Goal: Transaction & Acquisition: Book appointment/travel/reservation

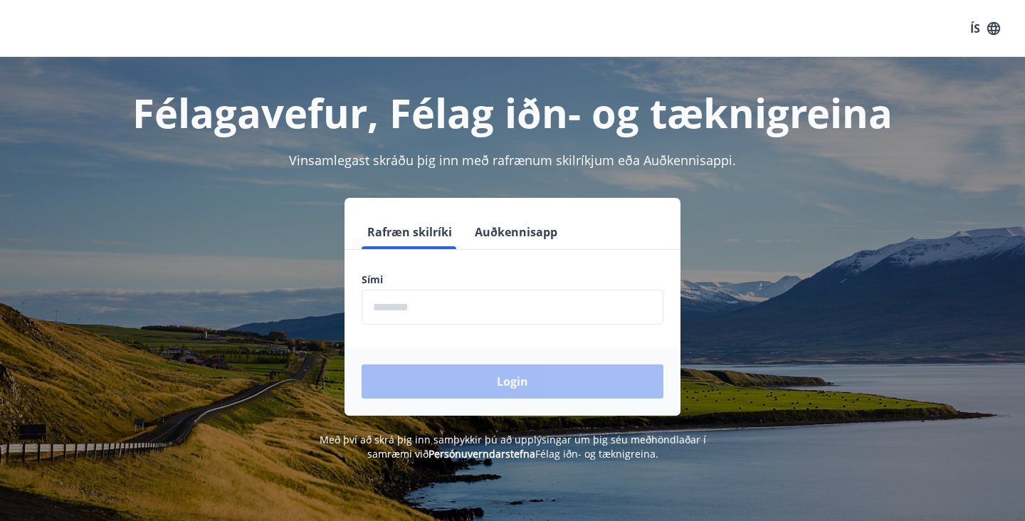
click at [515, 309] on input "phone" at bounding box center [513, 307] width 302 height 35
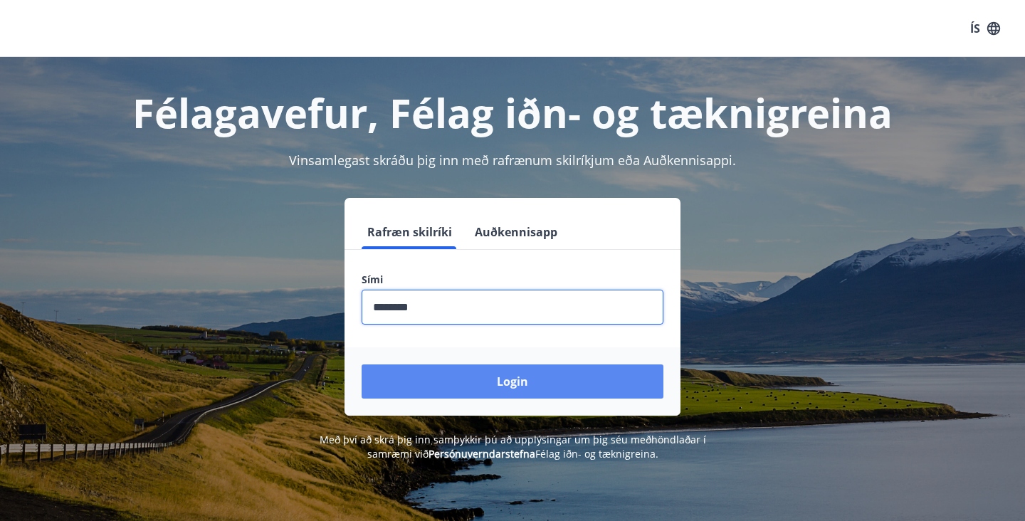
type input "********"
click at [507, 388] on button "Login" at bounding box center [513, 381] width 302 height 34
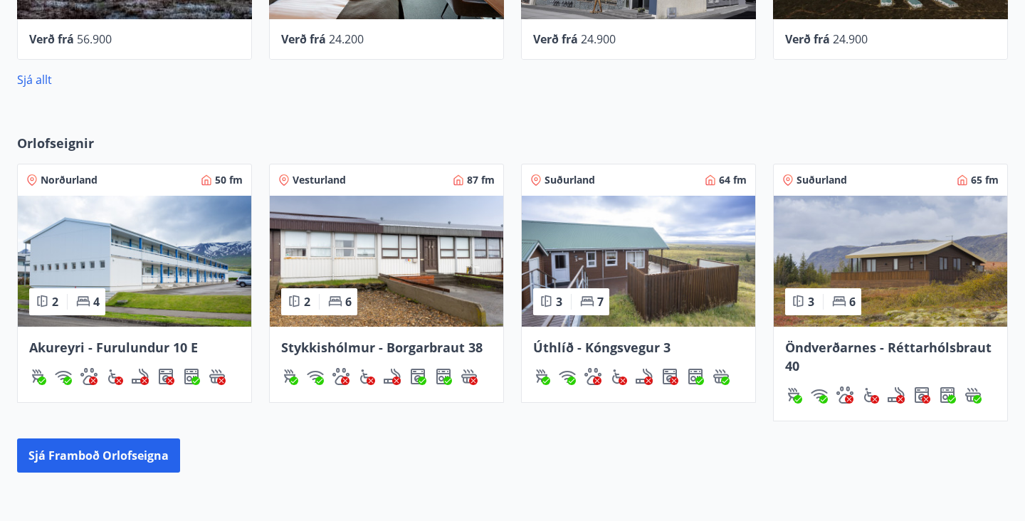
scroll to position [772, 0]
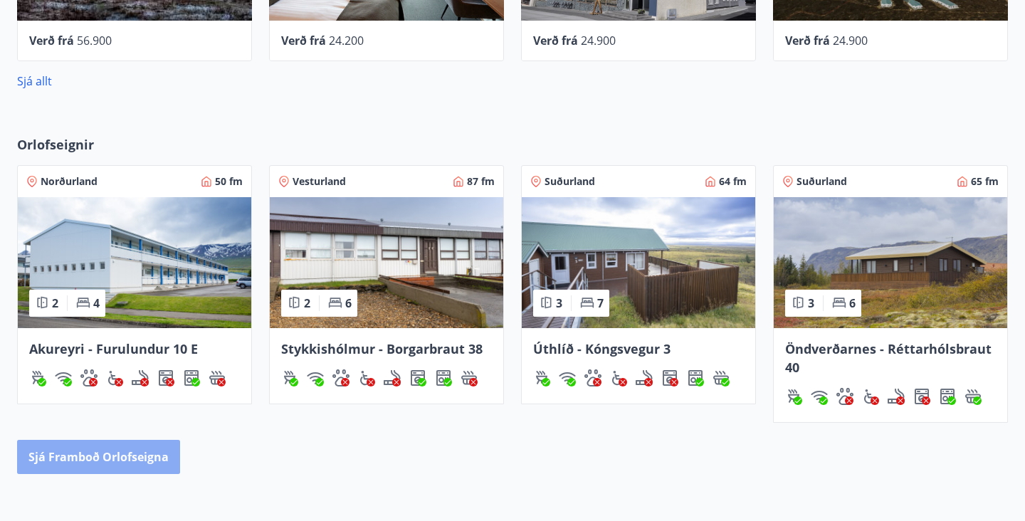
click at [174, 458] on button "Sjá framboð orlofseigna" at bounding box center [98, 457] width 163 height 34
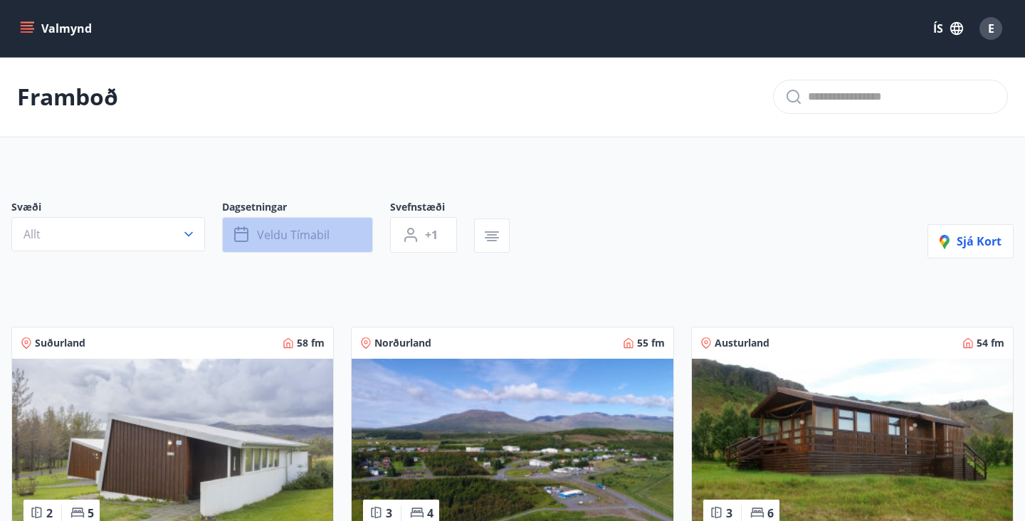
click at [297, 231] on span "Veldu tímabil" at bounding box center [293, 235] width 73 height 16
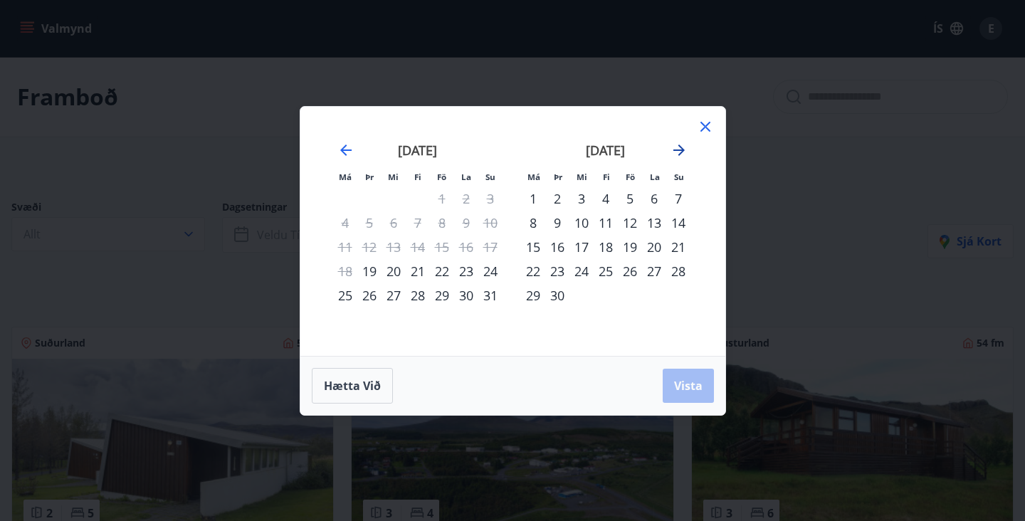
click at [679, 158] on icon "Move forward to switch to the next month." at bounding box center [679, 150] width 17 height 17
click at [634, 224] on div "10" at bounding box center [630, 223] width 24 height 24
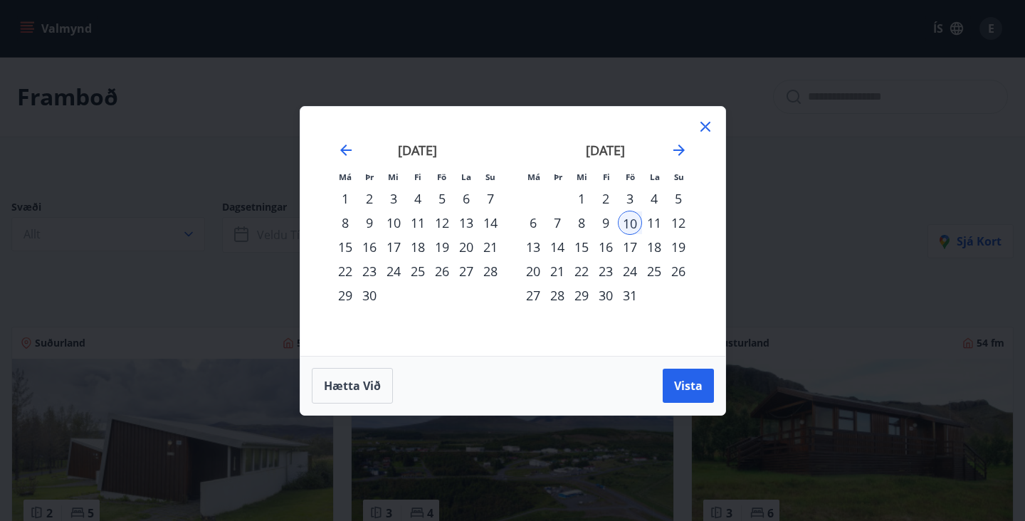
click at [586, 249] on div "15" at bounding box center [582, 247] width 24 height 24
click at [693, 378] on span "Vista" at bounding box center [688, 386] width 28 height 16
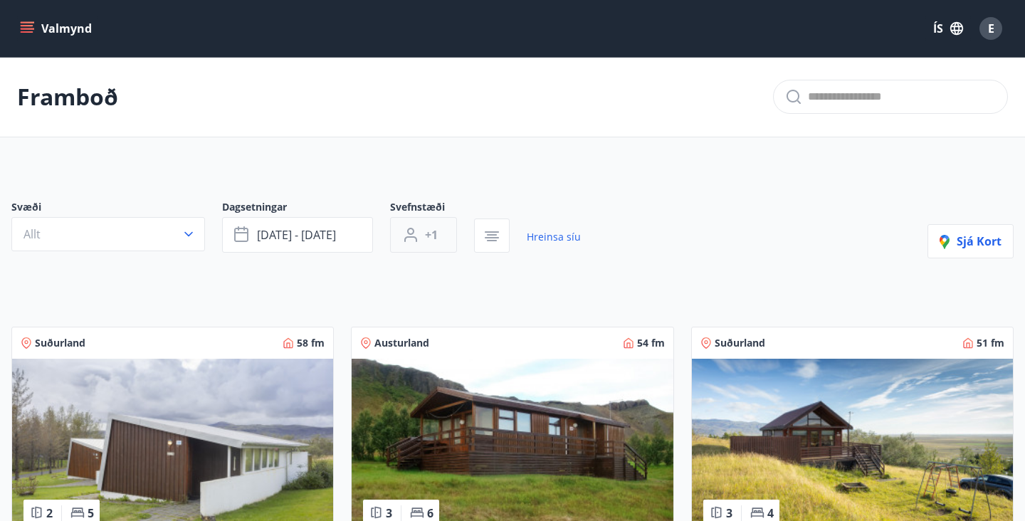
click at [433, 234] on span "+1" at bounding box center [431, 235] width 13 height 16
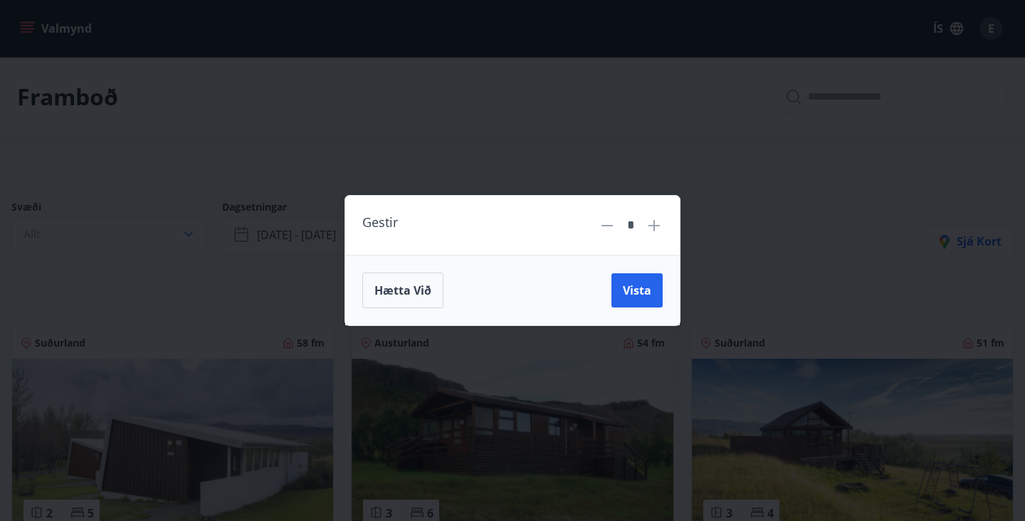
click at [655, 229] on icon at bounding box center [654, 225] width 11 height 11
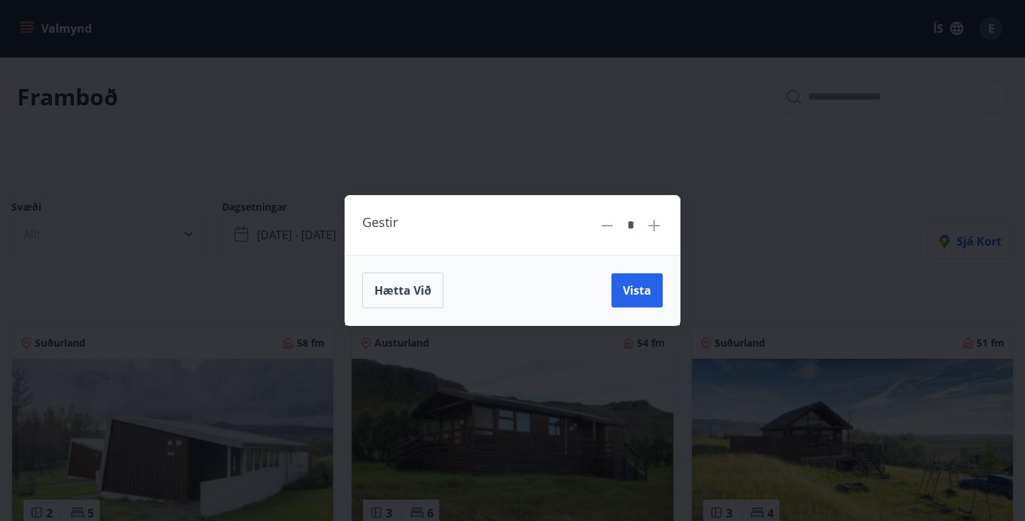
click at [655, 229] on icon at bounding box center [654, 225] width 11 height 11
click at [606, 227] on icon at bounding box center [607, 225] width 17 height 17
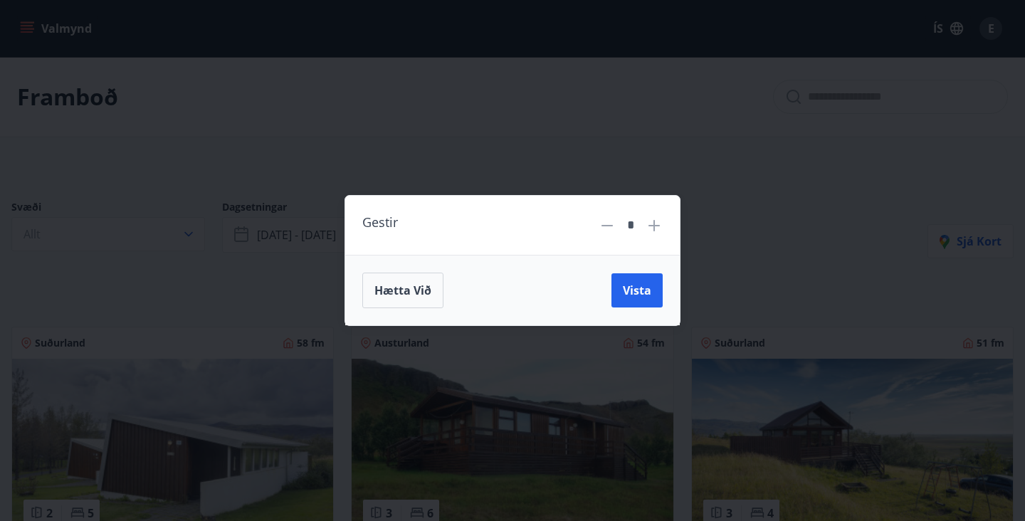
click at [606, 227] on icon at bounding box center [607, 225] width 17 height 17
type input "*"
click at [646, 290] on span "Vista" at bounding box center [637, 291] width 28 height 16
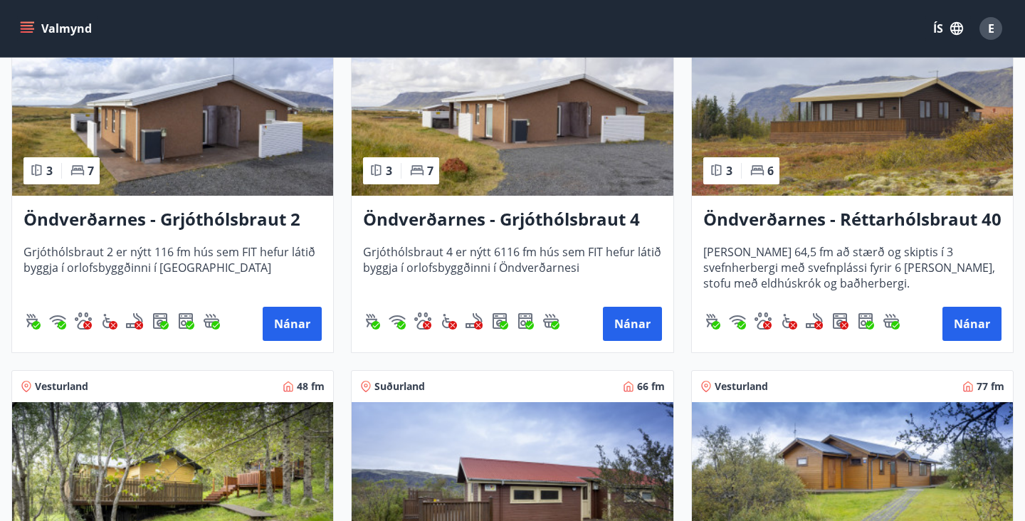
scroll to position [1415, 0]
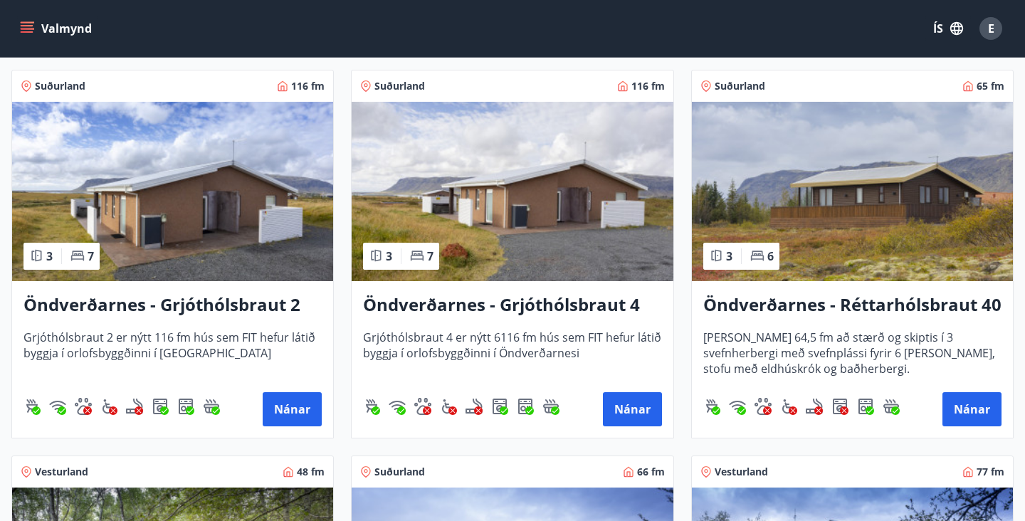
click at [231, 231] on img at bounding box center [172, 191] width 321 height 179
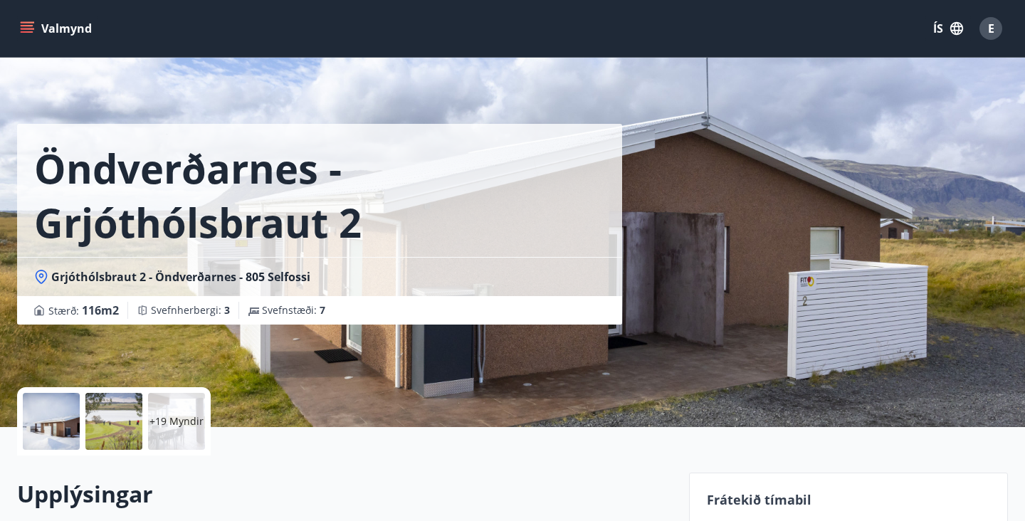
click at [105, 434] on div at bounding box center [113, 421] width 57 height 57
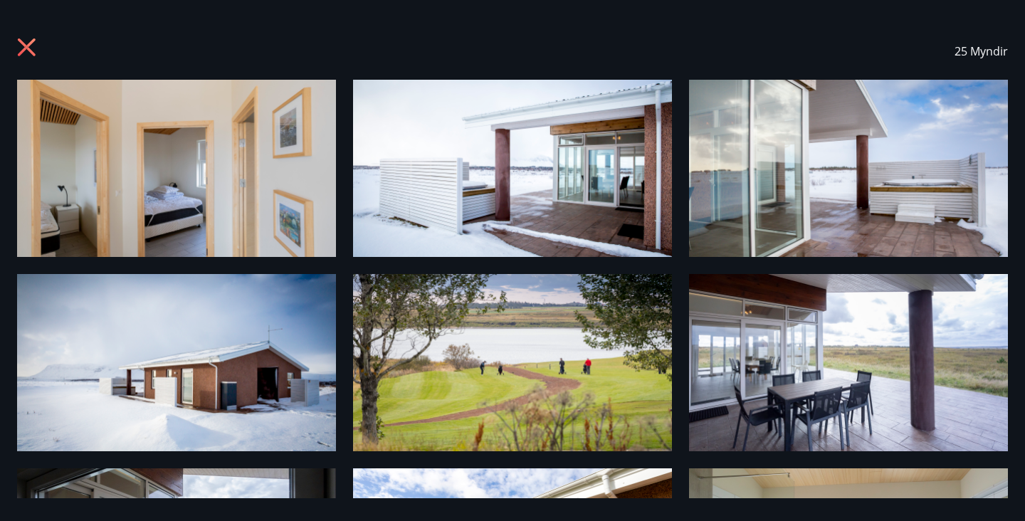
click at [803, 242] on img at bounding box center [848, 168] width 319 height 177
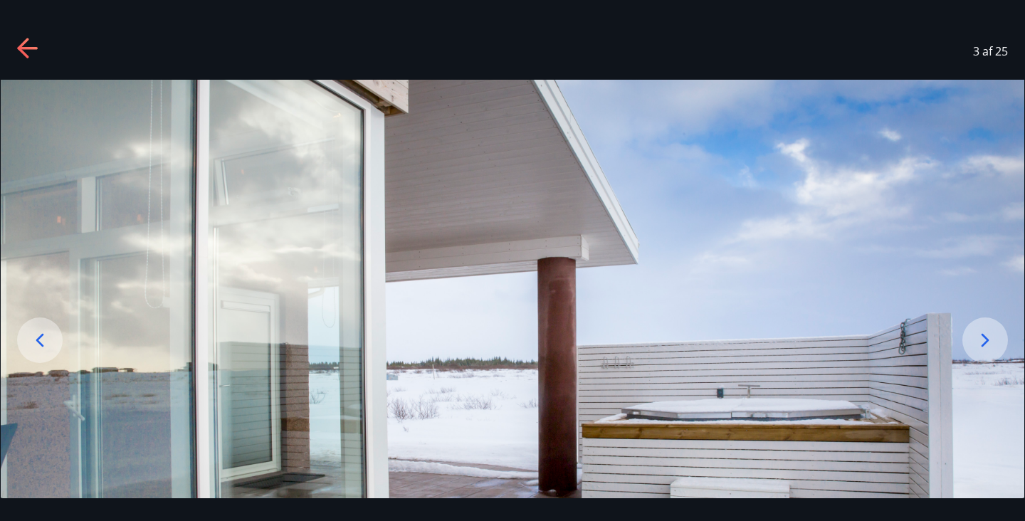
click at [23, 43] on icon at bounding box center [22, 48] width 11 height 20
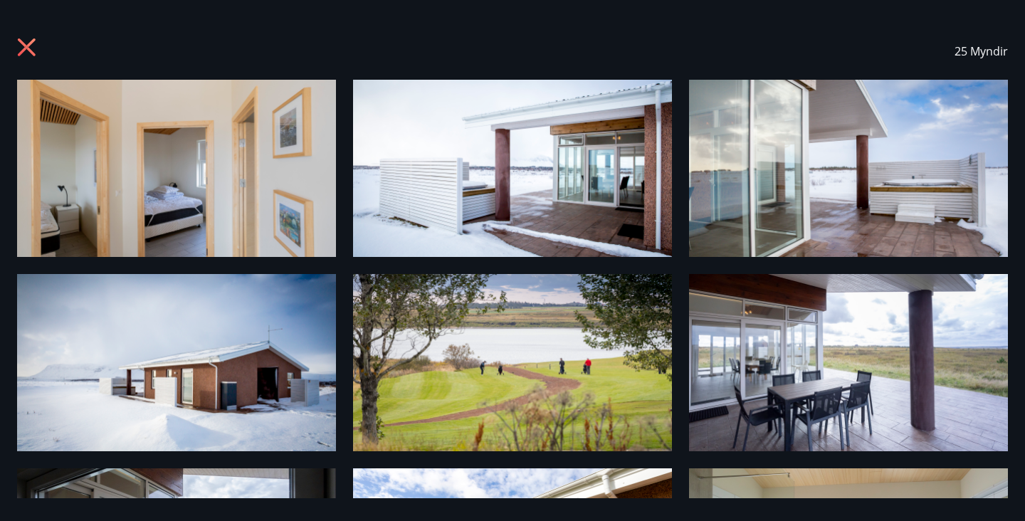
click at [23, 56] on icon at bounding box center [28, 49] width 23 height 23
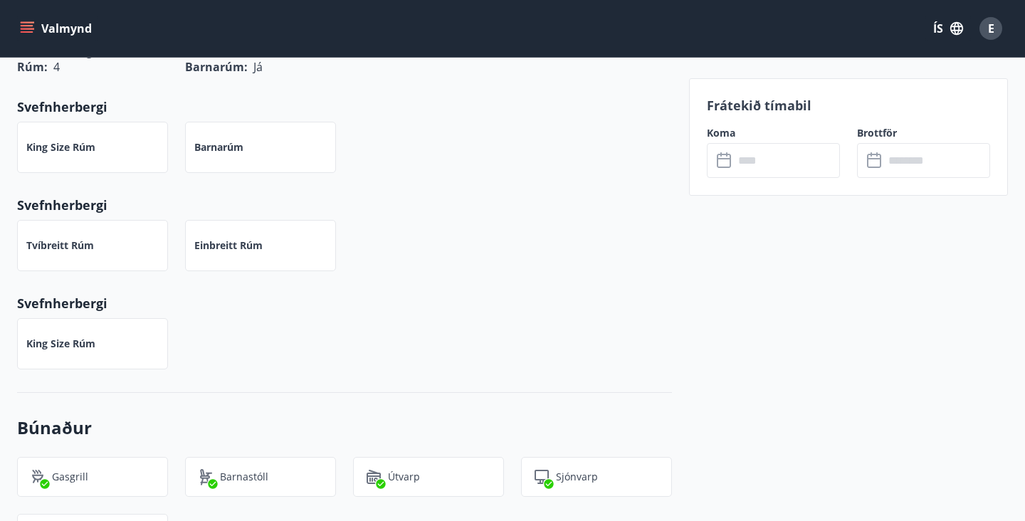
scroll to position [727, 0]
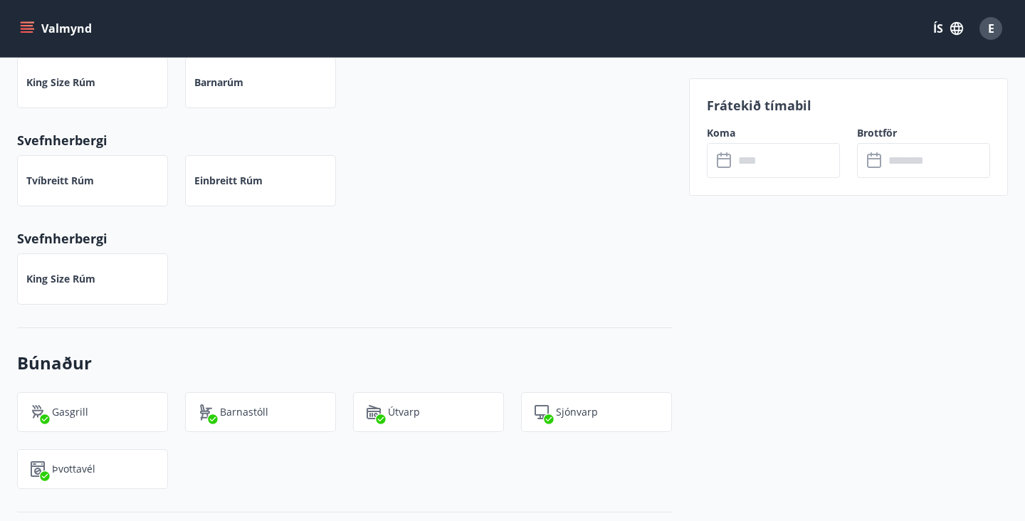
click at [776, 160] on input "text" at bounding box center [787, 160] width 106 height 35
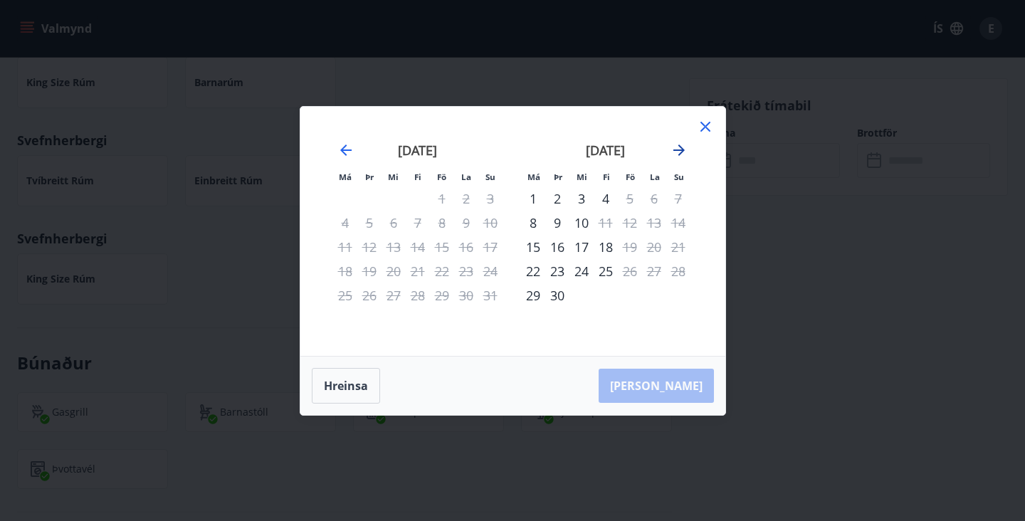
click at [682, 150] on icon "Move forward to switch to the next month." at bounding box center [678, 150] width 11 height 11
click at [708, 125] on icon at bounding box center [705, 126] width 17 height 17
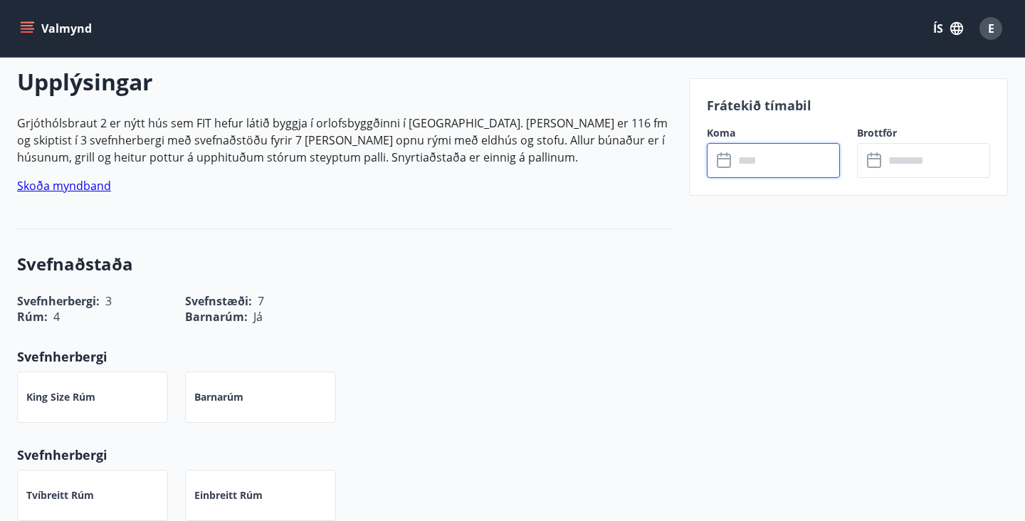
scroll to position [222, 0]
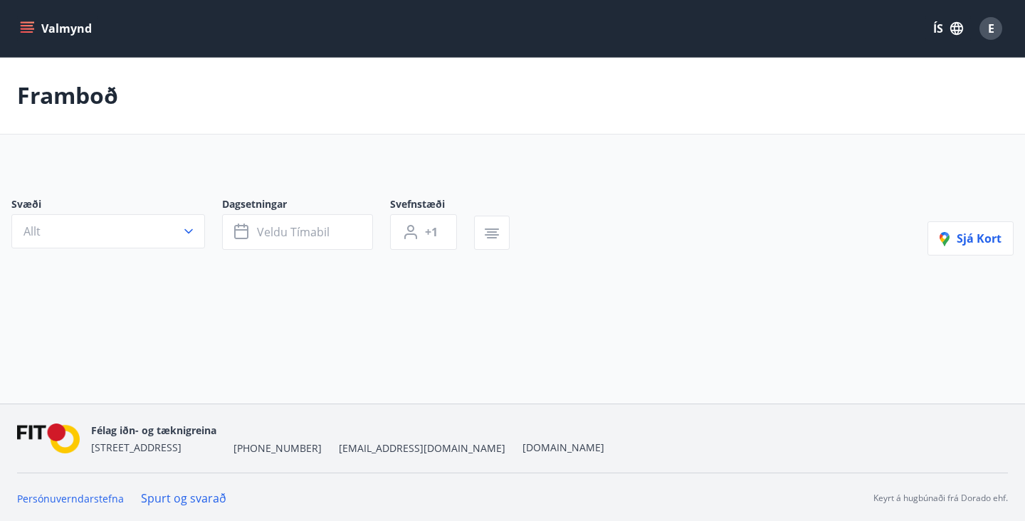
type input "*"
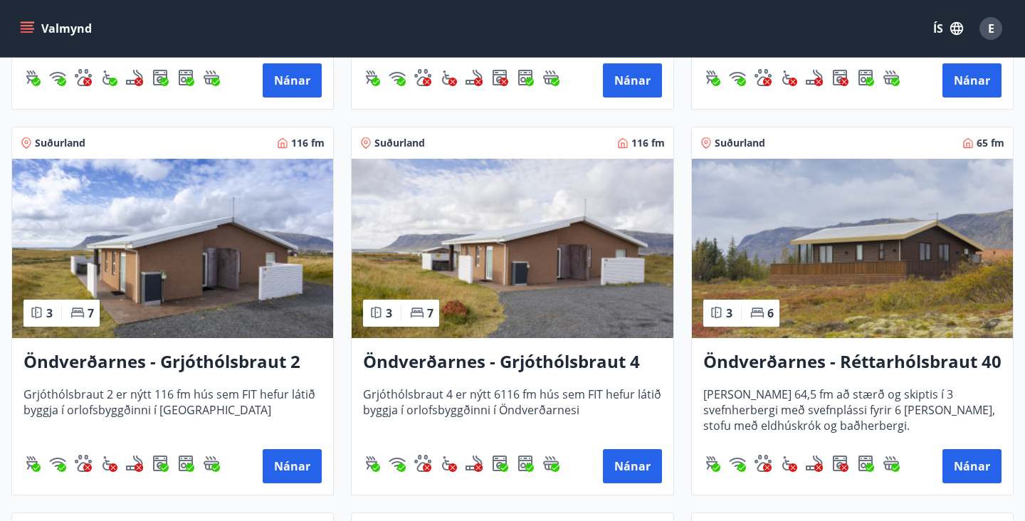
scroll to position [1233, 0]
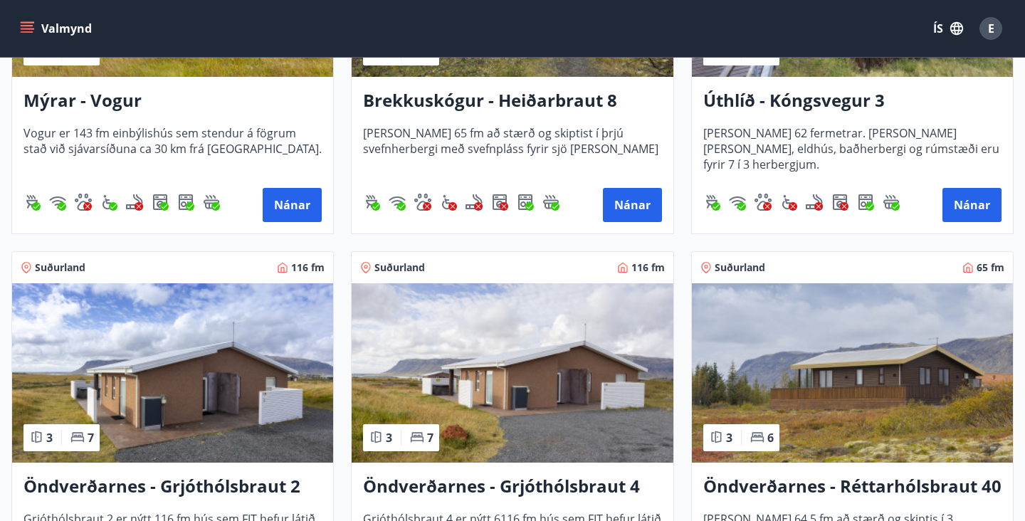
click at [472, 389] on img at bounding box center [512, 372] width 321 height 179
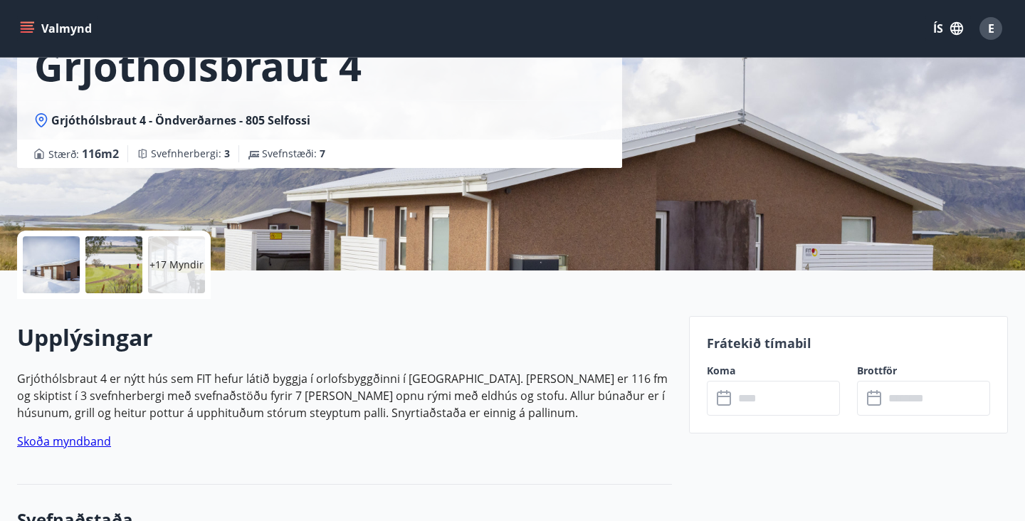
scroll to position [183, 0]
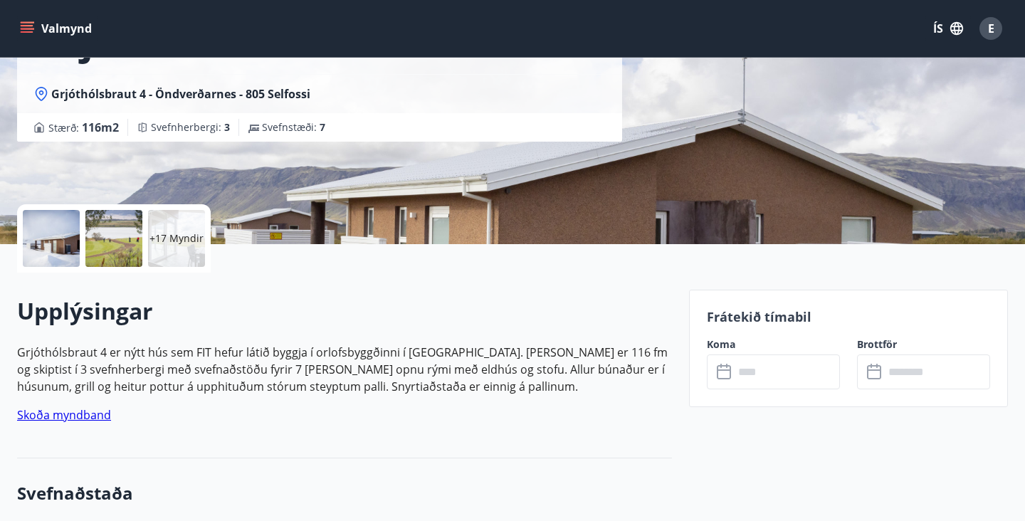
click at [783, 374] on input "text" at bounding box center [787, 372] width 106 height 35
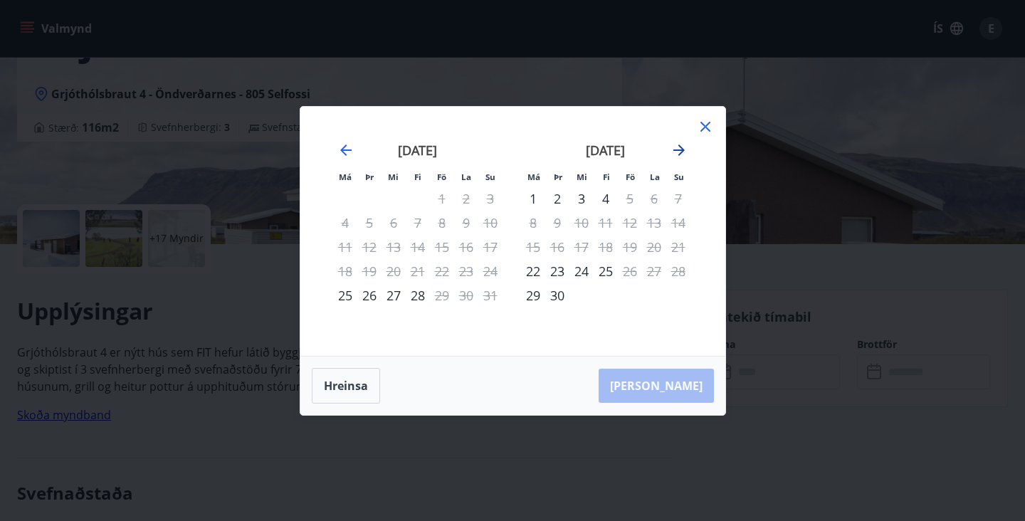
click at [673, 147] on icon "Move forward to switch to the next month." at bounding box center [679, 150] width 17 height 17
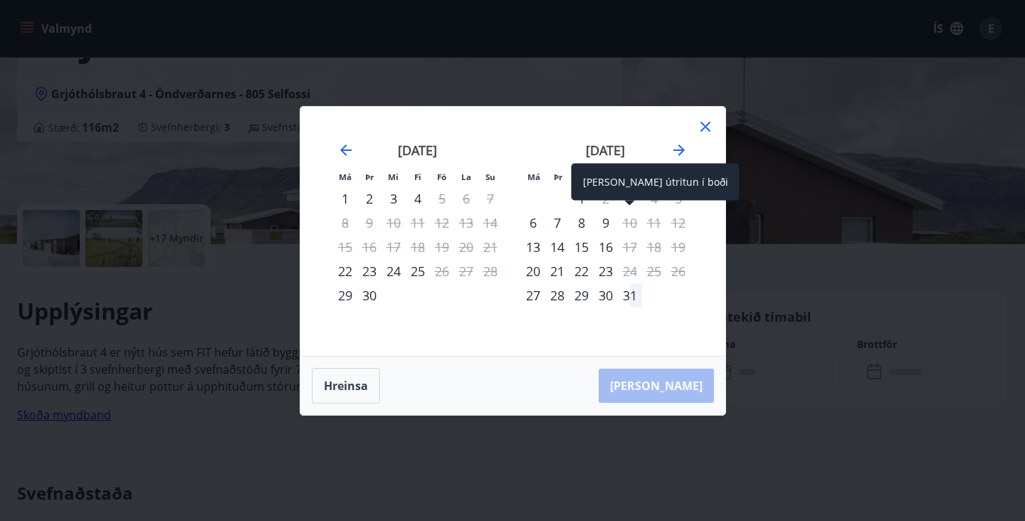
click at [632, 221] on div "10" at bounding box center [630, 223] width 24 height 24
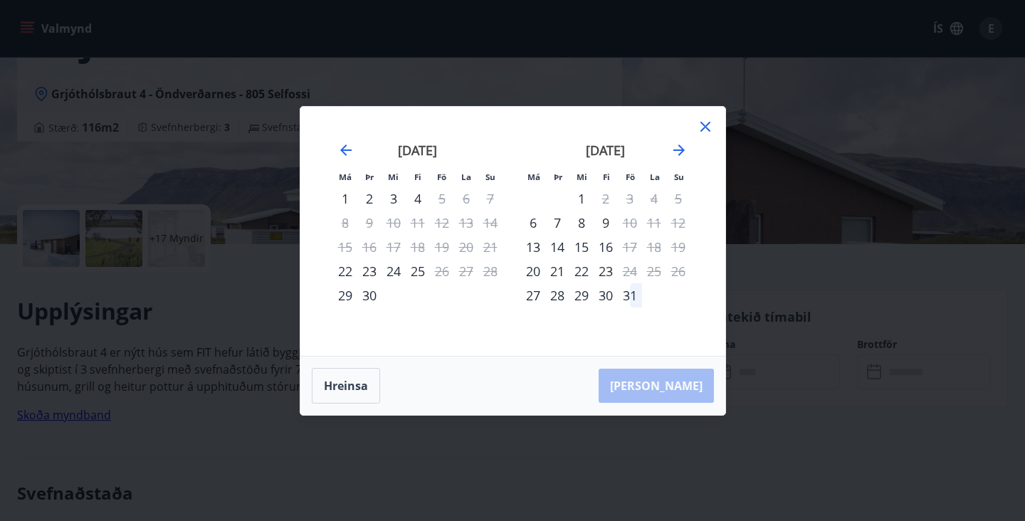
click at [706, 124] on icon at bounding box center [705, 126] width 17 height 17
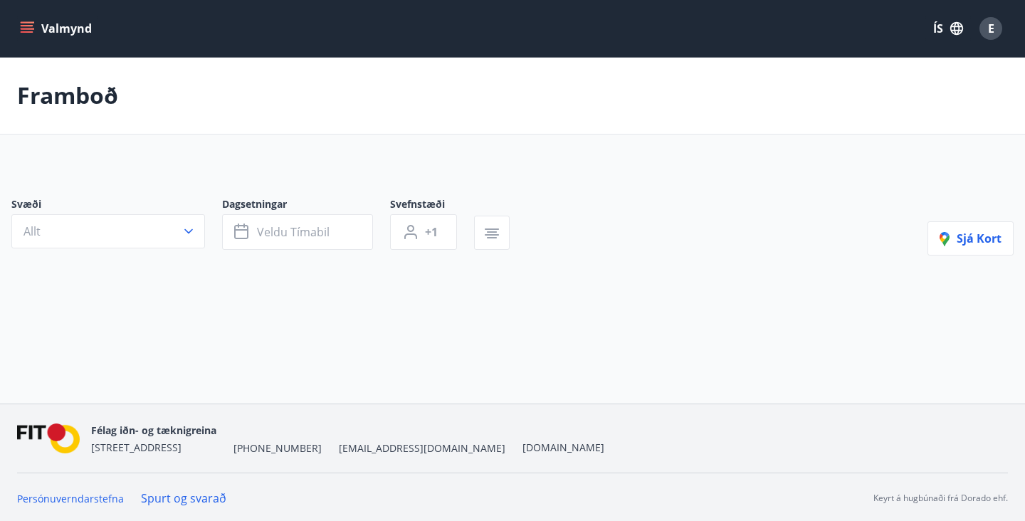
type input "*"
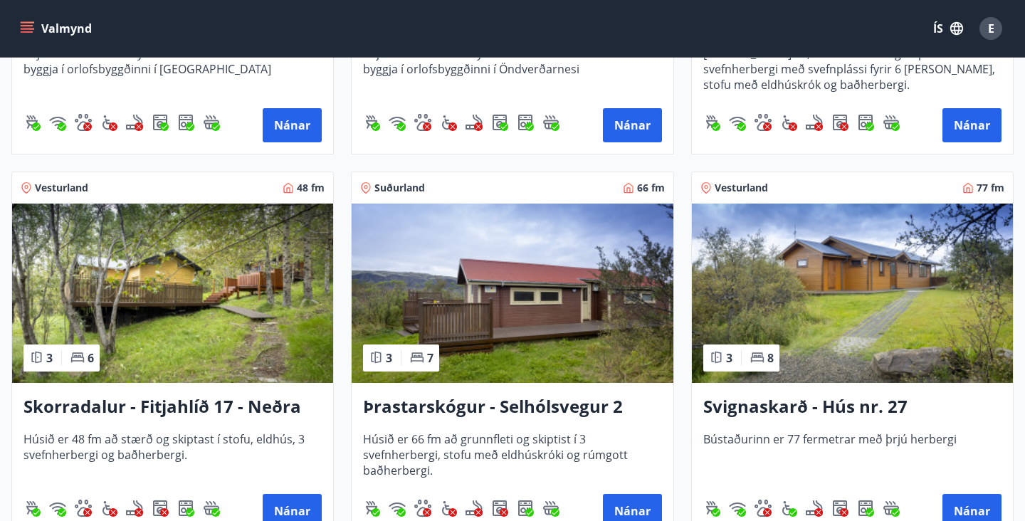
scroll to position [1335, 0]
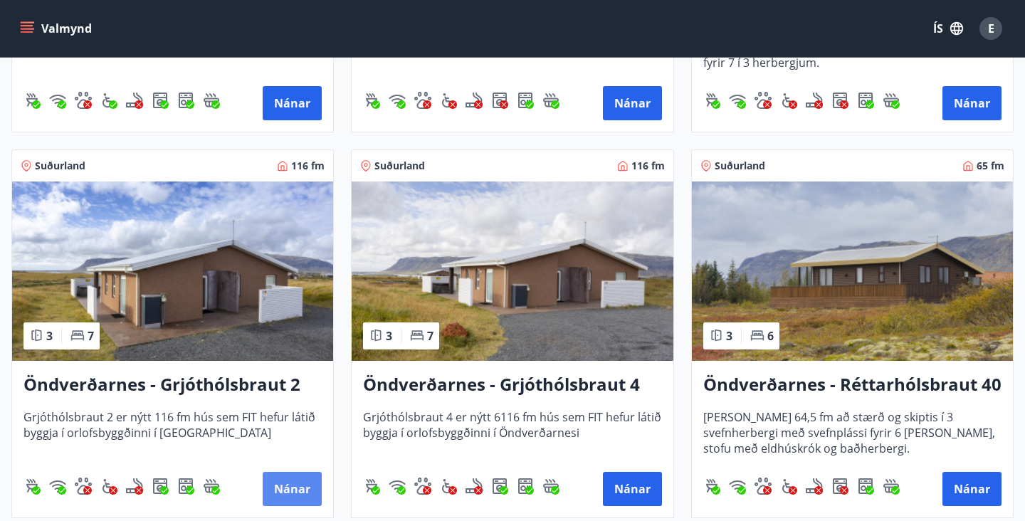
click at [302, 486] on button "Nánar" at bounding box center [292, 489] width 59 height 34
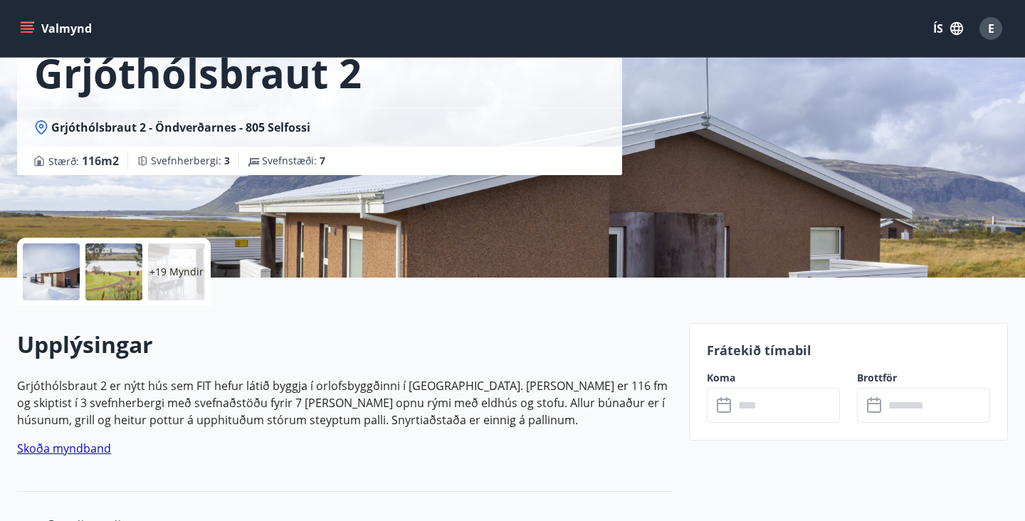
scroll to position [200, 0]
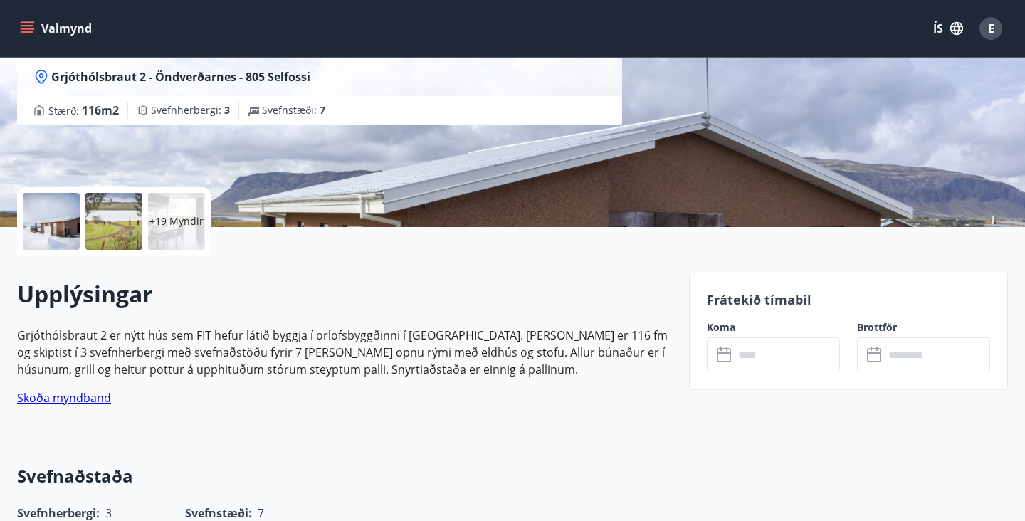
click at [751, 357] on input "text" at bounding box center [787, 354] width 106 height 35
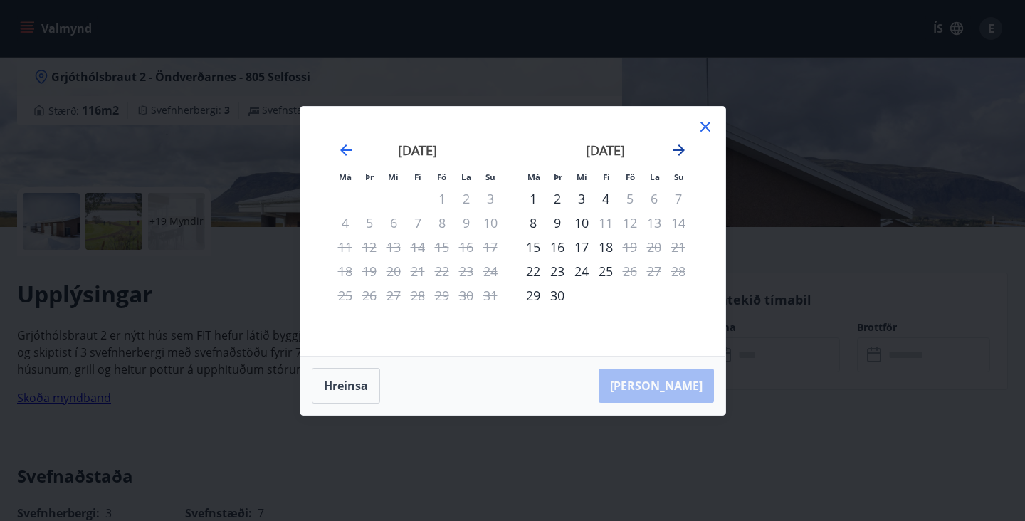
click at [679, 154] on icon "Move forward to switch to the next month." at bounding box center [678, 150] width 11 height 11
click at [636, 225] on div "10" at bounding box center [630, 223] width 24 height 24
click at [703, 130] on icon at bounding box center [705, 126] width 17 height 17
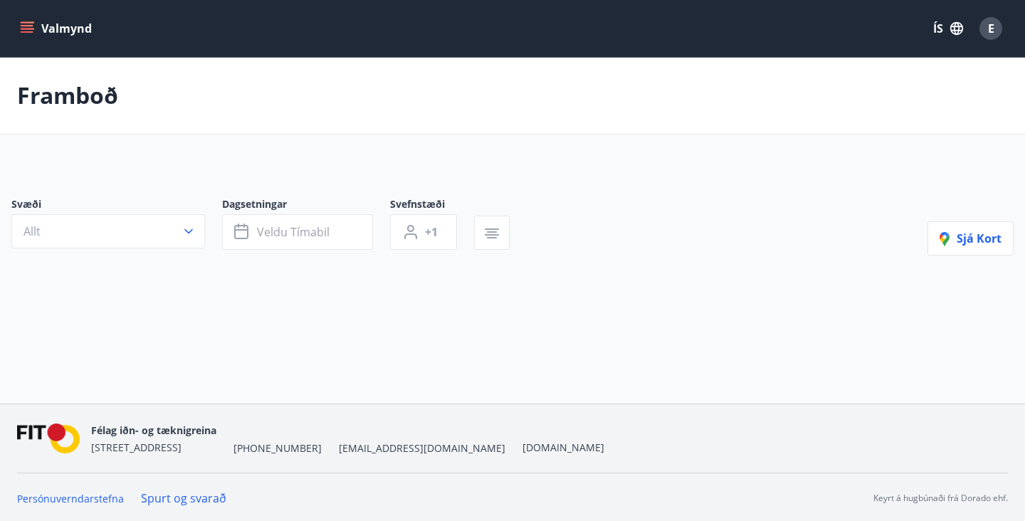
type input "*"
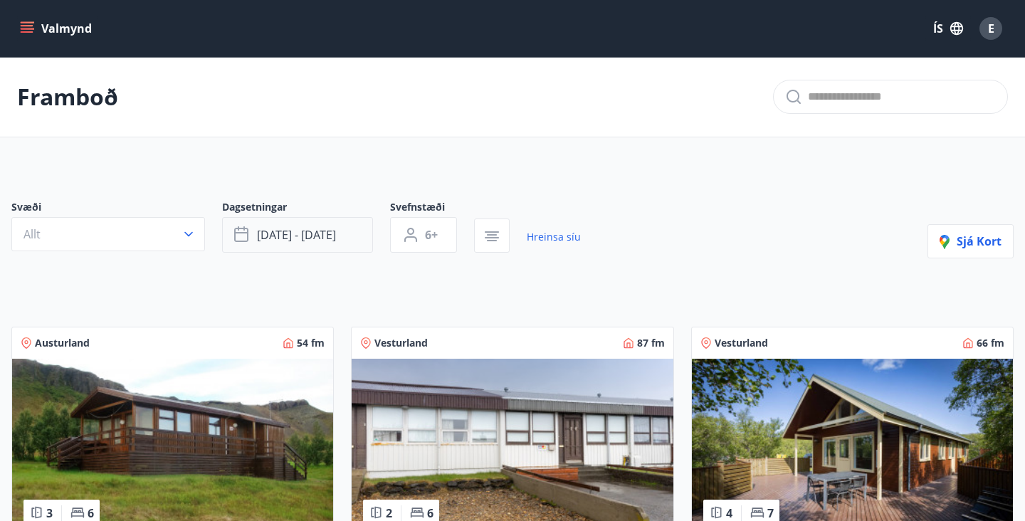
click at [339, 234] on button "okt 10 - okt 15" at bounding box center [297, 235] width 151 height 36
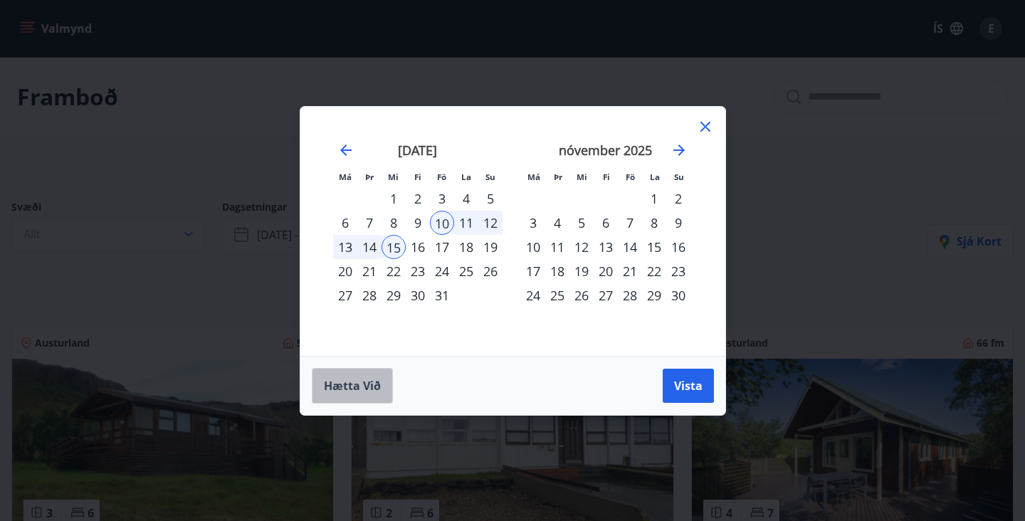
click at [344, 382] on span "Hætta við" at bounding box center [352, 386] width 57 height 16
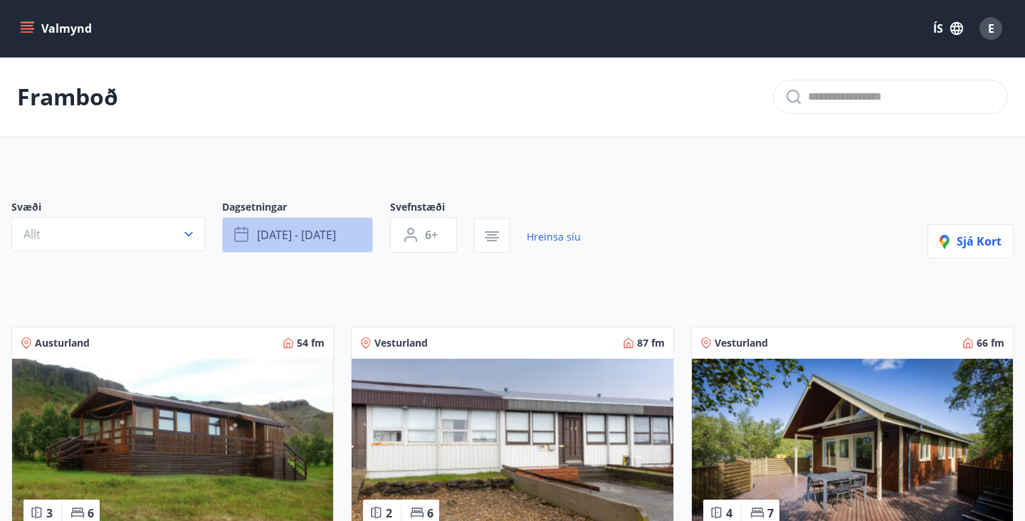
click at [347, 241] on button "okt 10 - okt 15" at bounding box center [297, 235] width 151 height 36
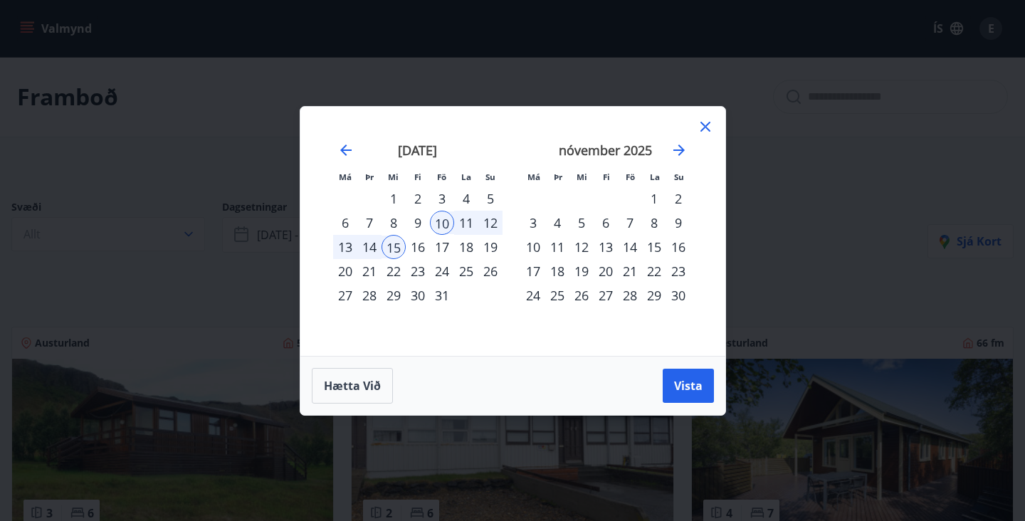
click at [703, 129] on icon at bounding box center [706, 127] width 10 height 10
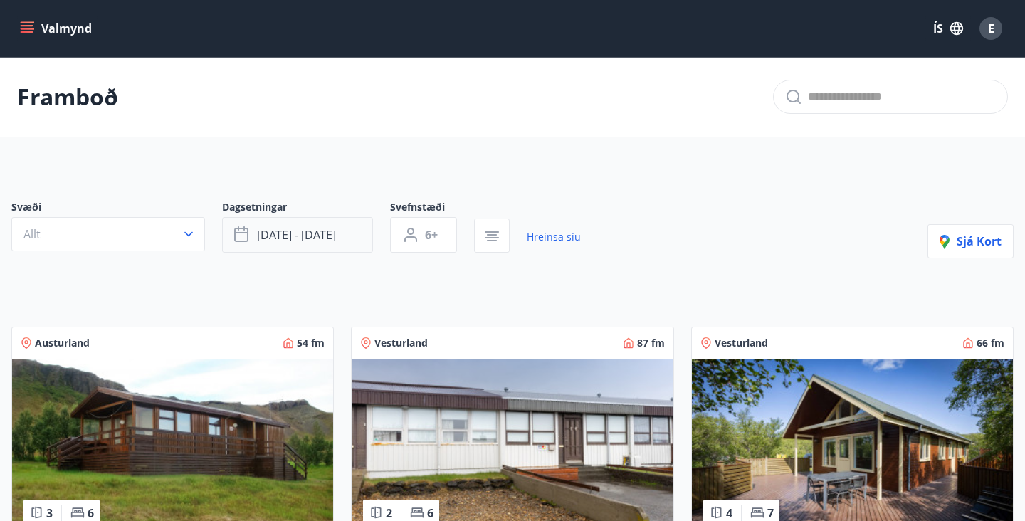
click at [359, 239] on button "okt 10 - okt 15" at bounding box center [297, 235] width 151 height 36
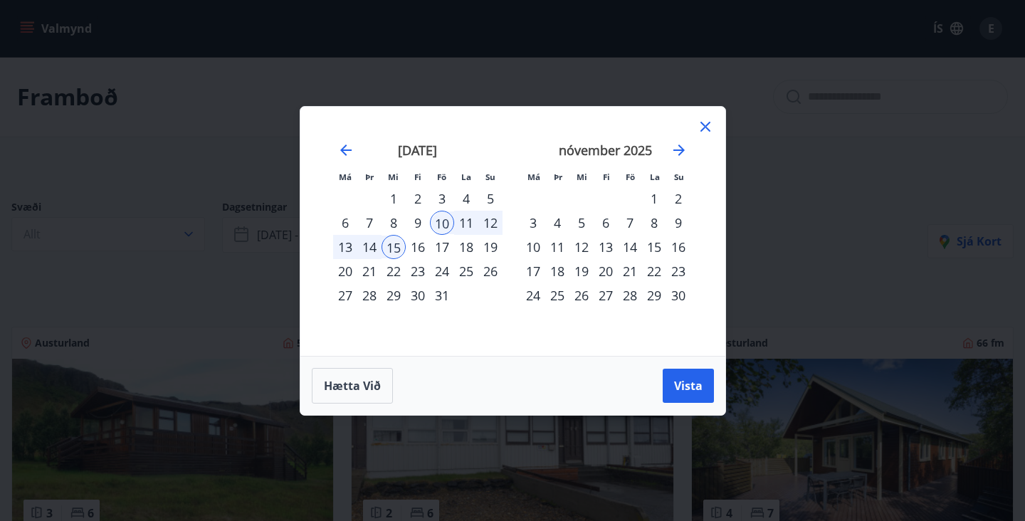
click at [446, 225] on div "10" at bounding box center [442, 223] width 24 height 24
click at [444, 225] on div "10" at bounding box center [442, 223] width 24 height 24
click at [389, 246] on div "15" at bounding box center [394, 247] width 24 height 24
click at [706, 130] on icon at bounding box center [705, 126] width 17 height 17
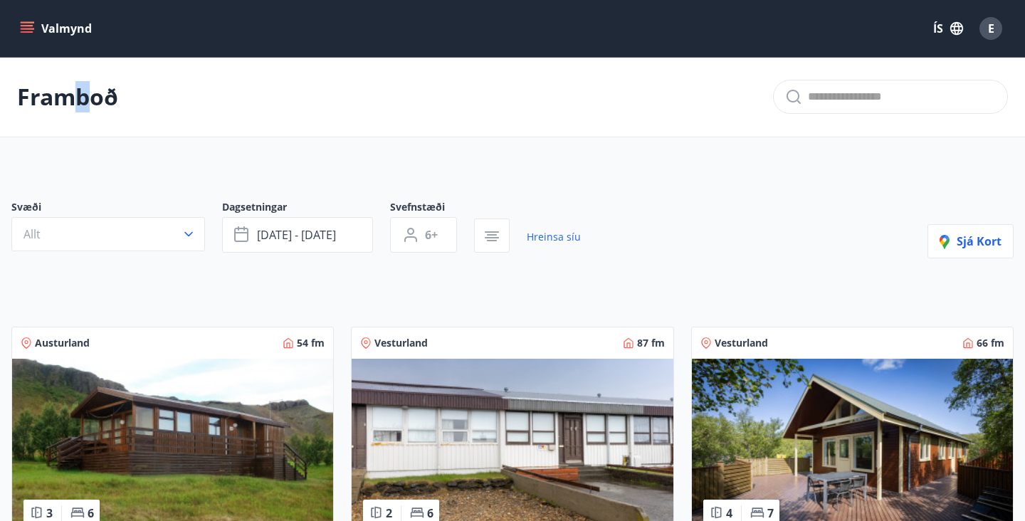
click at [83, 96] on p "Framboð" at bounding box center [67, 96] width 101 height 31
click at [78, 25] on button "Valmynd" at bounding box center [57, 29] width 80 height 26
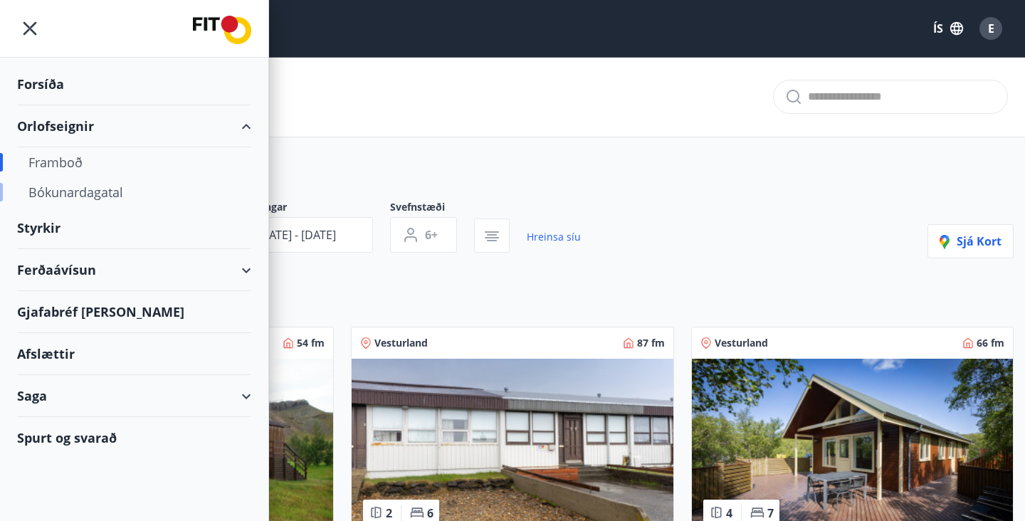
click at [103, 194] on div "Bókunardagatal" at bounding box center [133, 192] width 211 height 30
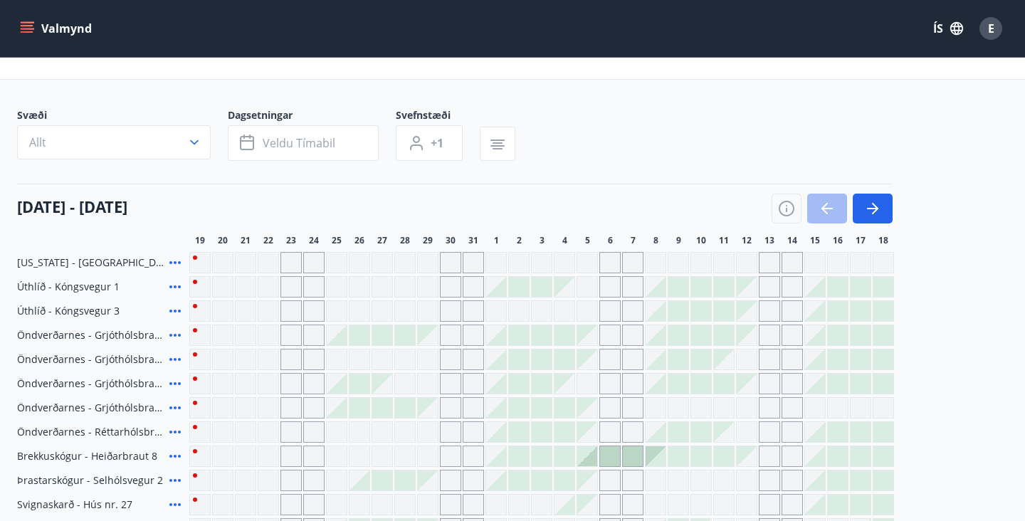
scroll to position [58, 0]
click at [874, 210] on icon "button" at bounding box center [872, 208] width 17 height 17
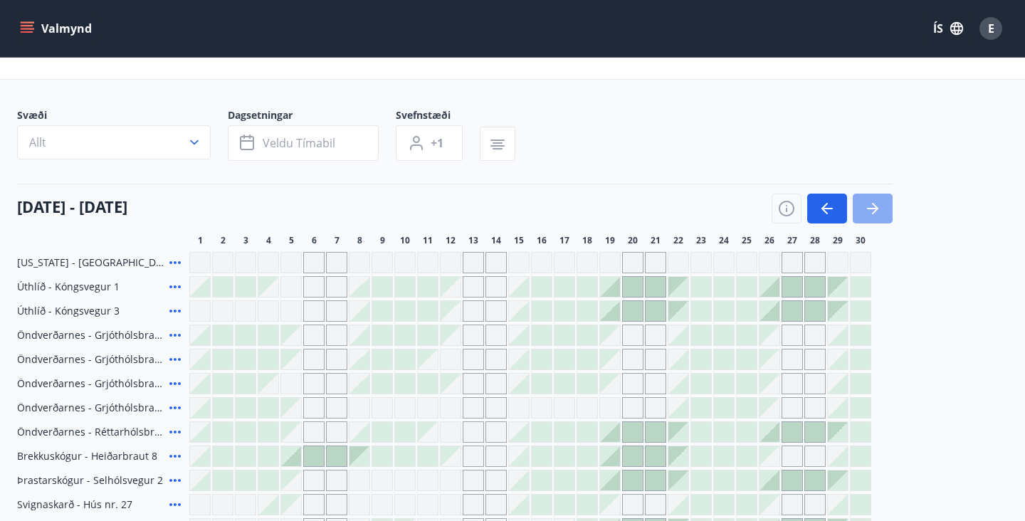
click at [874, 211] on icon "button" at bounding box center [875, 208] width 6 height 11
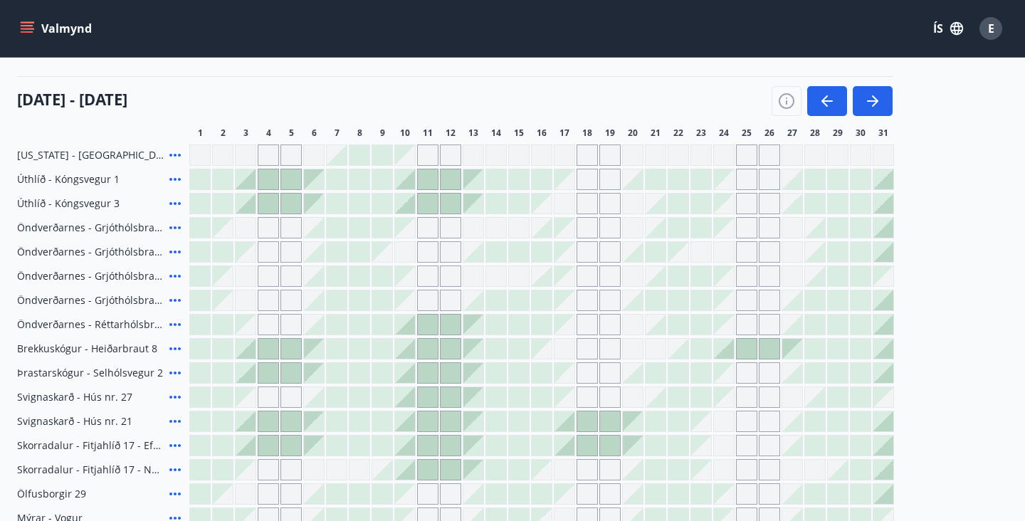
scroll to position [169, 0]
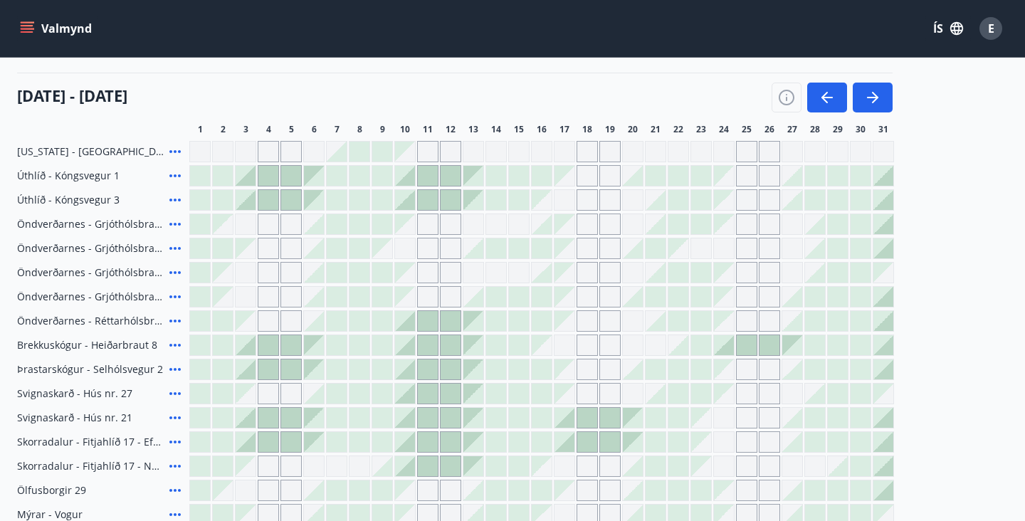
click at [414, 280] on div "Gráir dagar eru ekki bókanlegir" at bounding box center [405, 273] width 20 height 20
click at [411, 278] on div "Gráir dagar eru ekki bókanlegir" at bounding box center [405, 273] width 20 height 20
click at [617, 96] on div "[DATE] - [DATE]" at bounding box center [455, 93] width 876 height 40
click at [406, 328] on div at bounding box center [405, 321] width 20 height 20
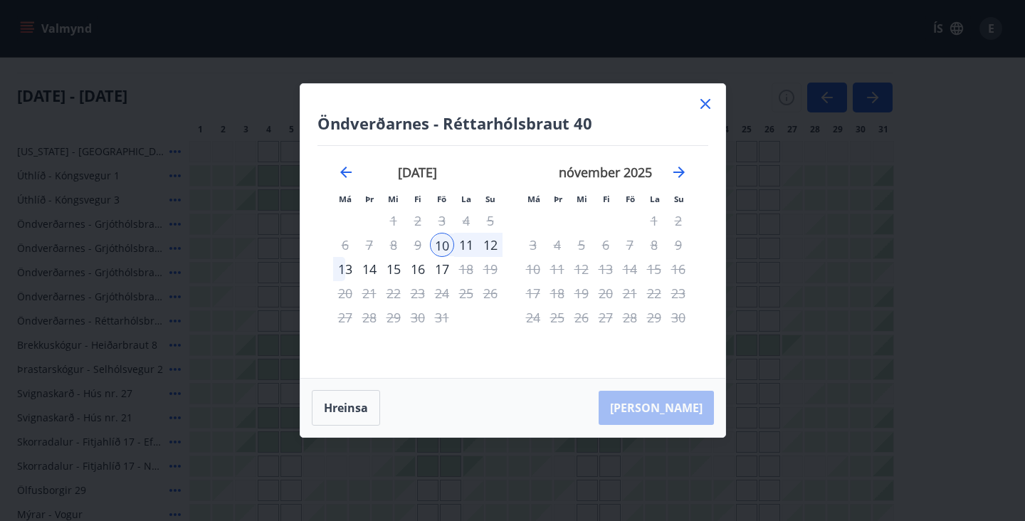
click at [412, 269] on div "16" at bounding box center [418, 269] width 24 height 24
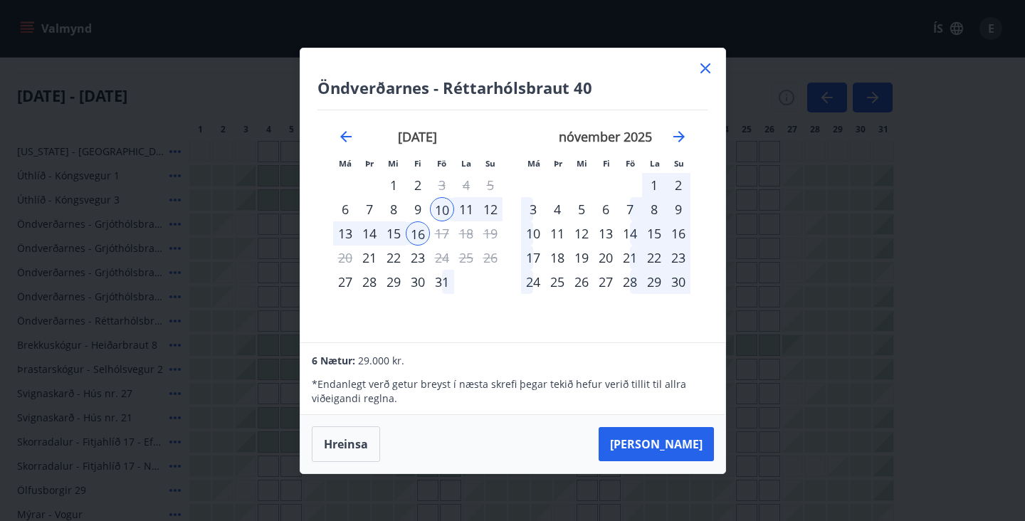
click at [391, 236] on div "15" at bounding box center [394, 233] width 24 height 24
click at [704, 69] on icon at bounding box center [706, 68] width 10 height 10
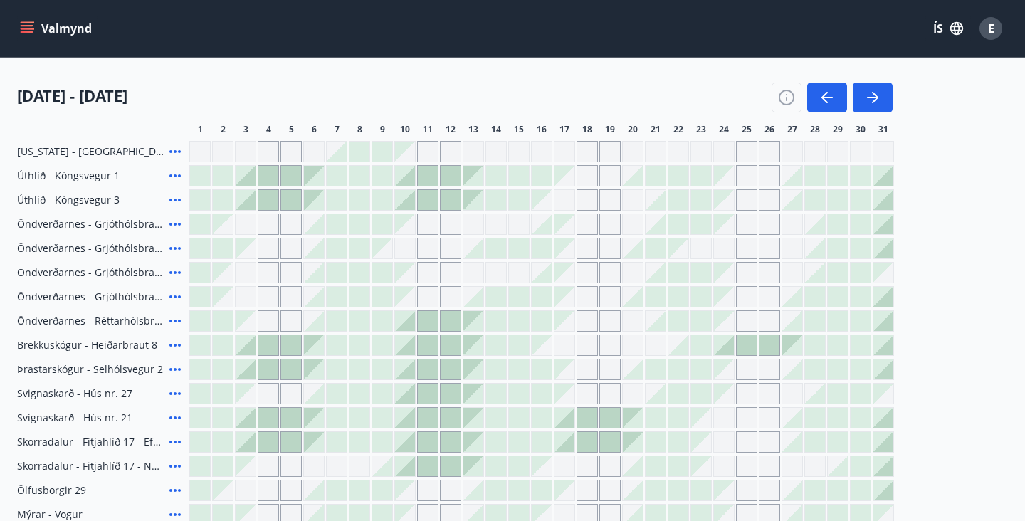
click at [177, 321] on icon at bounding box center [174, 321] width 11 height 3
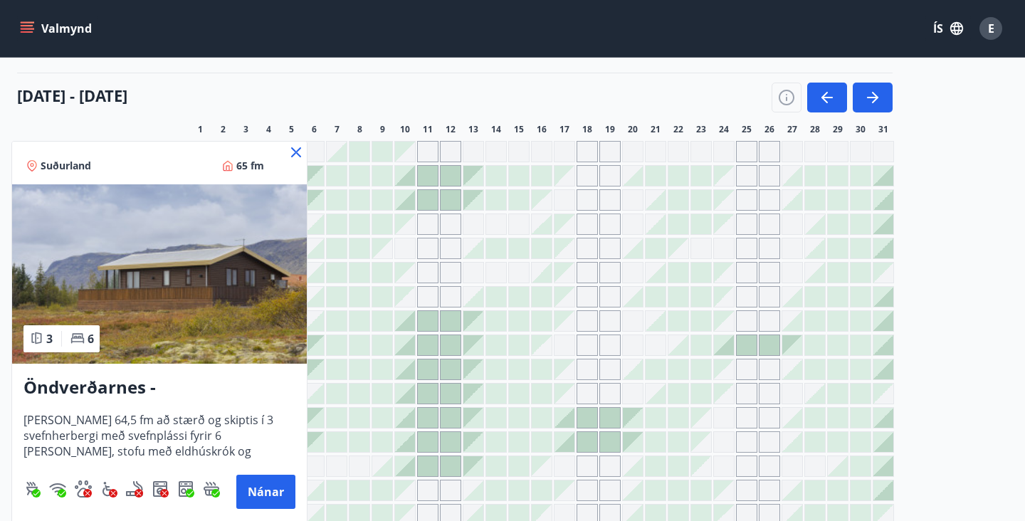
click at [94, 392] on h3 "Öndverðarnes - Réttarhólsbraut 40" at bounding box center [159, 388] width 272 height 26
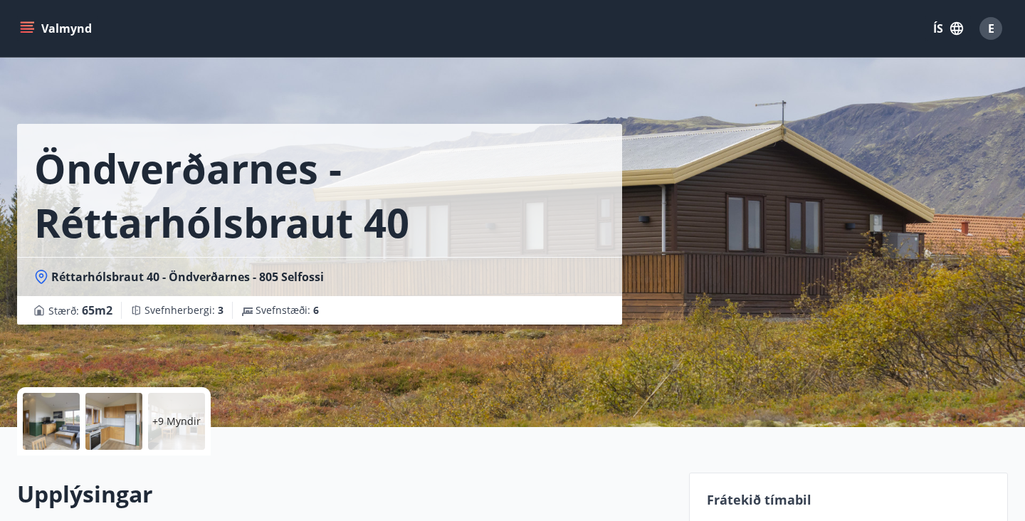
click at [61, 415] on div at bounding box center [51, 421] width 57 height 57
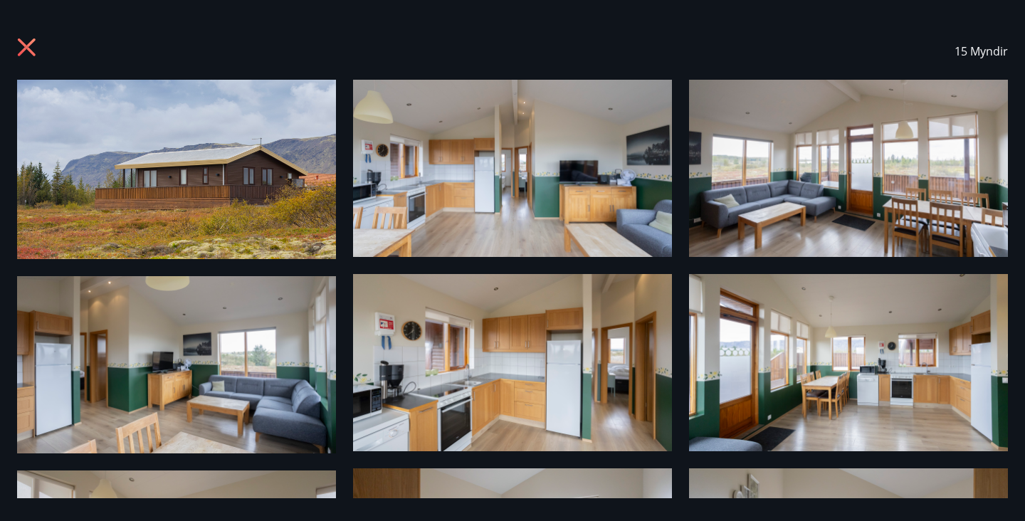
click at [421, 204] on img at bounding box center [512, 168] width 319 height 177
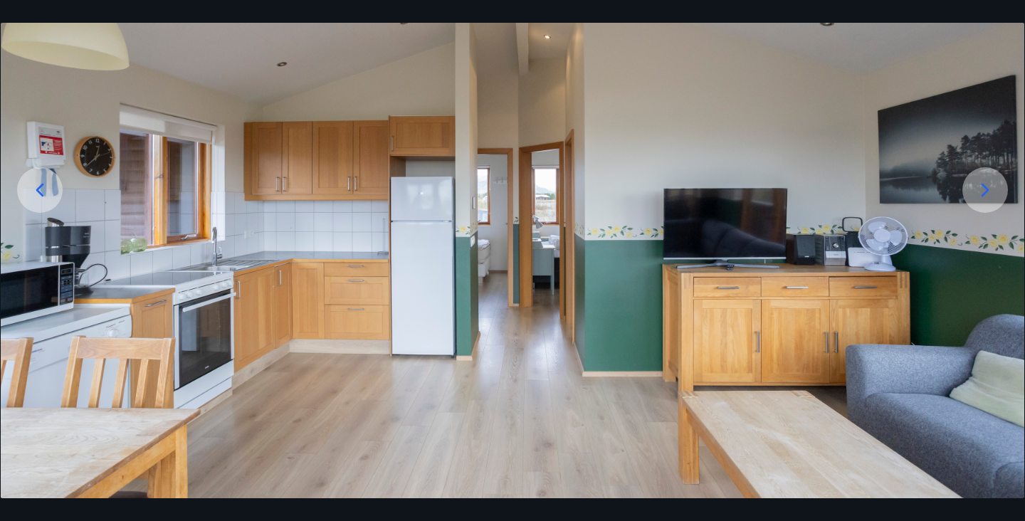
scroll to position [150, 0]
click at [990, 196] on icon at bounding box center [985, 190] width 23 height 23
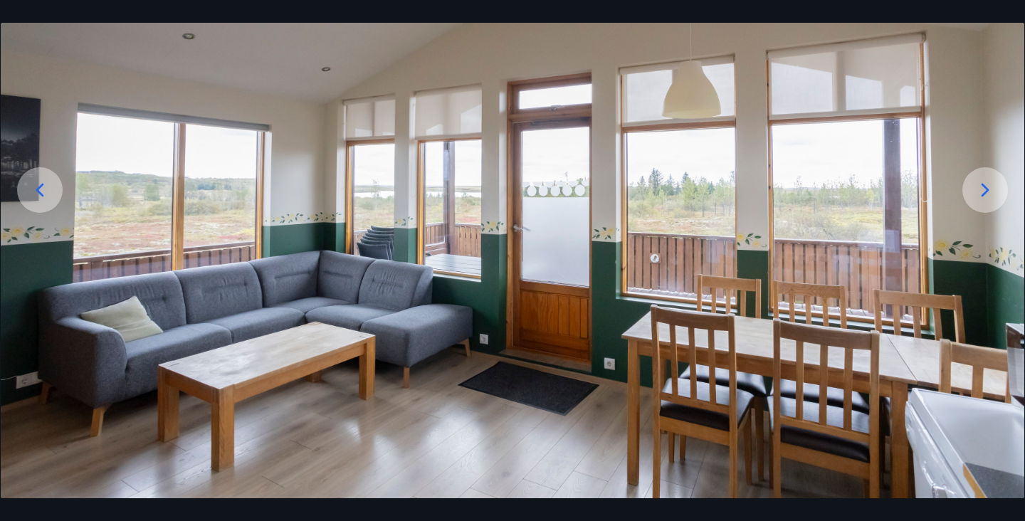
click at [990, 196] on icon at bounding box center [985, 190] width 23 height 23
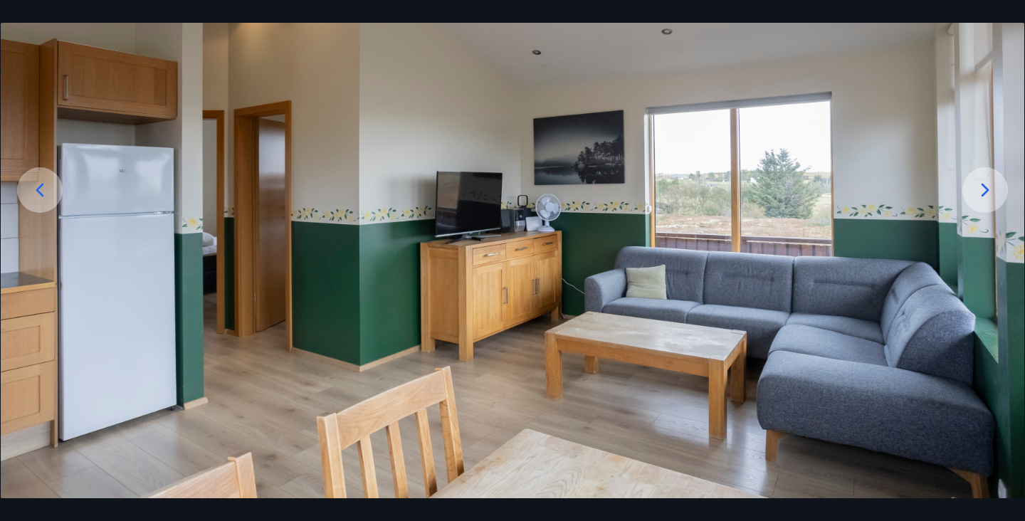
click at [990, 196] on icon at bounding box center [985, 190] width 23 height 23
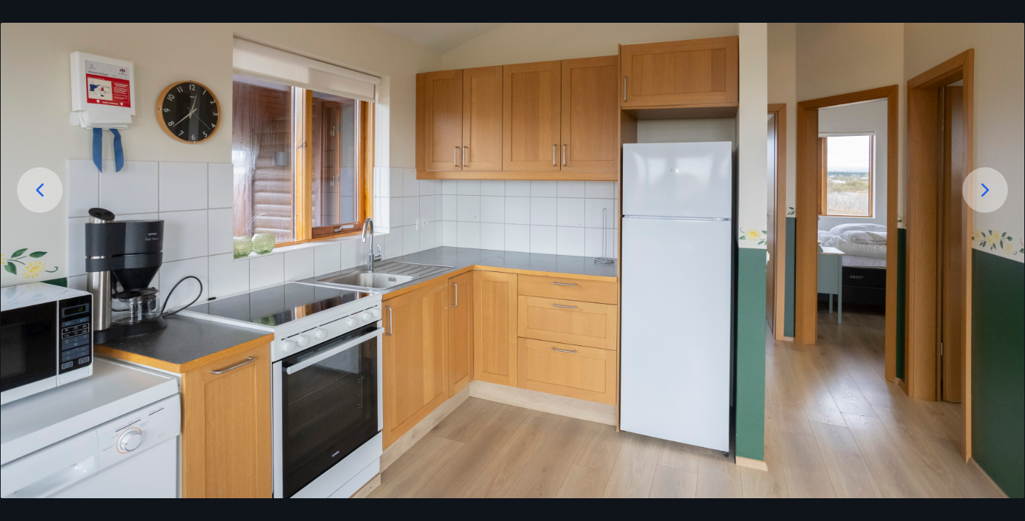
click at [990, 196] on icon at bounding box center [985, 190] width 23 height 23
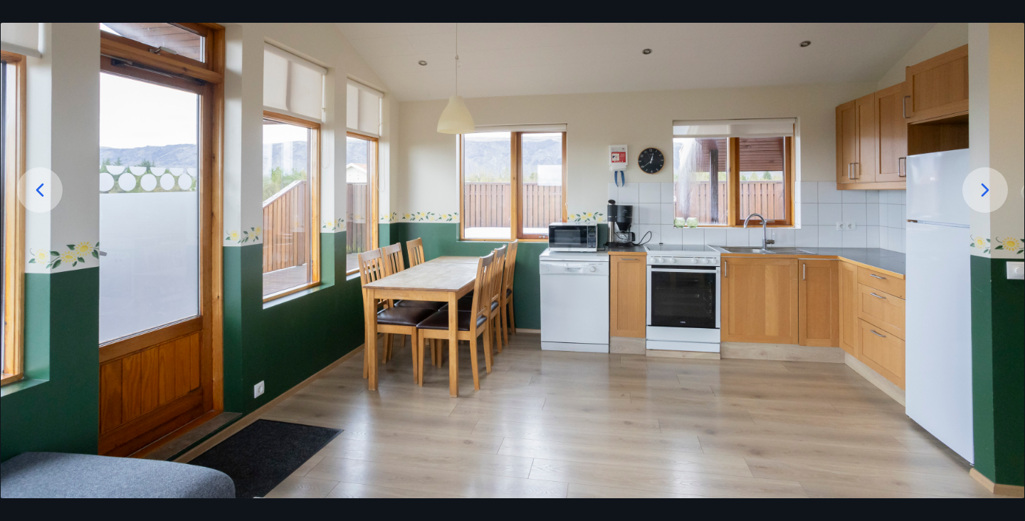
click at [991, 196] on icon at bounding box center [985, 190] width 23 height 23
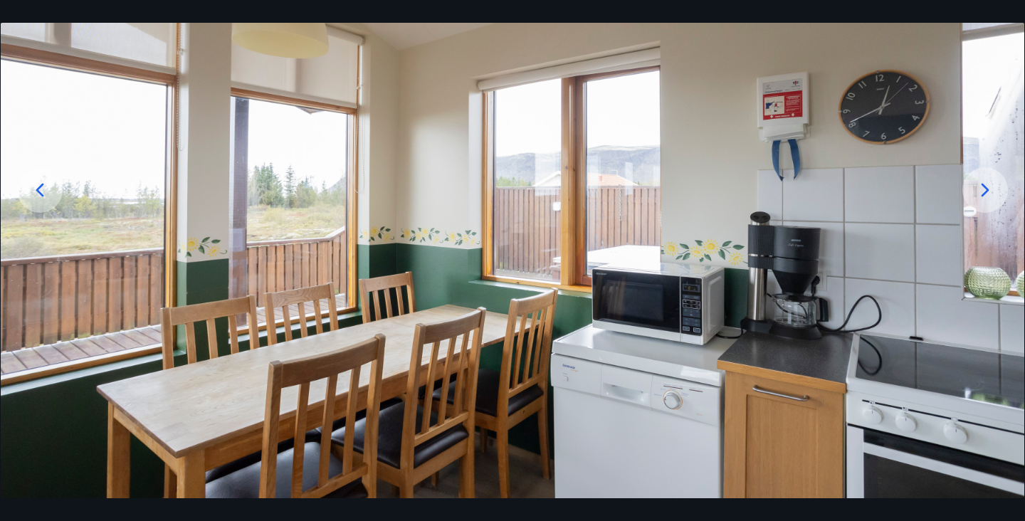
click at [991, 196] on icon at bounding box center [985, 190] width 23 height 23
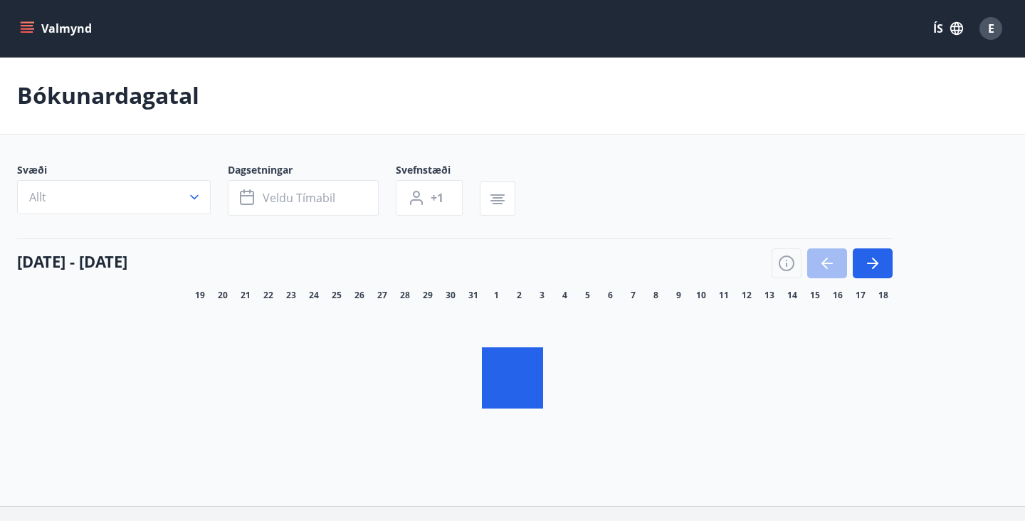
scroll to position [105, 0]
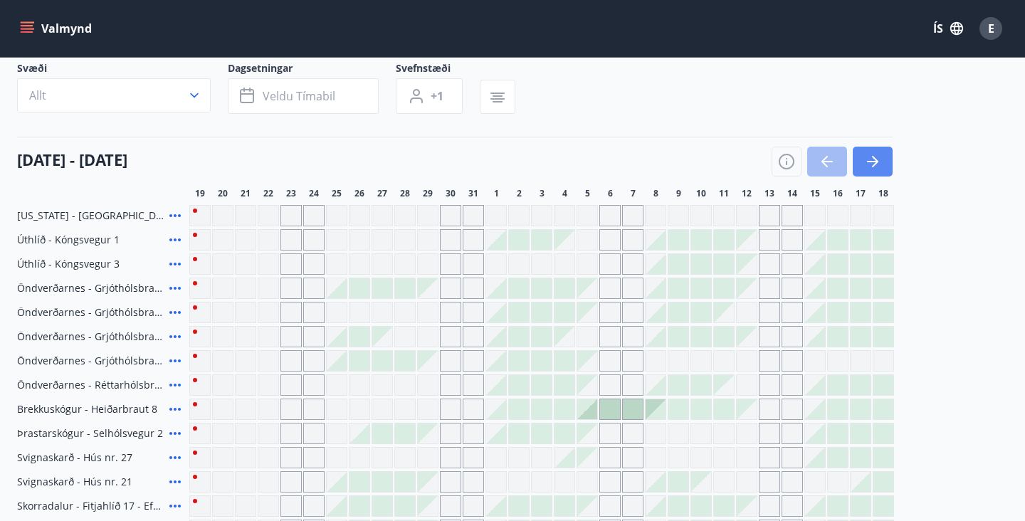
click at [871, 172] on button "button" at bounding box center [873, 162] width 40 height 30
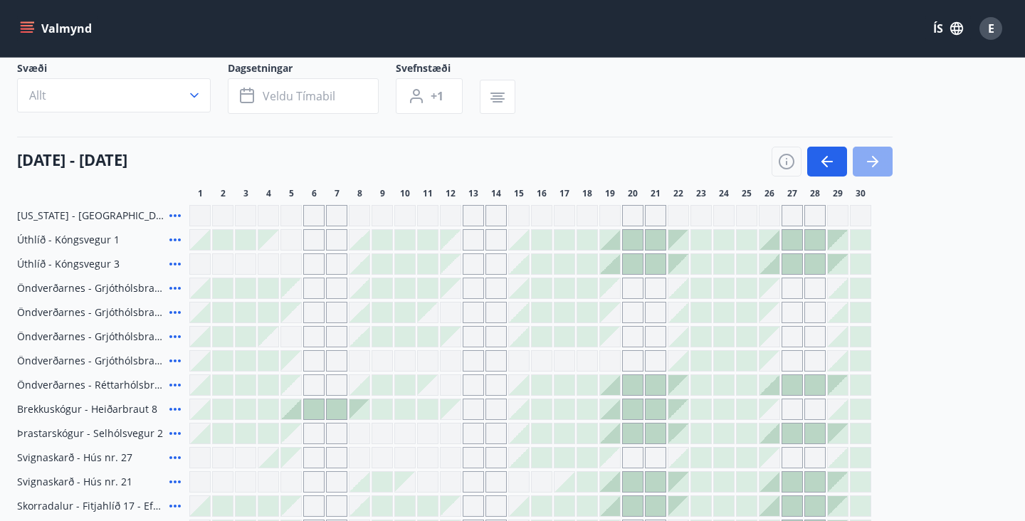
click at [870, 169] on icon "button" at bounding box center [872, 161] width 17 height 17
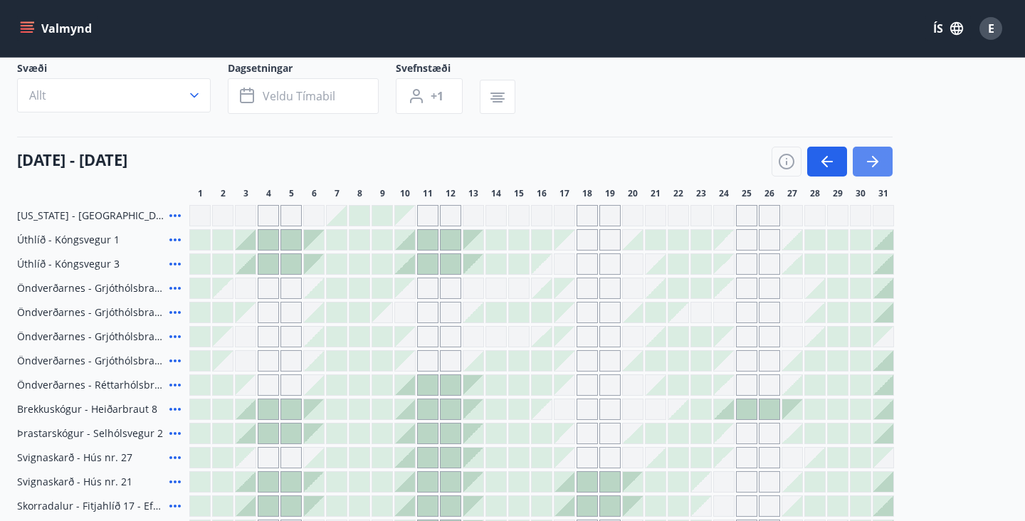
click at [870, 169] on icon "button" at bounding box center [872, 161] width 17 height 17
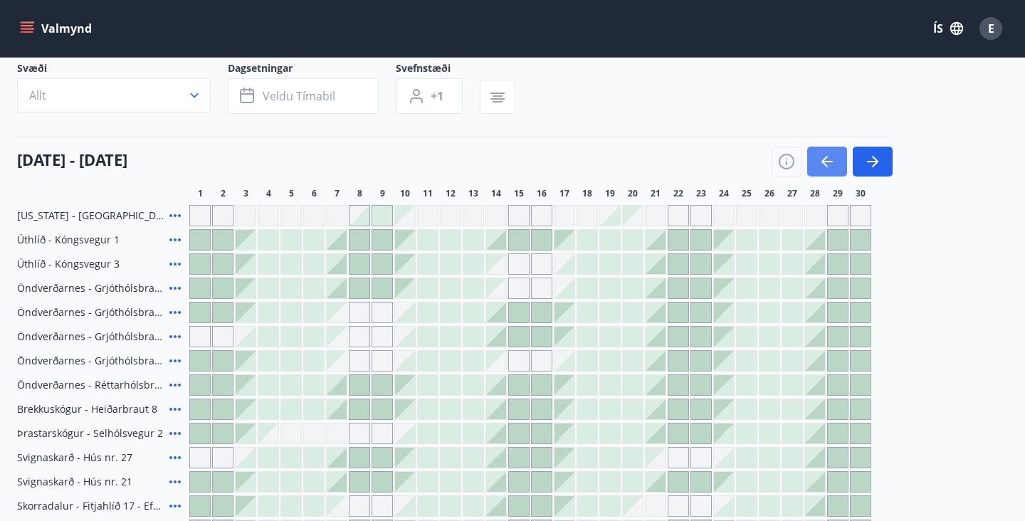
click at [820, 166] on icon "button" at bounding box center [827, 161] width 17 height 17
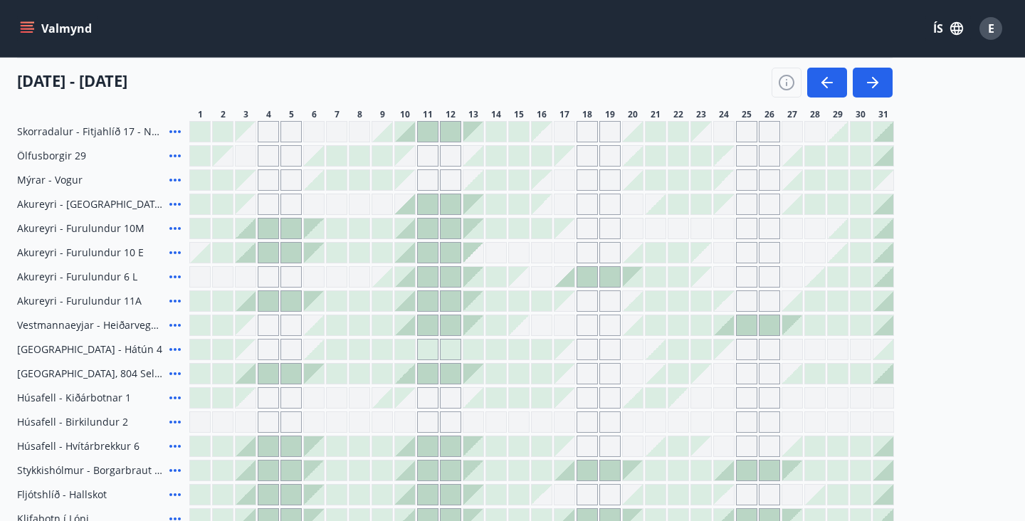
scroll to position [499, 0]
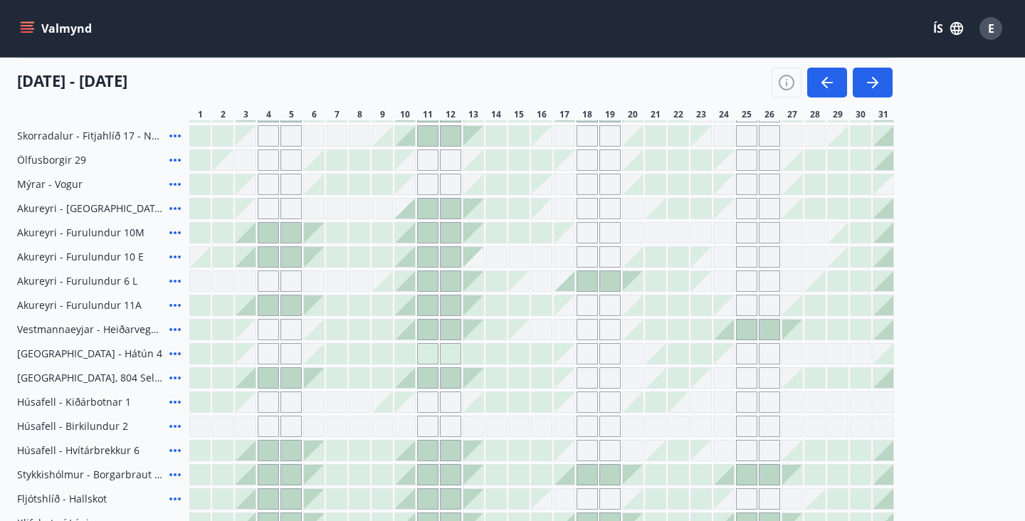
click at [177, 232] on icon at bounding box center [175, 232] width 17 height 17
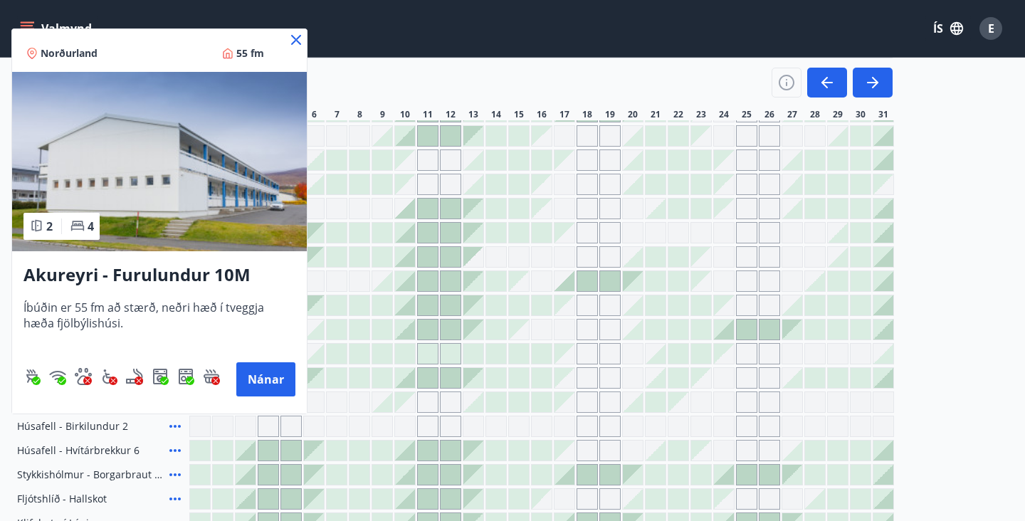
click at [300, 41] on icon at bounding box center [296, 39] width 17 height 17
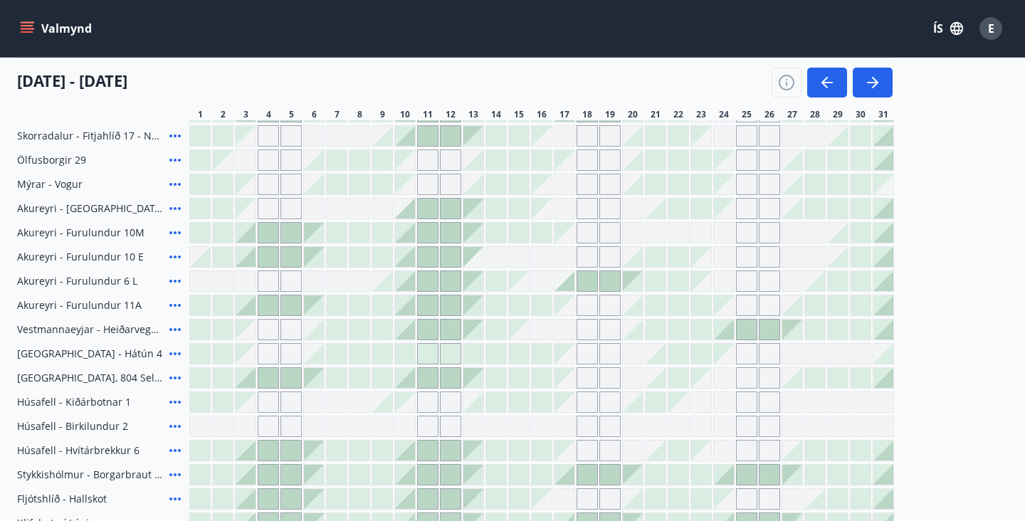
click at [172, 285] on icon at bounding box center [175, 281] width 17 height 17
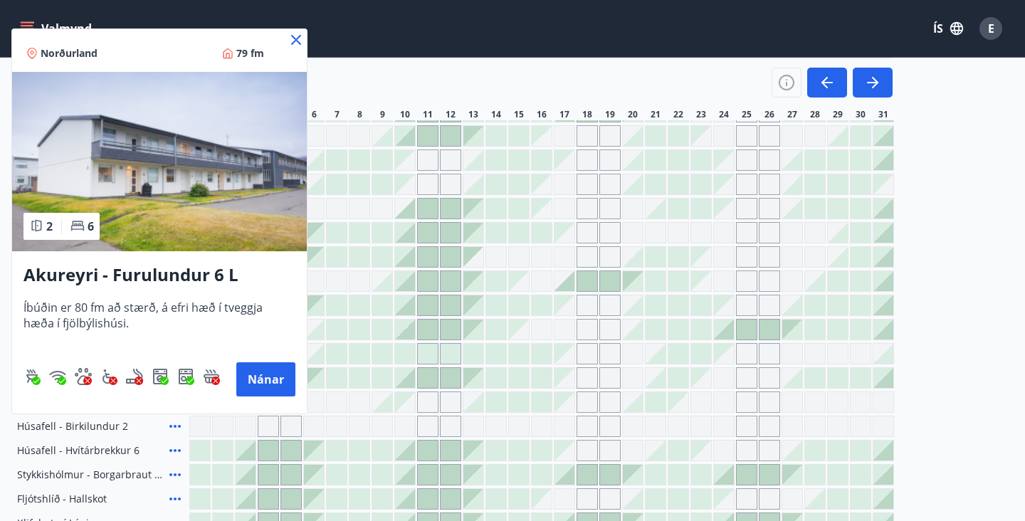
click at [298, 36] on icon at bounding box center [296, 39] width 17 height 17
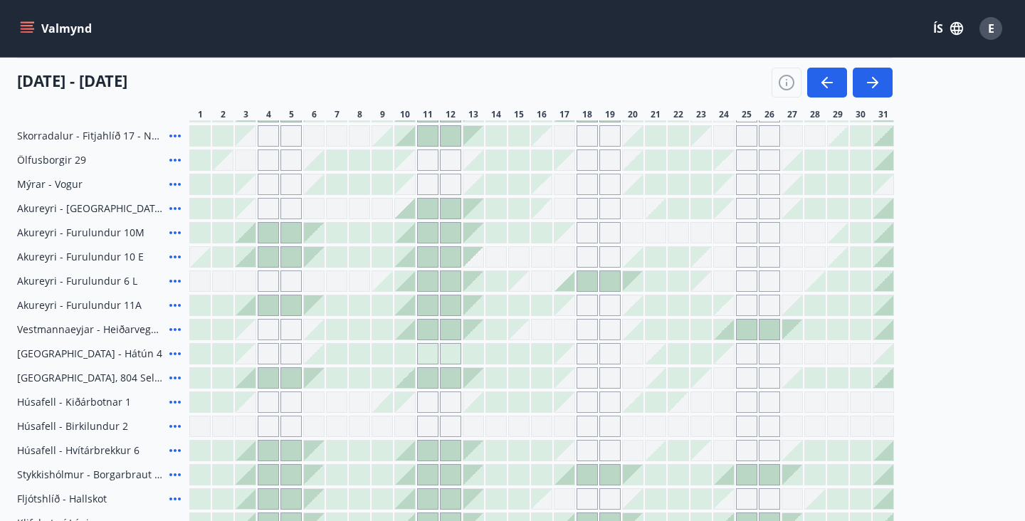
click at [184, 183] on div "Mýrar - Vogur" at bounding box center [455, 184] width 877 height 21
click at [176, 184] on icon at bounding box center [175, 184] width 17 height 17
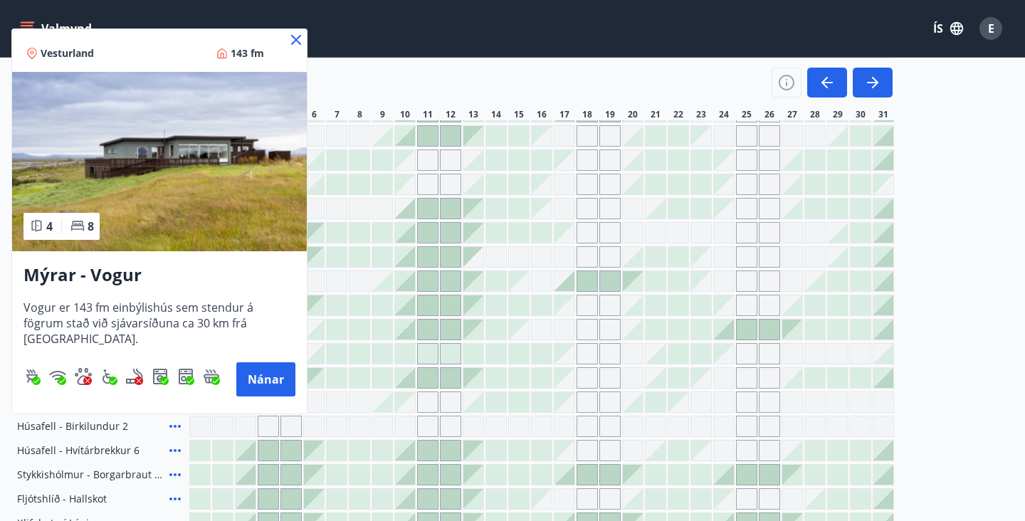
click at [298, 33] on icon at bounding box center [296, 39] width 17 height 17
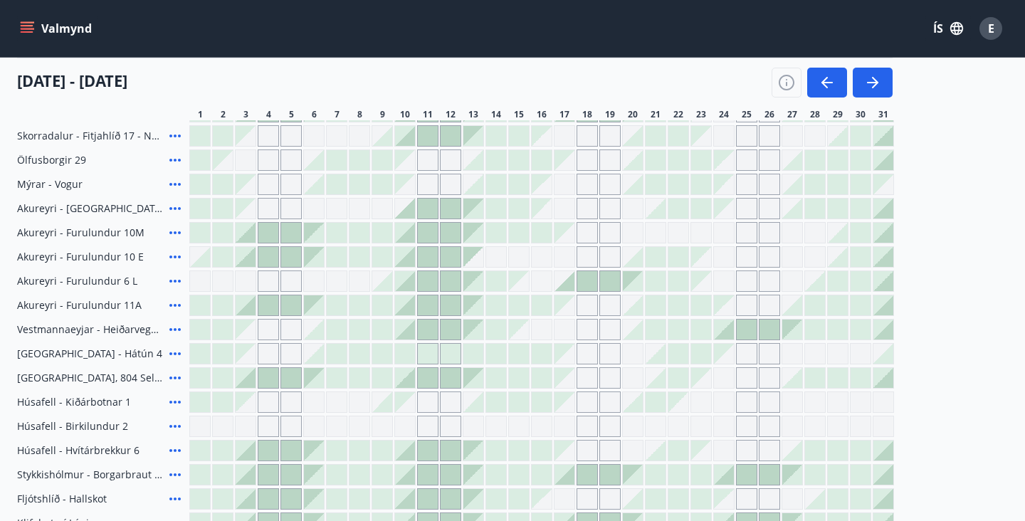
click at [66, 28] on button "Valmynd" at bounding box center [57, 29] width 80 height 26
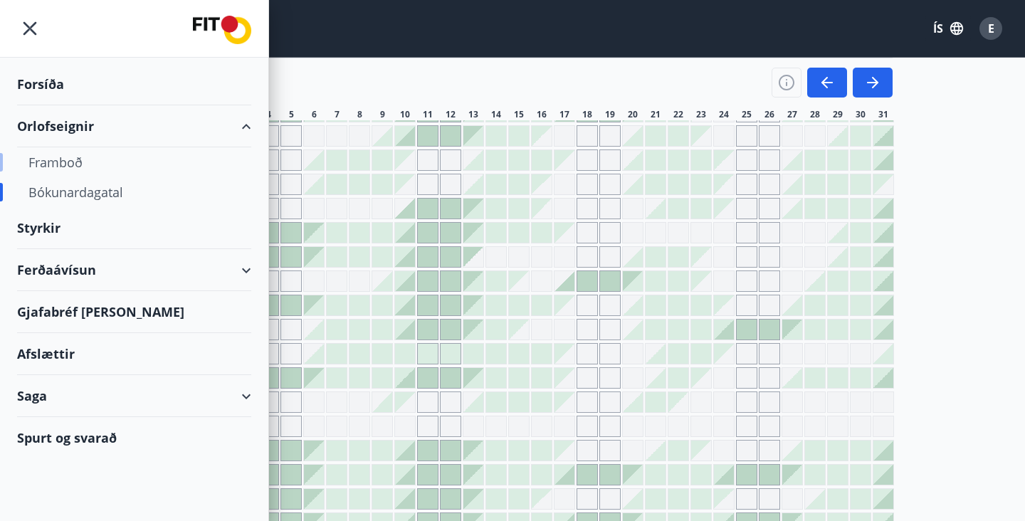
click at [46, 157] on div "Framboð" at bounding box center [133, 162] width 211 height 30
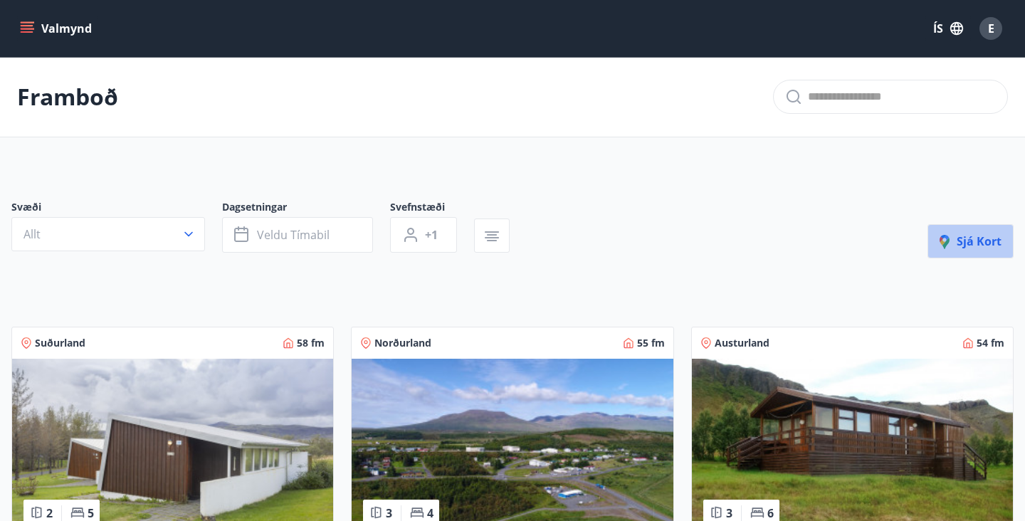
click at [980, 243] on span "Sjá kort" at bounding box center [971, 242] width 62 height 16
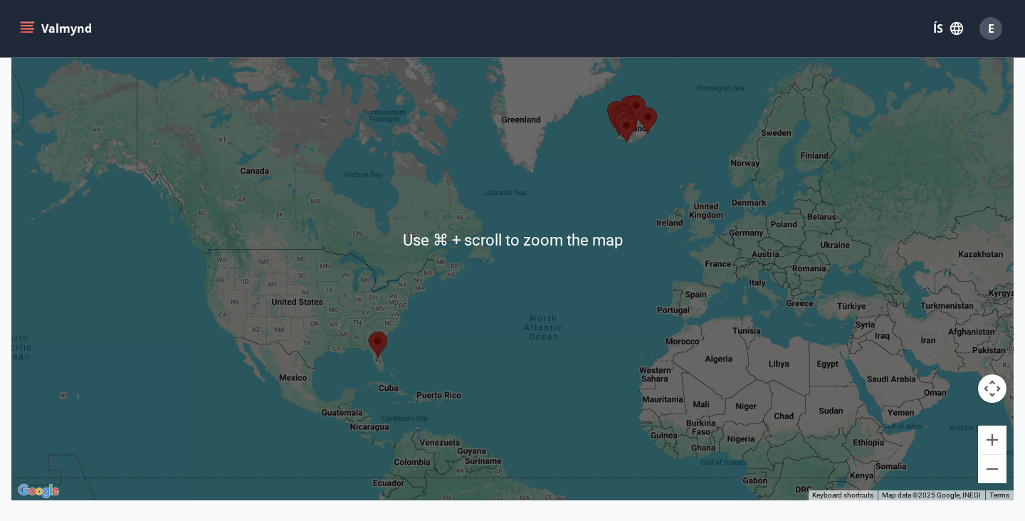
scroll to position [243, 0]
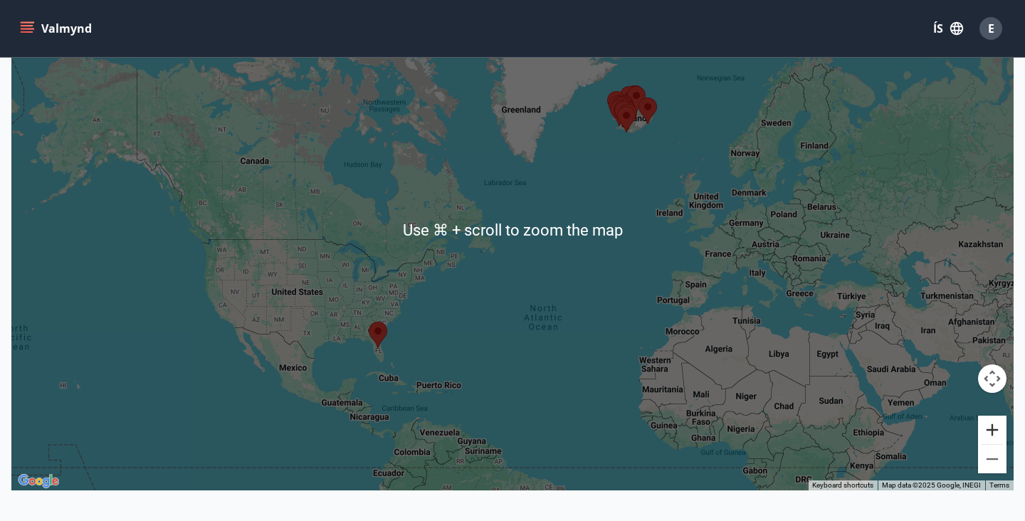
click at [987, 433] on button "Zoom in" at bounding box center [992, 430] width 28 height 28
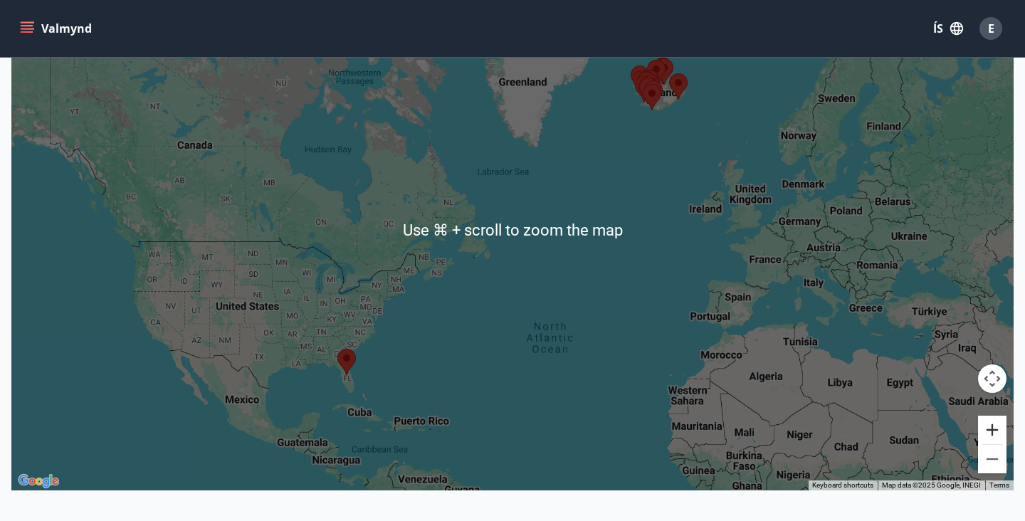
click at [987, 433] on button "Zoom in" at bounding box center [992, 430] width 28 height 28
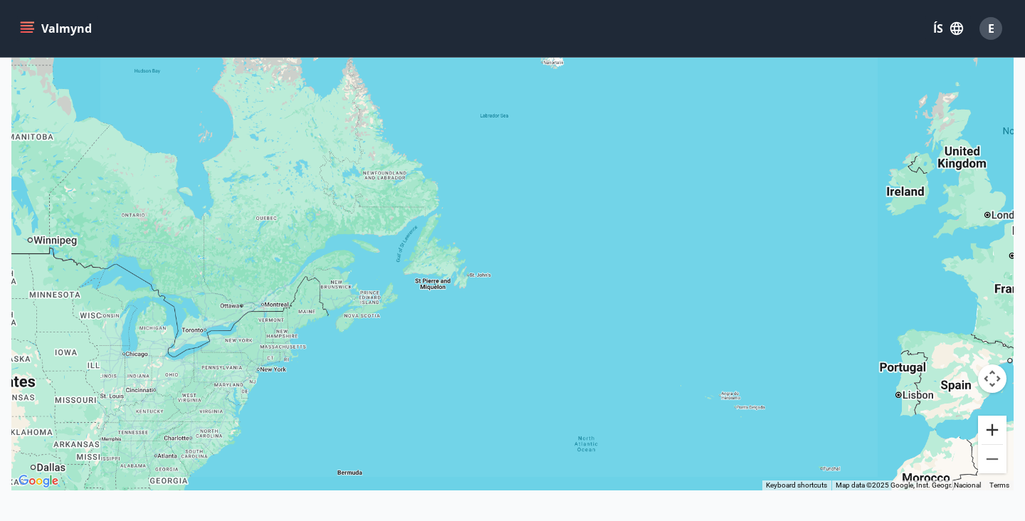
click at [987, 433] on button "Zoom in" at bounding box center [992, 430] width 28 height 28
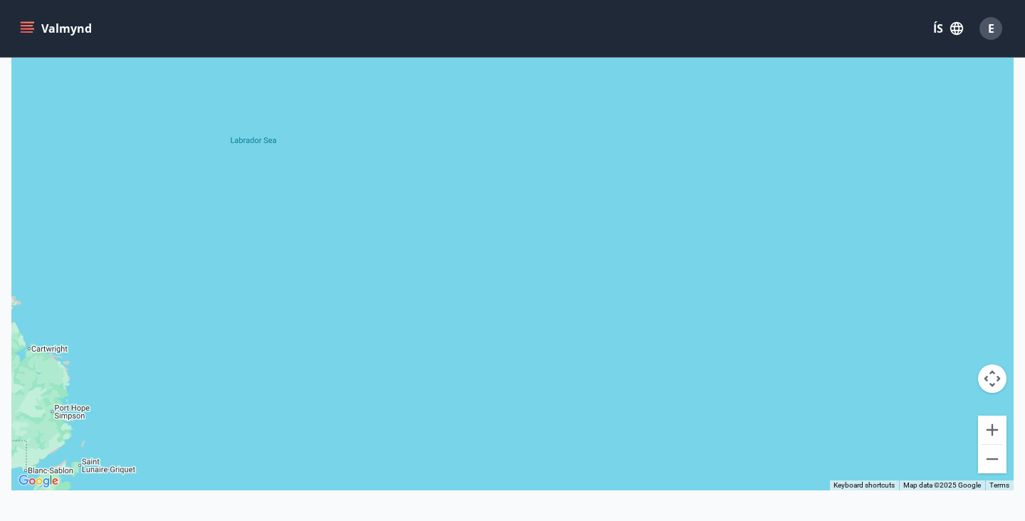
drag, startPoint x: 817, startPoint y: 138, endPoint x: 615, endPoint y: 427, distance: 352.3
click at [615, 427] on div at bounding box center [512, 229] width 1002 height 521
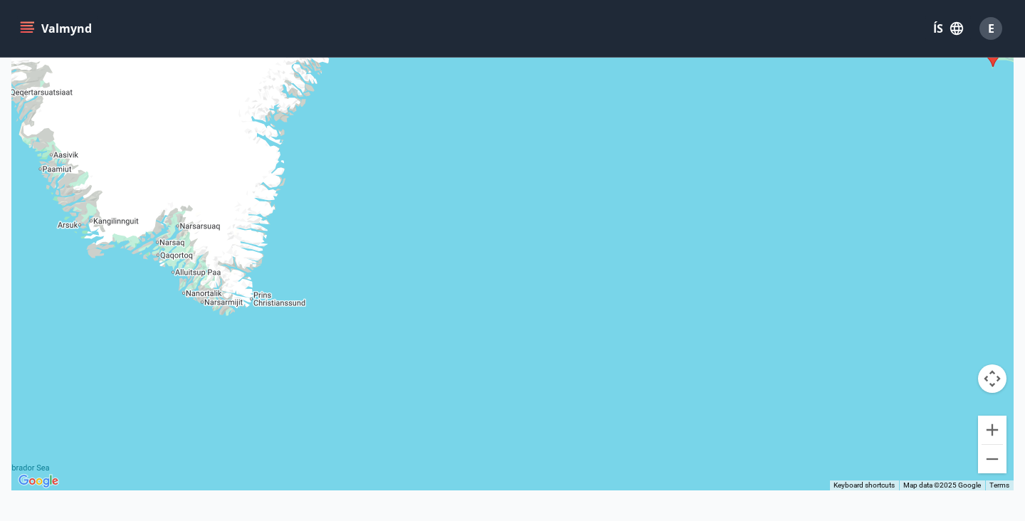
drag, startPoint x: 703, startPoint y: 240, endPoint x: 456, endPoint y: 565, distance: 408.9
click at [456, 520] on html "Valmynd ÍS E Framboð Kort Loka korti ← Move left → Move right ↑ Move up ↓ Move …" at bounding box center [512, 217] width 1025 height 920
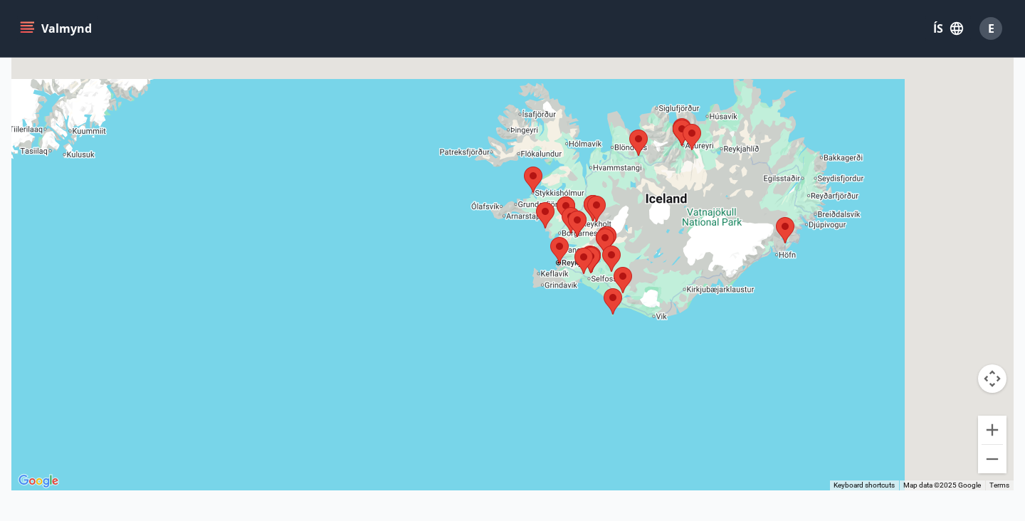
drag, startPoint x: 641, startPoint y: 207, endPoint x: 217, endPoint y: 524, distance: 528.9
click at [217, 520] on html "Valmynd ÍS E Framboð Kort Loka korti ← Move left → Move right ↑ Move up ↓ Move …" at bounding box center [512, 217] width 1025 height 920
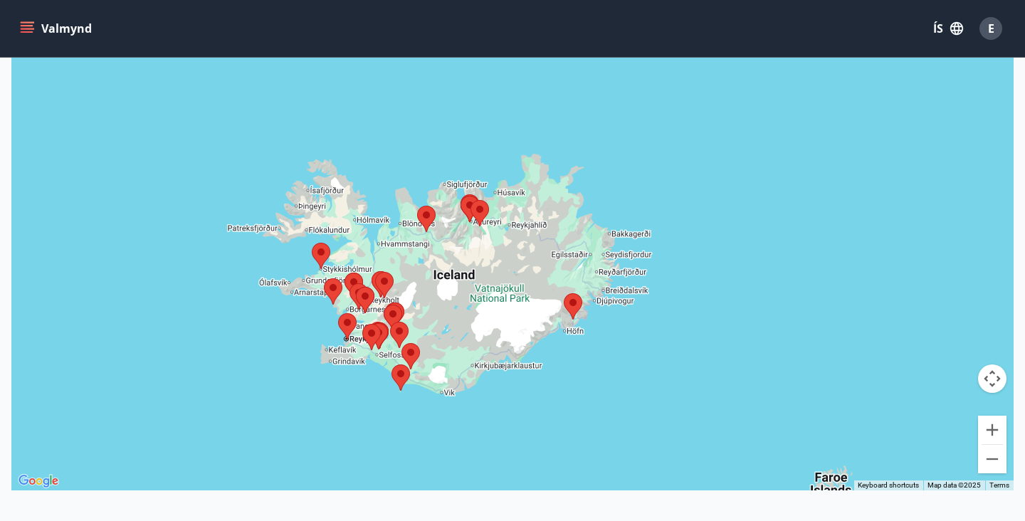
drag, startPoint x: 631, startPoint y: 251, endPoint x: 444, endPoint y: 265, distance: 187.0
click at [444, 265] on div at bounding box center [512, 229] width 1002 height 521
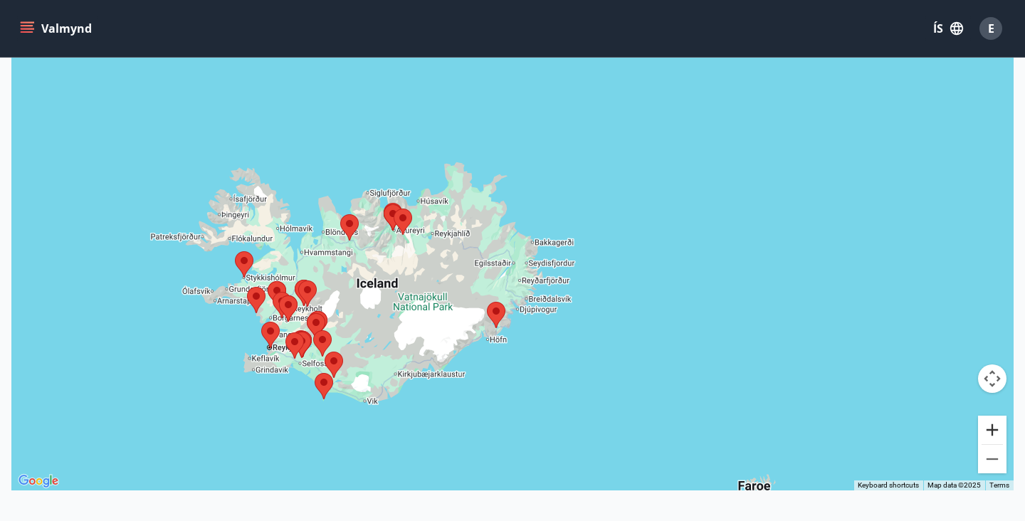
click at [997, 436] on button "Zoom in" at bounding box center [992, 430] width 28 height 28
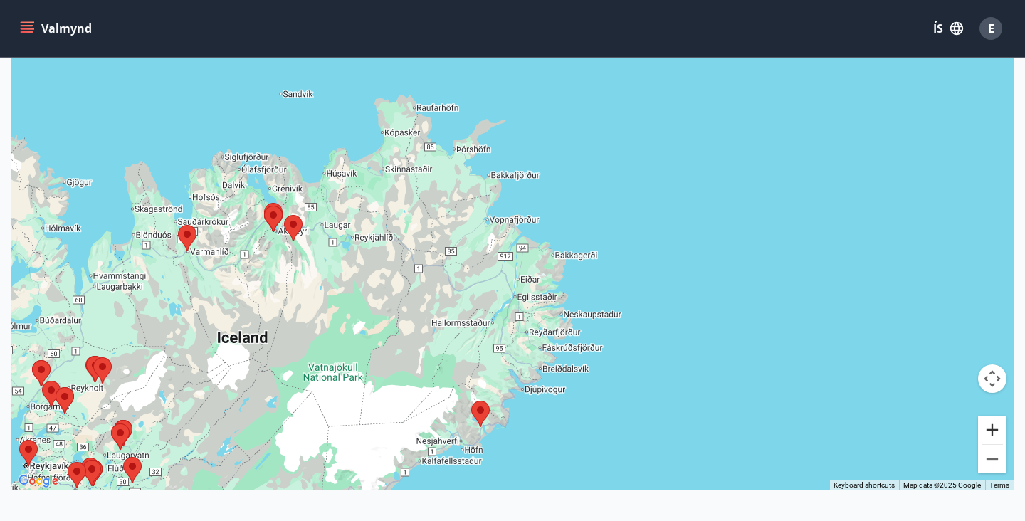
click at [997, 436] on button "Zoom in" at bounding box center [992, 430] width 28 height 28
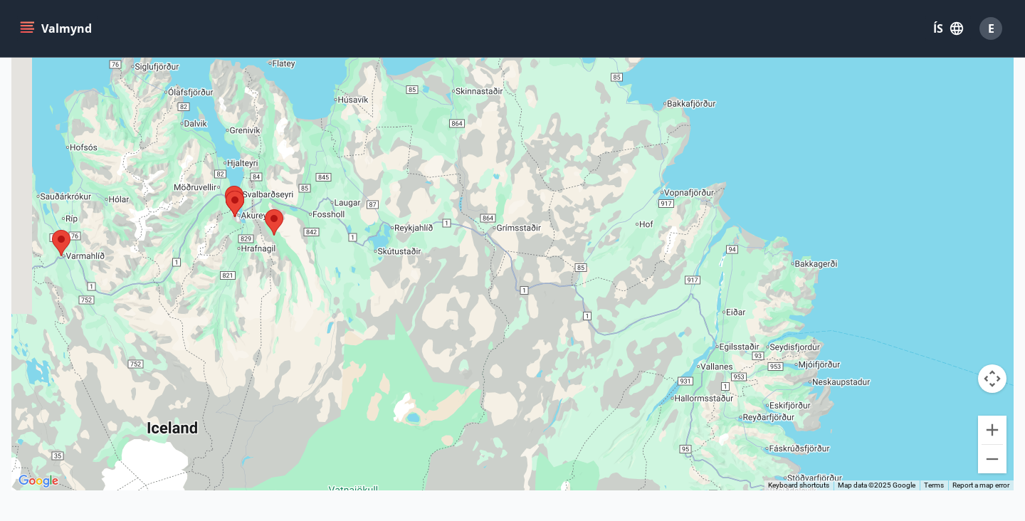
drag, startPoint x: 86, startPoint y: 283, endPoint x: 288, endPoint y: 267, distance: 202.1
click at [288, 267] on div at bounding box center [512, 229] width 1002 height 521
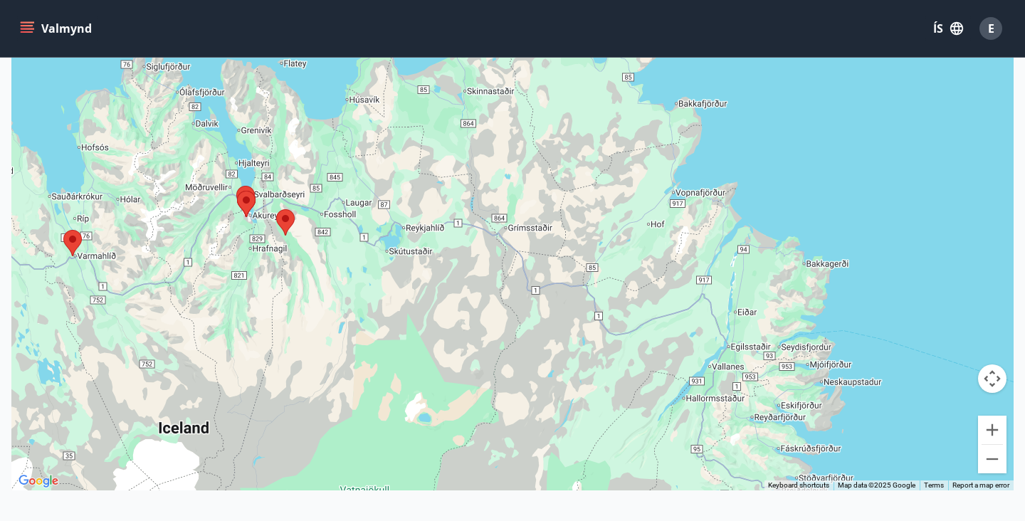
click at [276, 209] on area at bounding box center [276, 209] width 0 height 0
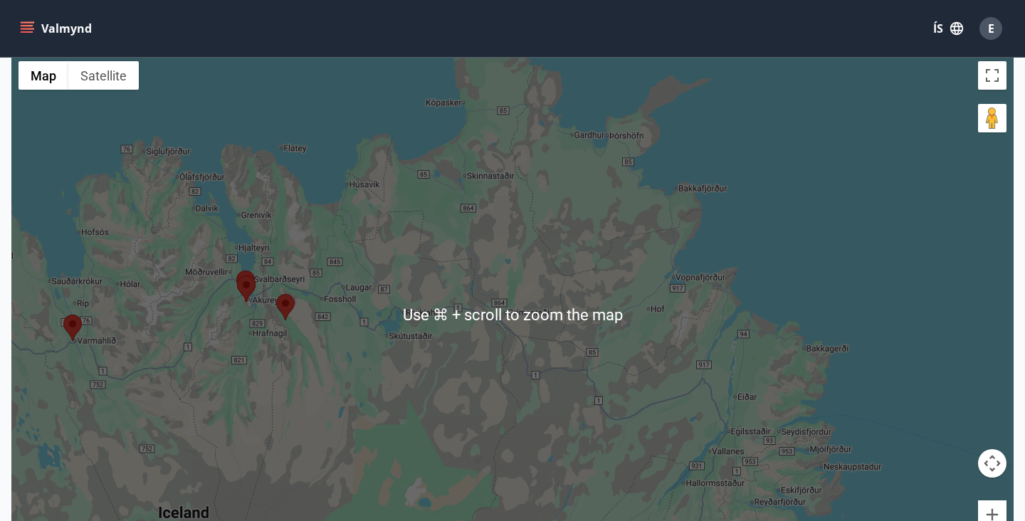
scroll to position [141, 0]
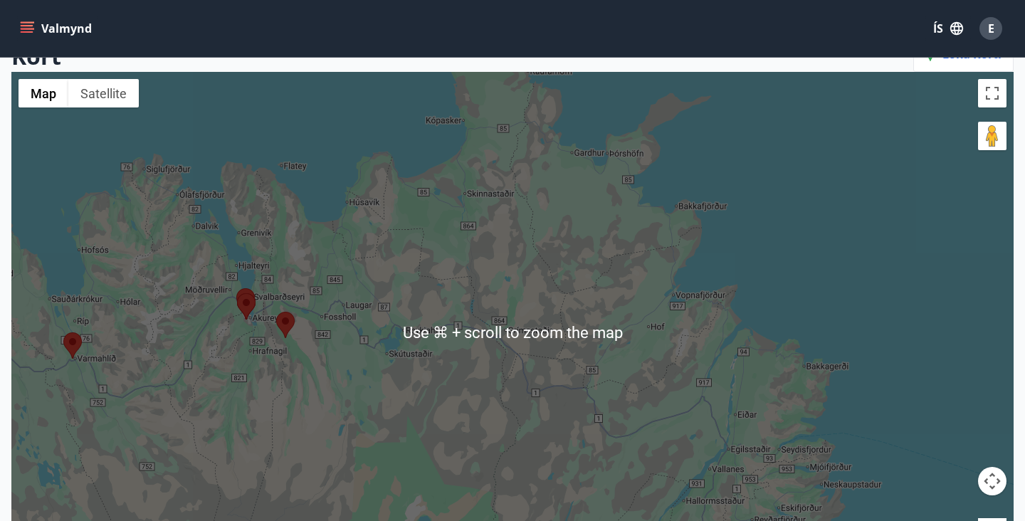
click at [276, 312] on area at bounding box center [276, 312] width 0 height 0
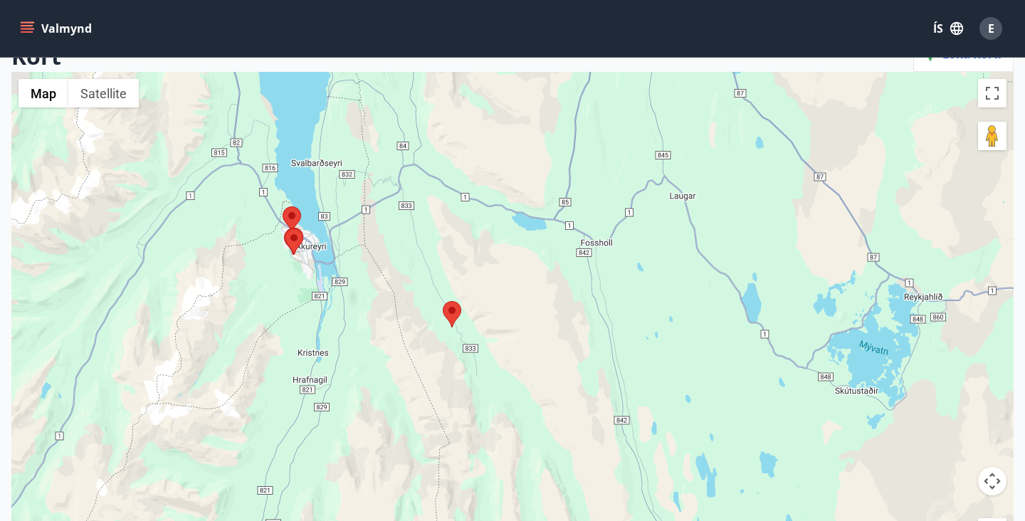
drag, startPoint x: 200, startPoint y: 322, endPoint x: 390, endPoint y: 351, distance: 192.2
click at [390, 351] on div at bounding box center [512, 332] width 1002 height 521
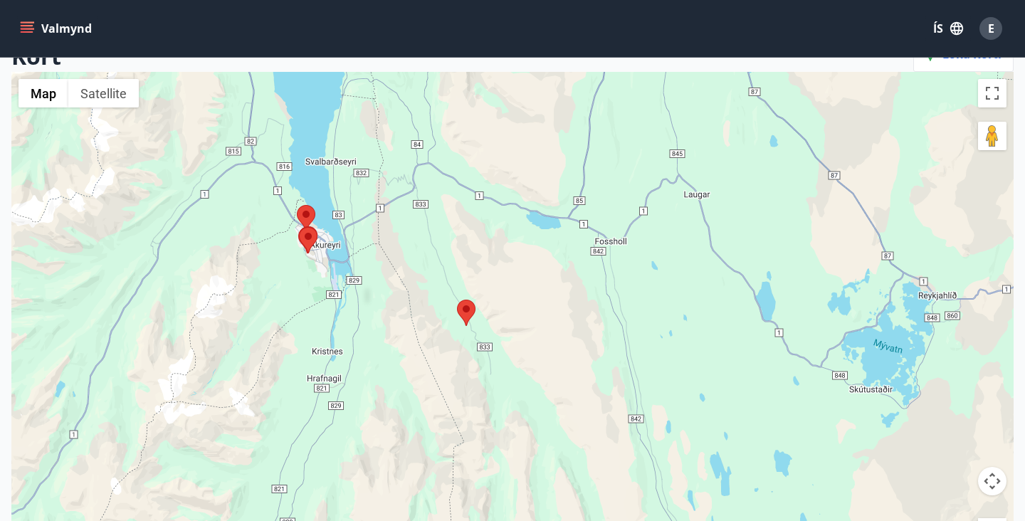
click at [457, 300] on area at bounding box center [457, 300] width 0 height 0
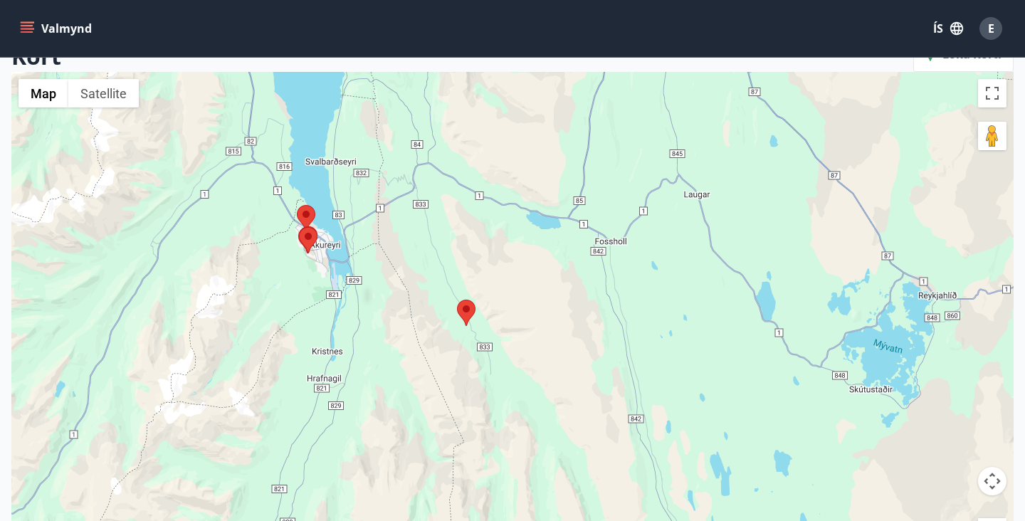
click at [457, 300] on area at bounding box center [457, 300] width 0 height 0
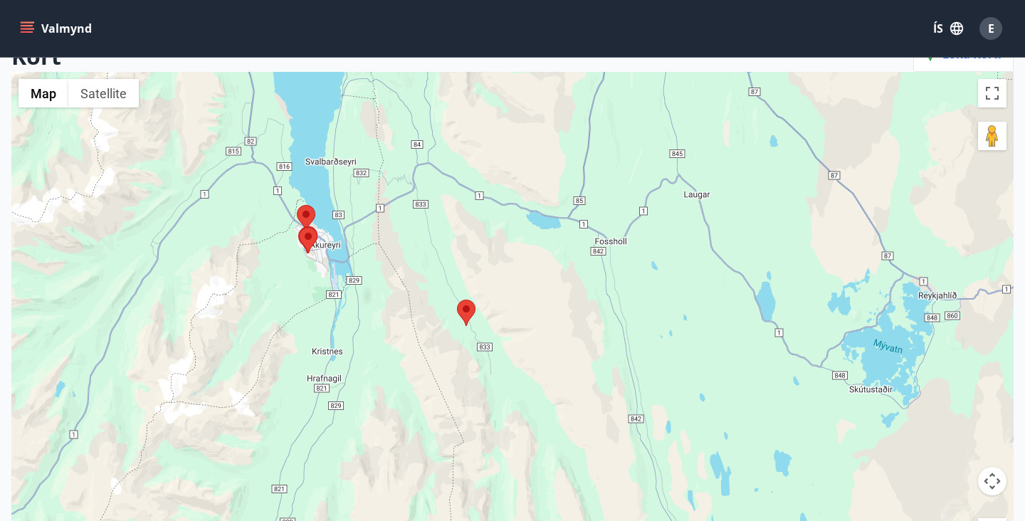
click at [457, 300] on area at bounding box center [457, 300] width 0 height 0
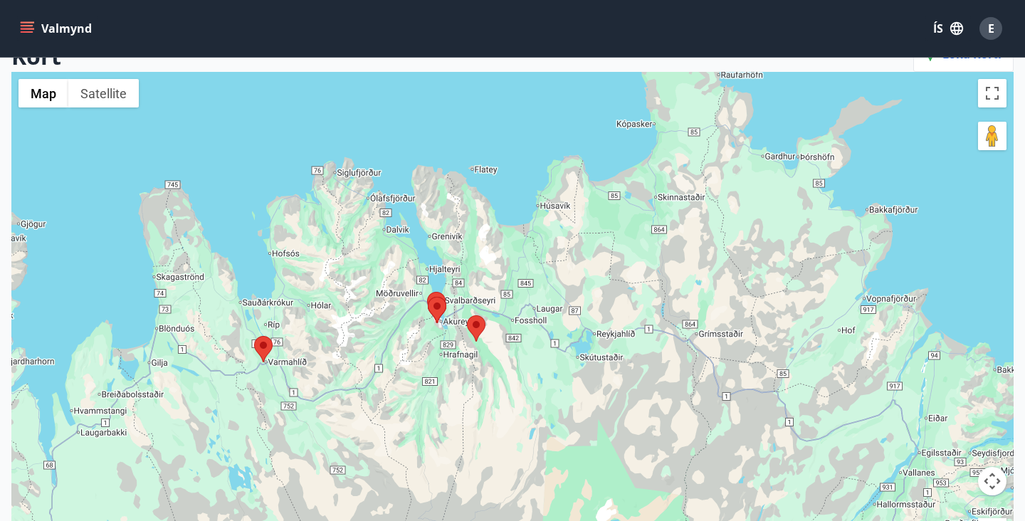
click at [467, 315] on area at bounding box center [467, 315] width 0 height 0
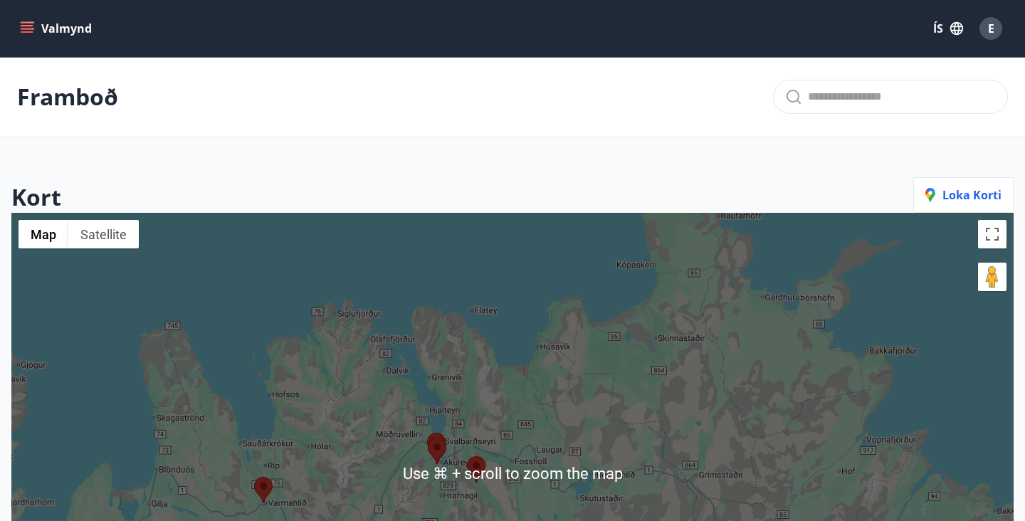
scroll to position [0, 0]
click at [467, 456] on area at bounding box center [467, 456] width 0 height 0
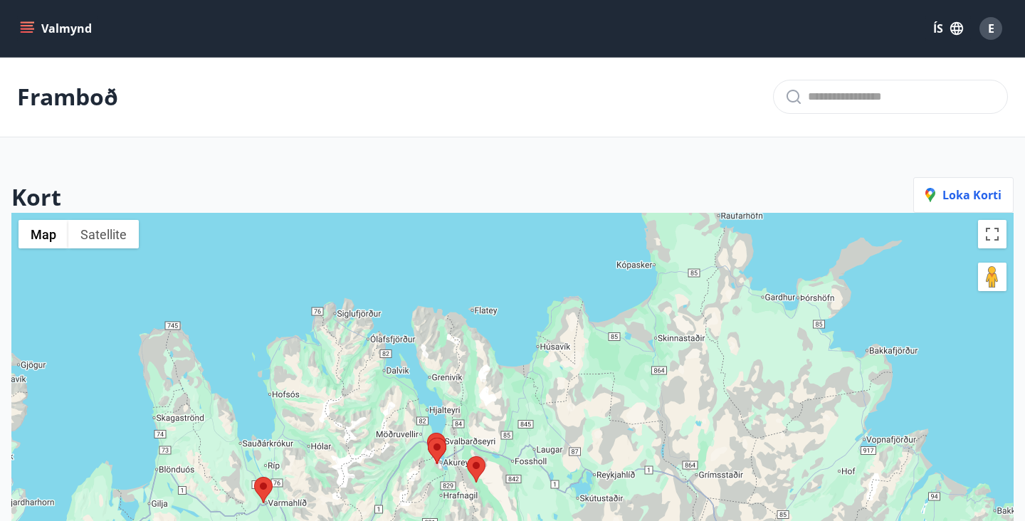
click at [495, 431] on div "To navigate, press the arrow keys." at bounding box center [512, 473] width 1002 height 521
click at [467, 456] on area at bounding box center [467, 456] width 0 height 0
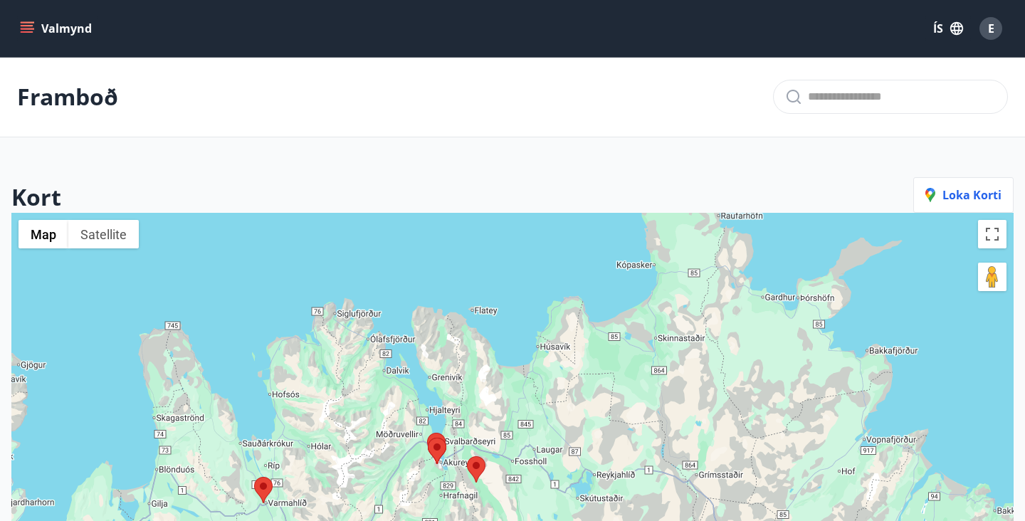
click at [467, 456] on area at bounding box center [467, 456] width 0 height 0
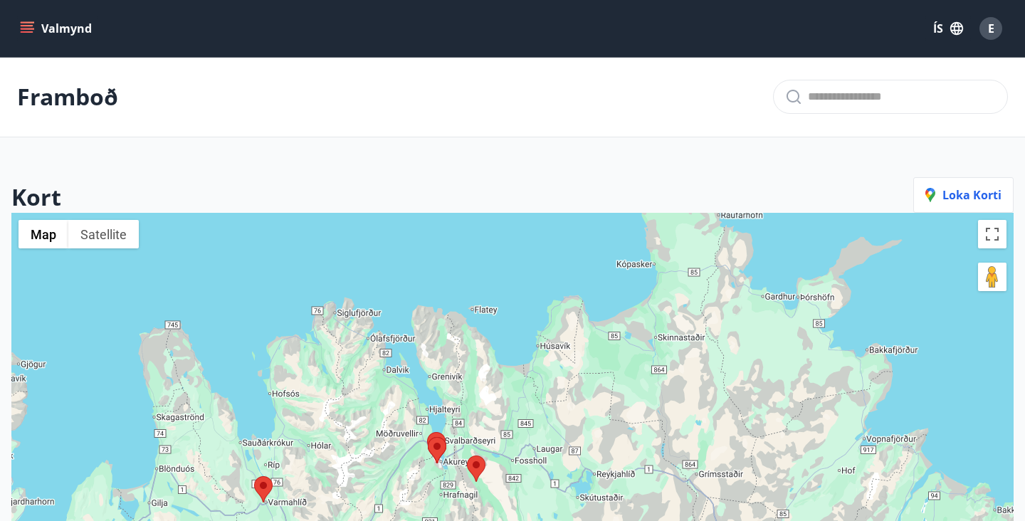
click at [467, 456] on area at bounding box center [467, 456] width 0 height 0
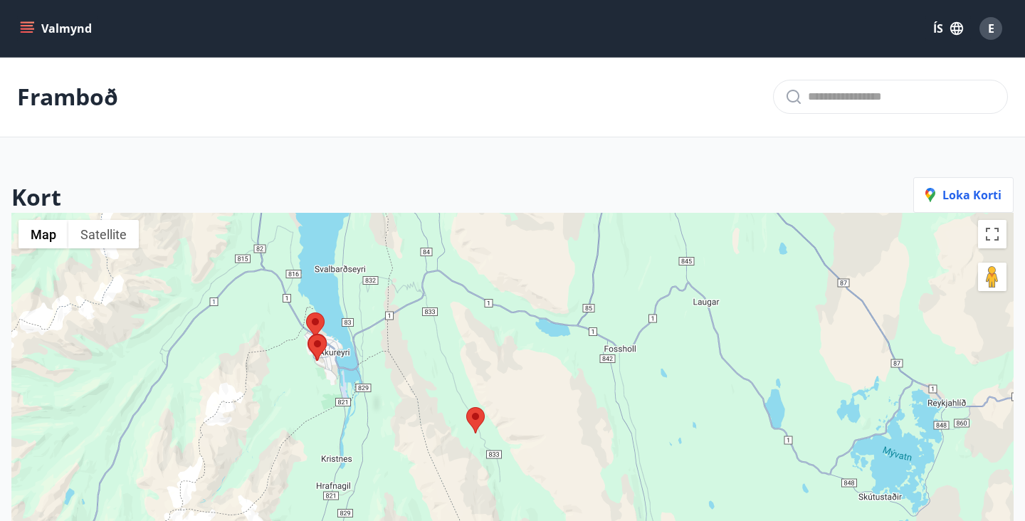
drag, startPoint x: 484, startPoint y: 480, endPoint x: 480, endPoint y: 379, distance: 101.2
click at [480, 379] on div at bounding box center [512, 473] width 1002 height 521
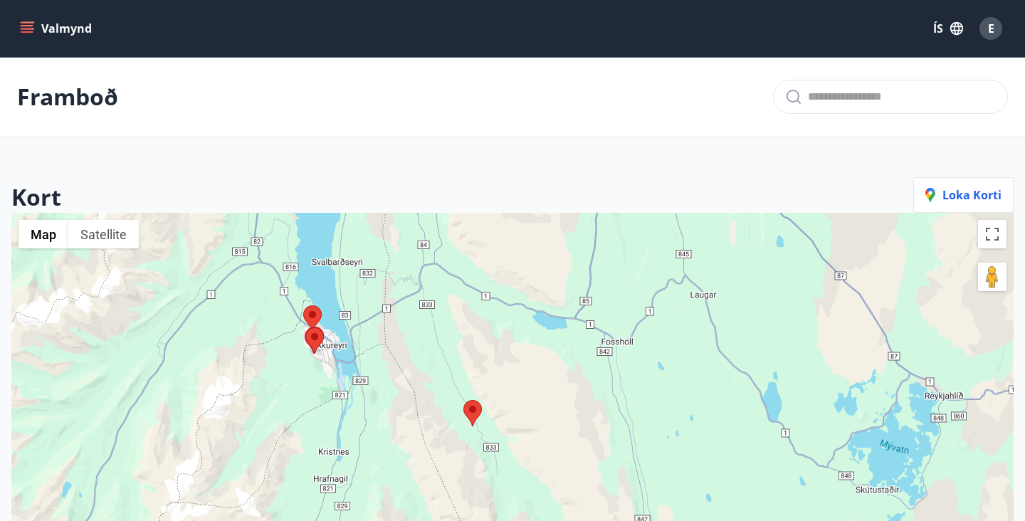
click at [463, 400] on area at bounding box center [463, 400] width 0 height 0
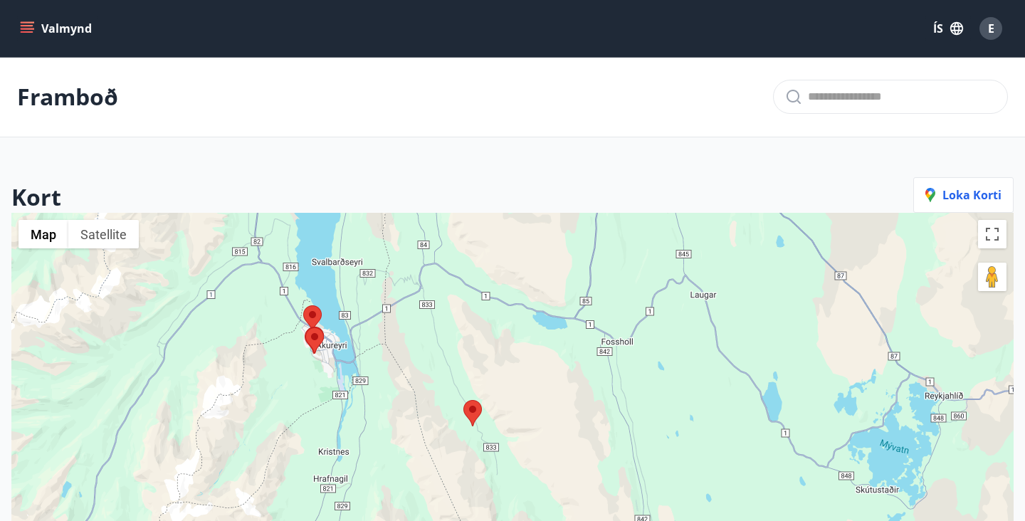
click at [474, 430] on div "To navigate, press the arrow keys." at bounding box center [512, 473] width 1002 height 521
click at [463, 400] on area at bounding box center [463, 400] width 0 height 0
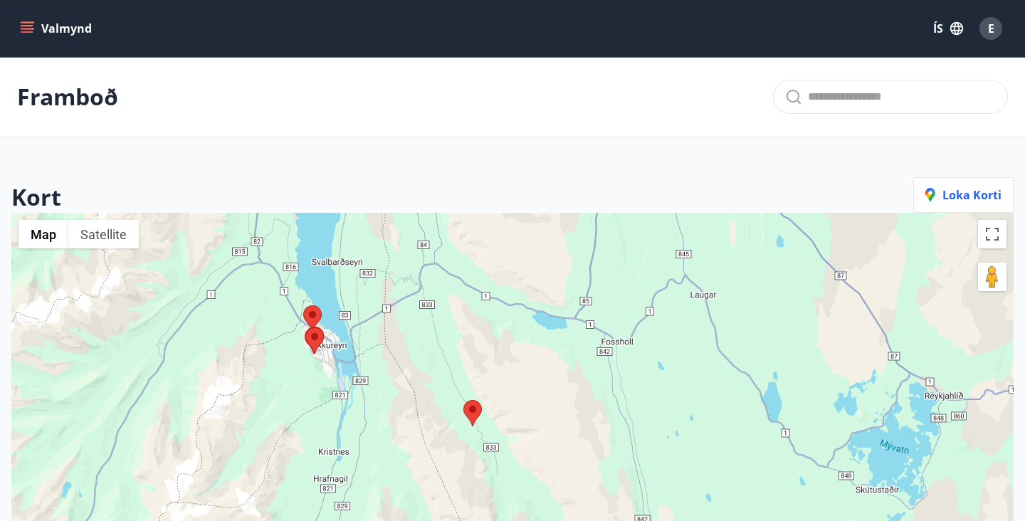
click at [463, 400] on area at bounding box center [463, 400] width 0 height 0
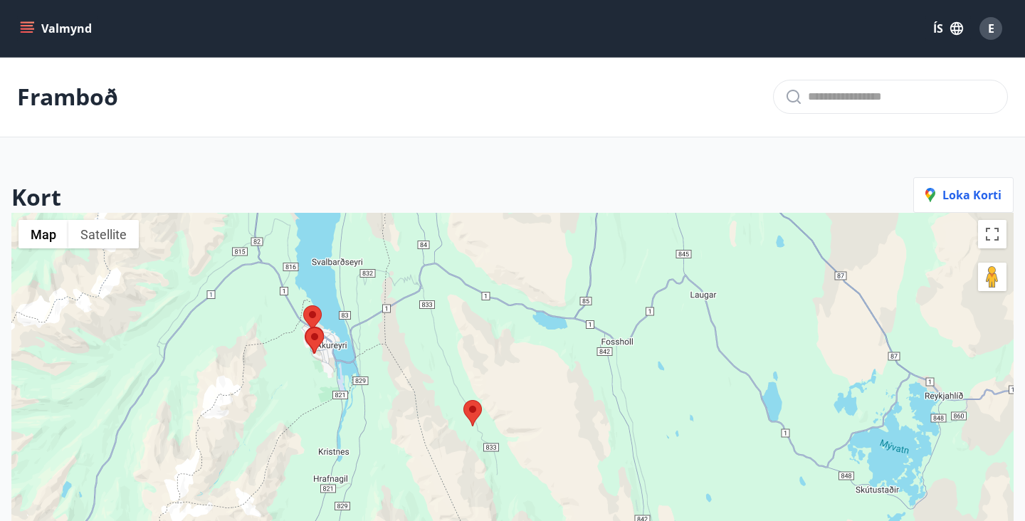
click at [463, 400] on area at bounding box center [463, 400] width 0 height 0
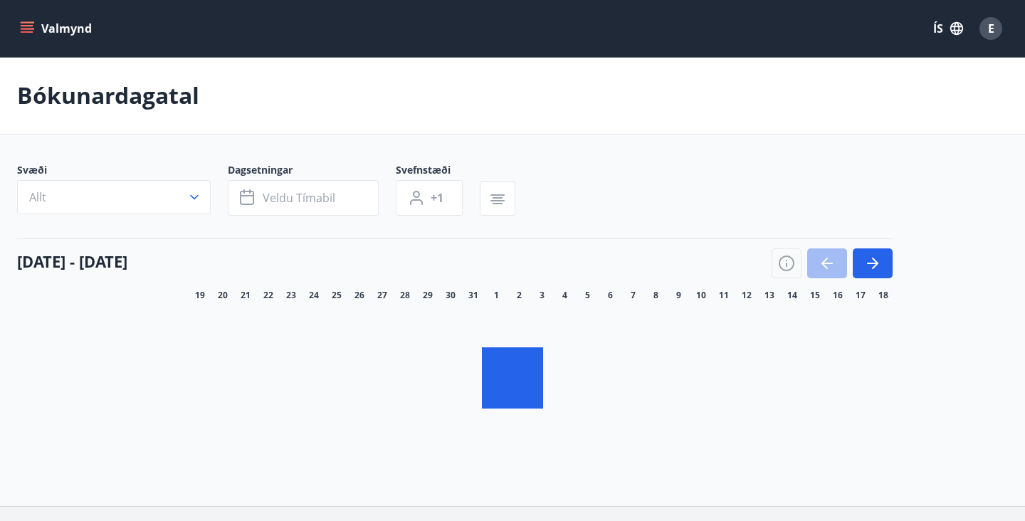
scroll to position [105, 0]
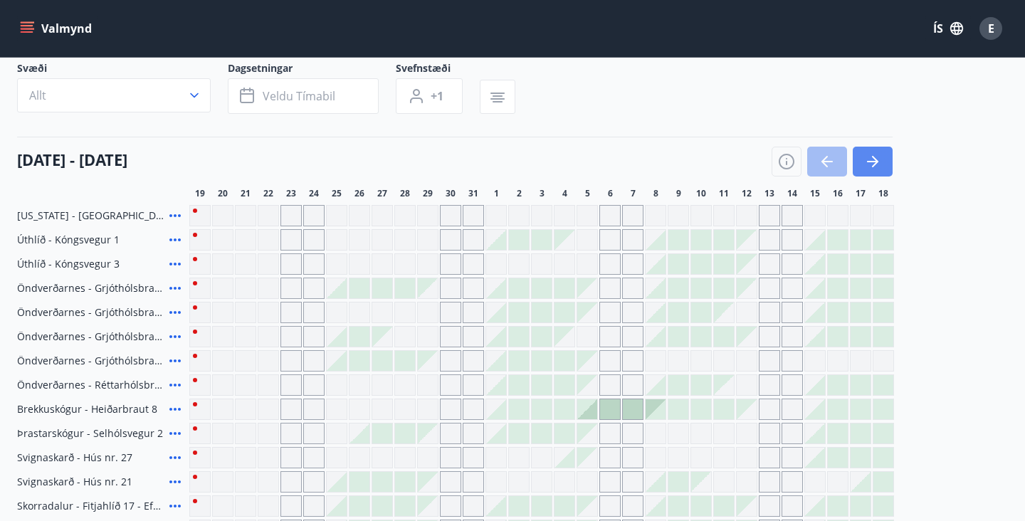
click at [876, 161] on icon "button" at bounding box center [875, 161] width 6 height 11
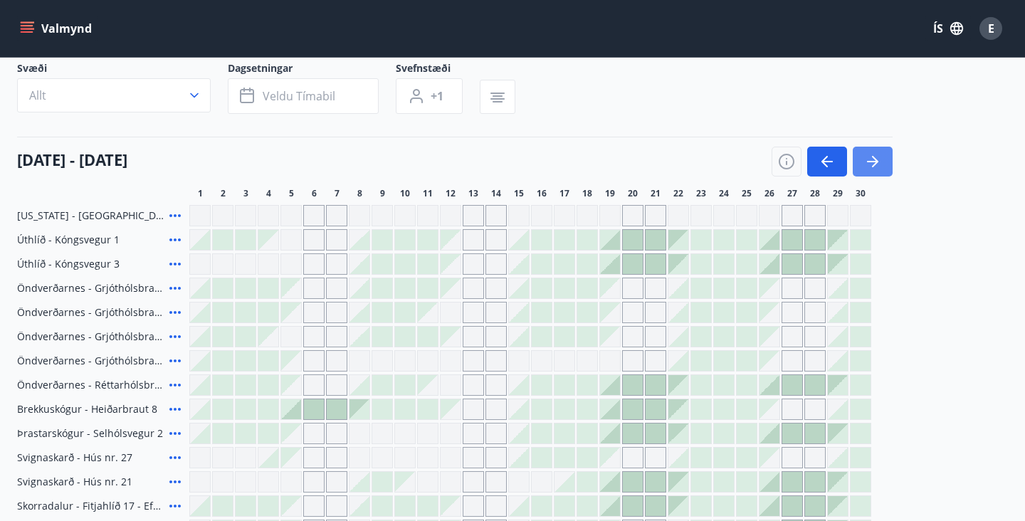
click at [876, 161] on icon "button" at bounding box center [875, 161] width 6 height 11
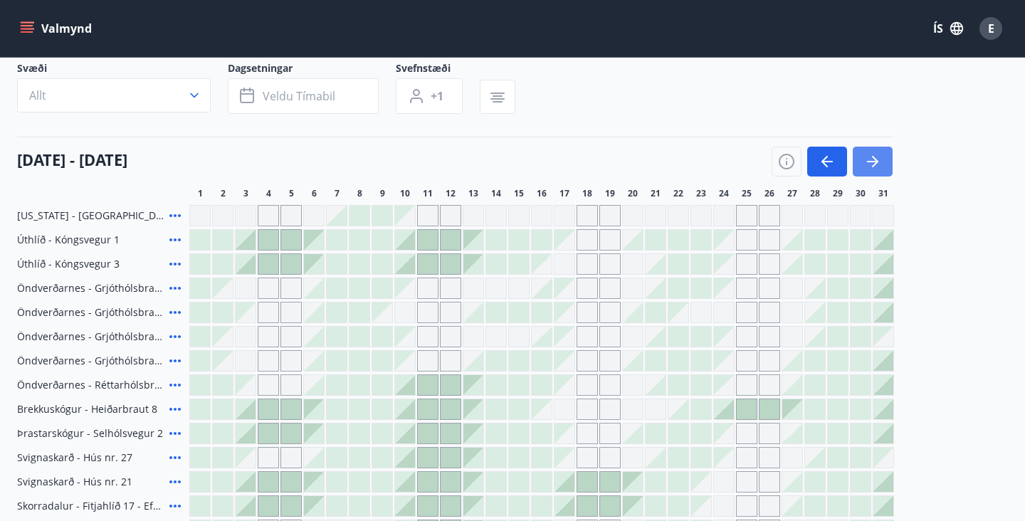
click at [877, 161] on icon "button" at bounding box center [875, 161] width 6 height 11
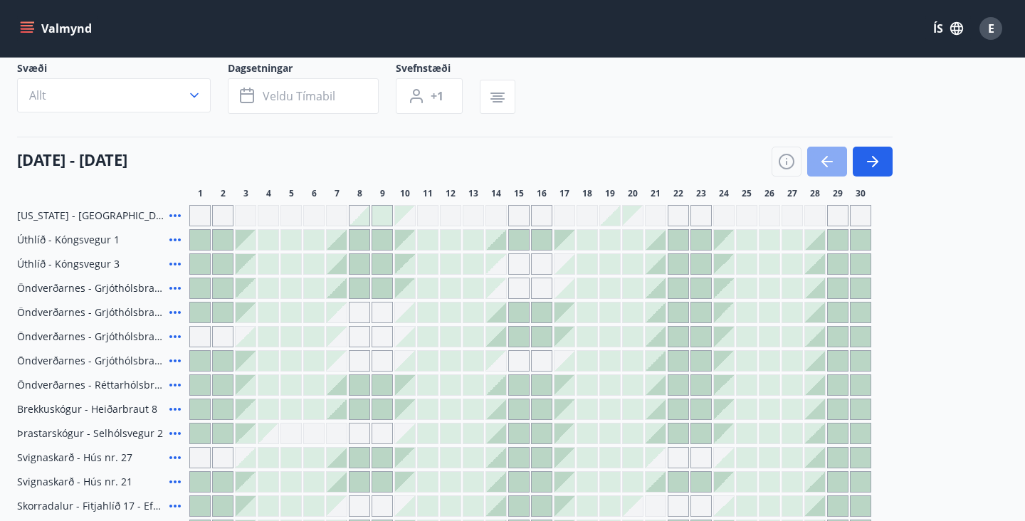
click at [829, 169] on icon "button" at bounding box center [827, 161] width 17 height 17
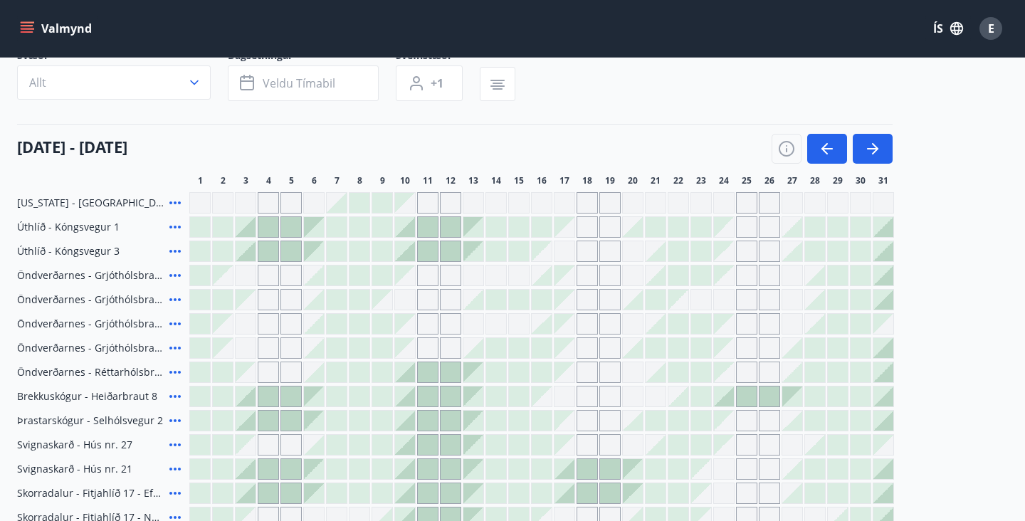
scroll to position [84, 0]
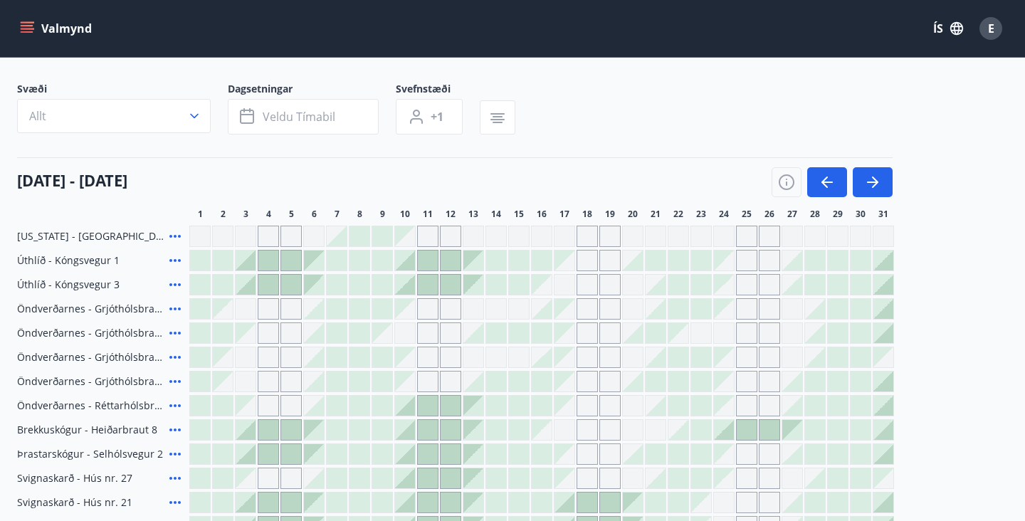
click at [103, 384] on span "Öndverðarnes - Grjóthólsbraut 4" at bounding box center [90, 381] width 147 height 14
click at [176, 382] on icon at bounding box center [174, 381] width 11 height 3
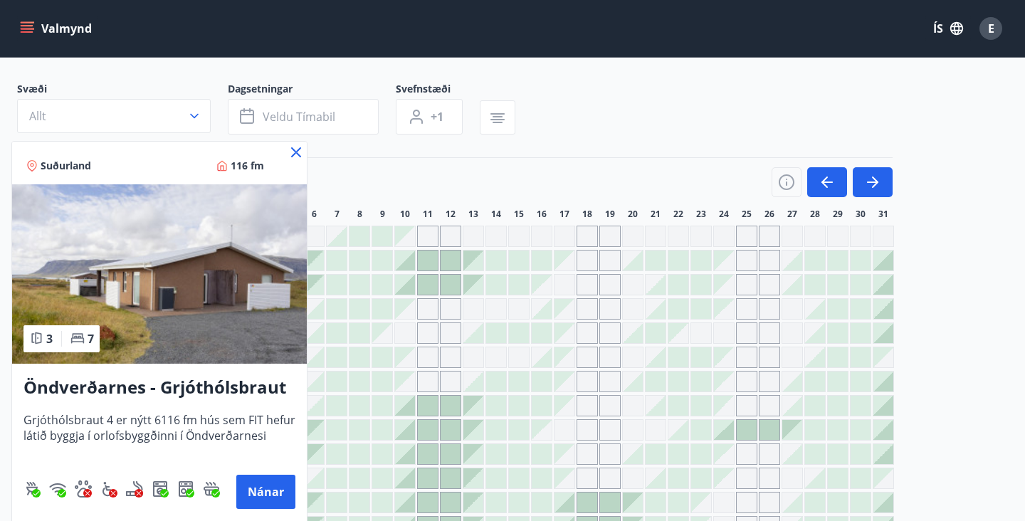
click at [147, 298] on img at bounding box center [159, 273] width 295 height 179
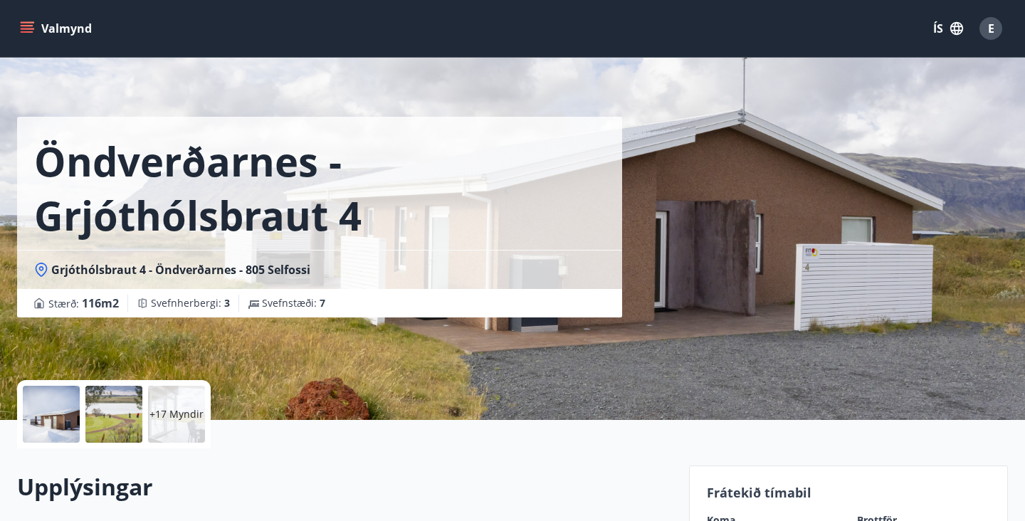
scroll to position [41, 0]
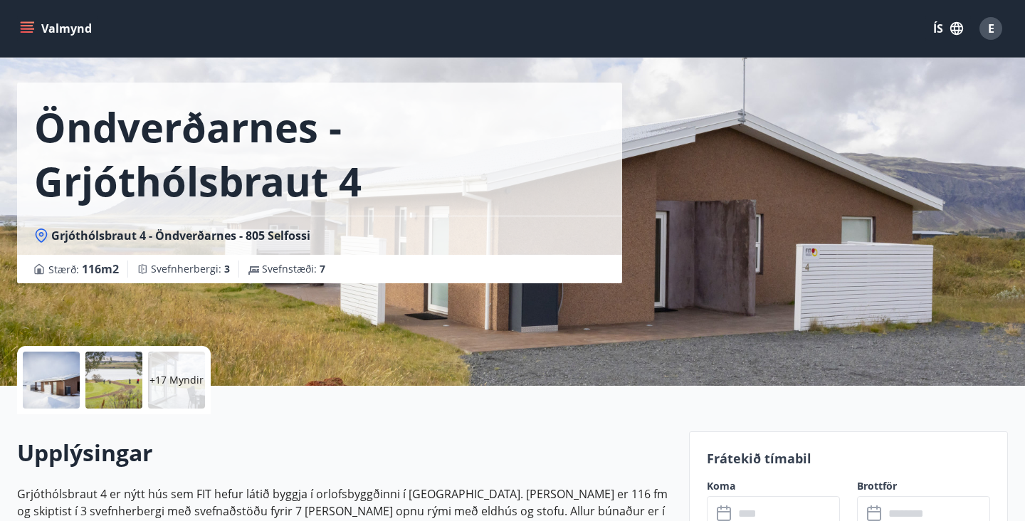
click at [152, 405] on div "+17 Myndir" at bounding box center [176, 380] width 57 height 57
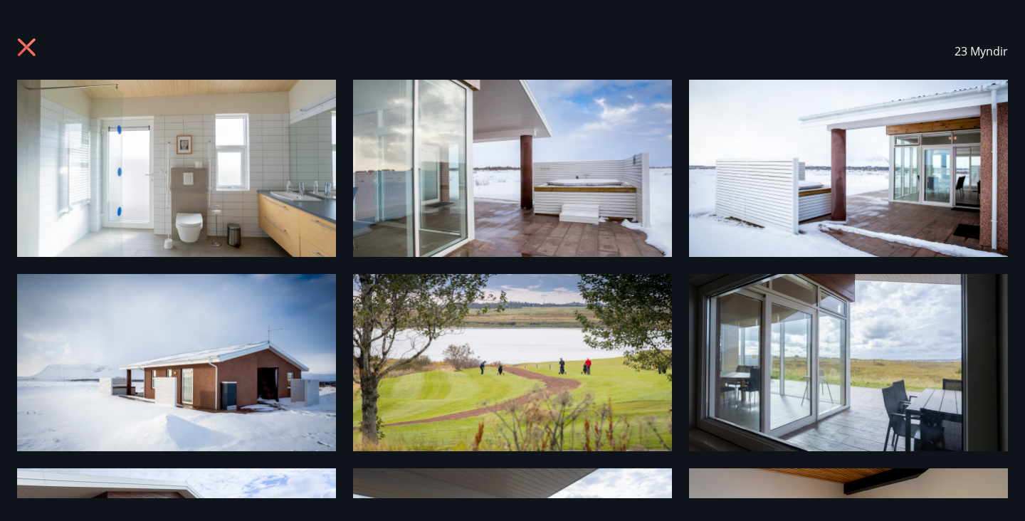
scroll to position [0, 0]
click at [29, 47] on icon at bounding box center [28, 49] width 23 height 23
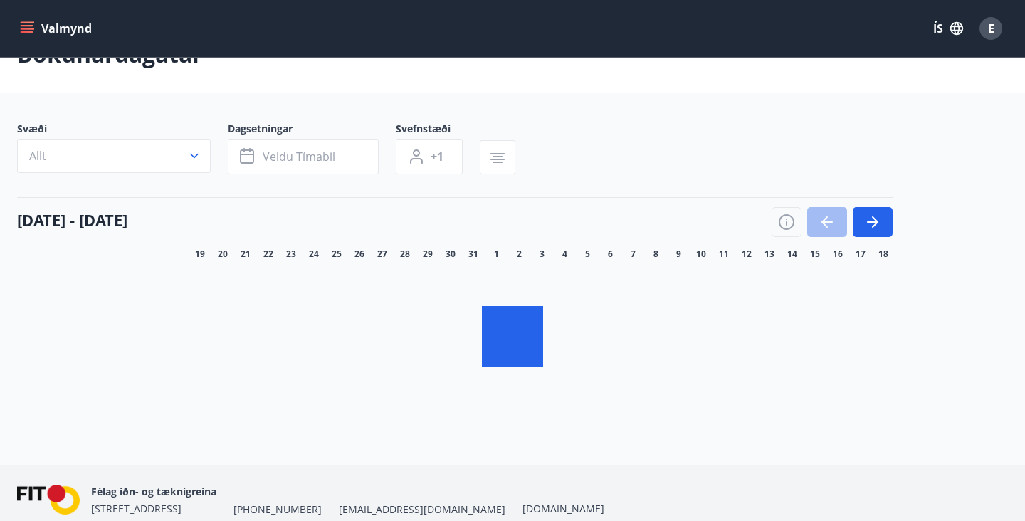
scroll to position [84, 0]
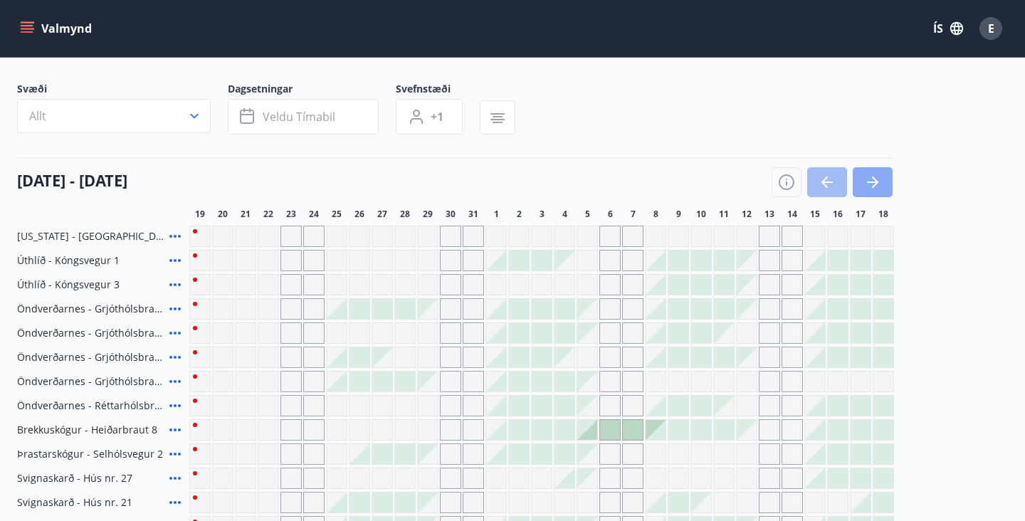
click at [870, 192] on button "button" at bounding box center [873, 182] width 40 height 30
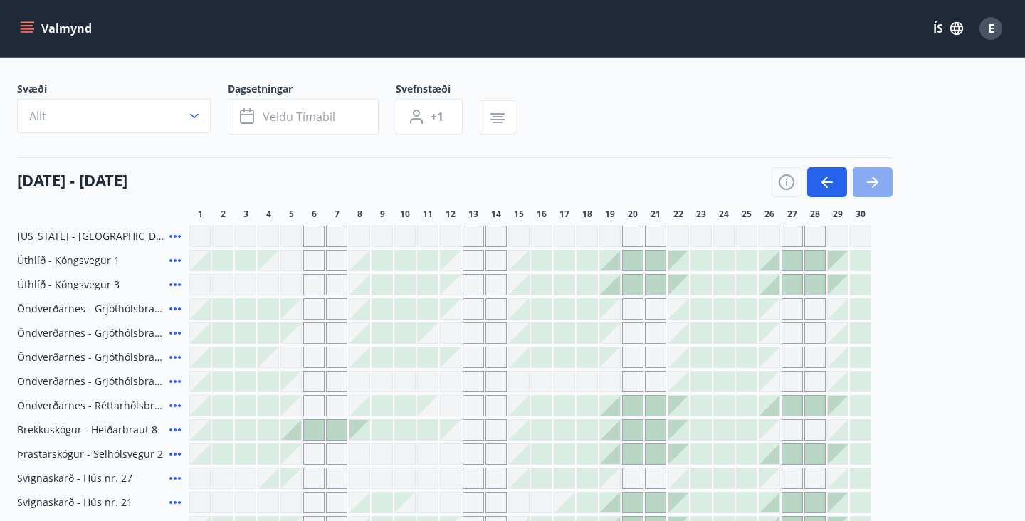
click at [870, 192] on button "button" at bounding box center [873, 182] width 40 height 30
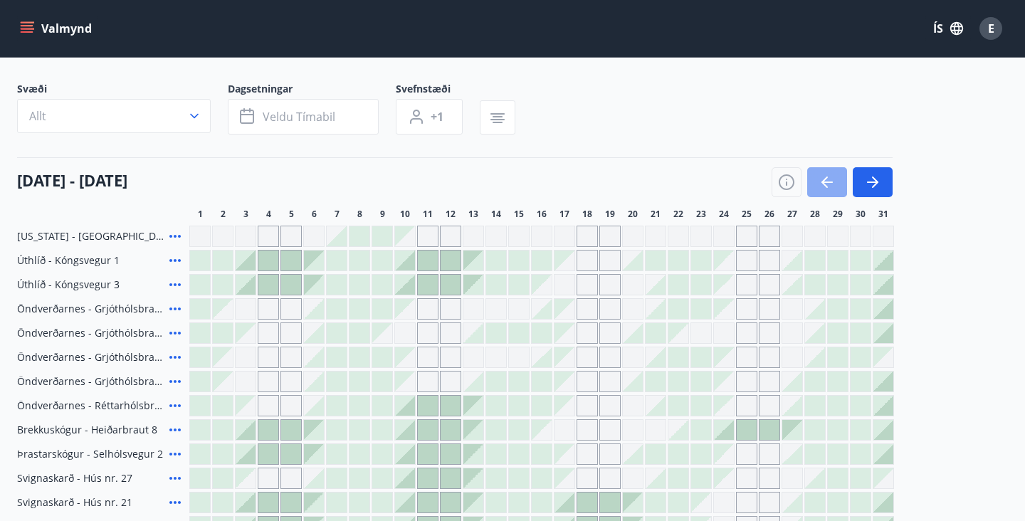
click at [828, 188] on icon "button" at bounding box center [827, 182] width 17 height 17
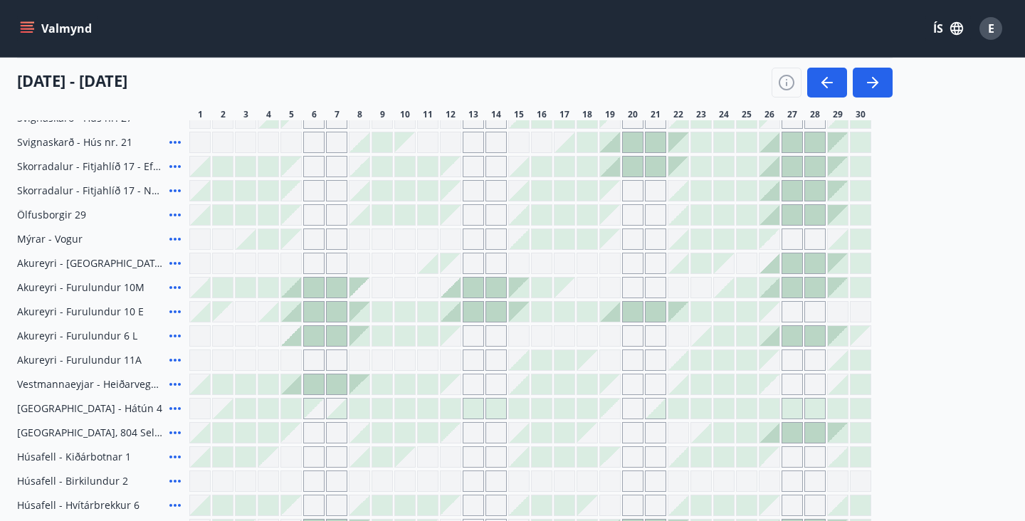
scroll to position [451, 0]
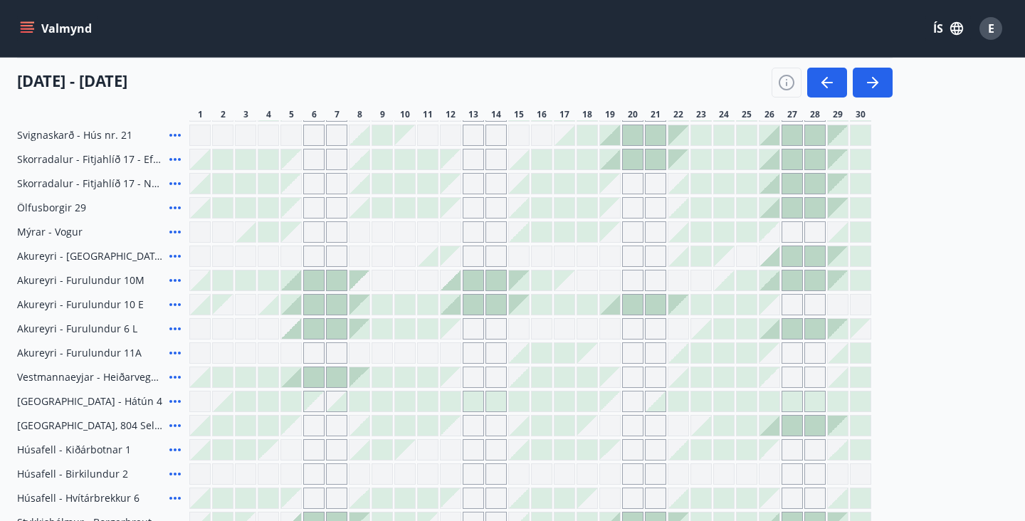
click at [471, 403] on div at bounding box center [473, 402] width 20 height 20
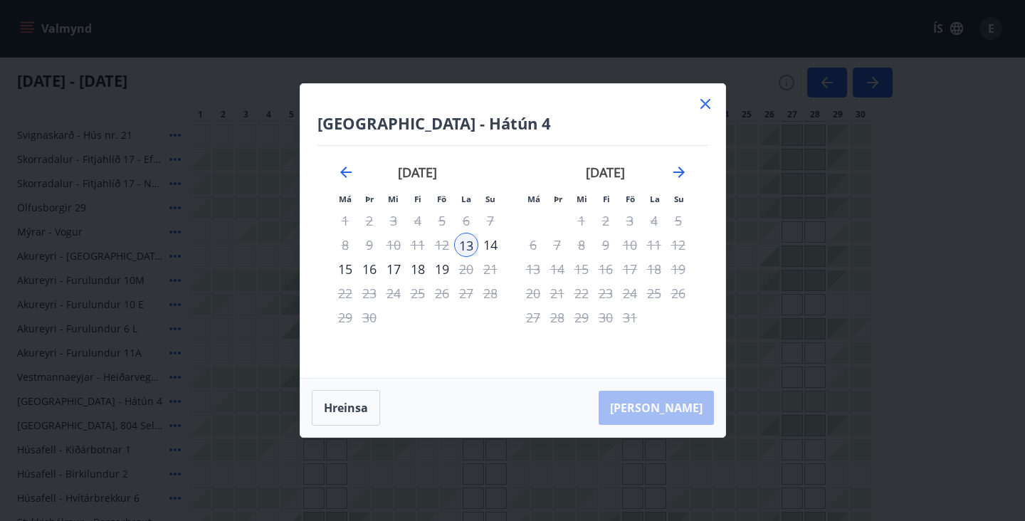
click at [704, 103] on icon at bounding box center [706, 104] width 10 height 10
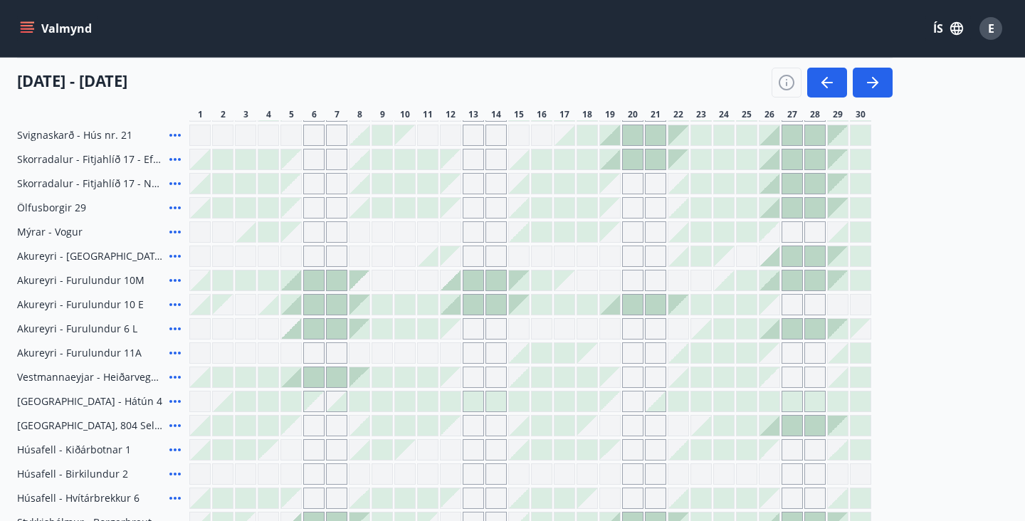
click at [454, 407] on div at bounding box center [451, 402] width 20 height 20
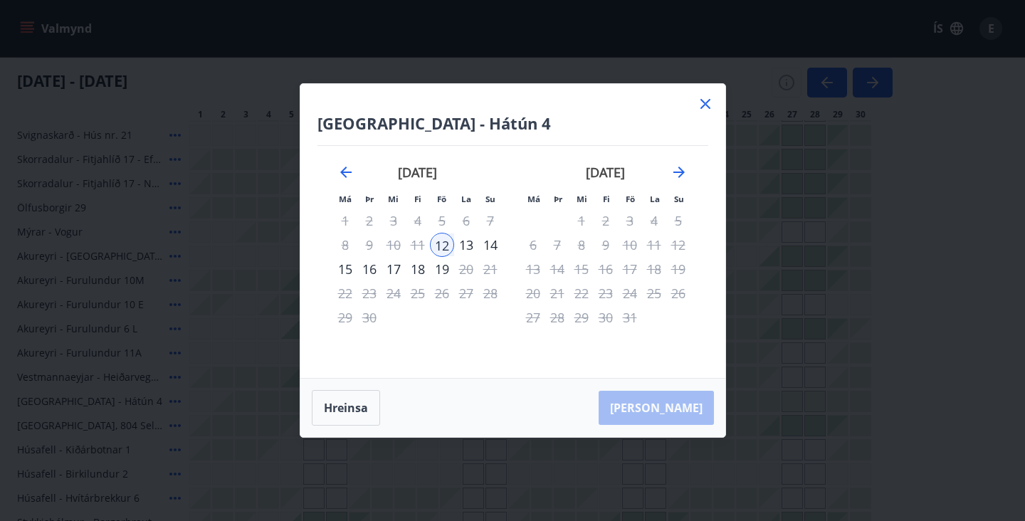
click at [493, 249] on div "14" at bounding box center [490, 245] width 24 height 24
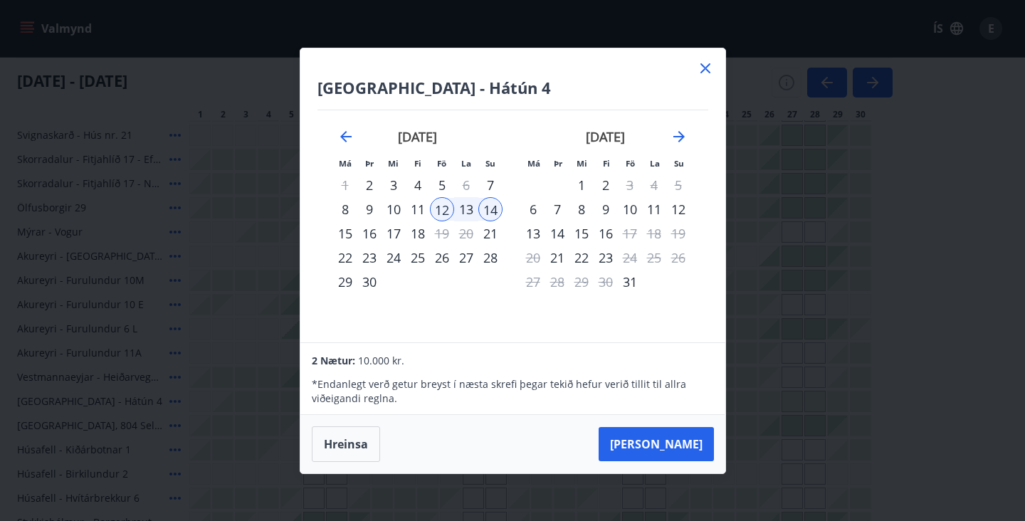
click at [708, 68] on icon at bounding box center [705, 68] width 17 height 17
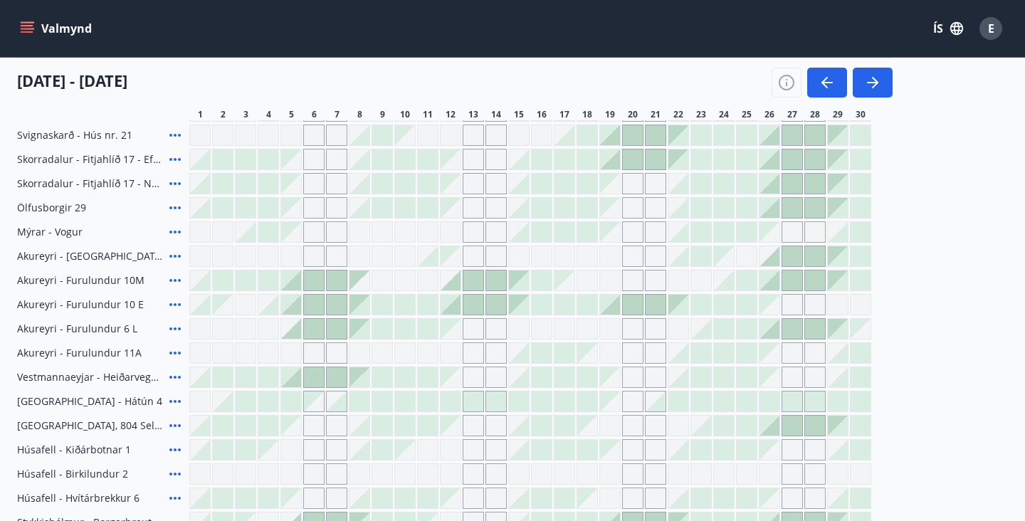
click at [178, 399] on icon at bounding box center [175, 401] width 17 height 17
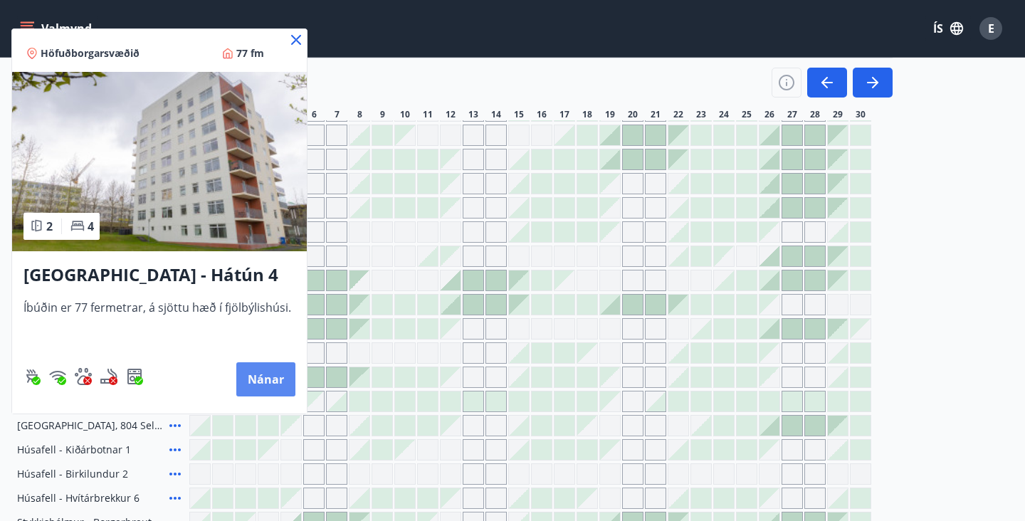
click at [246, 387] on button "Nánar" at bounding box center [265, 379] width 59 height 34
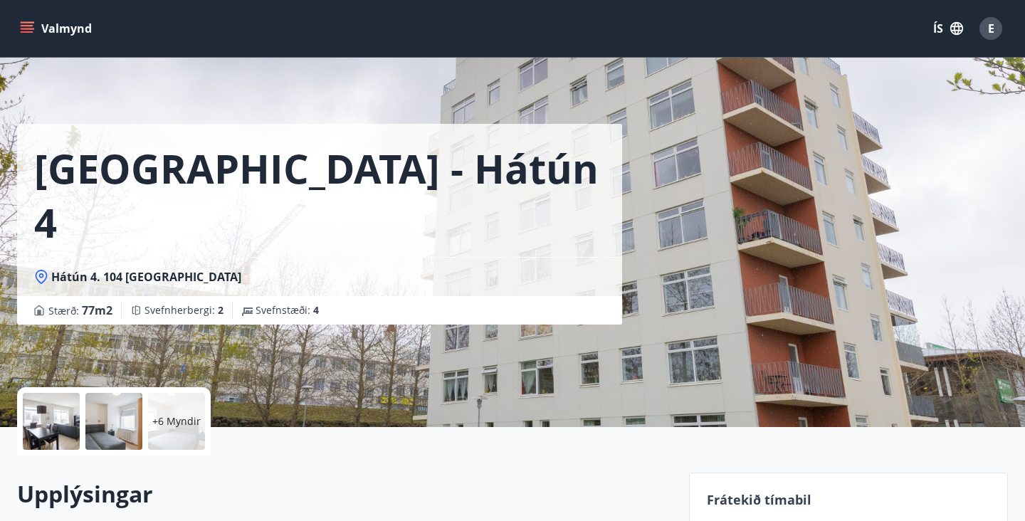
click at [74, 415] on div at bounding box center [51, 421] width 57 height 57
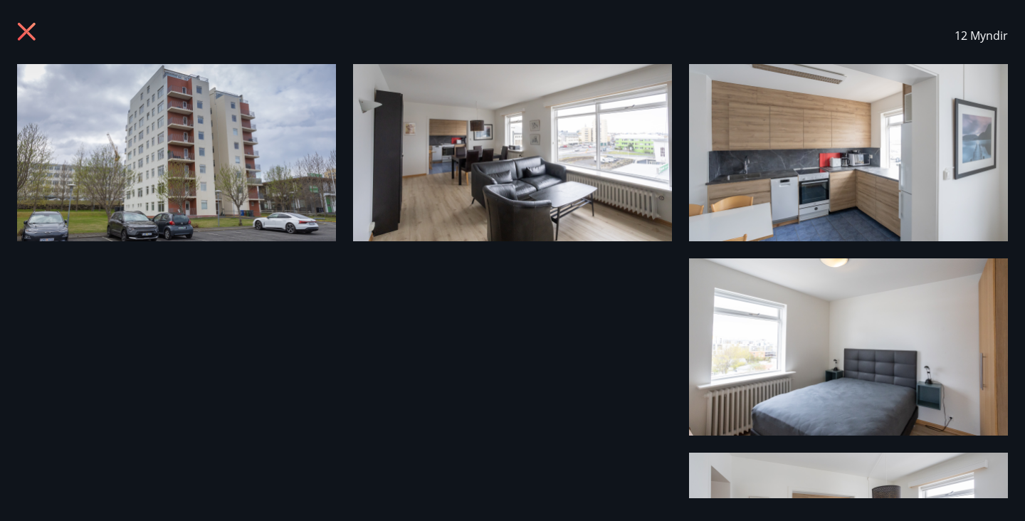
scroll to position [16, 0]
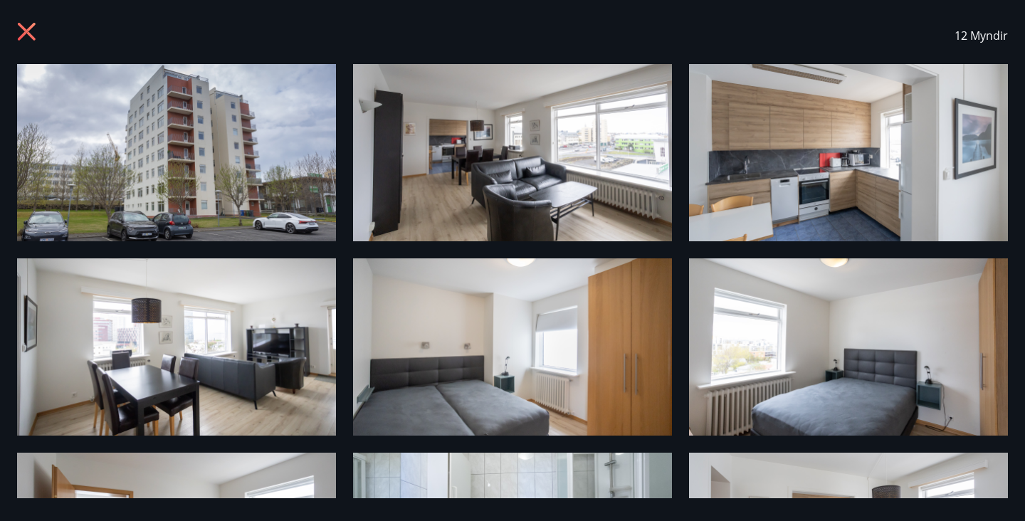
click at [563, 179] on img at bounding box center [512, 152] width 319 height 177
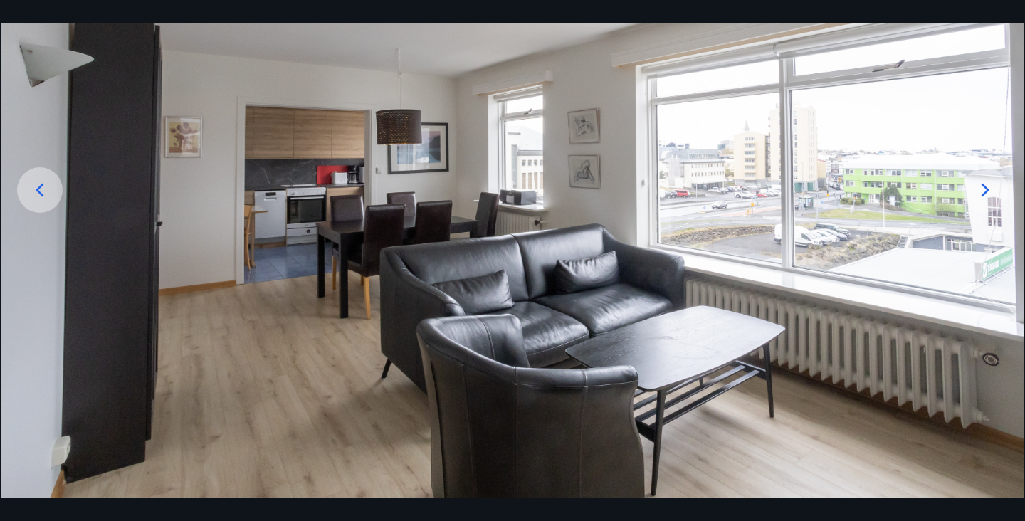
scroll to position [150, 0]
click at [36, 183] on icon at bounding box center [39, 190] width 23 height 23
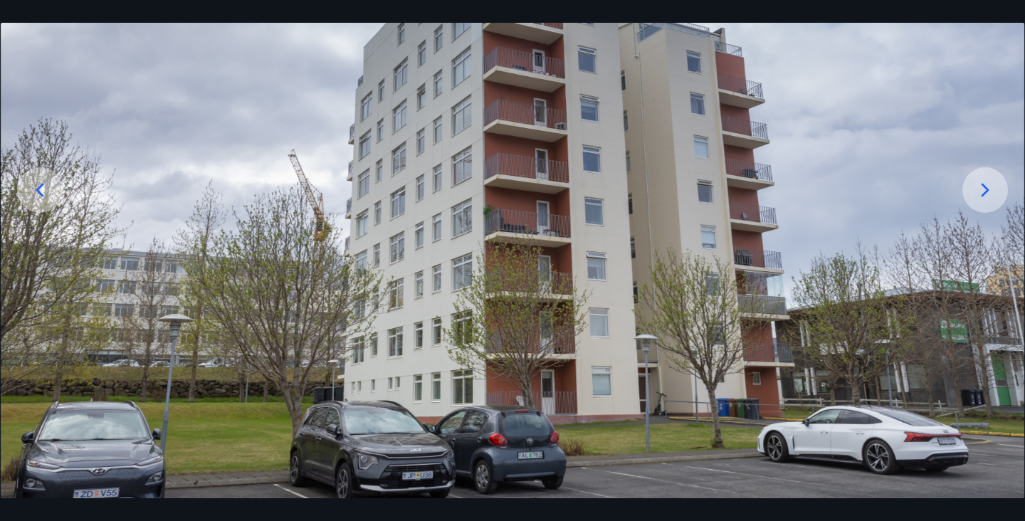
click at [995, 193] on icon at bounding box center [985, 190] width 23 height 23
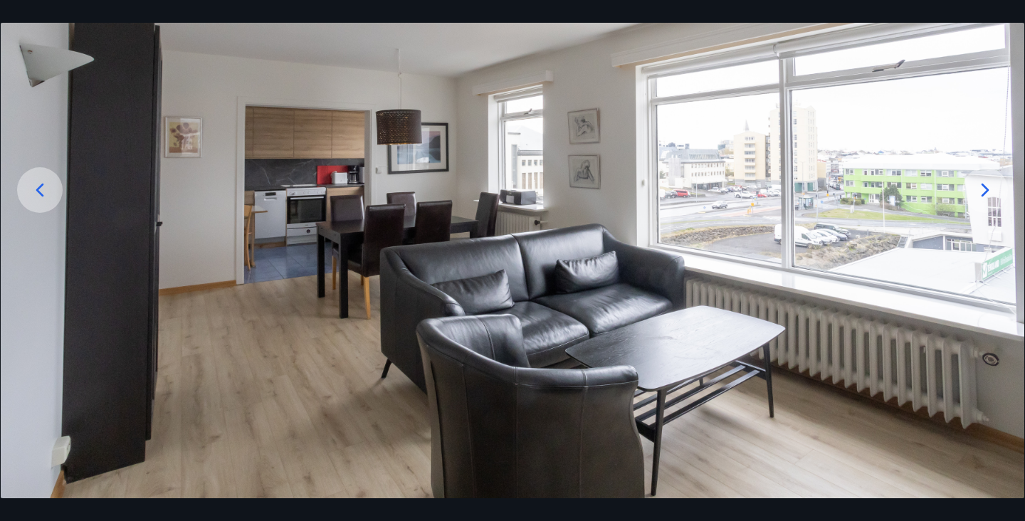
click at [994, 193] on icon at bounding box center [985, 190] width 23 height 23
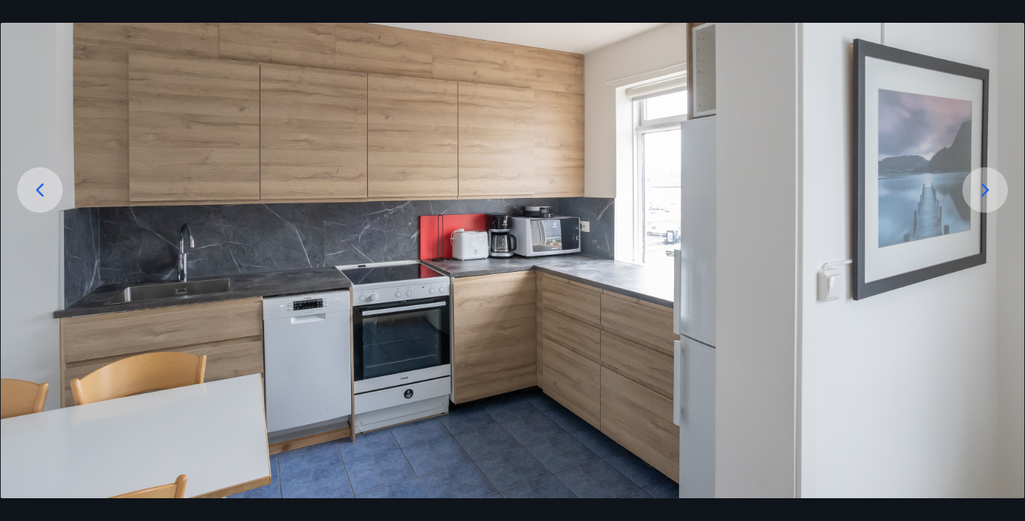
click at [994, 193] on icon at bounding box center [985, 190] width 23 height 23
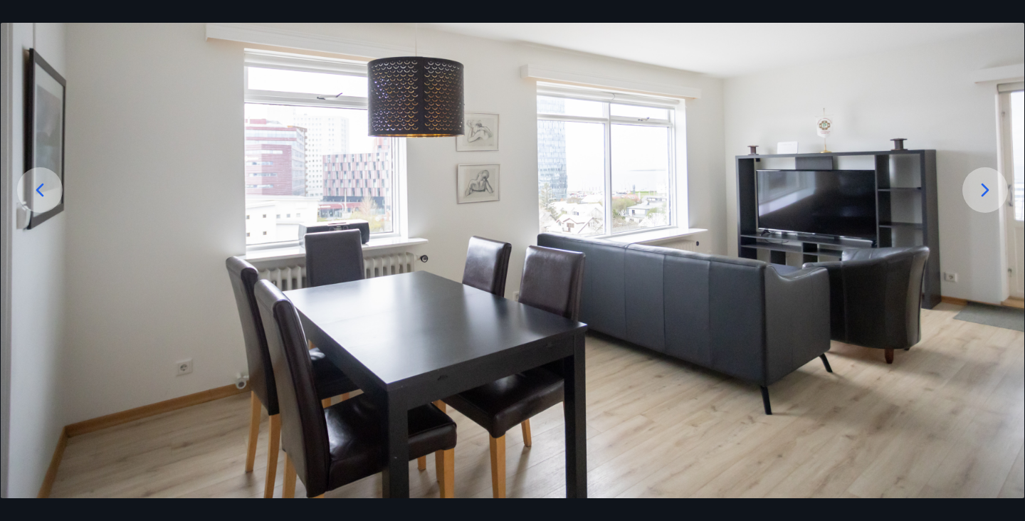
click at [995, 194] on icon at bounding box center [985, 190] width 23 height 23
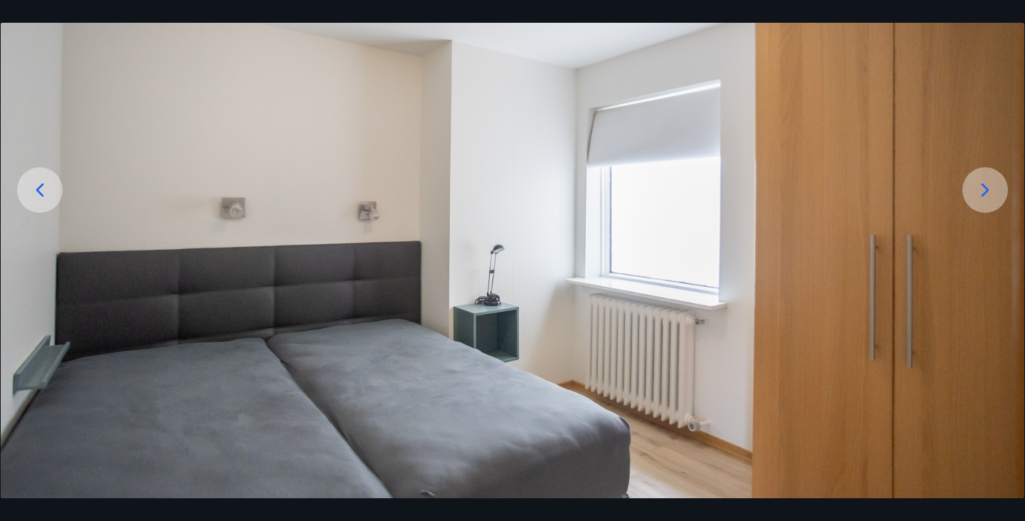
click at [995, 194] on icon at bounding box center [985, 190] width 23 height 23
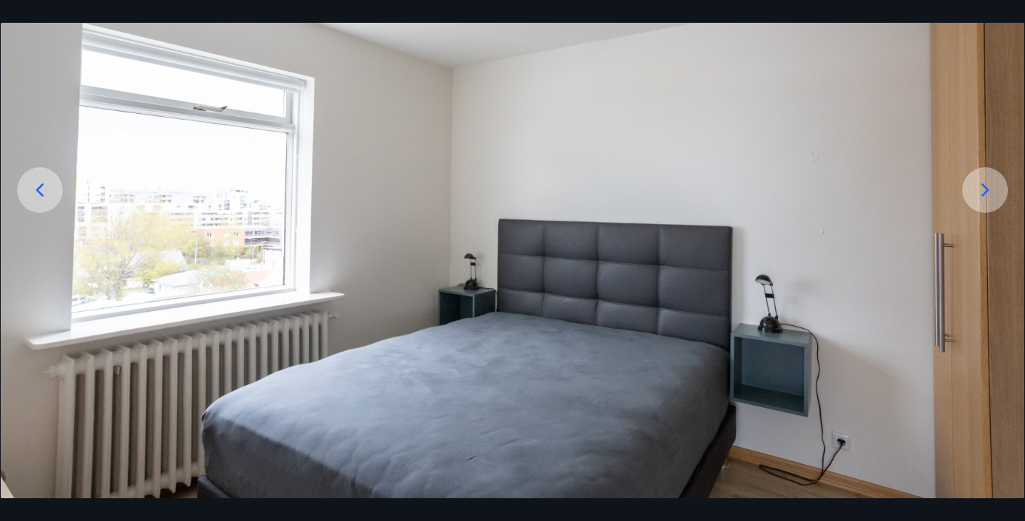
click at [996, 195] on icon at bounding box center [985, 190] width 23 height 23
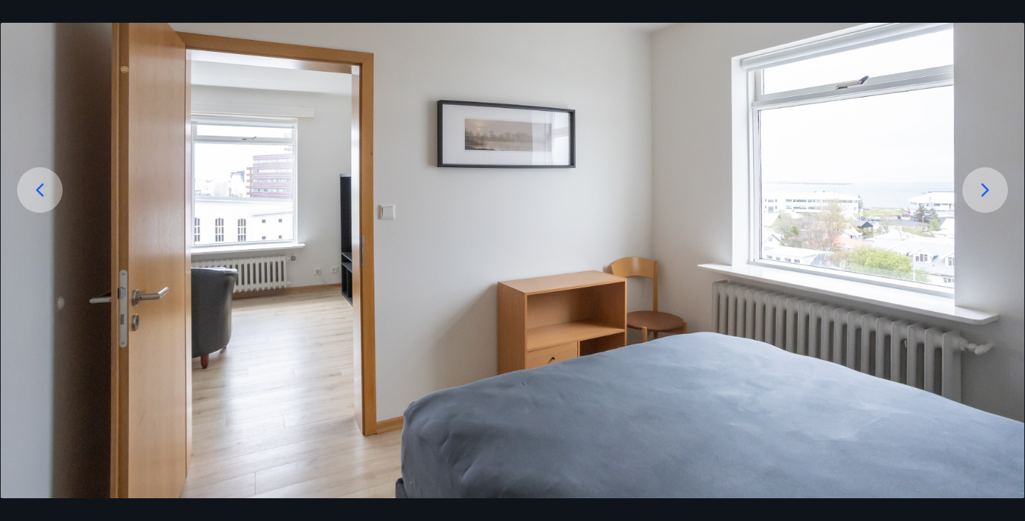
click at [996, 195] on icon at bounding box center [985, 190] width 23 height 23
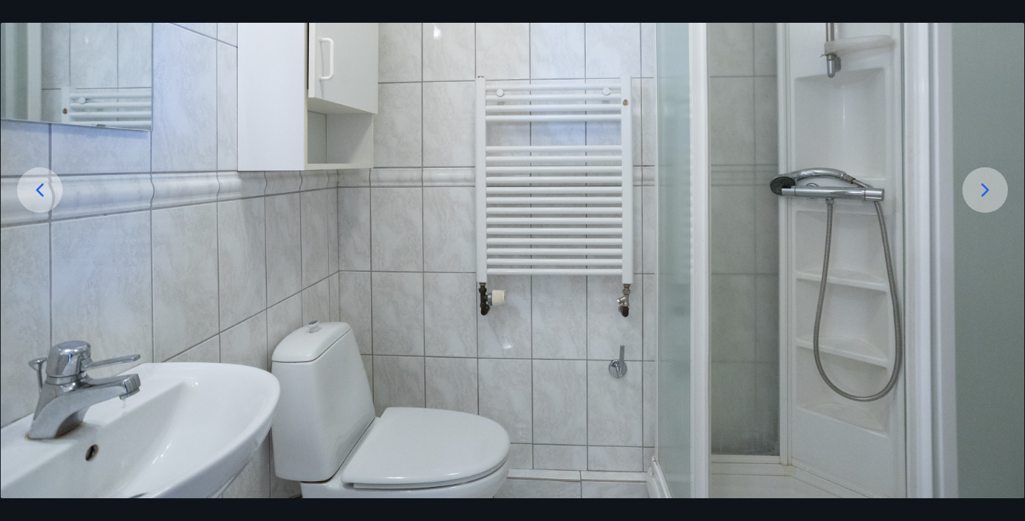
click at [996, 195] on icon at bounding box center [985, 190] width 23 height 23
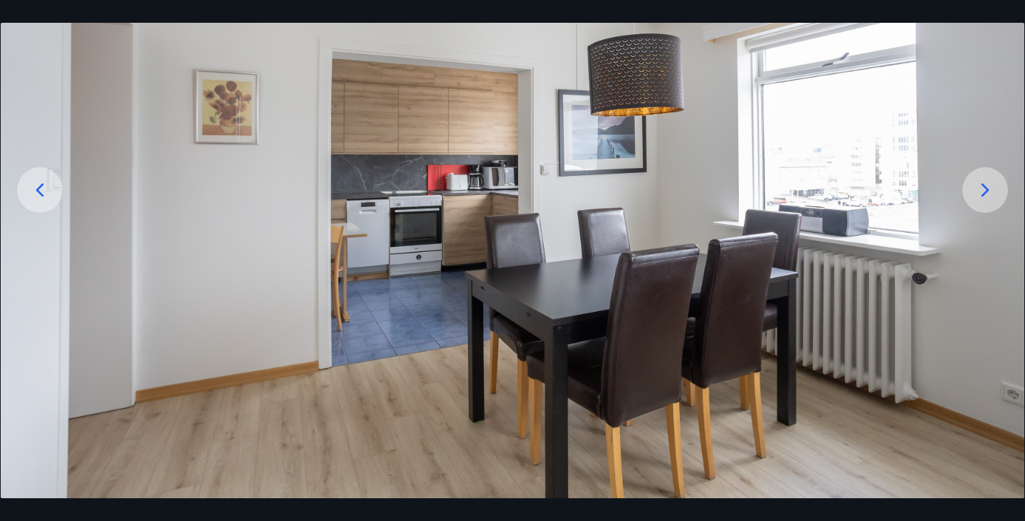
click at [996, 195] on icon at bounding box center [985, 190] width 23 height 23
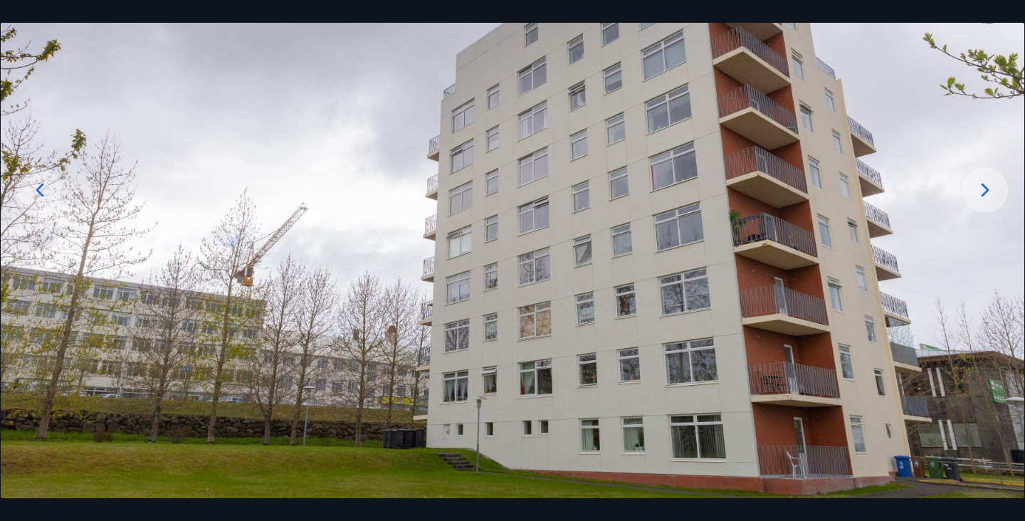
click at [996, 195] on icon at bounding box center [985, 190] width 23 height 23
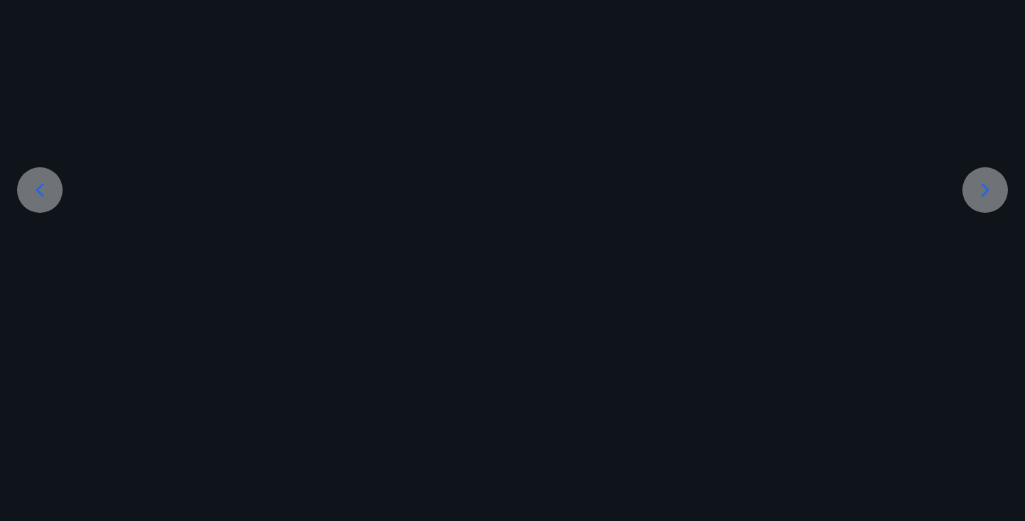
click at [996, 195] on icon at bounding box center [985, 190] width 23 height 23
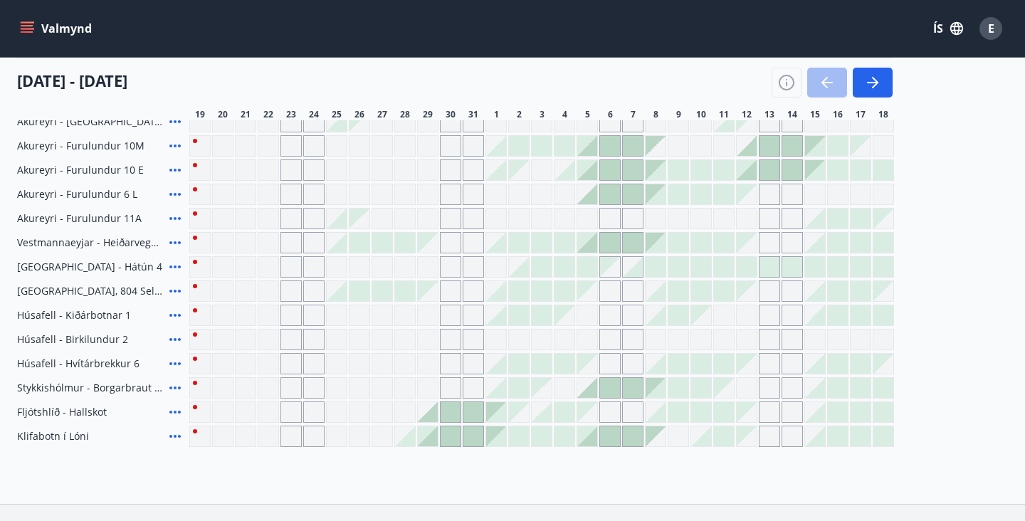
scroll to position [555, 0]
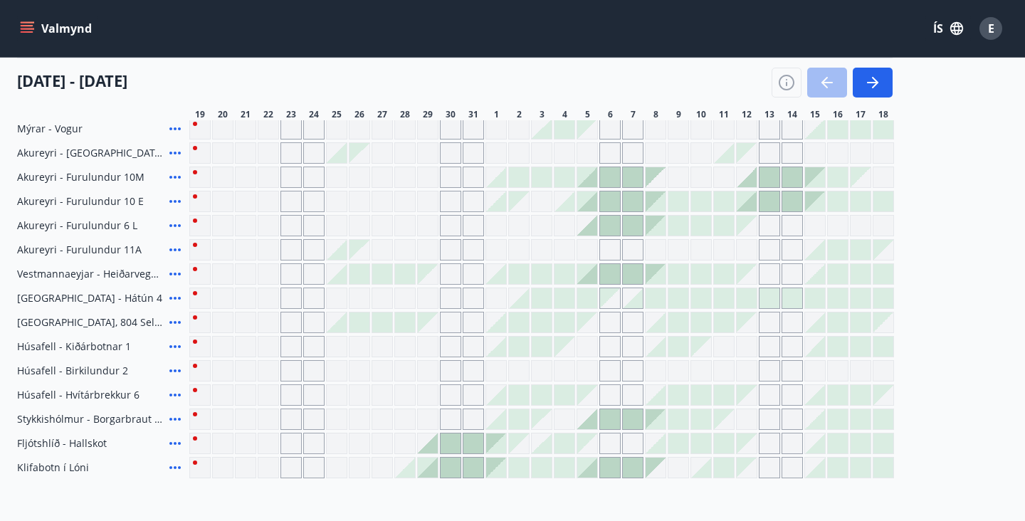
click at [750, 301] on div at bounding box center [747, 298] width 20 height 20
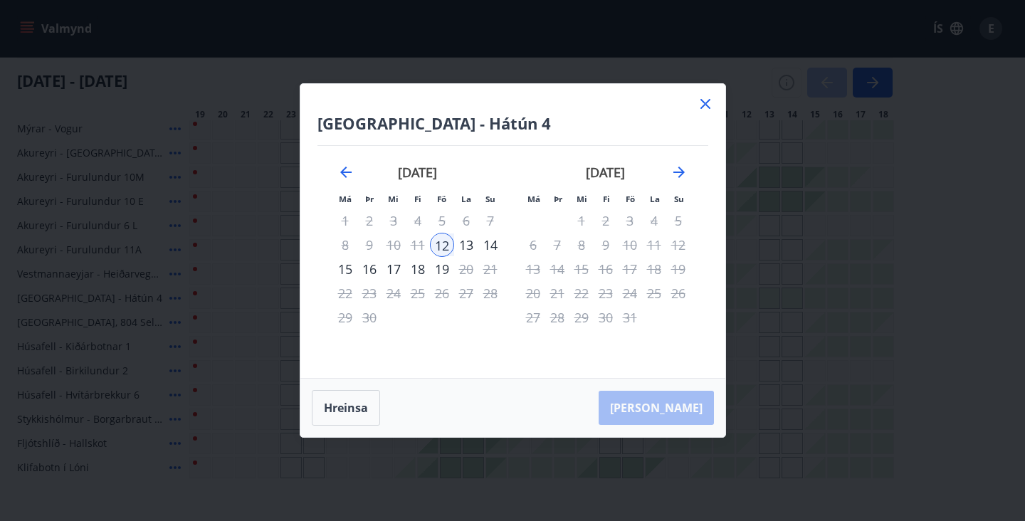
click at [488, 247] on div "14" at bounding box center [490, 245] width 24 height 24
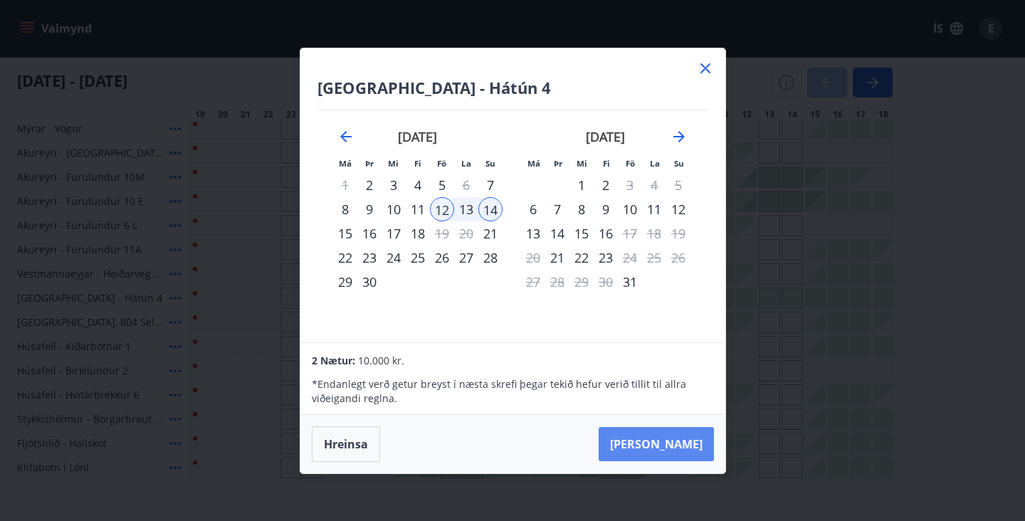
click at [659, 438] on button "[PERSON_NAME]" at bounding box center [656, 444] width 115 height 34
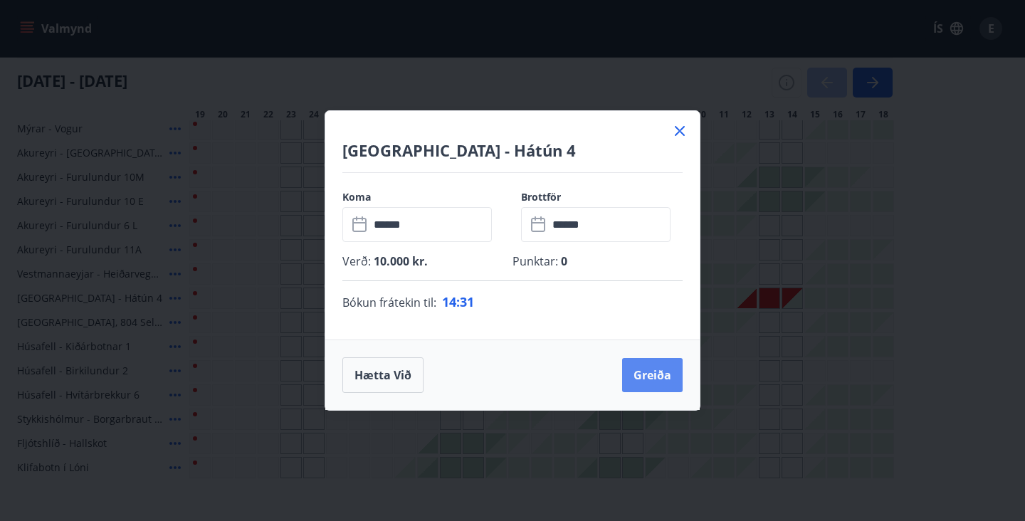
click at [648, 380] on button "Greiða" at bounding box center [652, 375] width 61 height 34
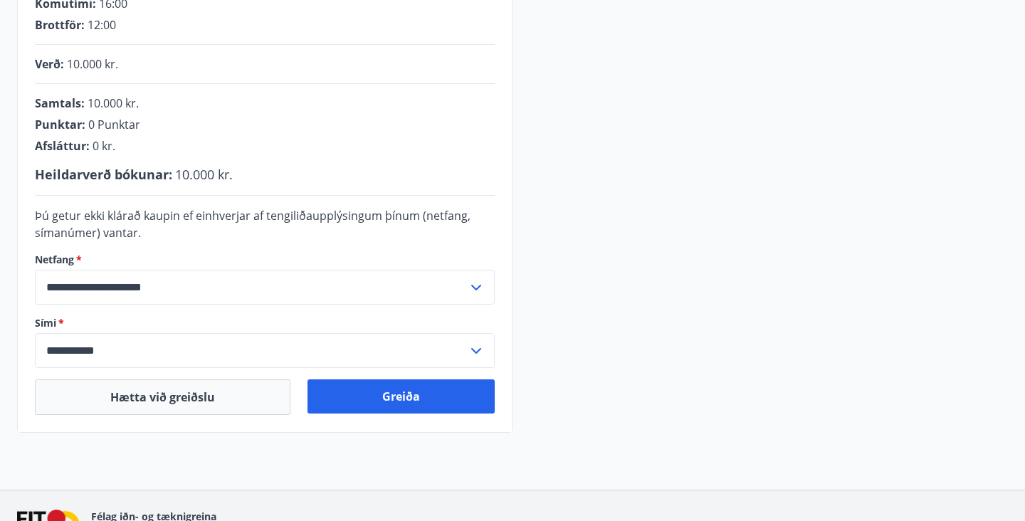
scroll to position [333, 0]
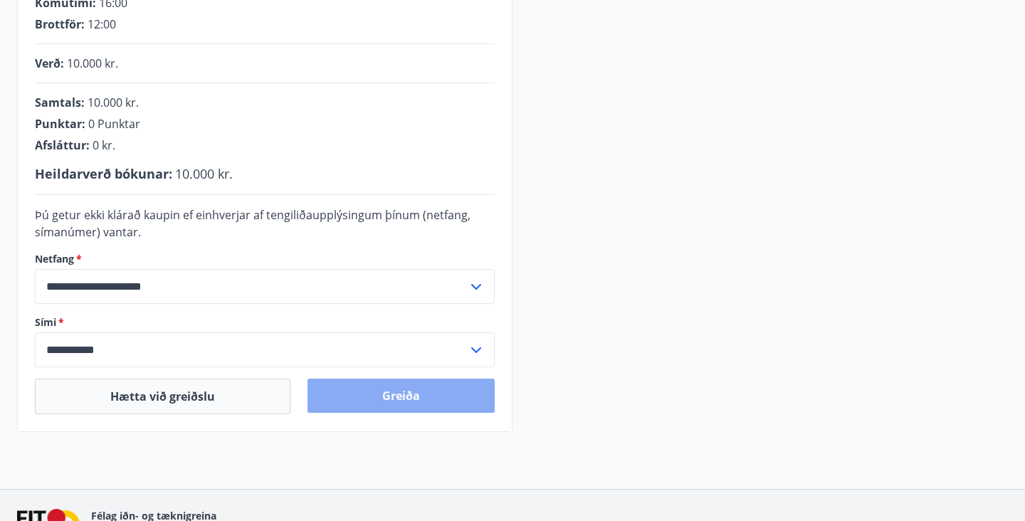
click at [399, 400] on button "Greiða" at bounding box center [401, 396] width 187 height 34
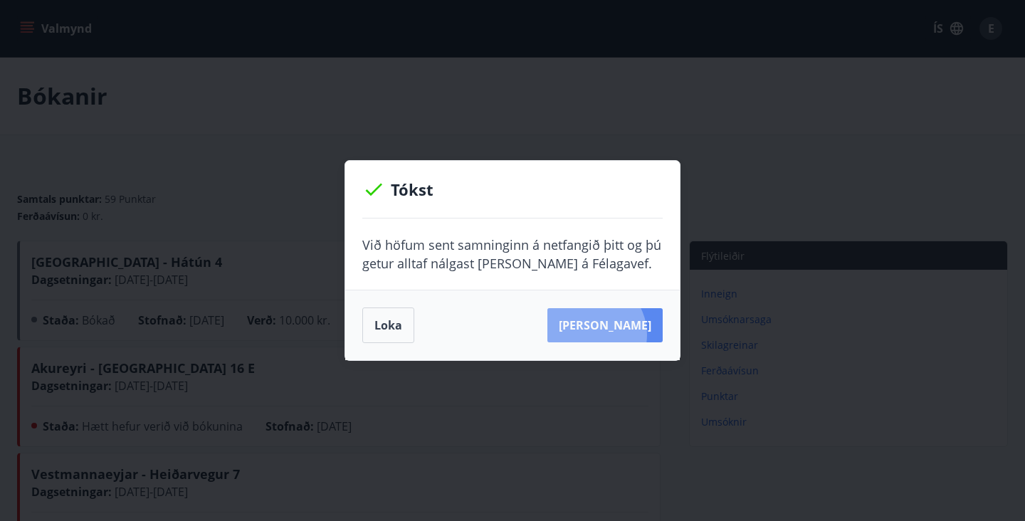
click at [613, 335] on button "[PERSON_NAME]" at bounding box center [604, 325] width 115 height 34
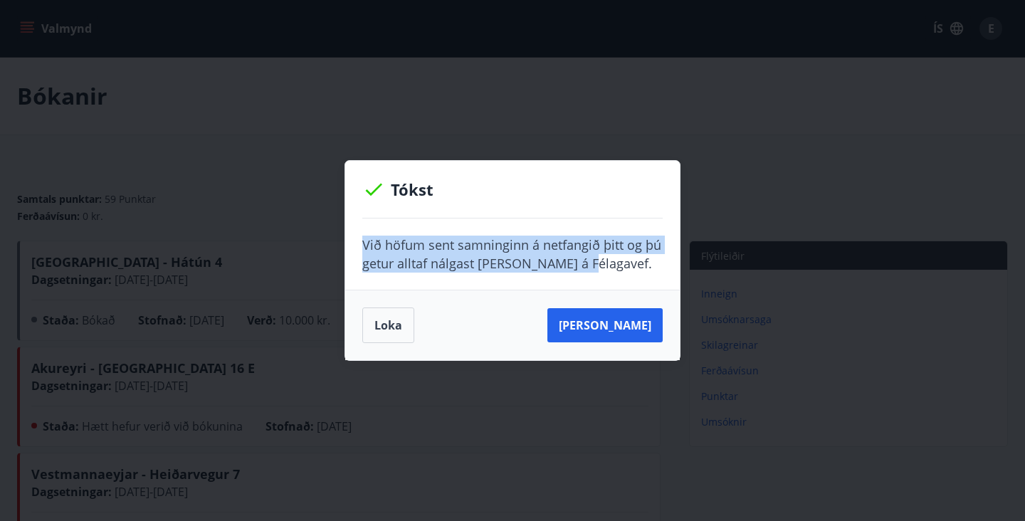
drag, startPoint x: 597, startPoint y: 266, endPoint x: 347, endPoint y: 235, distance: 251.7
click at [347, 235] on div "Við höfum sent samninginn á netfangið þitt og þú getur alltaf nálgast [PERSON_N…" at bounding box center [512, 254] width 335 height 71
copy p "Við höfum sent samninginn á netfangið þitt og þú getur alltaf nálgast [PERSON_N…"
click at [624, 324] on button "[PERSON_NAME]" at bounding box center [604, 325] width 115 height 34
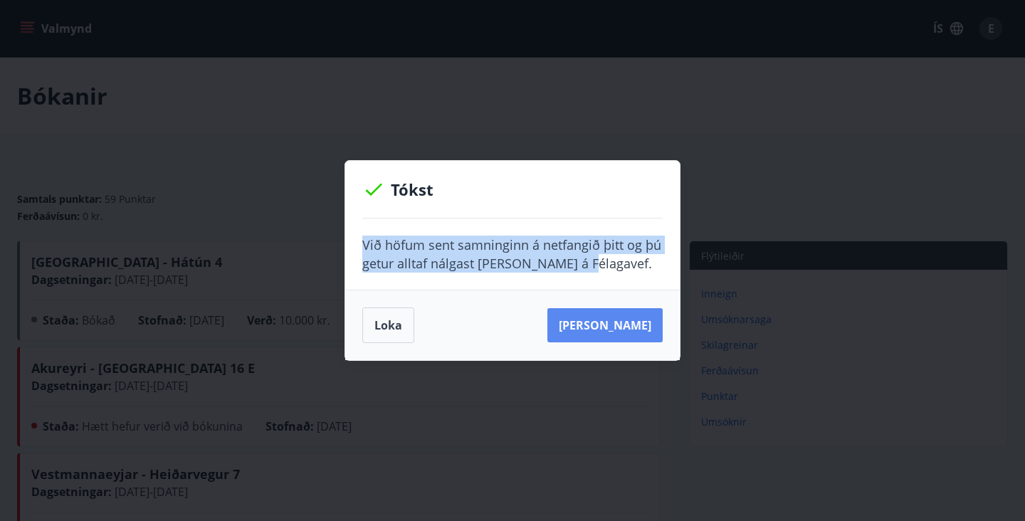
click at [605, 323] on button "[PERSON_NAME]" at bounding box center [604, 325] width 115 height 34
click at [389, 325] on button "Loka" at bounding box center [388, 326] width 52 height 36
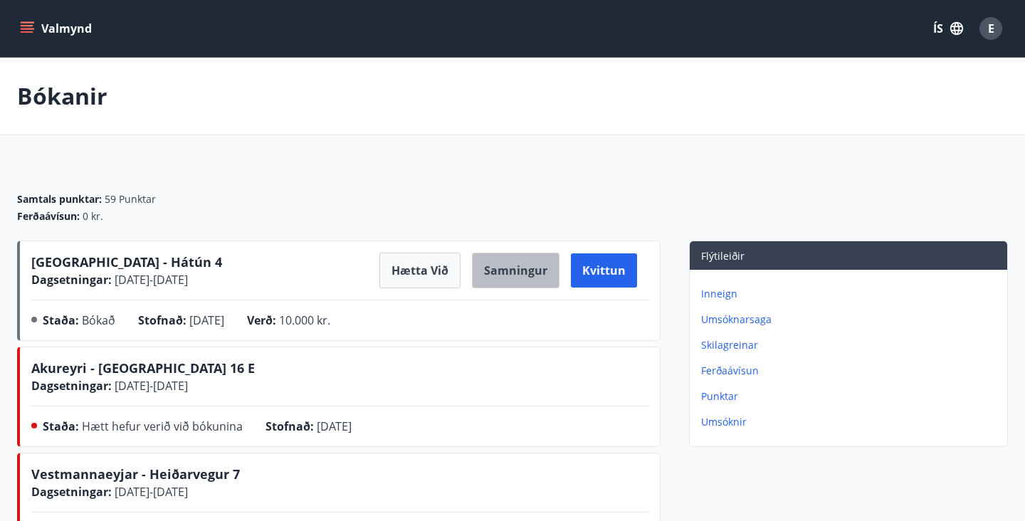
click at [545, 267] on button "Samningur" at bounding box center [516, 271] width 88 height 36
click at [82, 24] on button "Valmynd" at bounding box center [57, 29] width 80 height 26
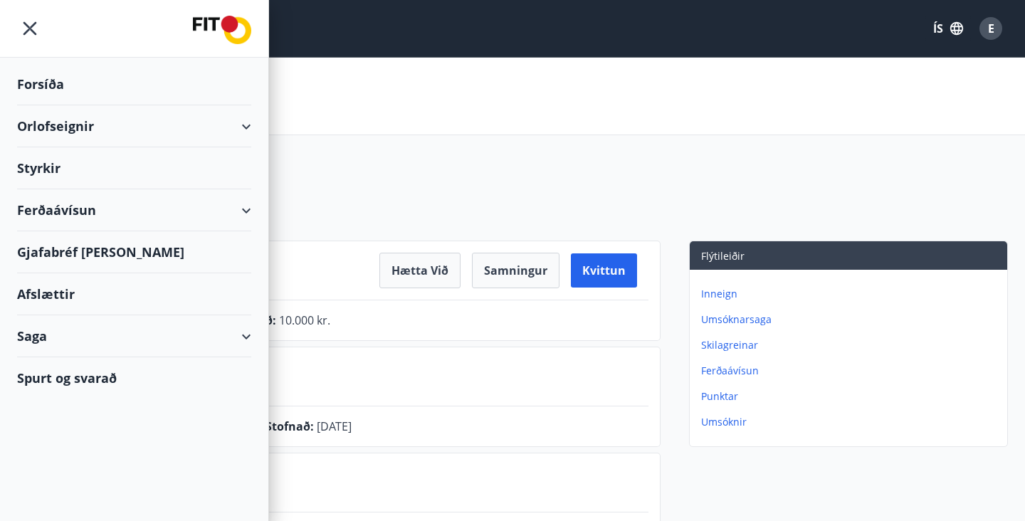
click at [60, 120] on div "Orlofseignir" at bounding box center [134, 126] width 234 height 42
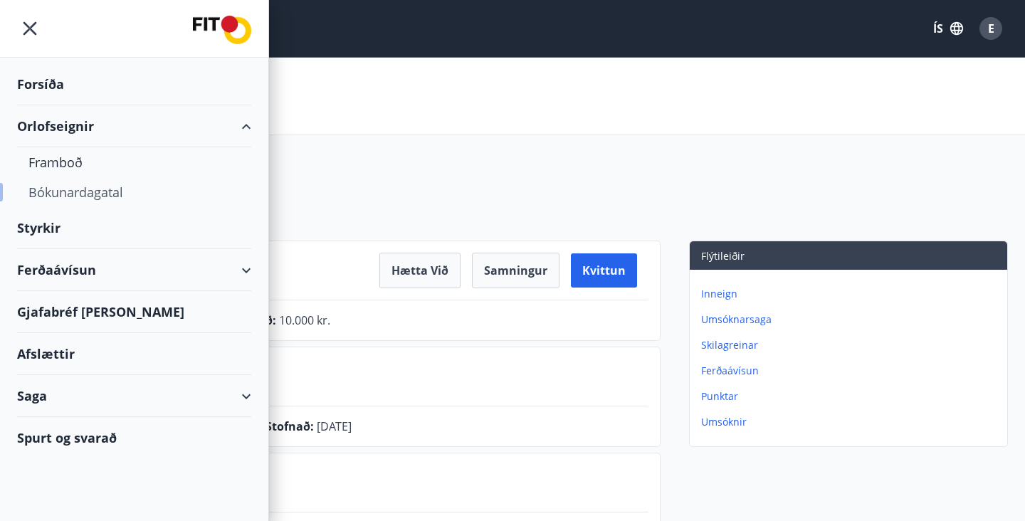
click at [60, 195] on div "Bókunardagatal" at bounding box center [133, 192] width 211 height 30
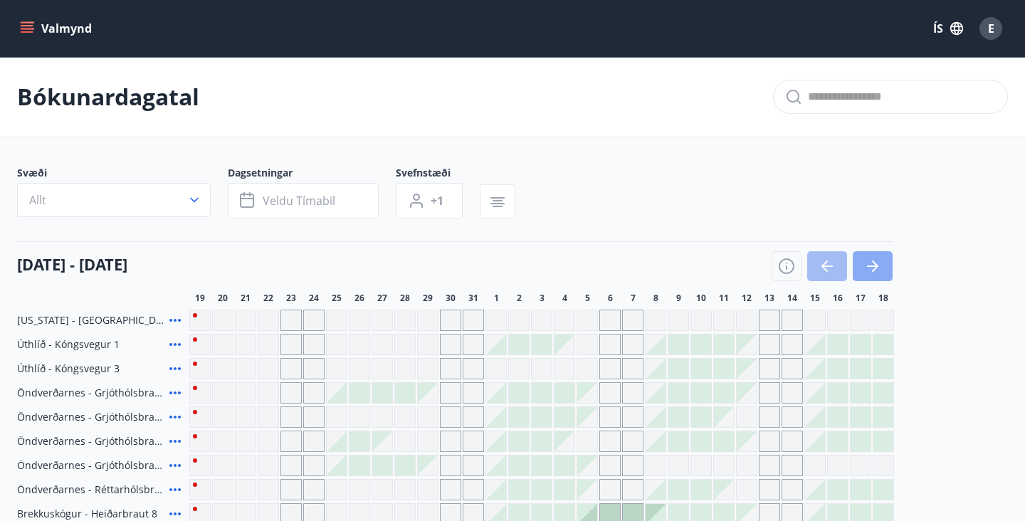
click at [865, 275] on button "button" at bounding box center [873, 266] width 40 height 30
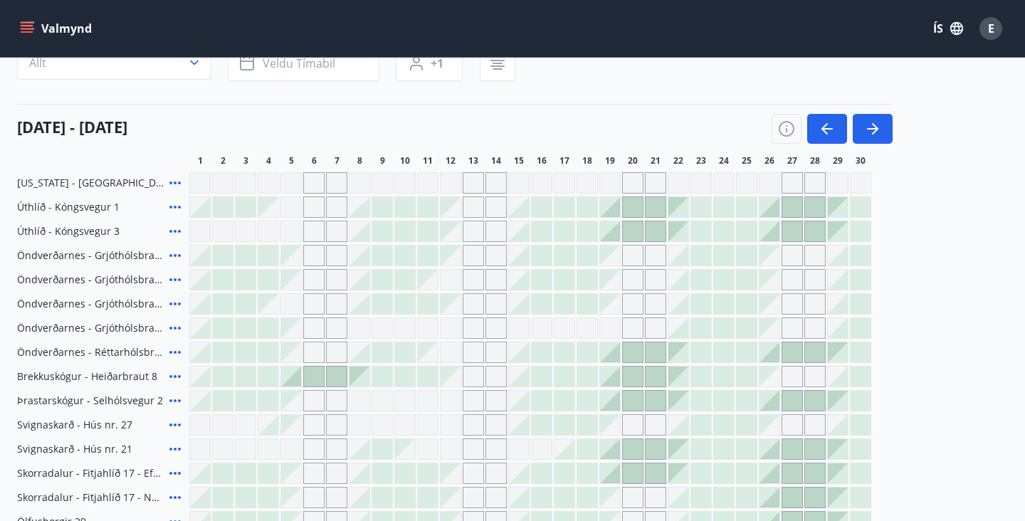
scroll to position [138, 0]
click at [876, 127] on icon "button" at bounding box center [875, 127] width 6 height 11
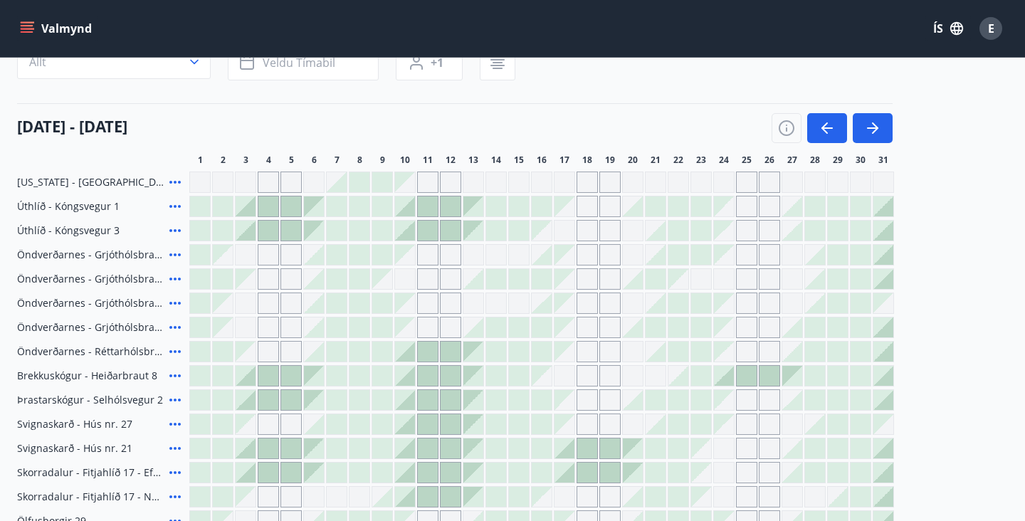
click at [475, 332] on div at bounding box center [473, 328] width 20 height 20
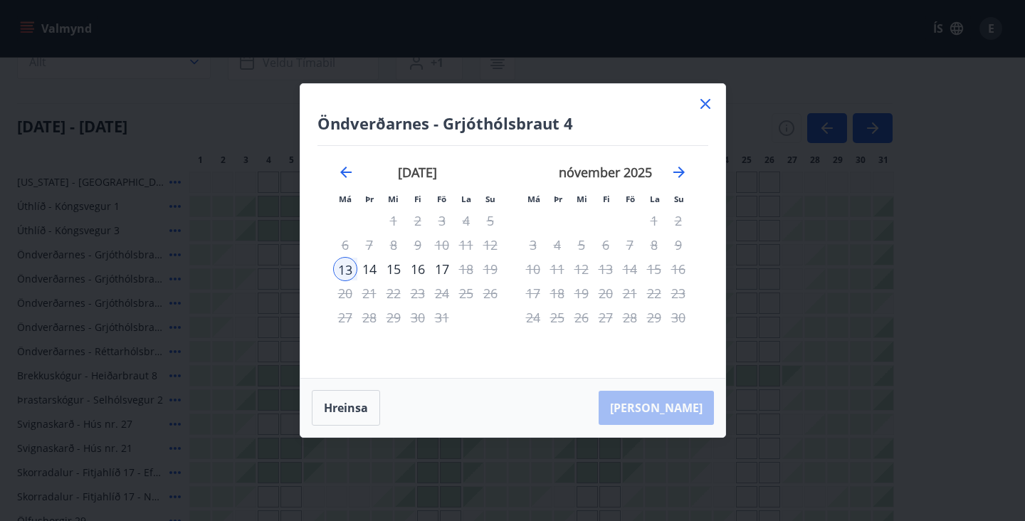
click at [701, 103] on icon at bounding box center [705, 103] width 17 height 17
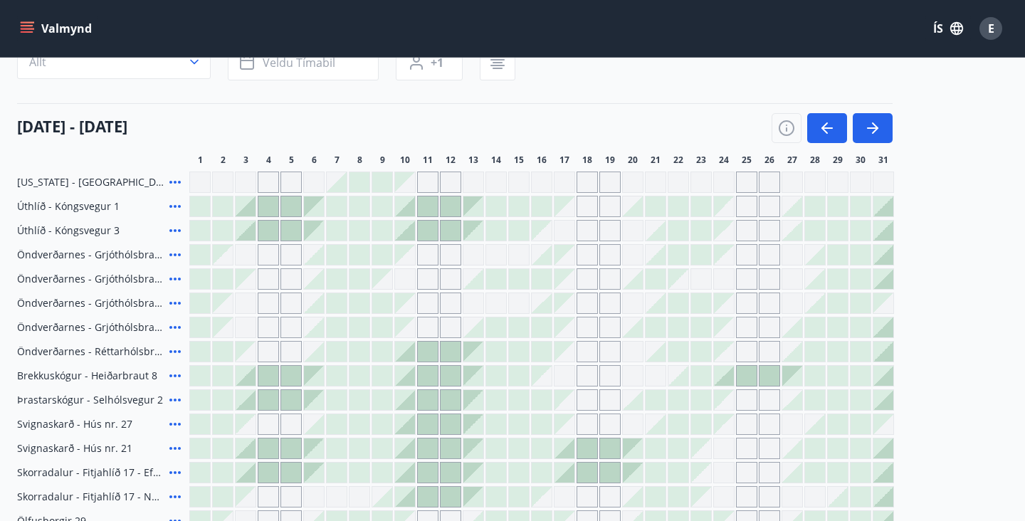
click at [121, 333] on span "Öndverðarnes - Grjóthólsbraut 4" at bounding box center [90, 327] width 147 height 14
click at [177, 330] on icon at bounding box center [175, 327] width 17 height 17
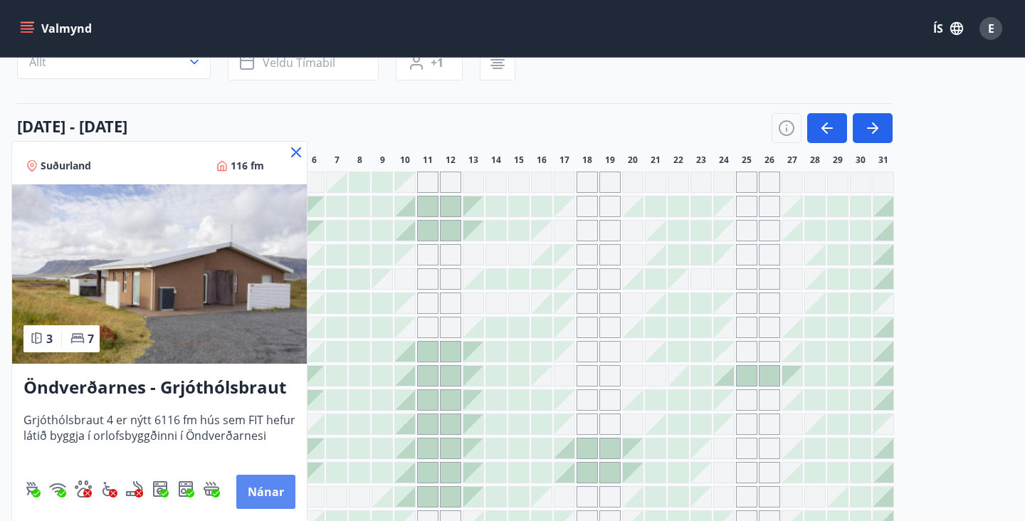
click at [272, 503] on button "Nánar" at bounding box center [265, 492] width 59 height 34
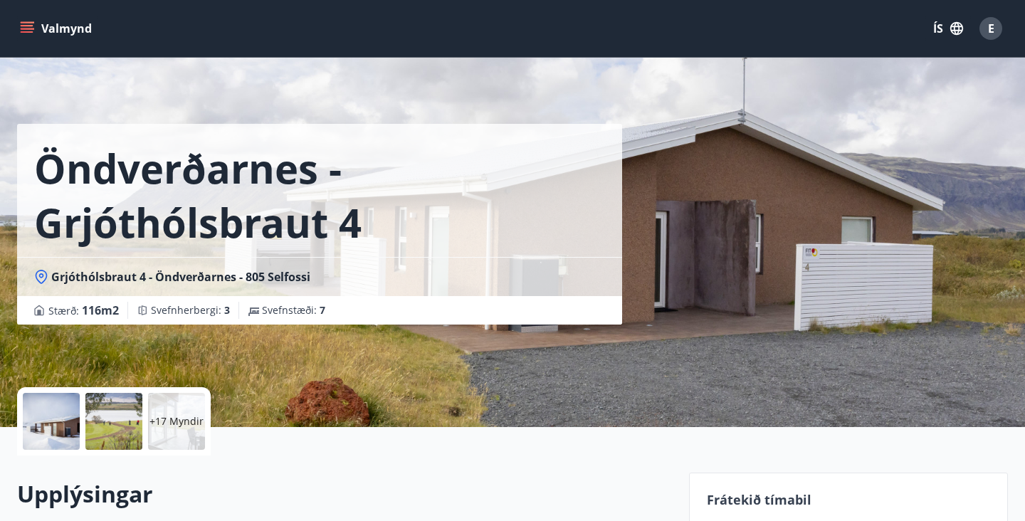
click at [183, 419] on p "+17 Myndir" at bounding box center [177, 421] width 54 height 14
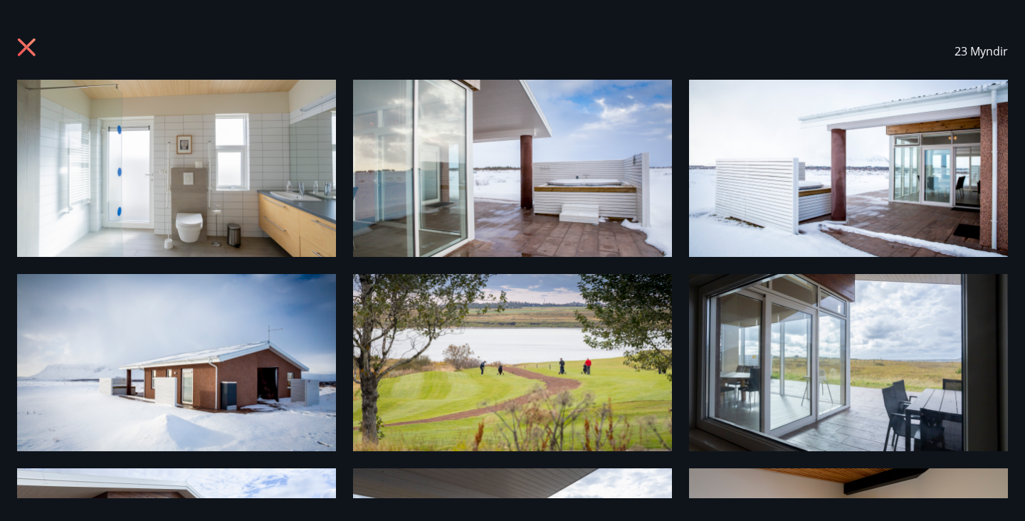
click at [26, 52] on icon at bounding box center [28, 49] width 23 height 23
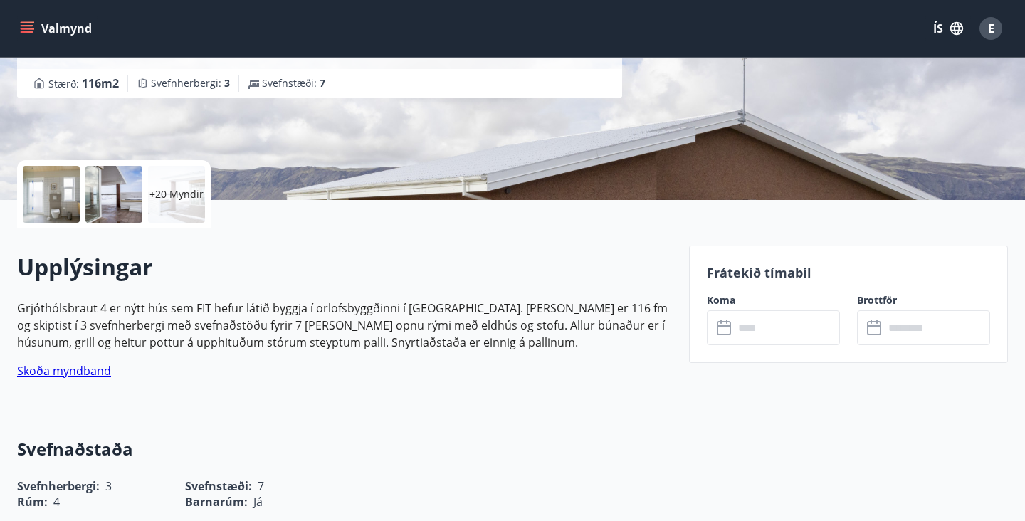
scroll to position [335, 0]
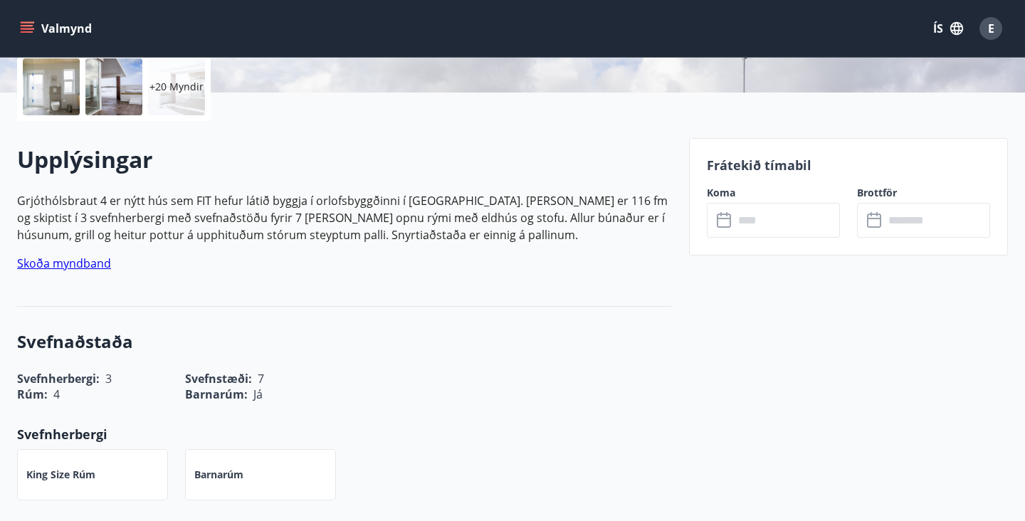
click at [749, 219] on input "text" at bounding box center [787, 220] width 106 height 35
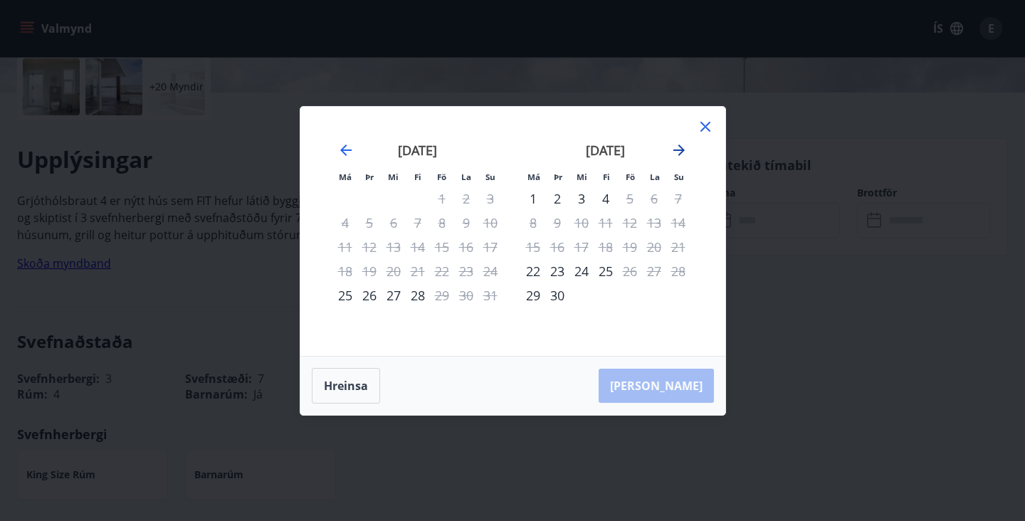
click at [678, 150] on icon "Move forward to switch to the next month." at bounding box center [678, 150] width 11 height 11
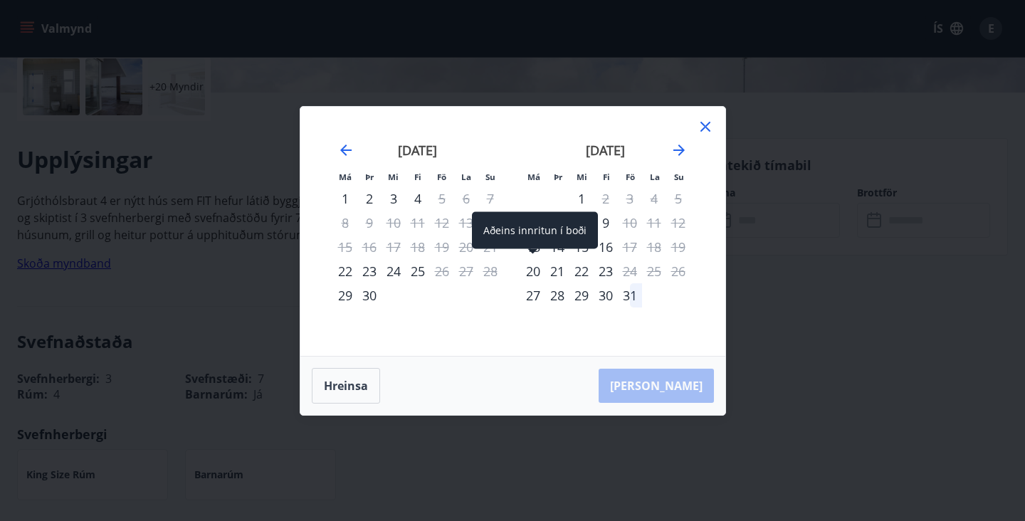
click at [532, 250] on span at bounding box center [533, 252] width 10 height 7
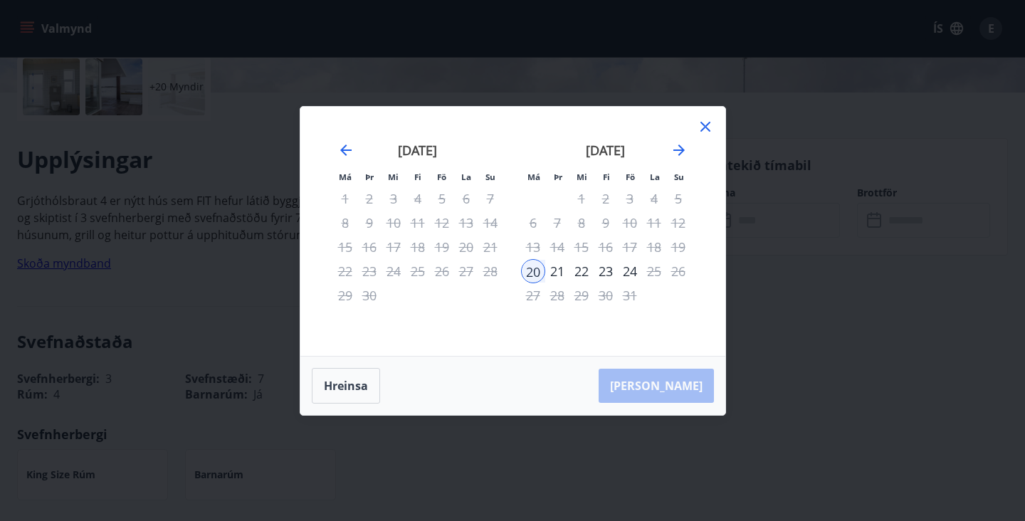
click at [704, 123] on icon at bounding box center [705, 126] width 17 height 17
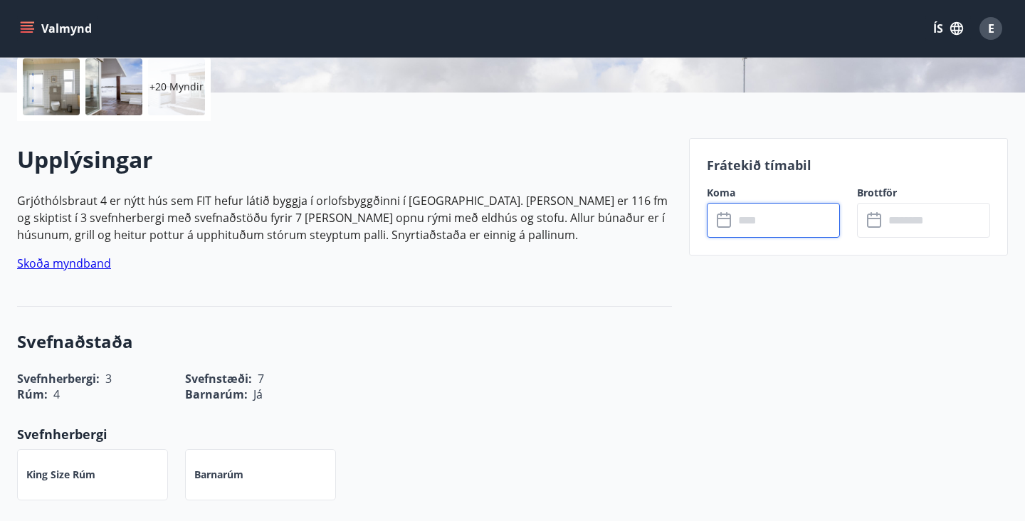
click at [742, 220] on input "text" at bounding box center [787, 220] width 106 height 35
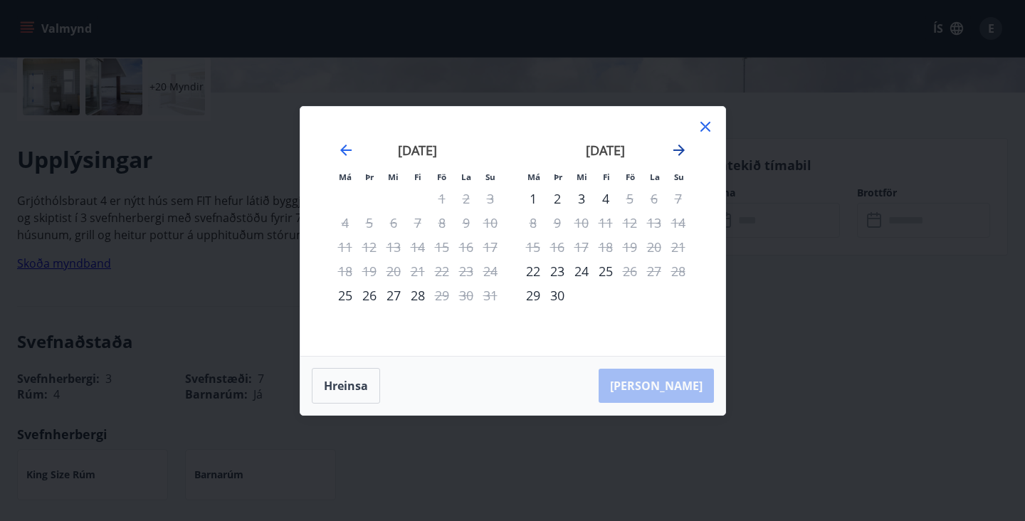
click at [682, 150] on icon "Move forward to switch to the next month." at bounding box center [678, 150] width 11 height 11
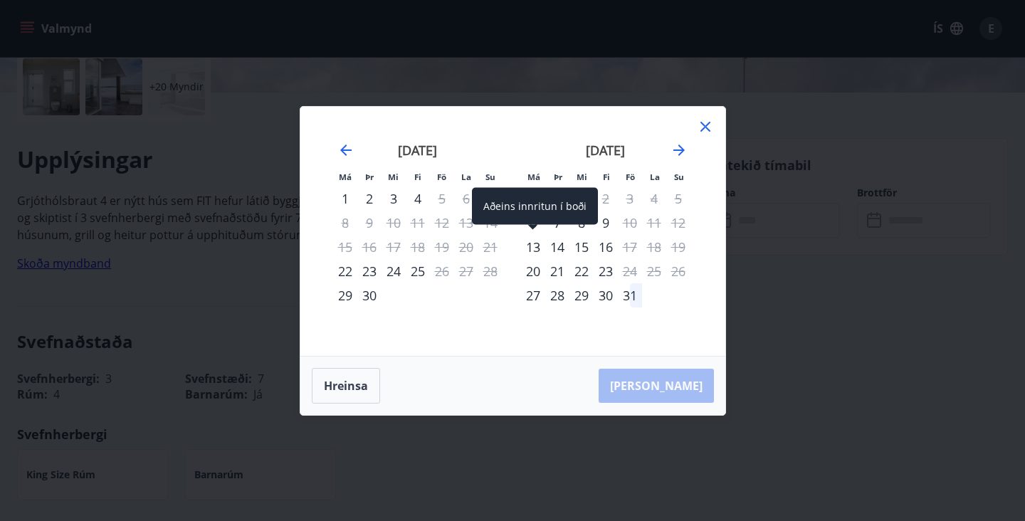
click at [532, 245] on div "13" at bounding box center [533, 247] width 24 height 24
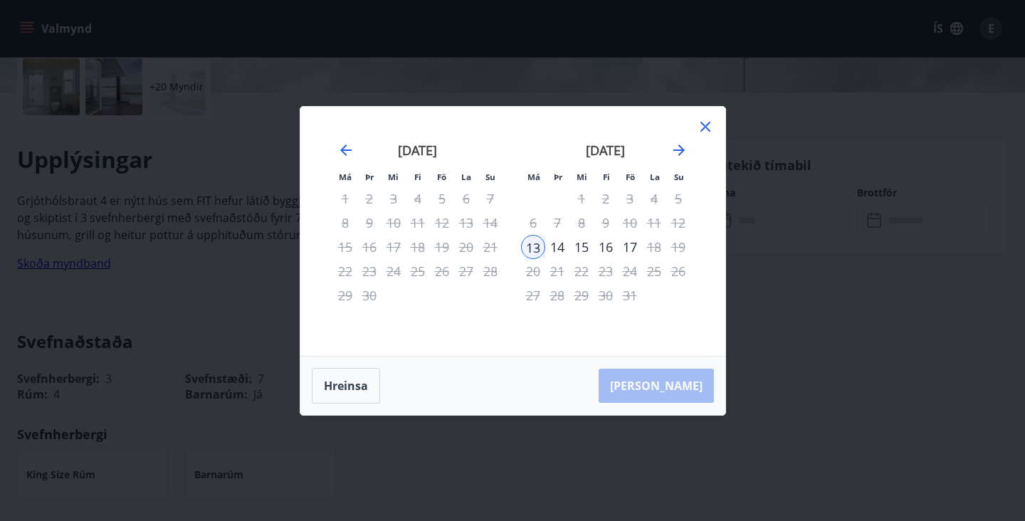
click at [587, 251] on div "15" at bounding box center [582, 247] width 24 height 24
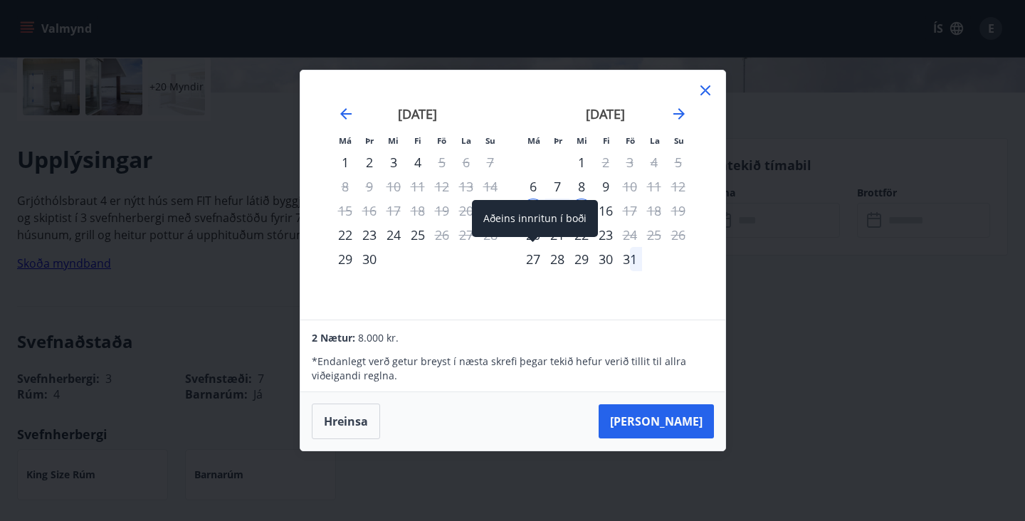
click at [542, 318] on div "Má Þr Mi Fi Fö La Su Má Þr Mi Fi Fö La Su [DATE] 1 2 3 4 5 6 7 8 9 10 11 12 13 …" at bounding box center [512, 194] width 425 height 249
click at [483, 308] on div "Má Þr Mi Fi Fö La Su Má Þr Mi Fi Fö La Su [DATE] 1 2 3 4 5 6 7 8 9 10 11 12 13 …" at bounding box center [512, 194] width 425 height 249
click at [602, 218] on div "16" at bounding box center [606, 211] width 24 height 24
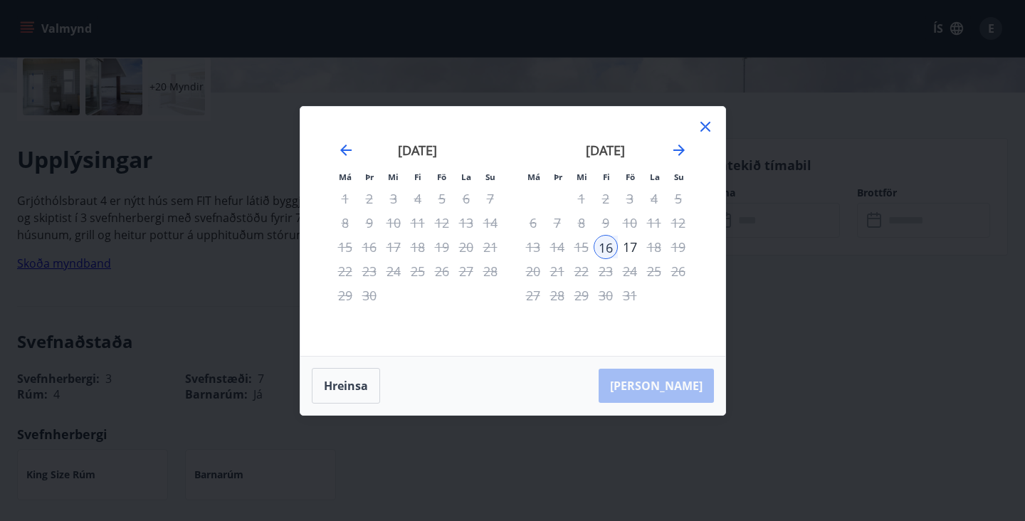
click at [708, 126] on icon at bounding box center [705, 126] width 17 height 17
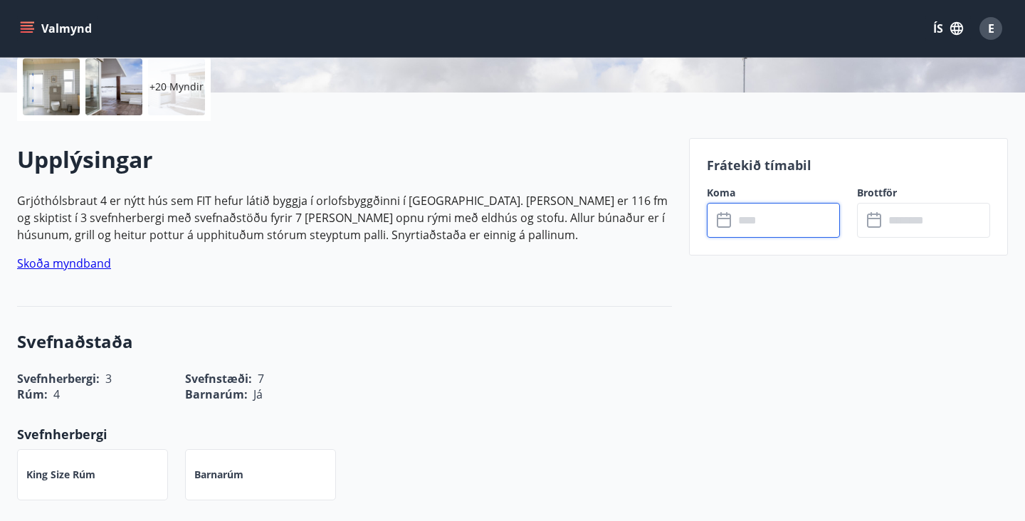
click at [757, 234] on input "text" at bounding box center [787, 220] width 106 height 35
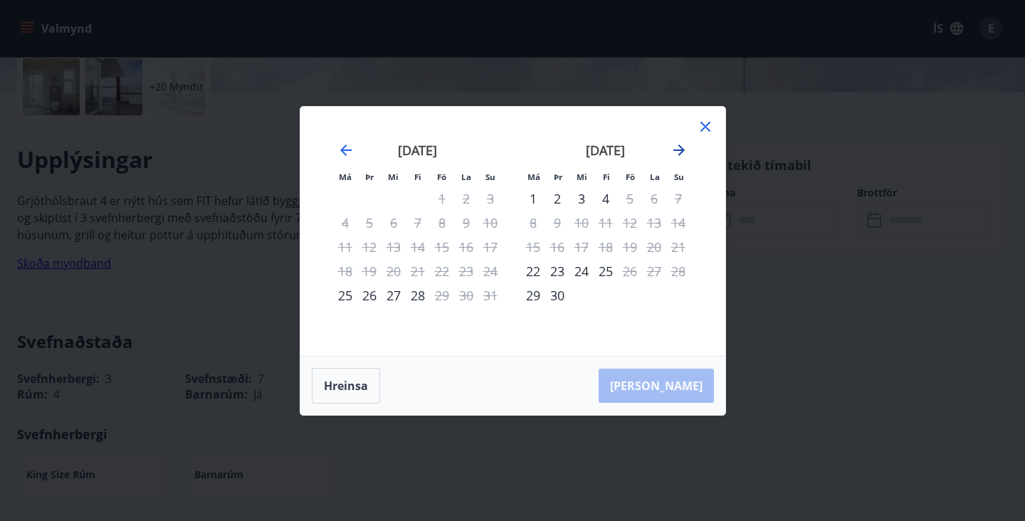
click at [678, 152] on icon "Move forward to switch to the next month." at bounding box center [679, 150] width 17 height 17
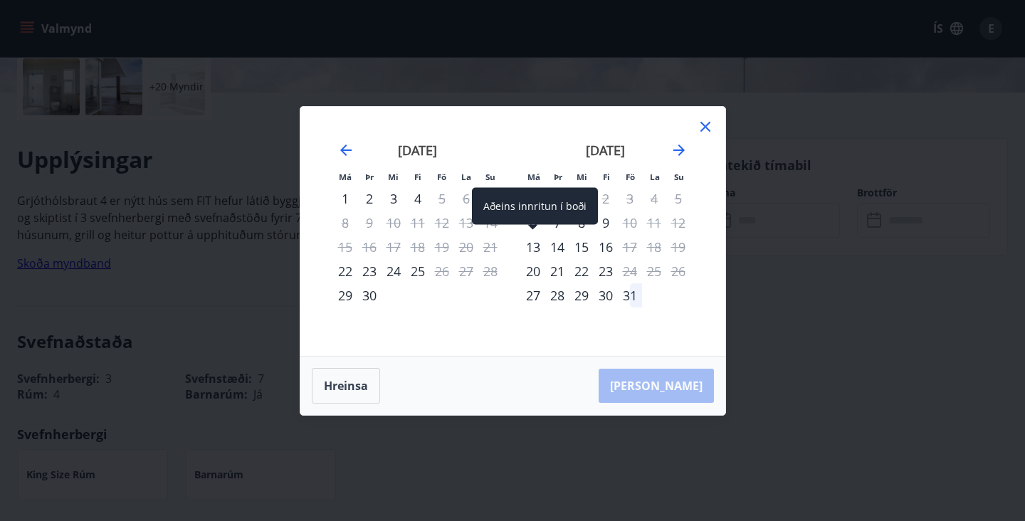
click at [533, 246] on div "13" at bounding box center [533, 247] width 24 height 24
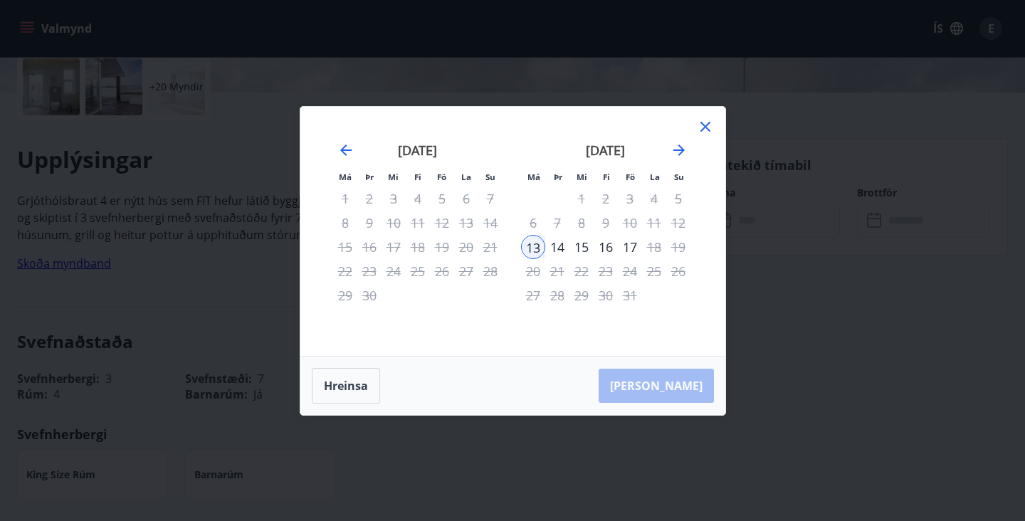
click at [608, 246] on div "16" at bounding box center [606, 247] width 24 height 24
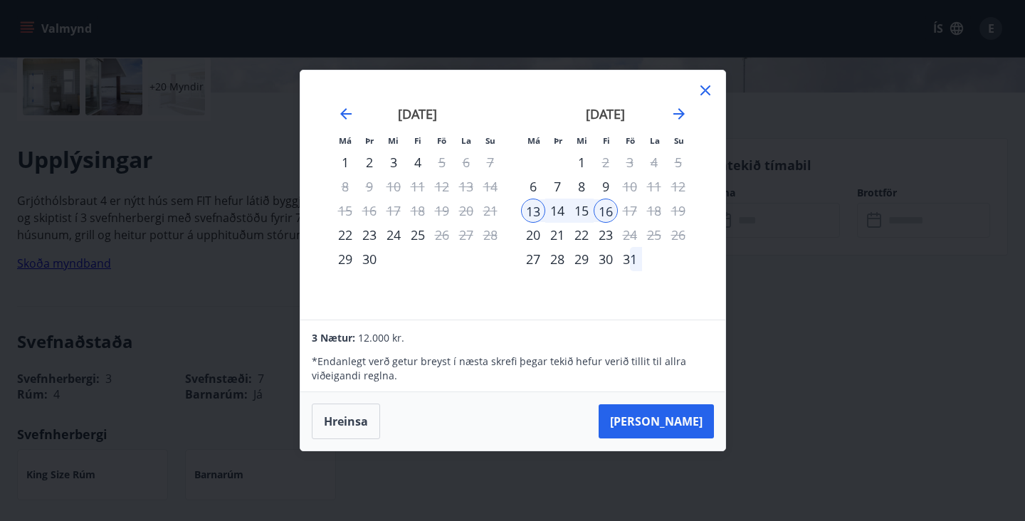
click at [709, 85] on icon at bounding box center [705, 90] width 17 height 17
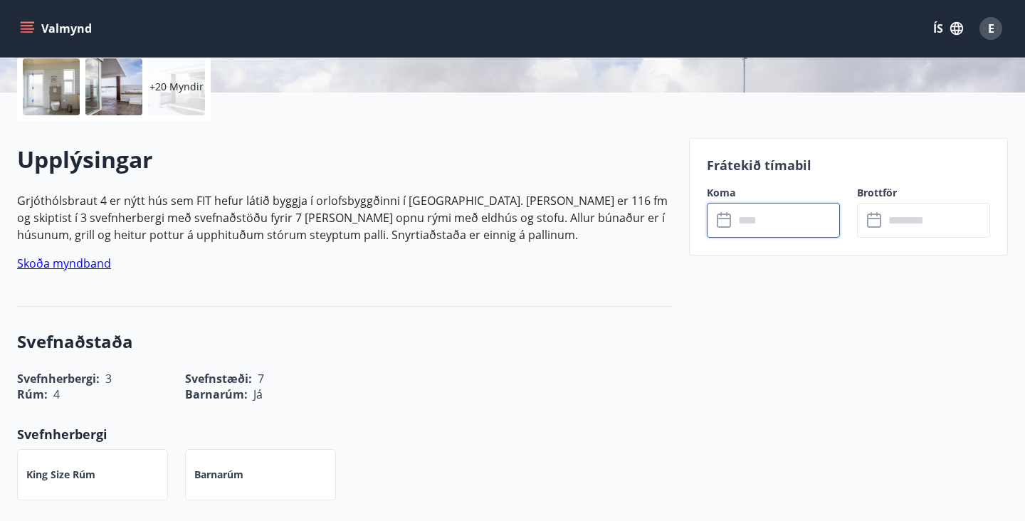
click at [650, 132] on div "Upplýsingar Grjóthólsbraut 4 er nýtt hús sem FIT hefur látið byggja í orlofsbyg…" at bounding box center [344, 214] width 655 height 186
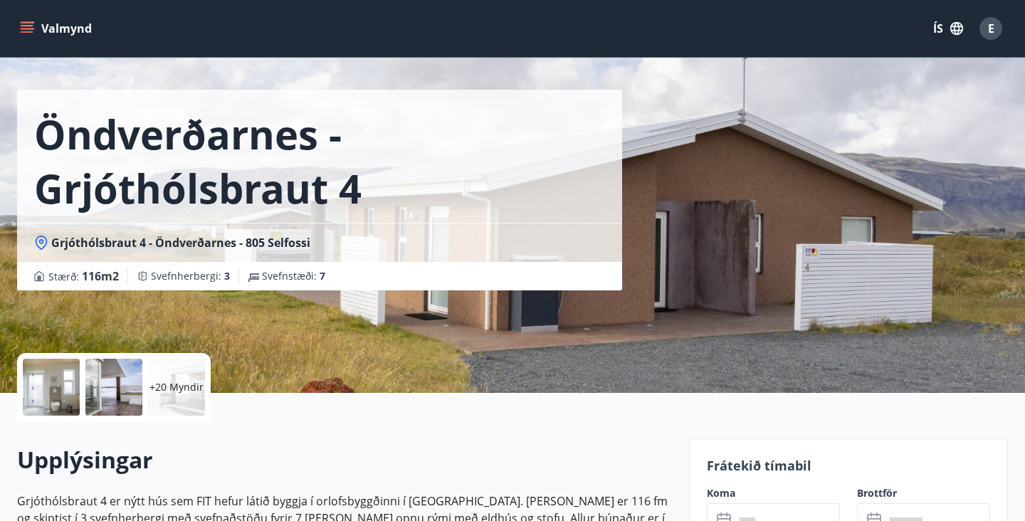
scroll to position [55, 0]
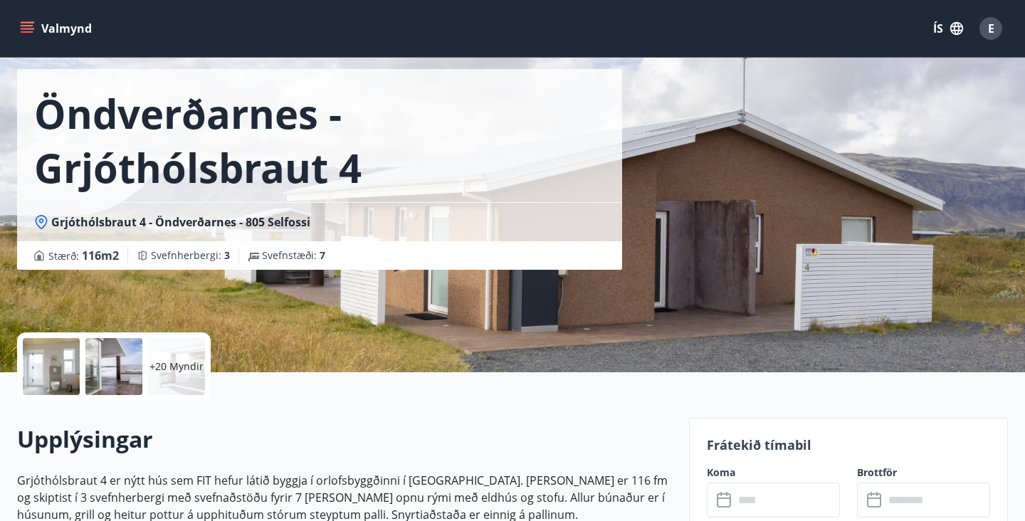
click at [169, 366] on p "+20 Myndir" at bounding box center [177, 367] width 54 height 14
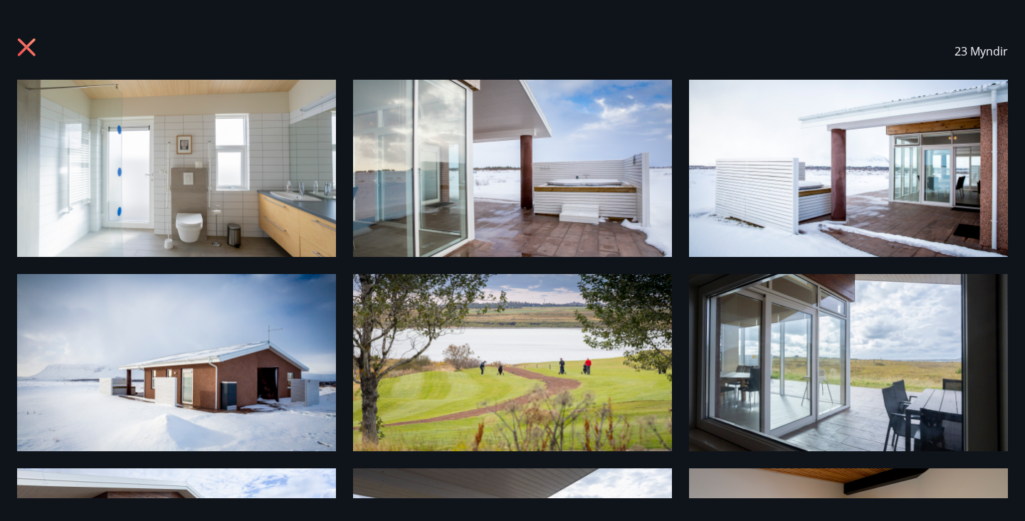
scroll to position [0, 0]
click at [28, 52] on icon at bounding box center [28, 49] width 23 height 23
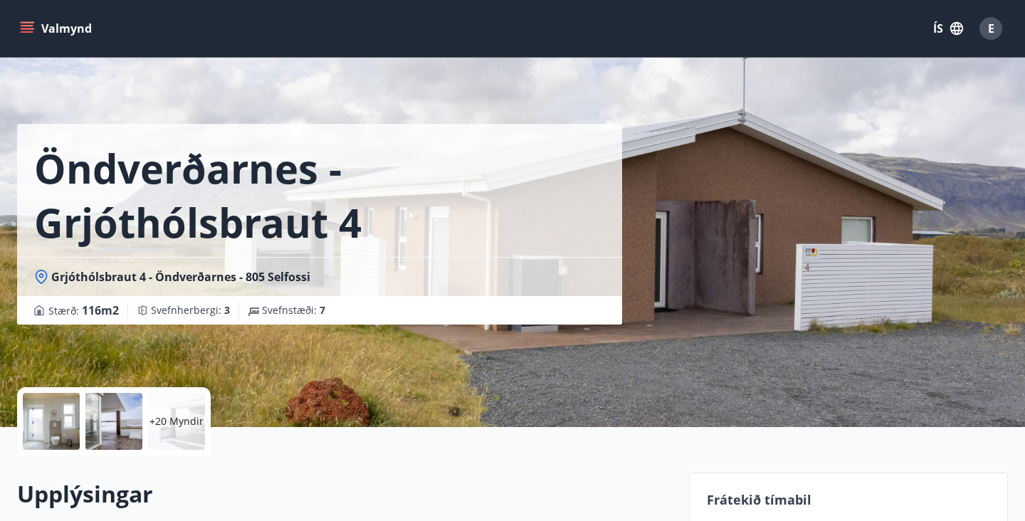
click at [53, 28] on button "Valmynd" at bounding box center [57, 29] width 80 height 26
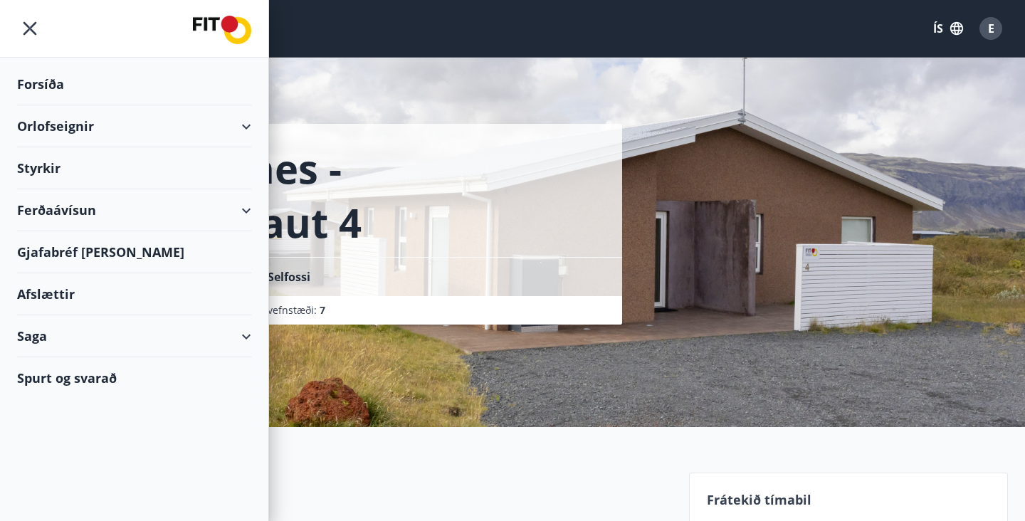
click at [208, 20] on img at bounding box center [222, 30] width 58 height 28
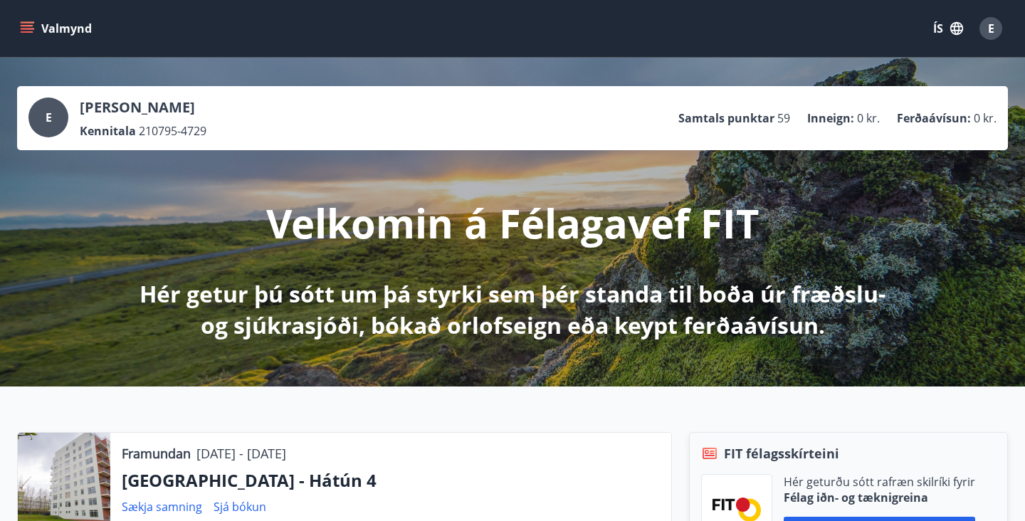
click at [68, 28] on button "Valmynd" at bounding box center [57, 29] width 80 height 26
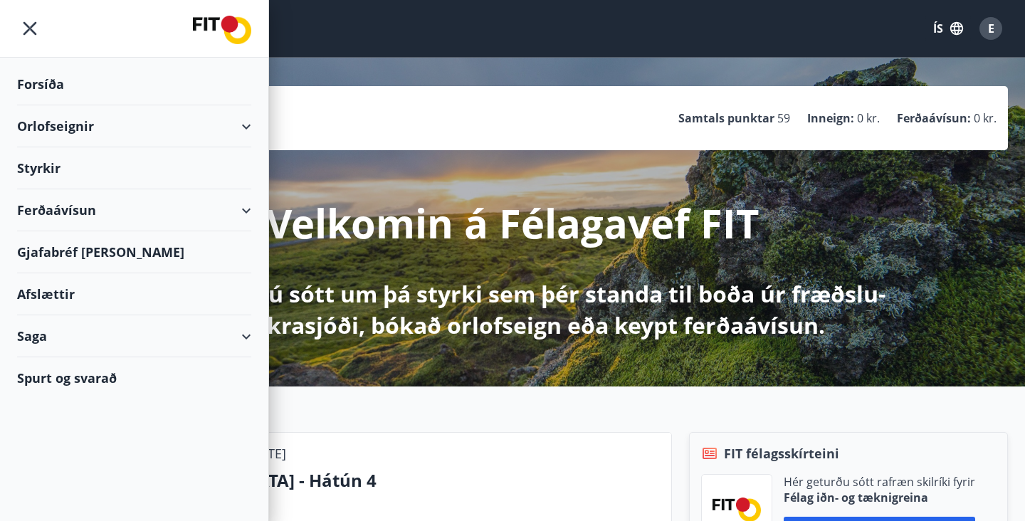
click at [70, 133] on div "Orlofseignir" at bounding box center [134, 126] width 234 height 42
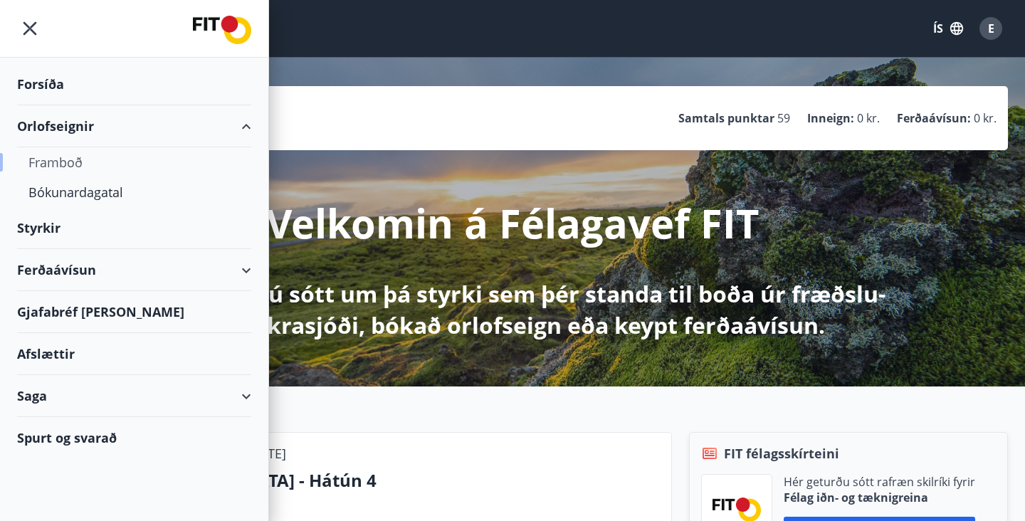
click at [69, 161] on div "Framboð" at bounding box center [133, 162] width 211 height 30
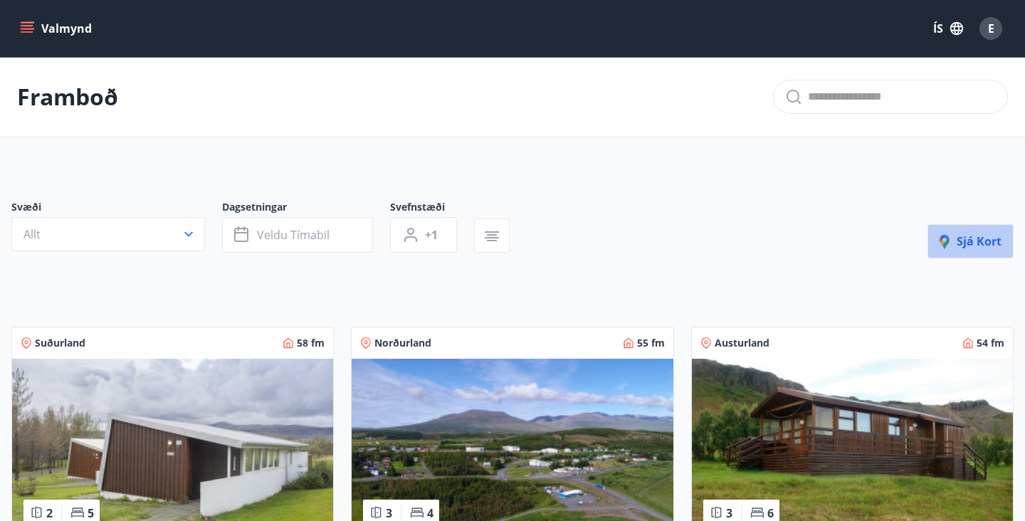
click at [965, 249] on button "Sjá kort" at bounding box center [971, 241] width 86 height 34
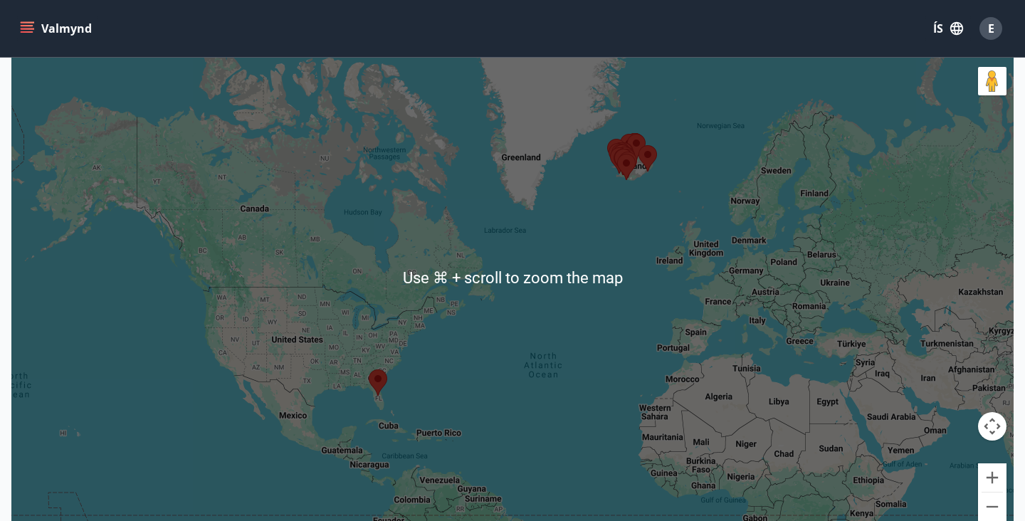
scroll to position [206, 0]
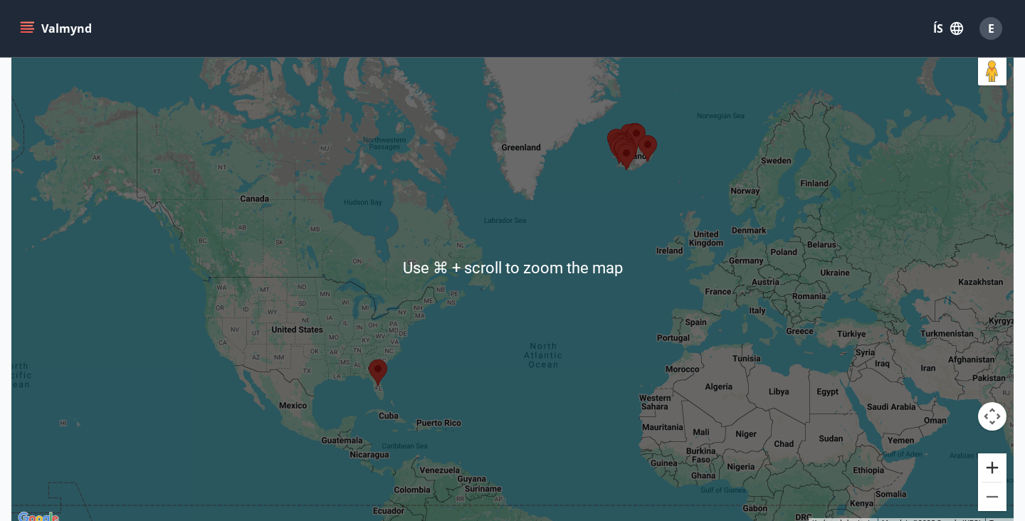
click at [986, 465] on button "Zoom in" at bounding box center [992, 467] width 28 height 28
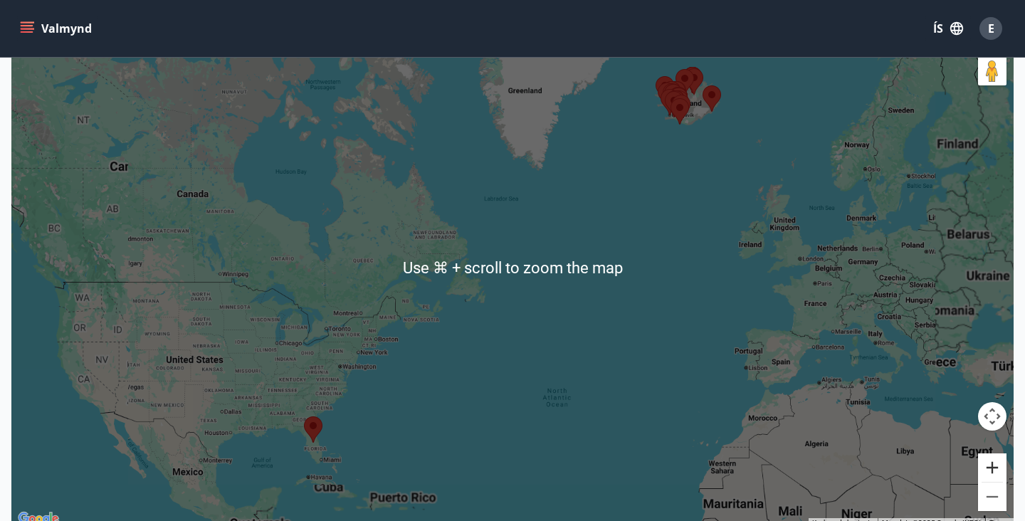
click at [986, 465] on button "Zoom in" at bounding box center [992, 467] width 28 height 28
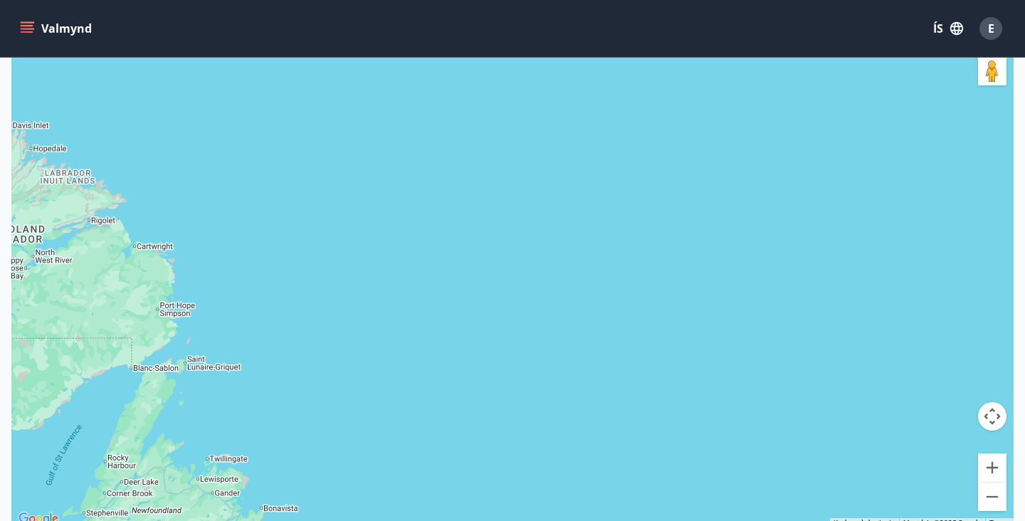
drag, startPoint x: 736, startPoint y: 176, endPoint x: 626, endPoint y: 360, distance: 214.5
click at [626, 360] on div at bounding box center [512, 267] width 1002 height 521
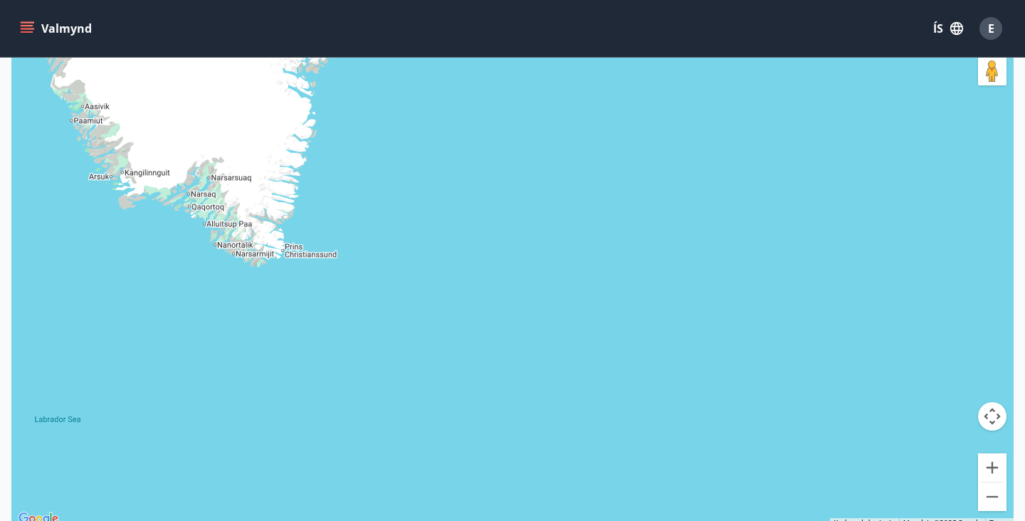
drag, startPoint x: 736, startPoint y: 184, endPoint x: 449, endPoint y: 543, distance: 459.8
click at [449, 520] on html "Valmynd ÍS E Framboð Kort Loka korti ← Move left → Move right ↑ Move up ↓ Move …" at bounding box center [512, 254] width 1025 height 920
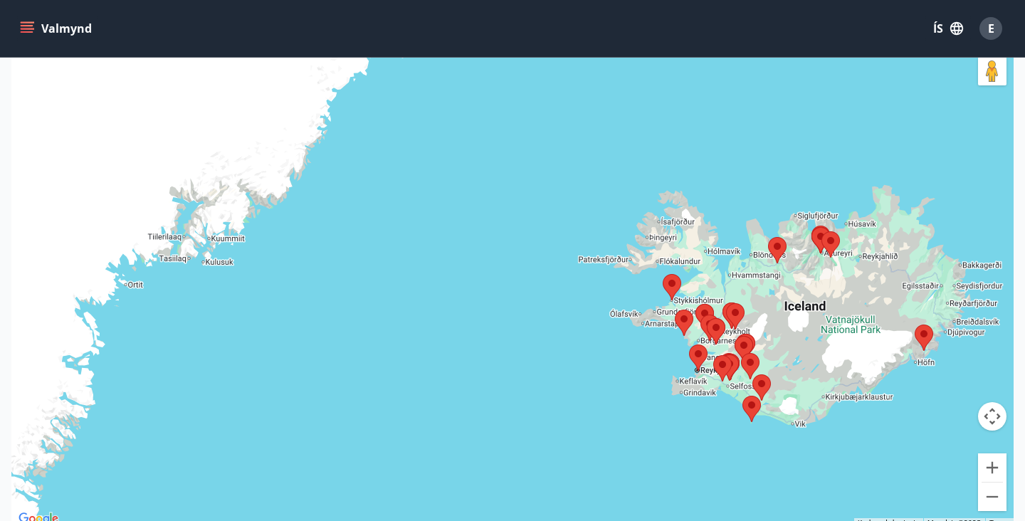
drag, startPoint x: 648, startPoint y: 217, endPoint x: 402, endPoint y: 565, distance: 426.0
click at [402, 520] on html "Valmynd ÍS E Framboð Kort Loka korti ← Move left → Move right ↑ Move up ↓ Move …" at bounding box center [512, 254] width 1025 height 920
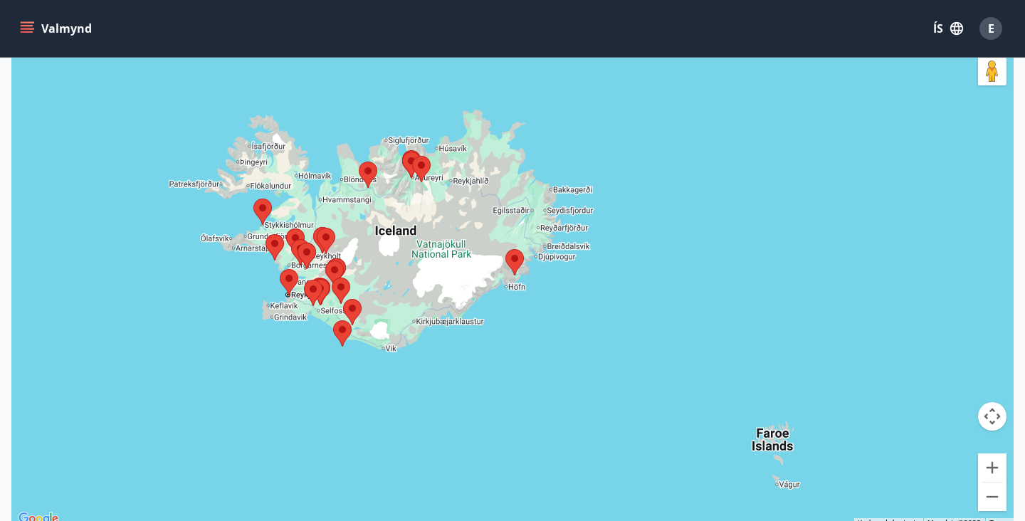
drag, startPoint x: 573, startPoint y: 426, endPoint x: 206, endPoint y: 350, distance: 374.5
click at [206, 350] on div at bounding box center [512, 267] width 1002 height 521
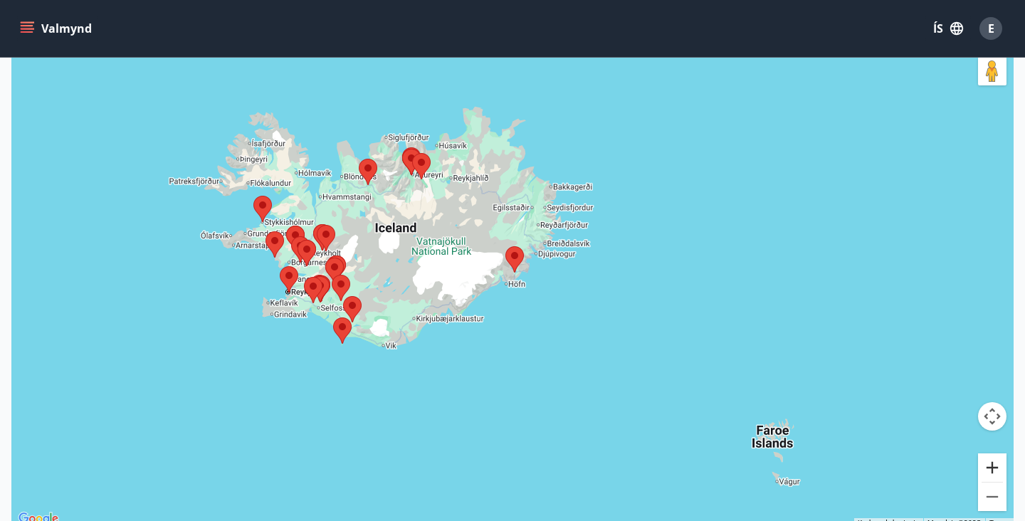
click at [991, 470] on button "Zoom in" at bounding box center [992, 467] width 28 height 28
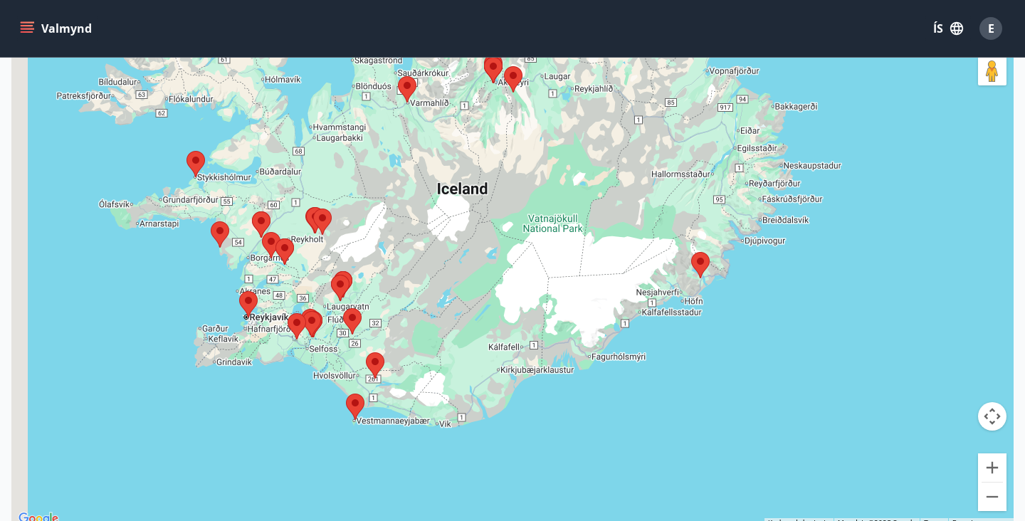
drag, startPoint x: 182, startPoint y: 215, endPoint x: 396, endPoint y: 217, distance: 213.6
click at [396, 217] on div at bounding box center [512, 267] width 1002 height 521
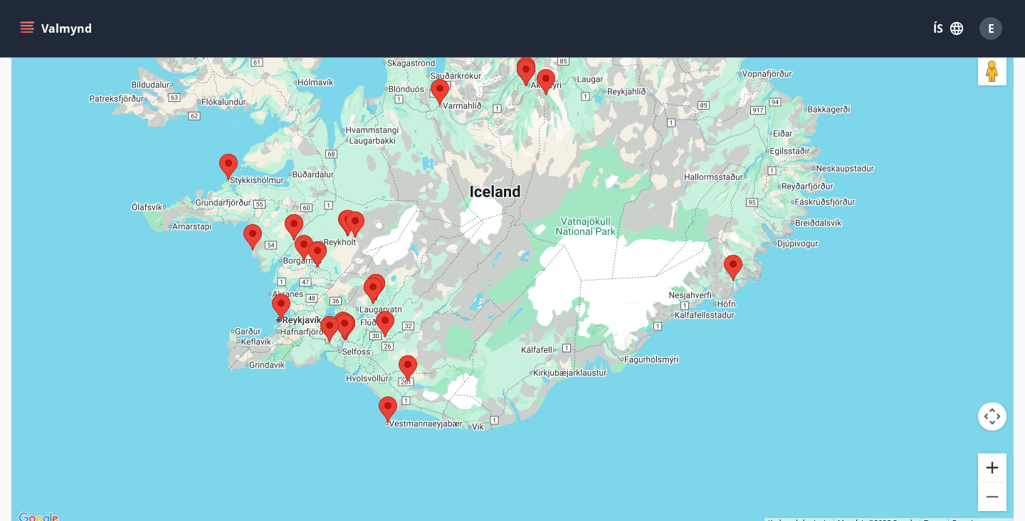
click at [990, 466] on button "Zoom in" at bounding box center [992, 467] width 28 height 28
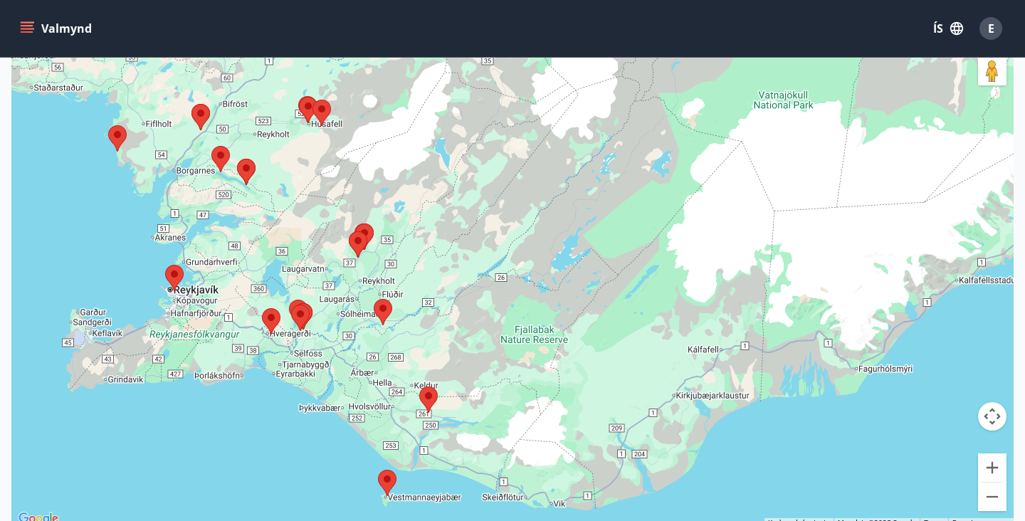
drag, startPoint x: 287, startPoint y: 431, endPoint x: 414, endPoint y: 345, distance: 153.8
click at [414, 345] on div at bounding box center [512, 267] width 1002 height 521
click at [211, 146] on area at bounding box center [211, 146] width 0 height 0
click at [192, 104] on area at bounding box center [192, 104] width 0 height 0
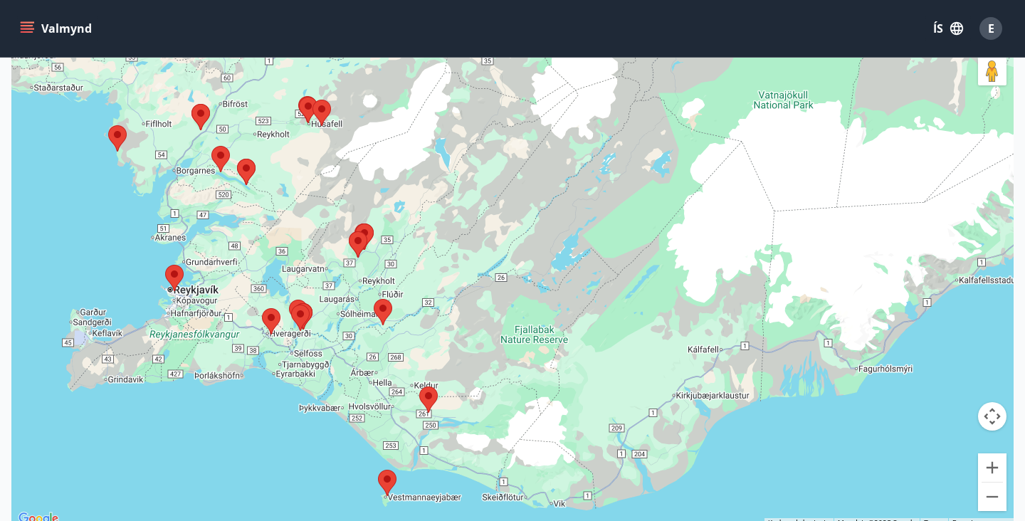
click at [192, 104] on area at bounding box center [192, 104] width 0 height 0
click at [993, 469] on button "Zoom in" at bounding box center [992, 467] width 28 height 28
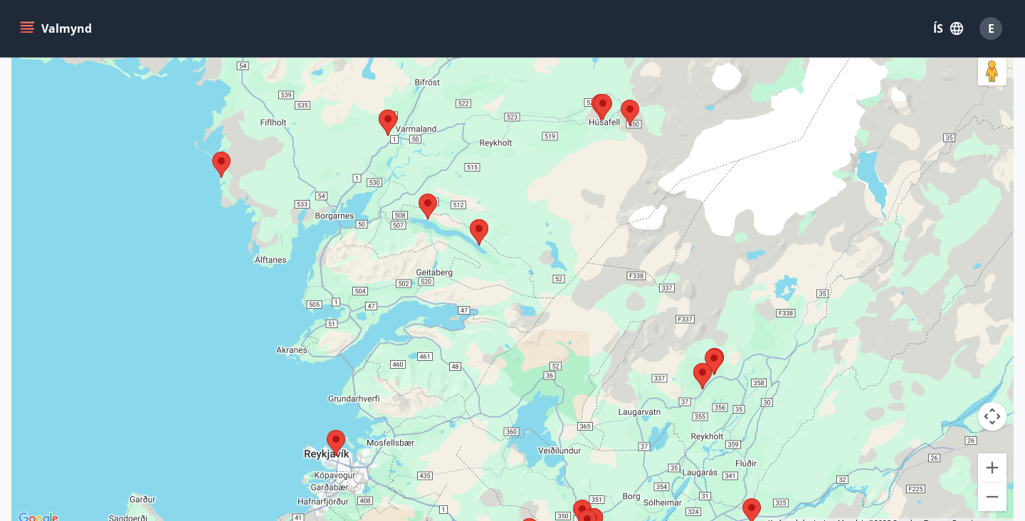
drag, startPoint x: 78, startPoint y: 231, endPoint x: 563, endPoint y: 424, distance: 521.8
click at [563, 424] on div at bounding box center [512, 267] width 1002 height 521
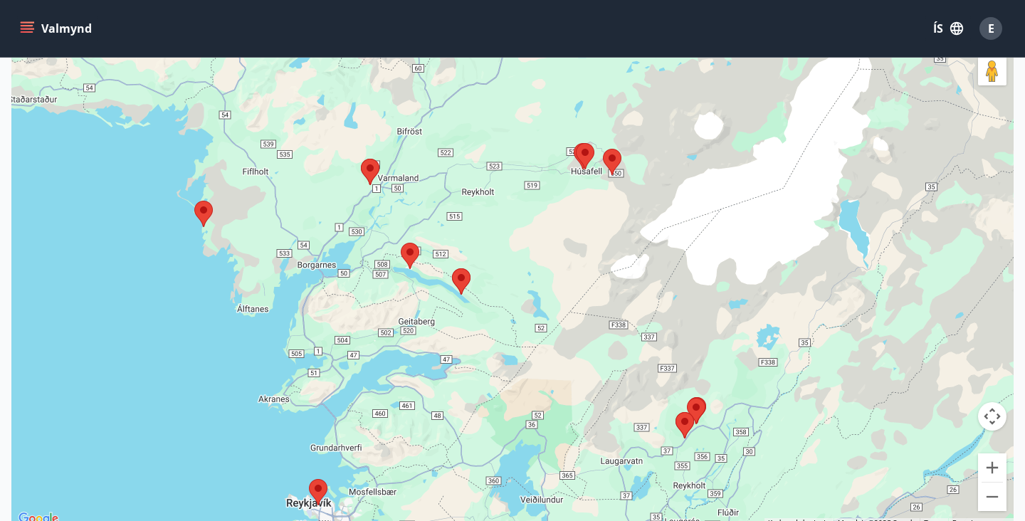
click at [361, 159] on area at bounding box center [361, 159] width 0 height 0
click at [401, 243] on area at bounding box center [401, 243] width 0 height 0
click at [452, 268] on area at bounding box center [452, 268] width 0 height 0
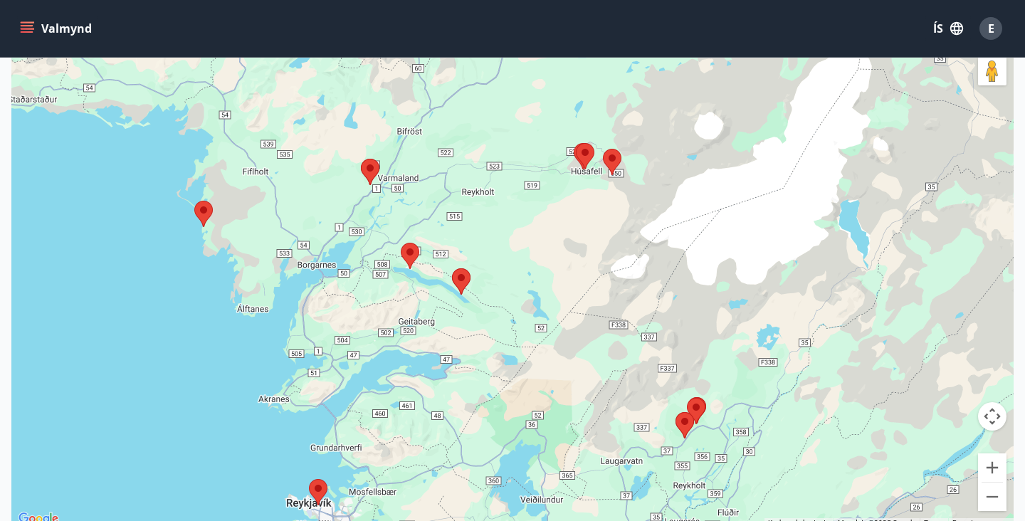
click at [424, 281] on div "To navigate, press the arrow keys." at bounding box center [512, 267] width 1002 height 521
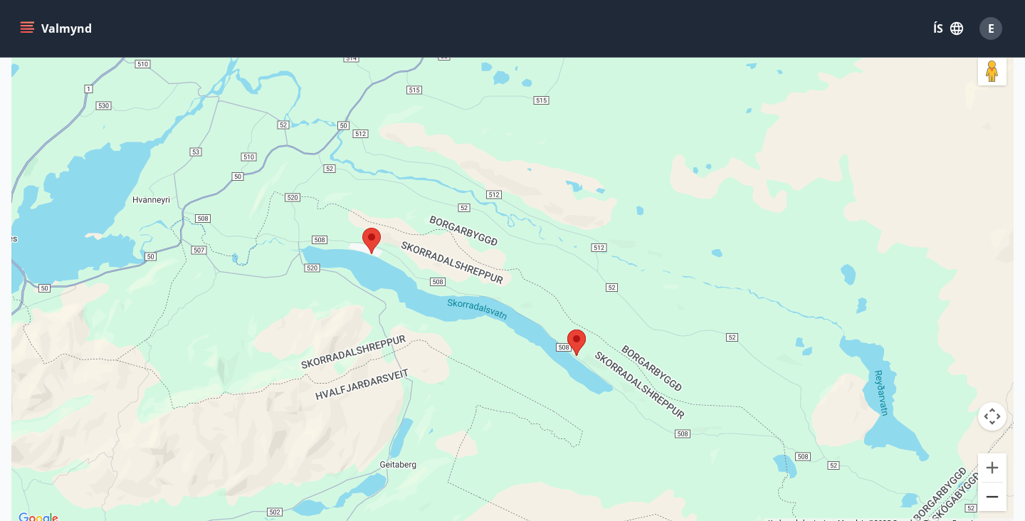
click at [988, 493] on button "Zoom out" at bounding box center [992, 497] width 28 height 28
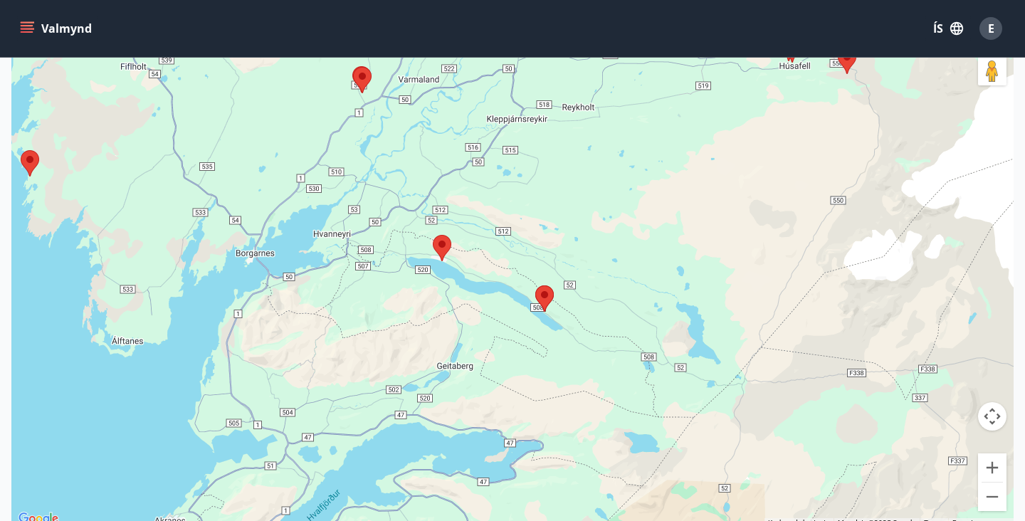
click at [535, 285] on area at bounding box center [535, 285] width 0 height 0
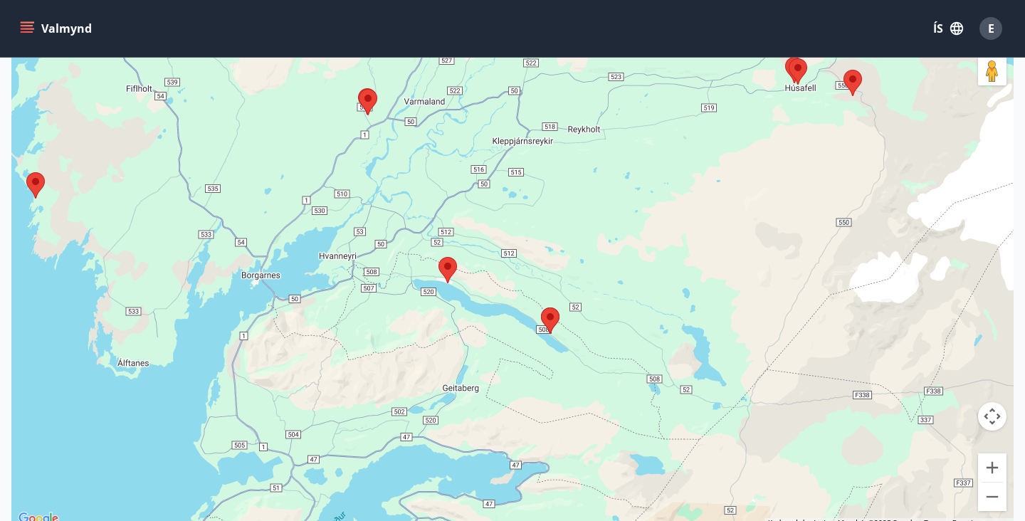
drag, startPoint x: 359, startPoint y: 176, endPoint x: 359, endPoint y: 197, distance: 21.4
click at [359, 197] on div at bounding box center [512, 267] width 1002 height 521
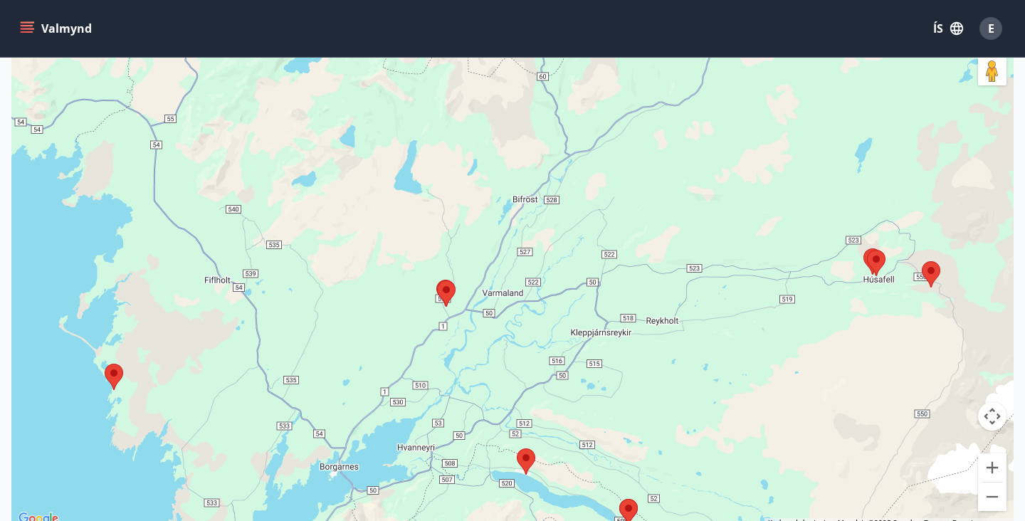
drag, startPoint x: 506, startPoint y: 177, endPoint x: 592, endPoint y: 374, distance: 215.2
click at [592, 374] on div at bounding box center [512, 267] width 1002 height 521
click at [437, 280] on area at bounding box center [437, 280] width 0 height 0
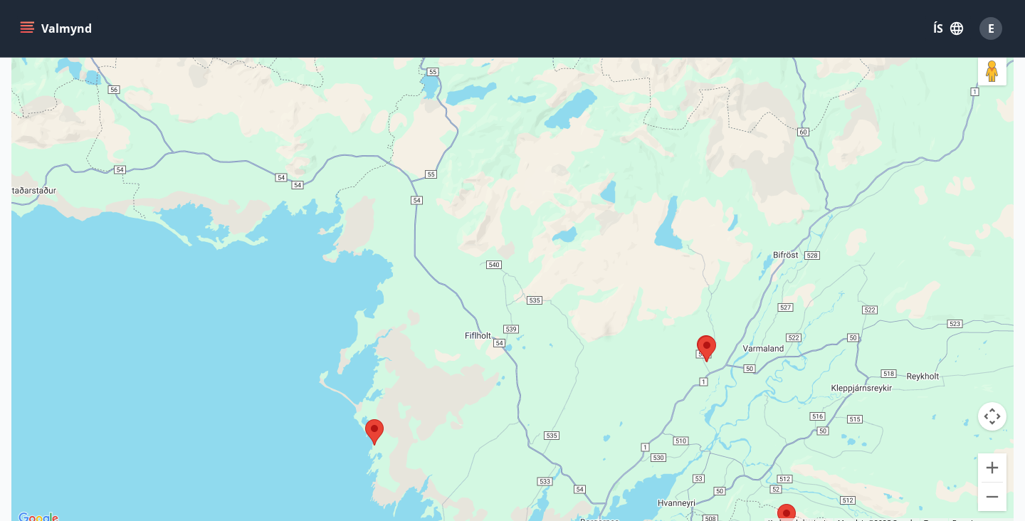
drag, startPoint x: 373, startPoint y: 294, endPoint x: 637, endPoint y: 350, distance: 269.9
click at [637, 350] on div at bounding box center [512, 267] width 1002 height 521
click at [365, 419] on area at bounding box center [365, 419] width 0 height 0
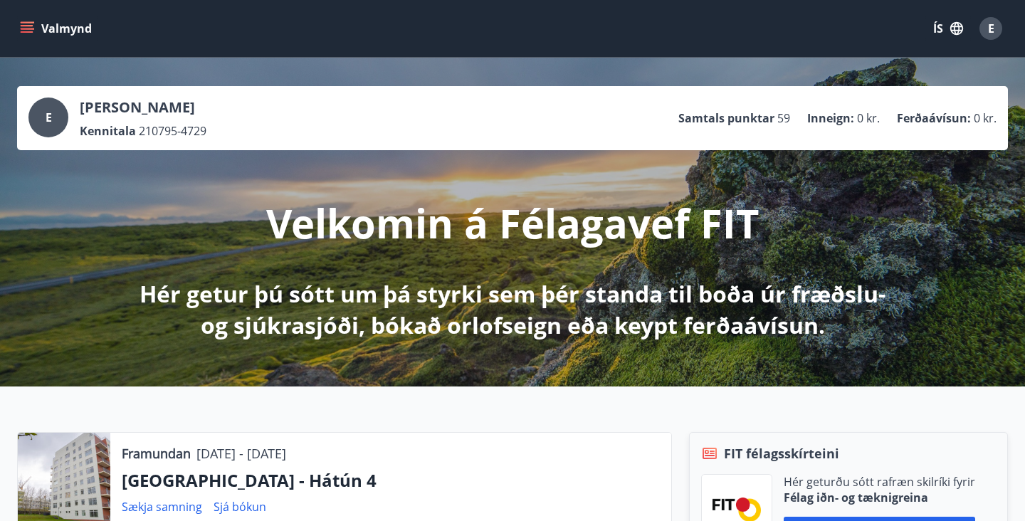
click at [49, 33] on button "Valmynd" at bounding box center [57, 29] width 80 height 26
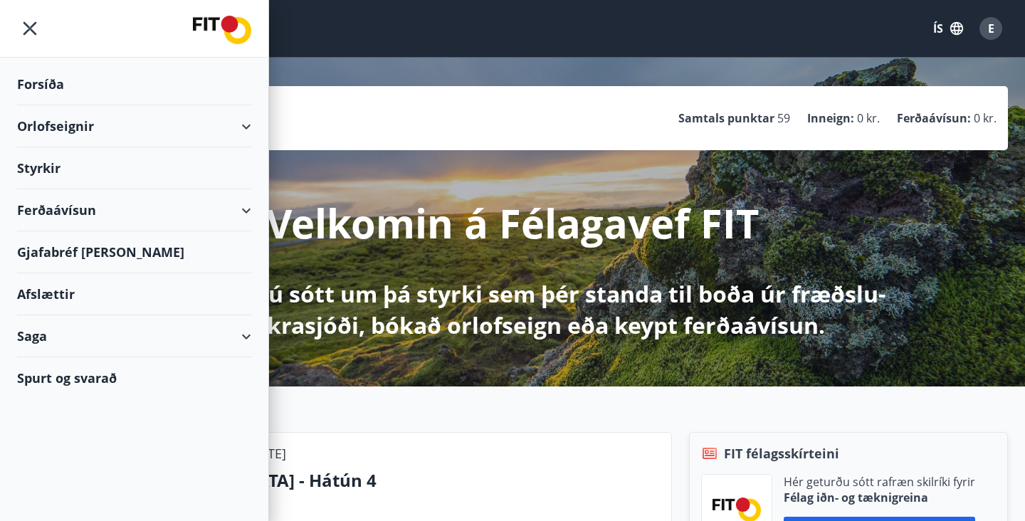
click at [65, 130] on div "Orlofseignir" at bounding box center [134, 126] width 234 height 42
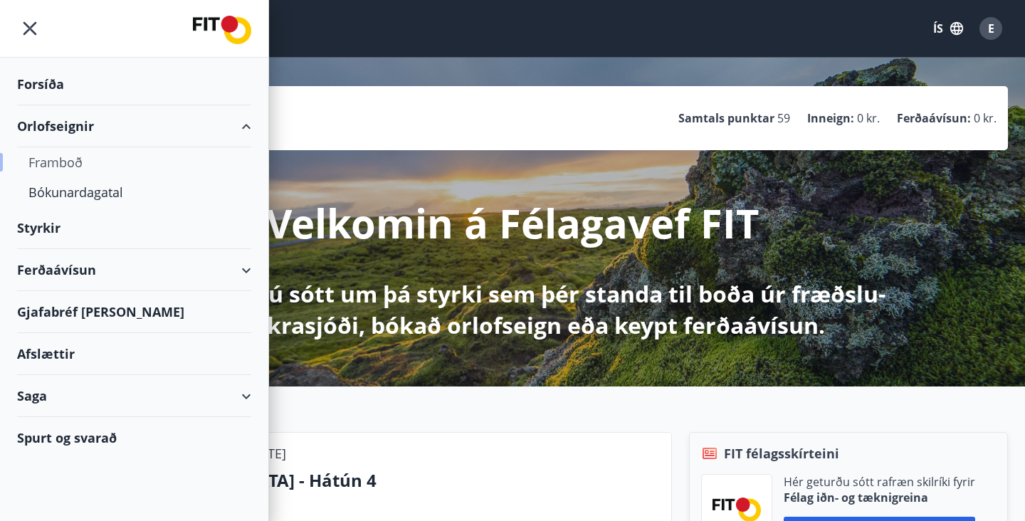
click at [67, 167] on div "Framboð" at bounding box center [133, 162] width 211 height 30
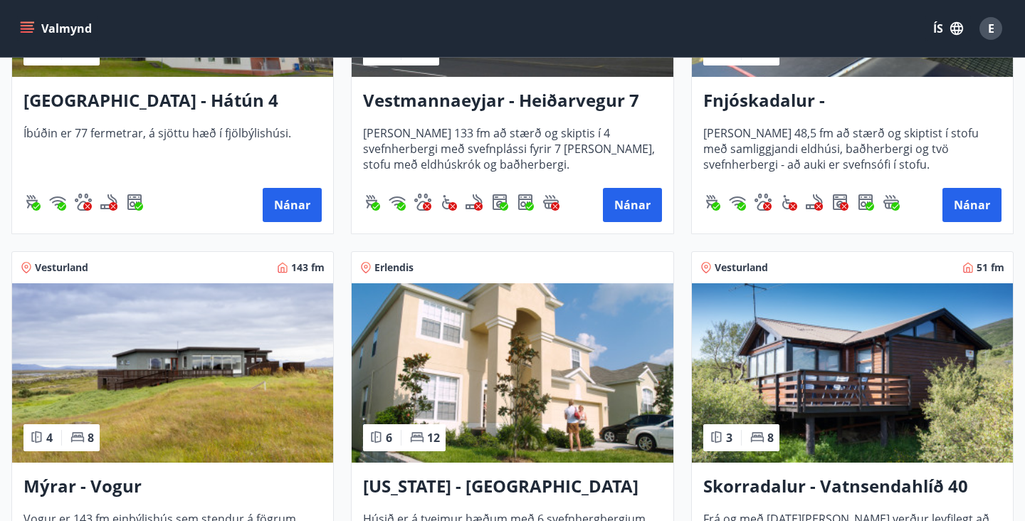
scroll to position [1617, 1]
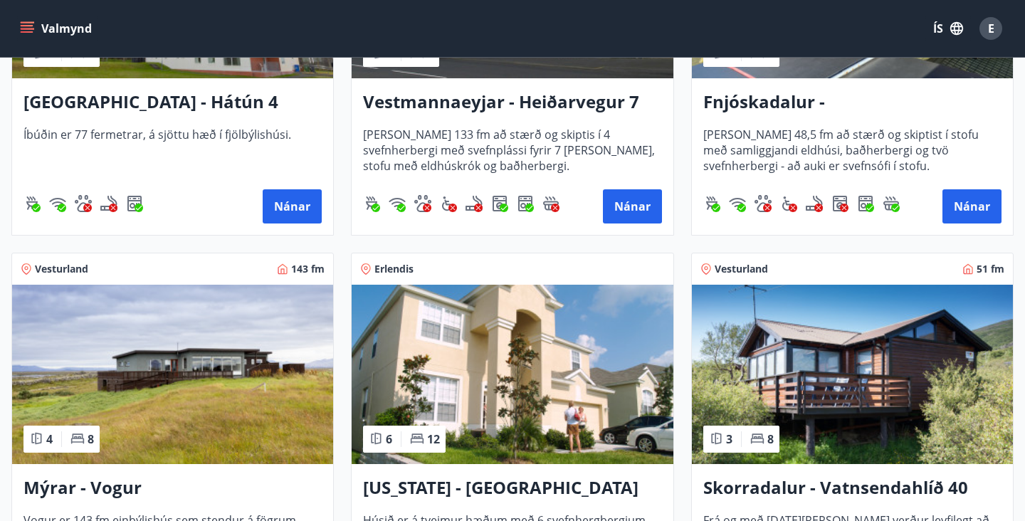
click at [821, 360] on img at bounding box center [852, 374] width 321 height 179
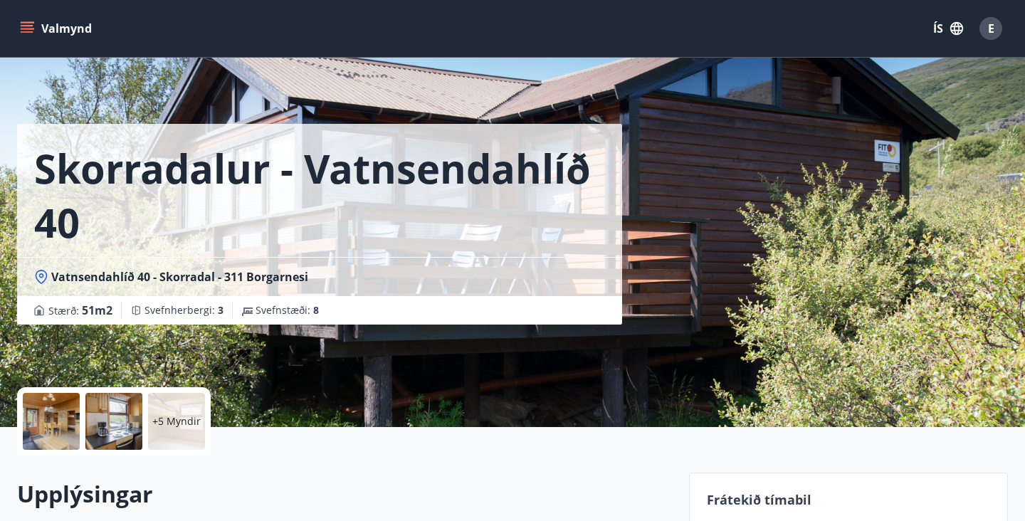
click at [109, 428] on div at bounding box center [113, 421] width 57 height 57
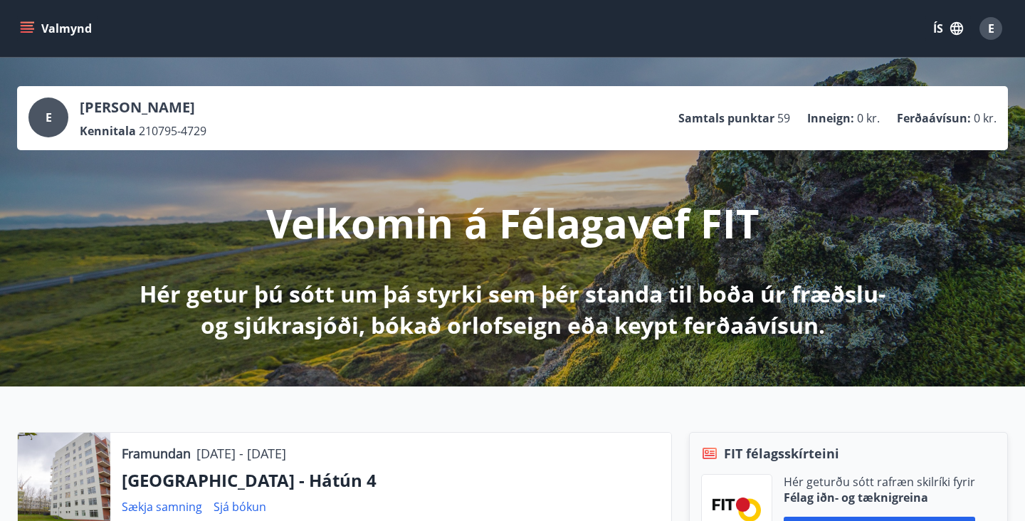
click at [68, 24] on button "Valmynd" at bounding box center [57, 29] width 80 height 26
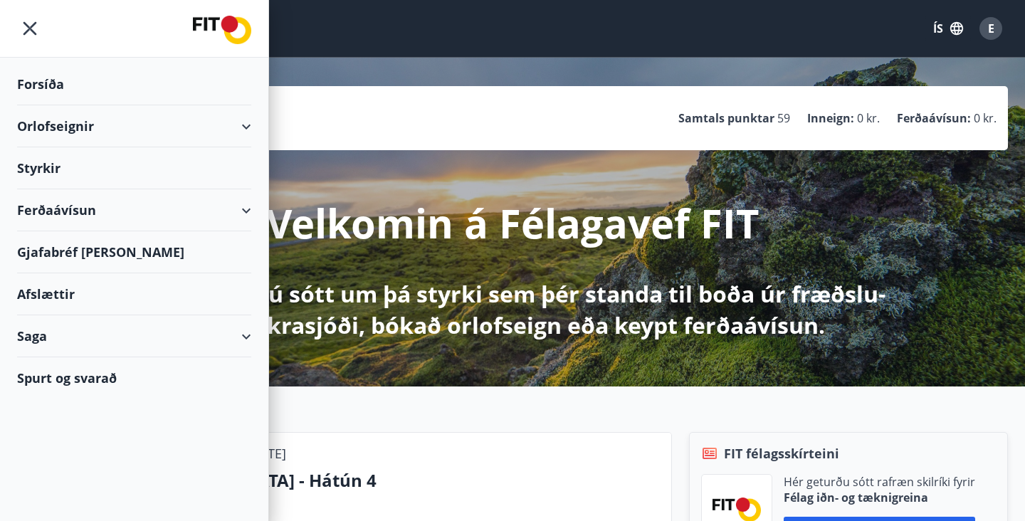
click at [72, 129] on div "Orlofseignir" at bounding box center [134, 126] width 234 height 42
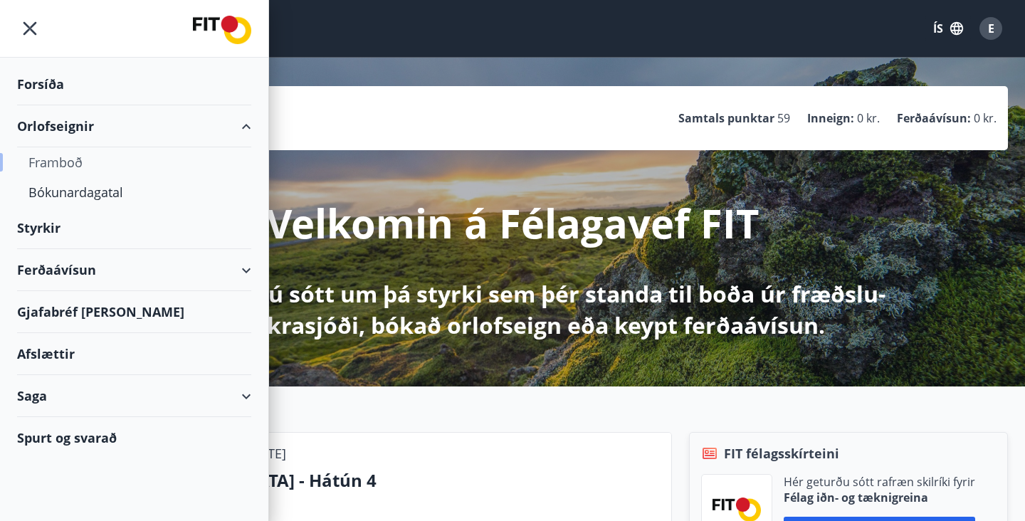
click at [76, 163] on div "Framboð" at bounding box center [133, 162] width 211 height 30
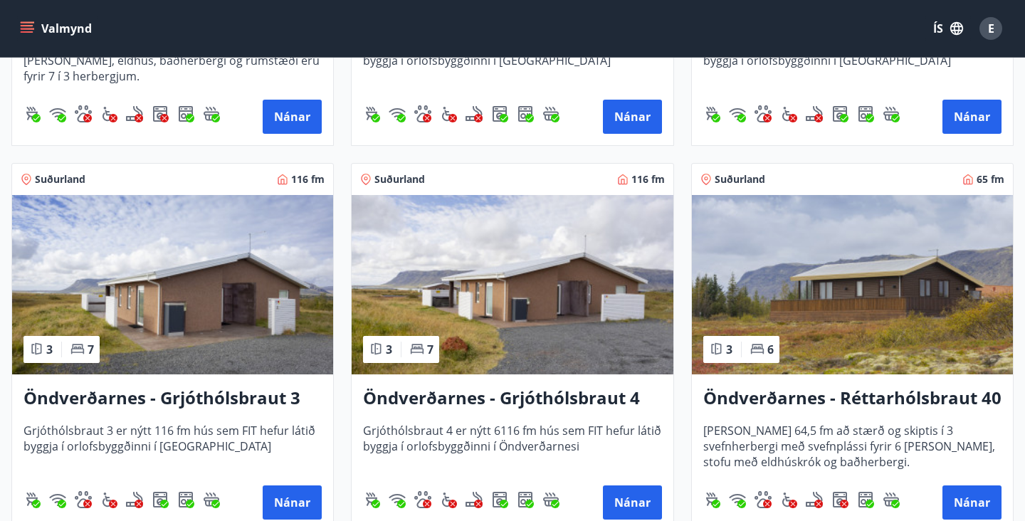
scroll to position [2940, 0]
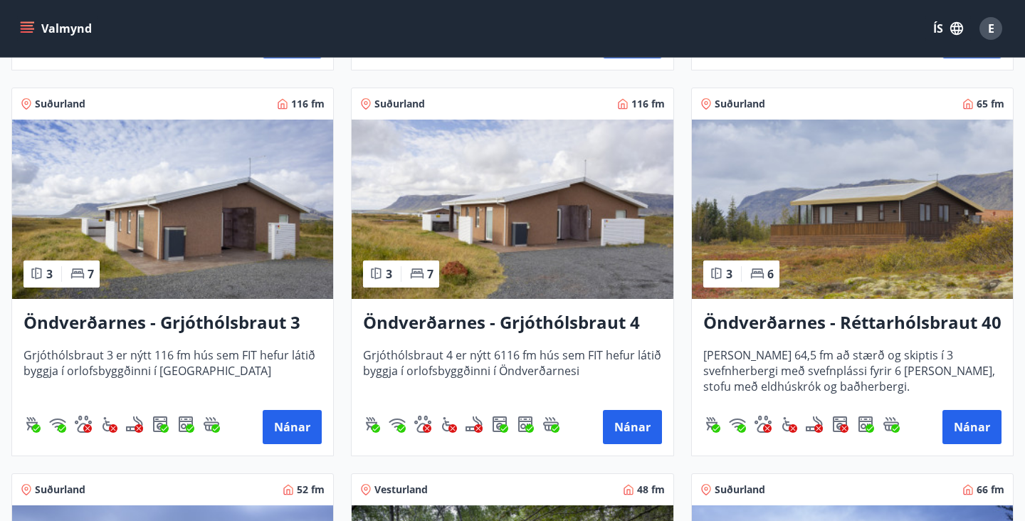
click at [461, 220] on img at bounding box center [512, 209] width 321 height 179
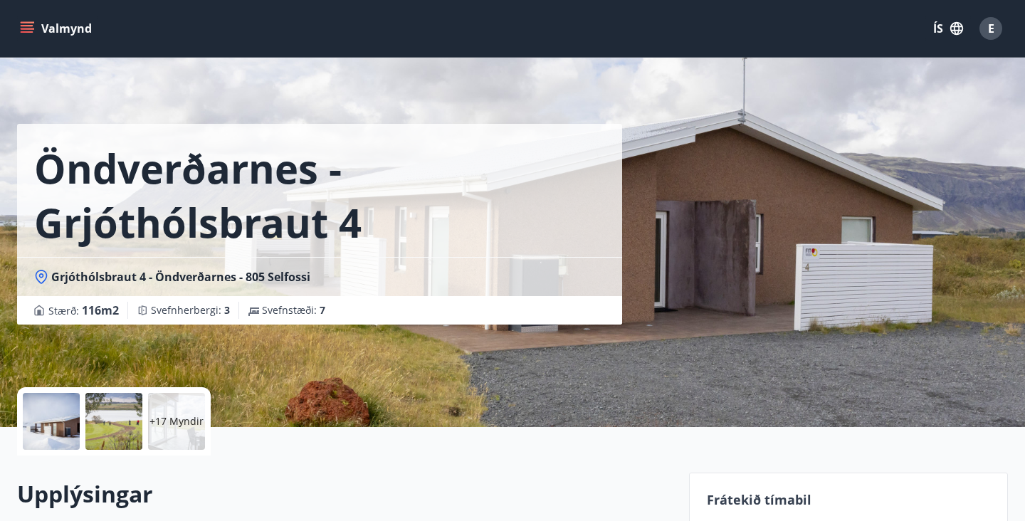
click at [175, 424] on p "+17 Myndir" at bounding box center [177, 421] width 54 height 14
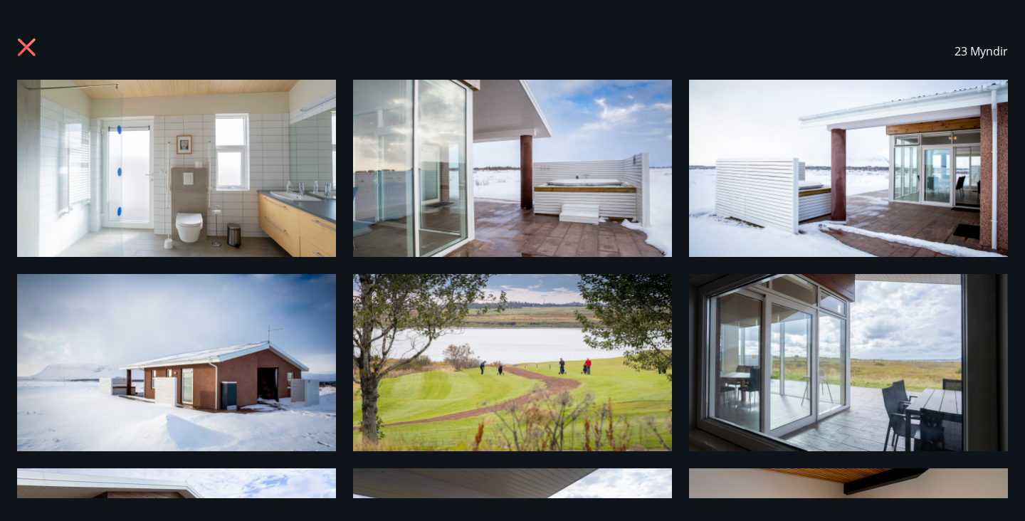
click at [22, 53] on icon at bounding box center [27, 47] width 18 height 18
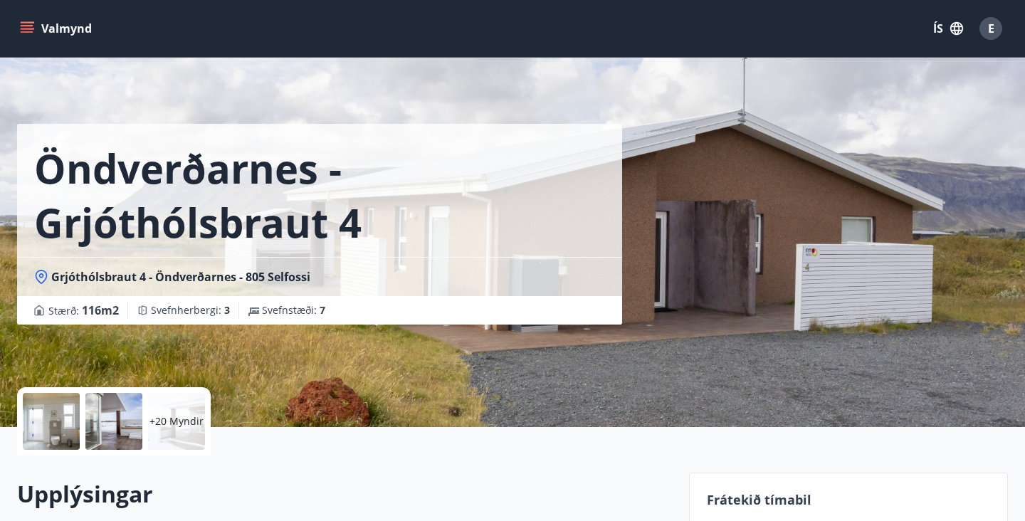
click at [172, 433] on div "+20 Myndir" at bounding box center [176, 421] width 57 height 57
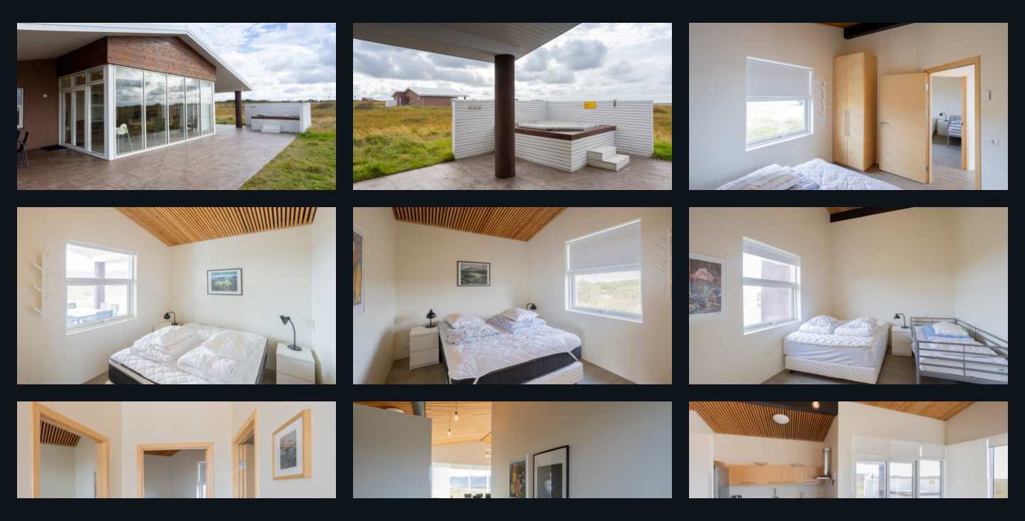
scroll to position [473, 0]
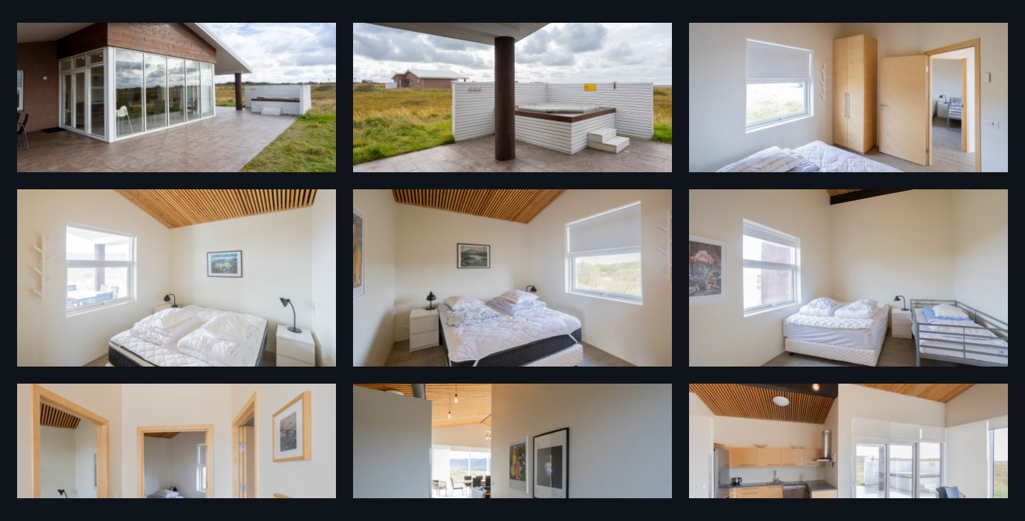
click at [199, 119] on img at bounding box center [176, 83] width 319 height 177
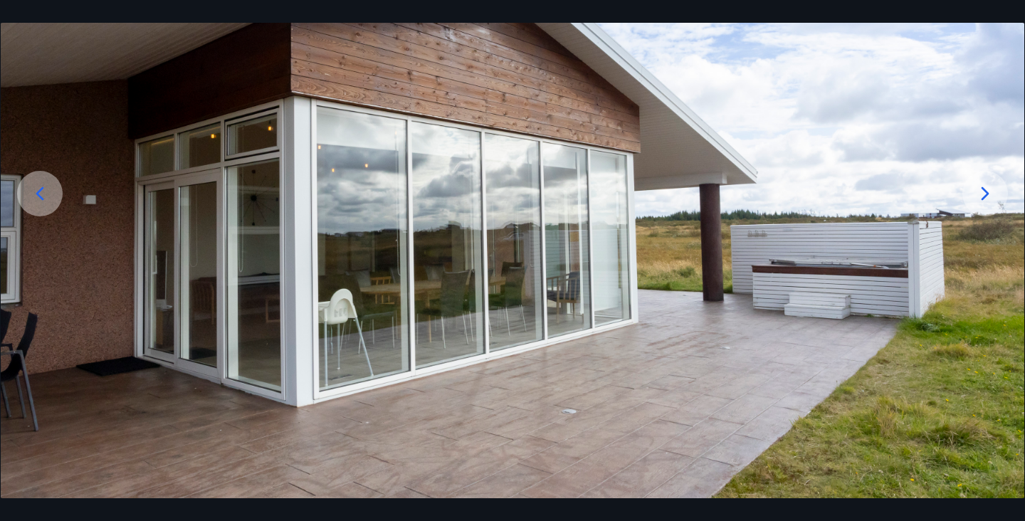
scroll to position [145, 0]
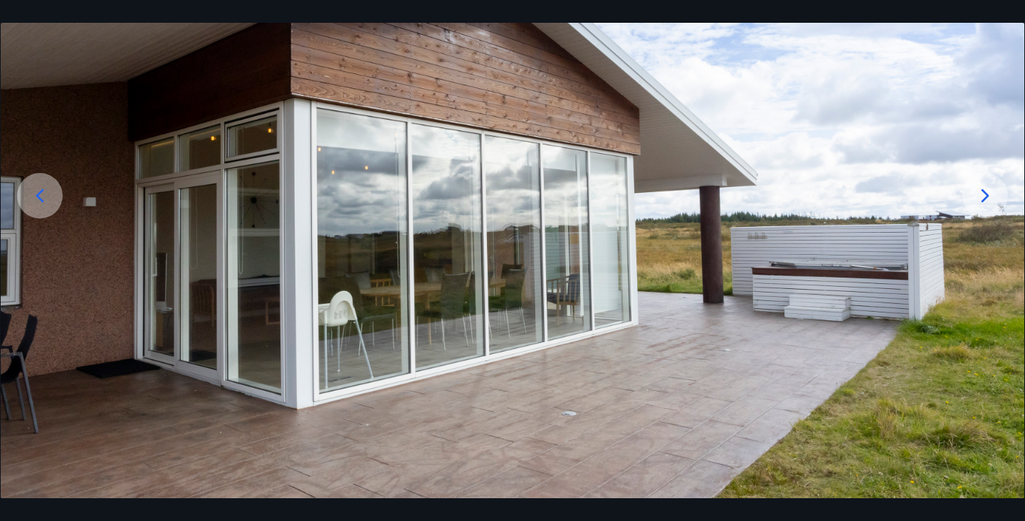
click at [974, 199] on div at bounding box center [986, 196] width 46 height 46
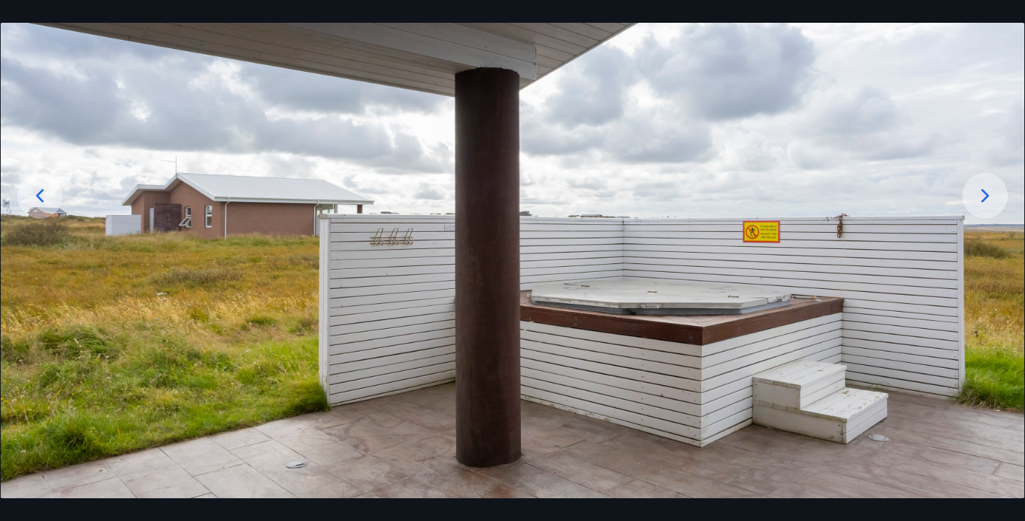
click at [974, 199] on div at bounding box center [986, 196] width 46 height 46
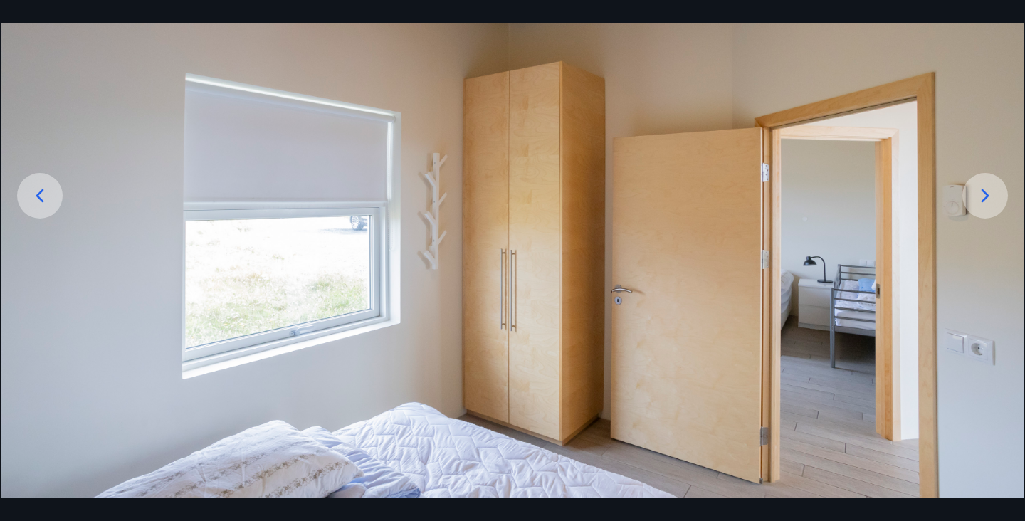
click at [974, 199] on div at bounding box center [986, 196] width 46 height 46
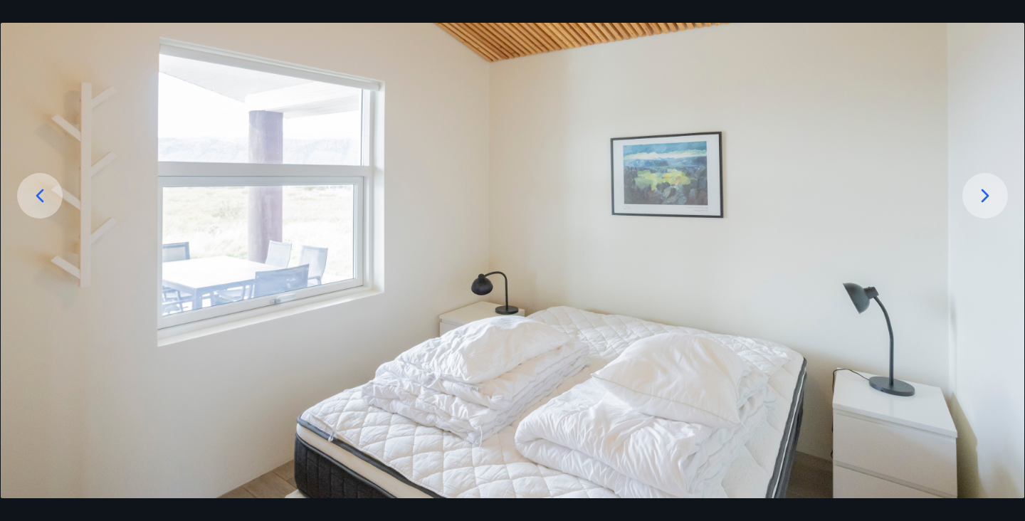
click at [63, 15] on div "10 af 23" at bounding box center [512, 260] width 1025 height 521
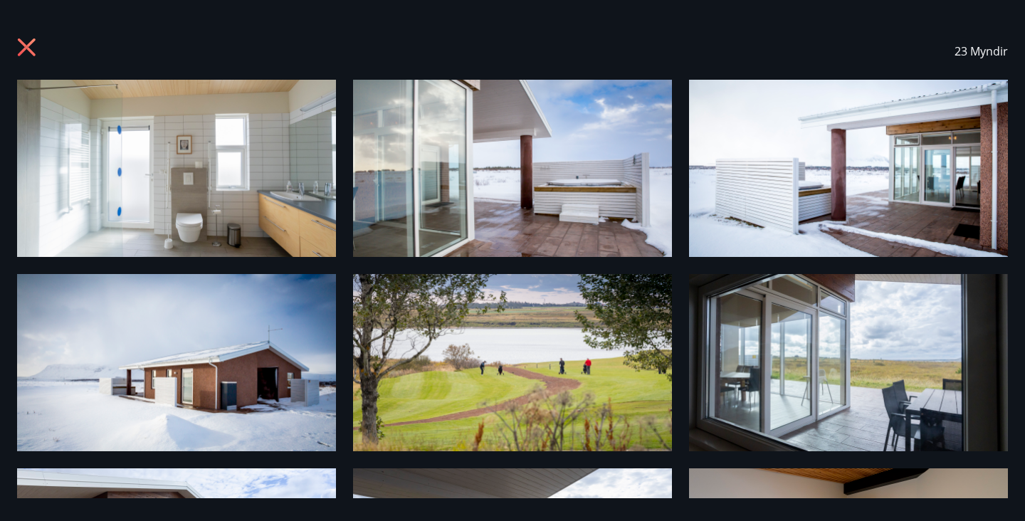
scroll to position [0, 0]
click at [38, 51] on icon at bounding box center [28, 49] width 23 height 23
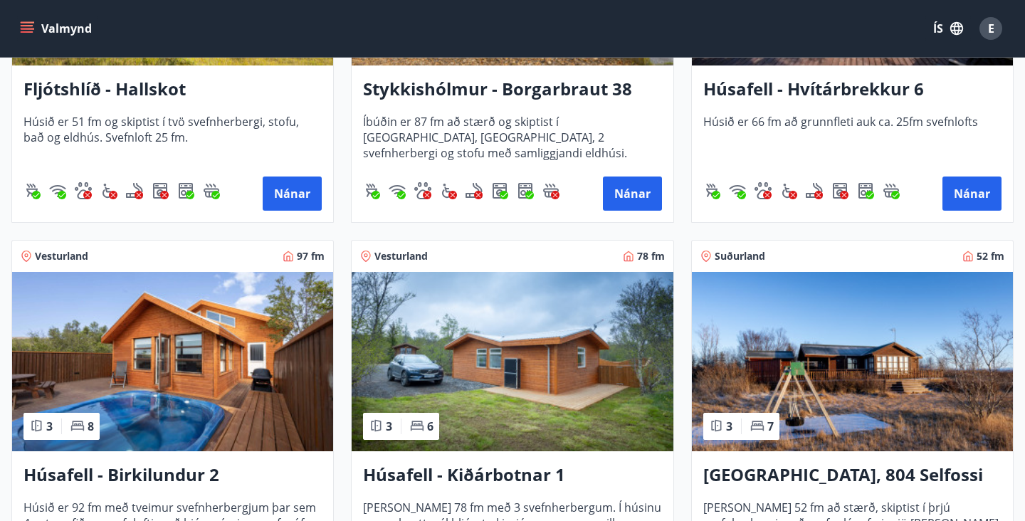
scroll to position [860, 0]
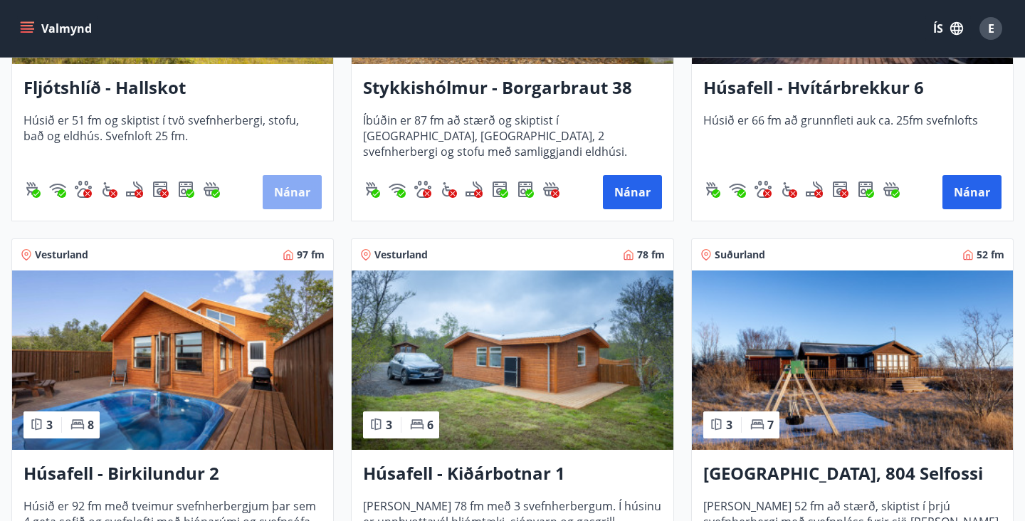
click at [317, 186] on button "Nánar" at bounding box center [292, 192] width 59 height 34
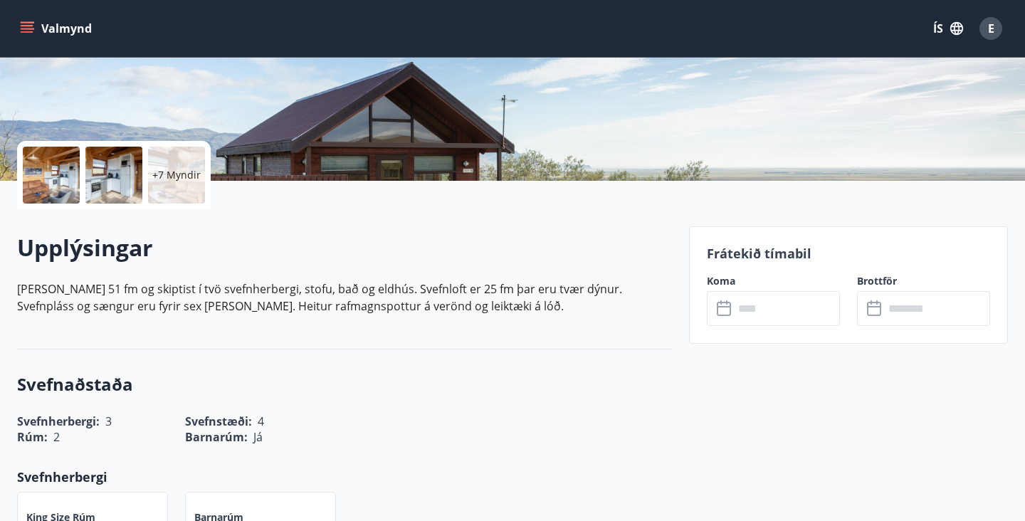
scroll to position [291, 0]
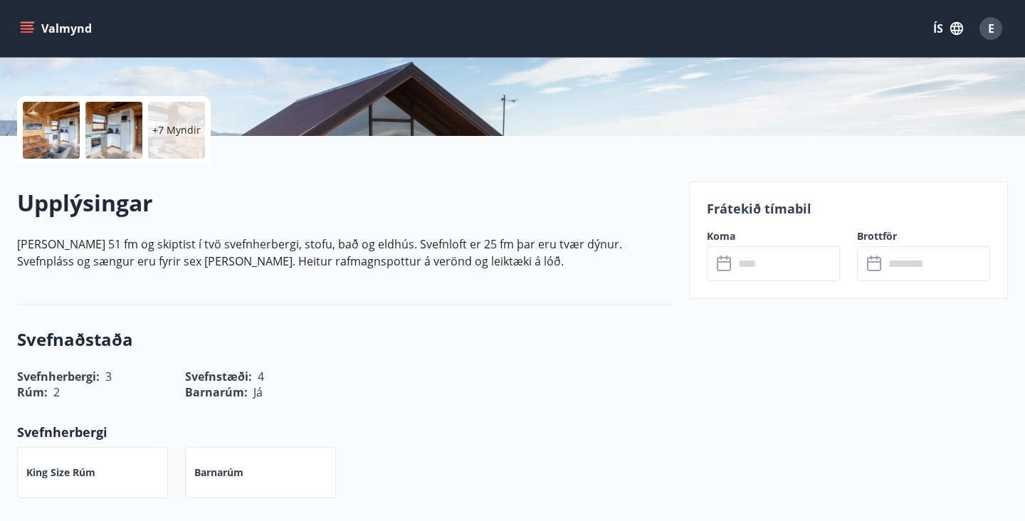
click at [748, 260] on input "text" at bounding box center [787, 263] width 106 height 35
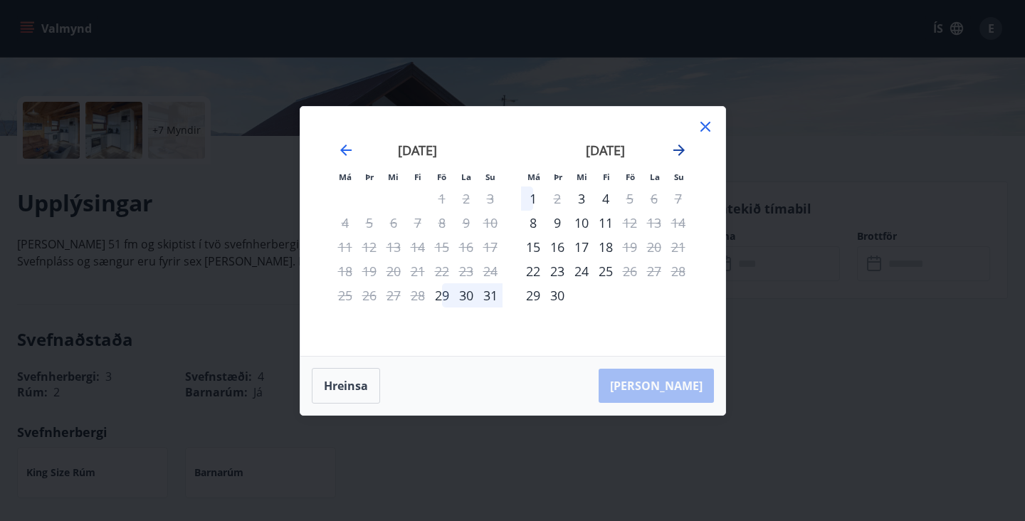
click at [679, 147] on icon "Move forward to switch to the next month." at bounding box center [679, 150] width 17 height 17
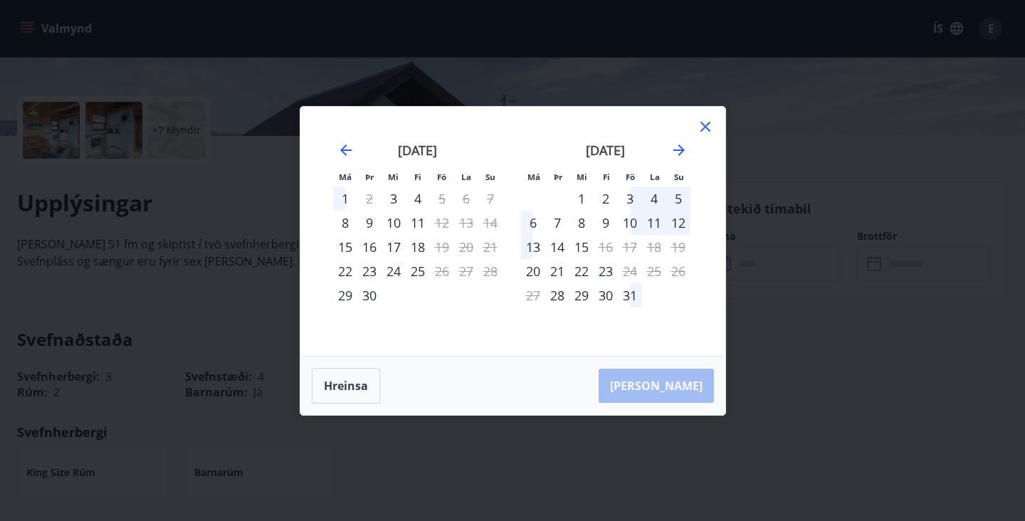
click at [632, 222] on div "10" at bounding box center [630, 223] width 24 height 24
click at [523, 244] on div "13" at bounding box center [533, 247] width 24 height 24
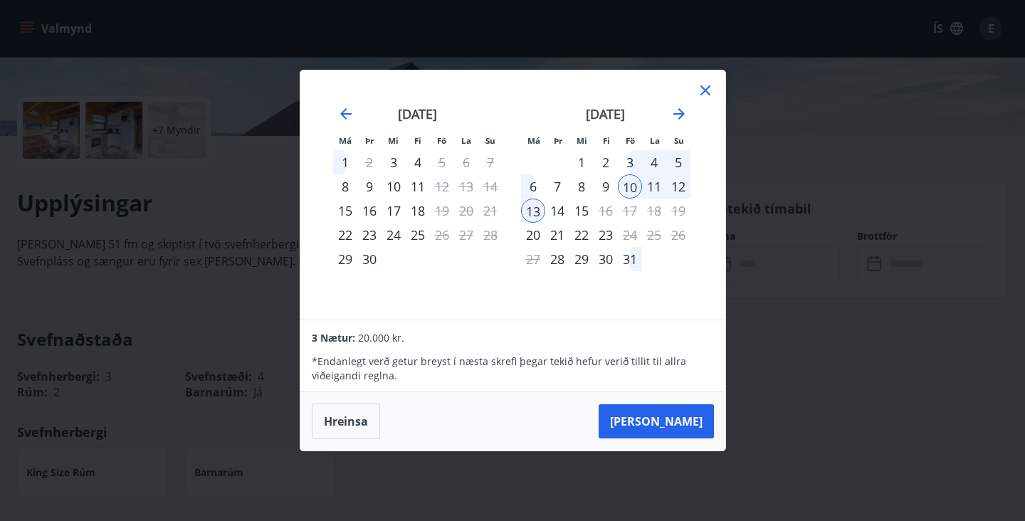
click at [261, 190] on div "Má Þr Mi Fi Fö La Su Má Þr Mi Fi Fö La Su ágúst 2025 1 2 3 4 5 6 7 8 9 10 11 12…" at bounding box center [512, 260] width 1025 height 521
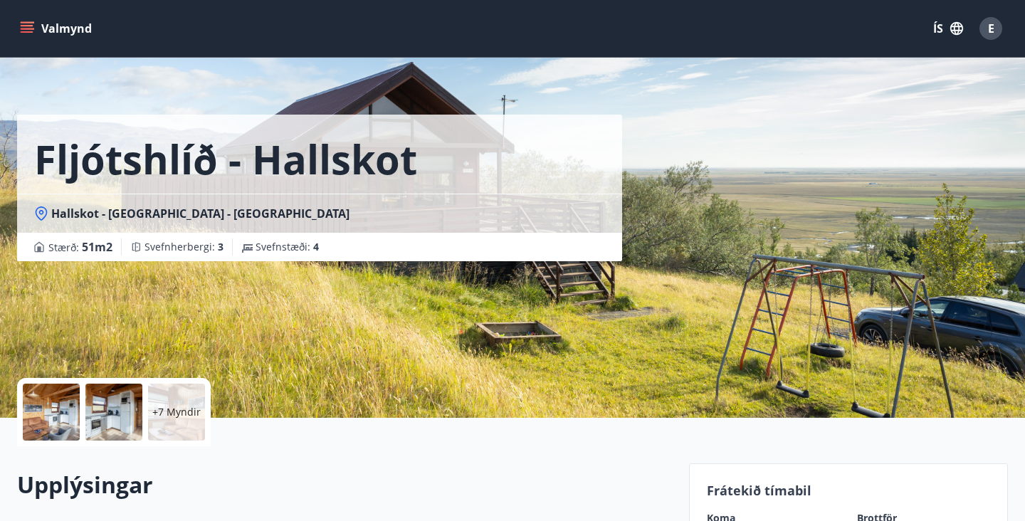
scroll to position [10, 0]
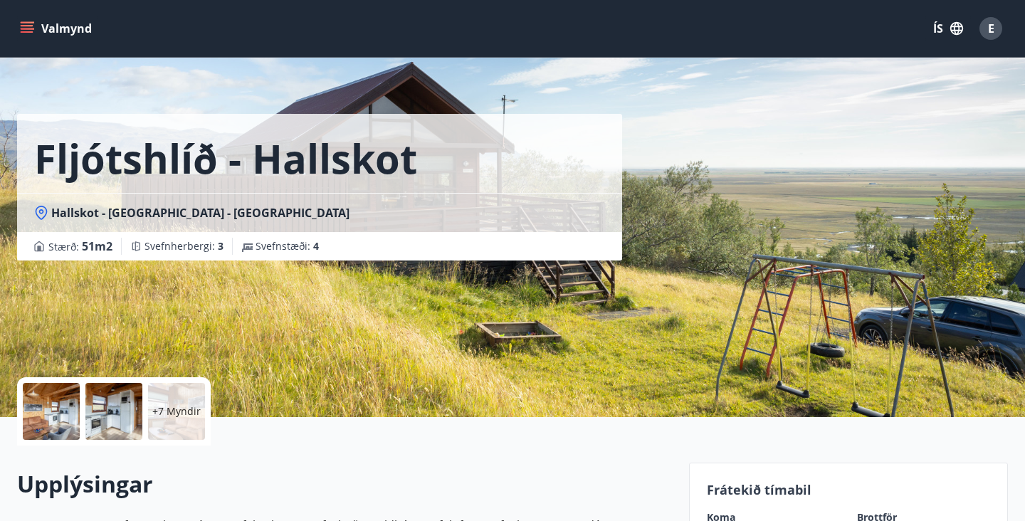
click at [314, 248] on span "4" at bounding box center [316, 246] width 6 height 14
click at [173, 394] on div "+7 Myndir" at bounding box center [176, 411] width 57 height 57
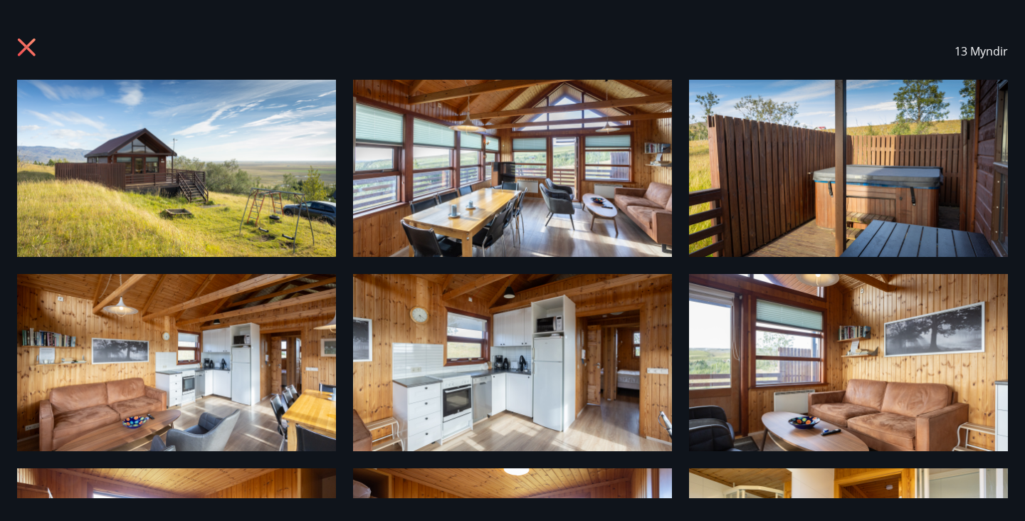
scroll to position [0, 0]
click at [106, 49] on div "13 Myndir" at bounding box center [512, 51] width 991 height 57
click at [38, 51] on icon at bounding box center [28, 49] width 23 height 23
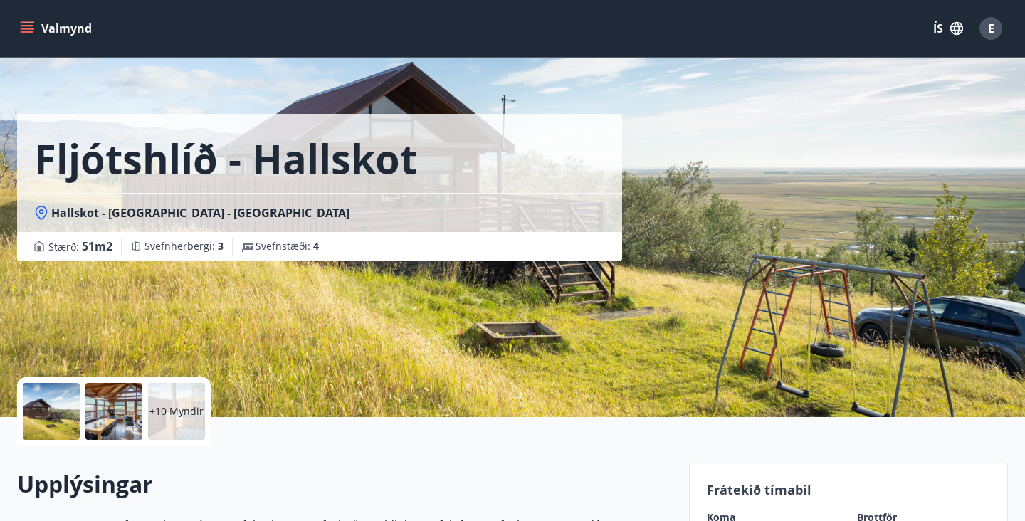
click at [55, 30] on button "Valmynd" at bounding box center [57, 29] width 80 height 26
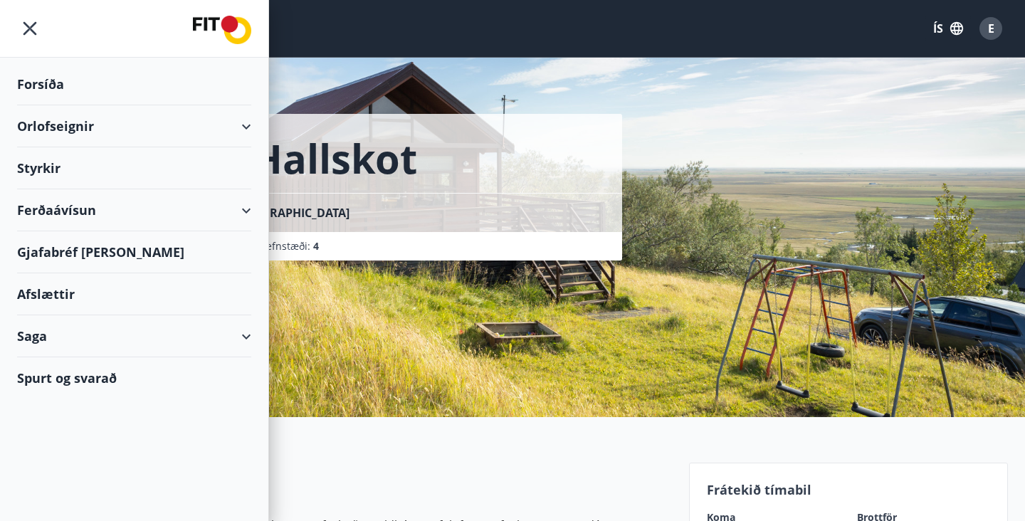
click at [68, 130] on div "Orlofseignir" at bounding box center [134, 126] width 234 height 42
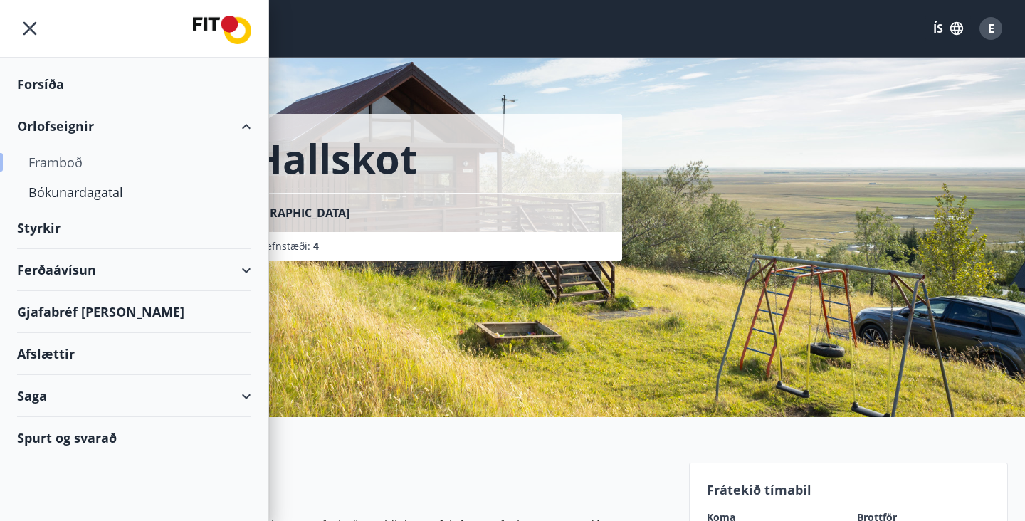
click at [78, 159] on div "Framboð" at bounding box center [133, 162] width 211 height 30
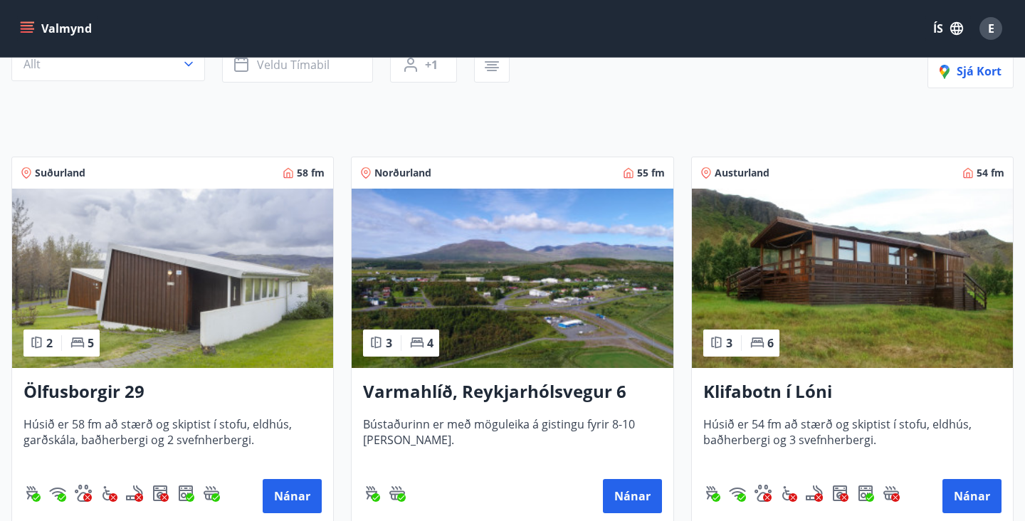
scroll to position [172, 0]
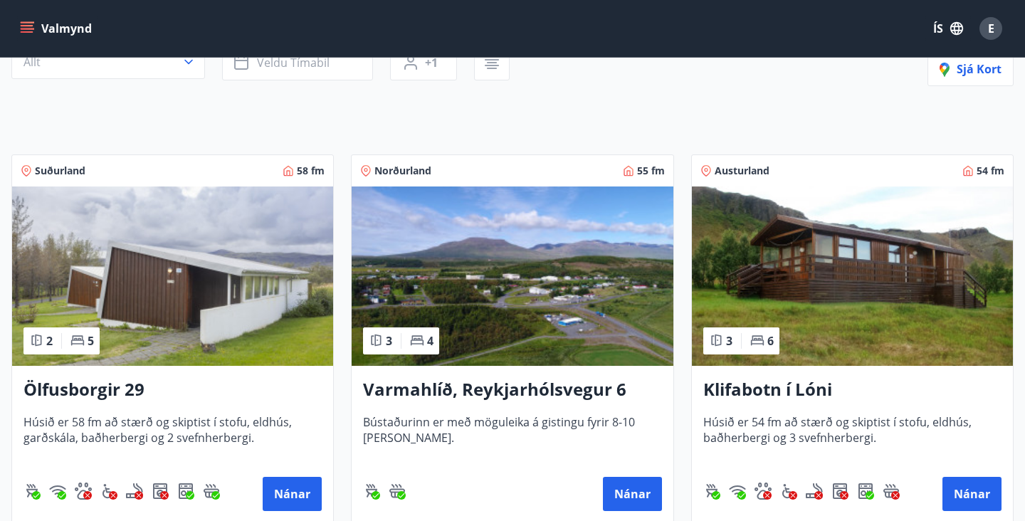
click at [865, 283] on img at bounding box center [852, 276] width 321 height 179
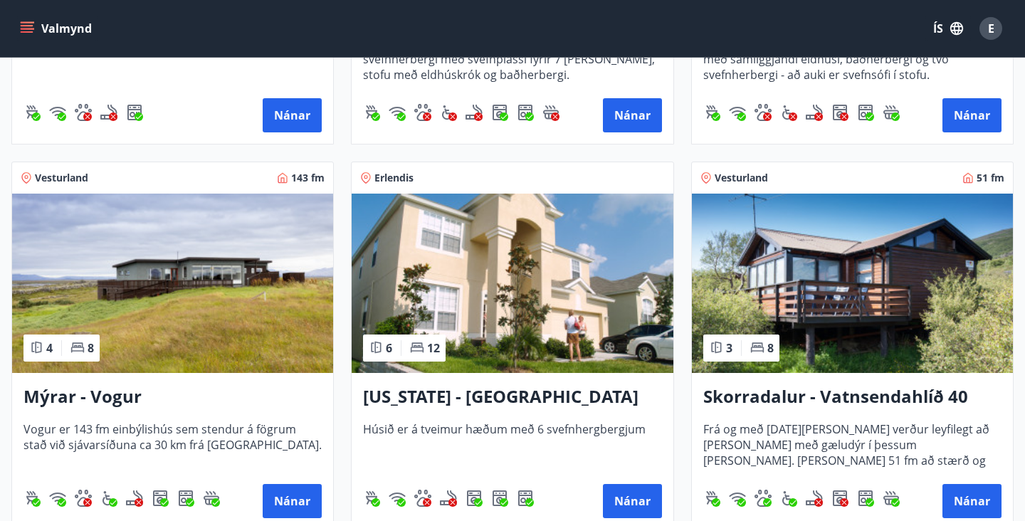
scroll to position [1710, 0]
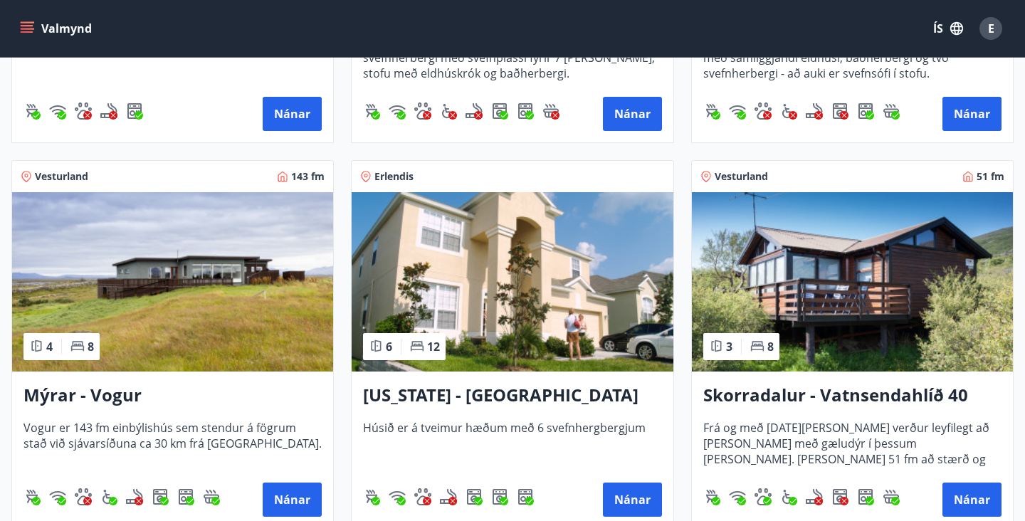
click at [913, 285] on img at bounding box center [852, 281] width 321 height 179
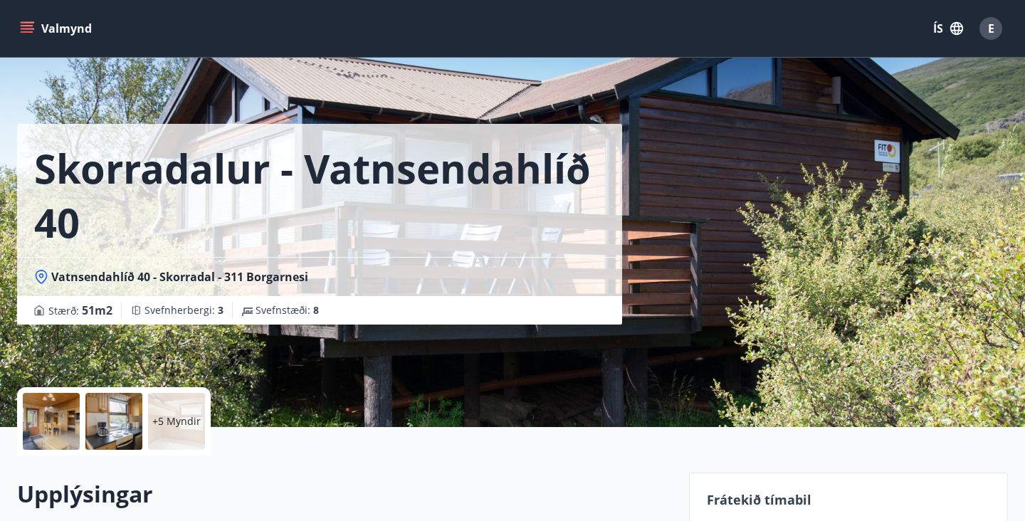
click at [110, 424] on div at bounding box center [113, 421] width 57 height 57
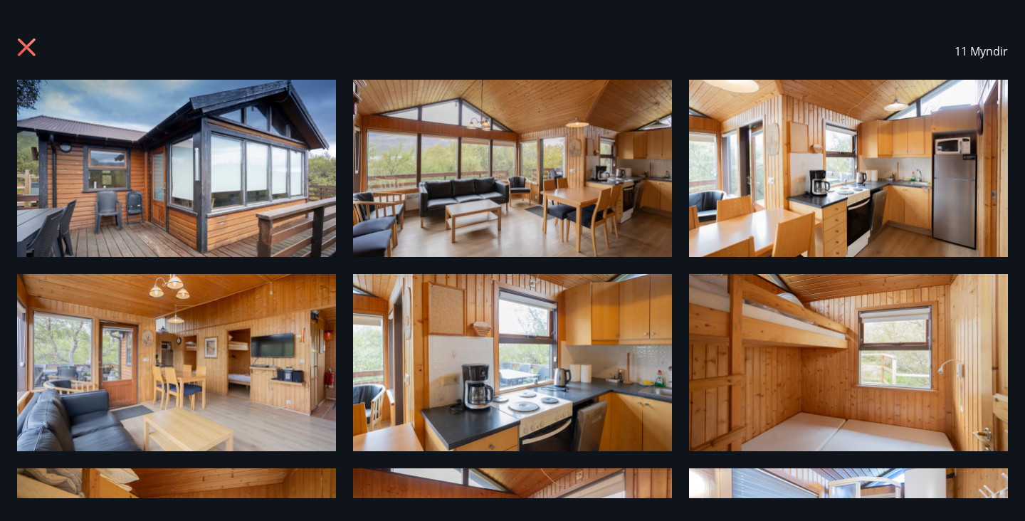
click at [27, 51] on icon at bounding box center [28, 49] width 23 height 23
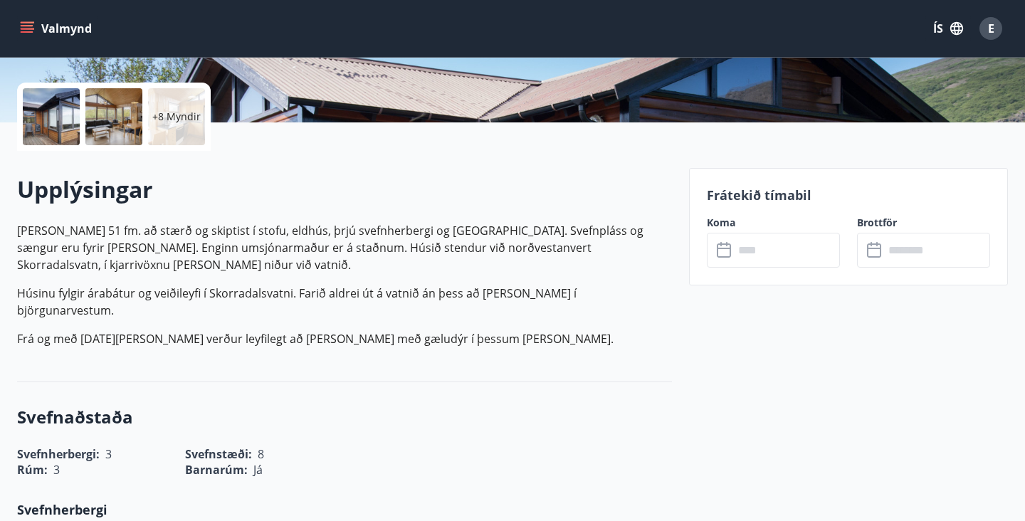
scroll to position [340, 0]
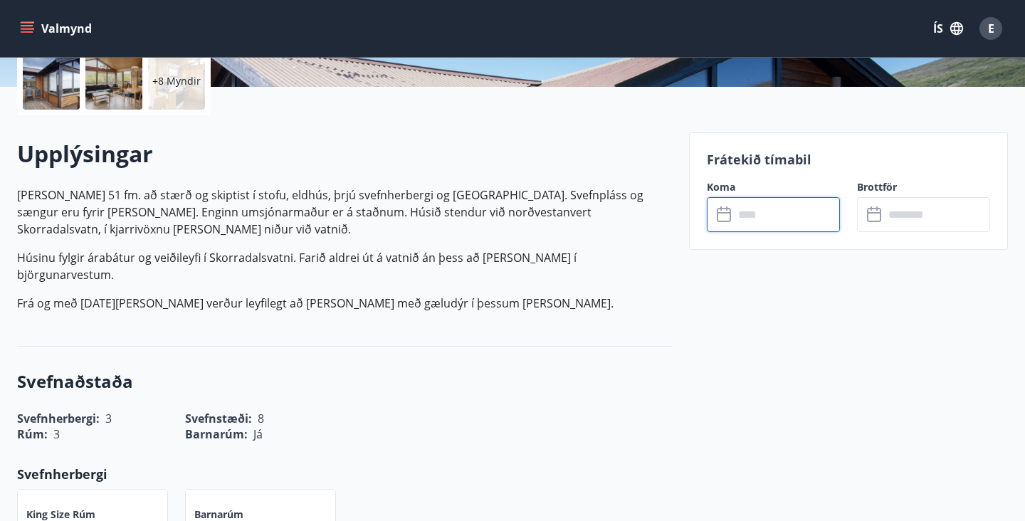
click at [768, 217] on input "text" at bounding box center [787, 214] width 106 height 35
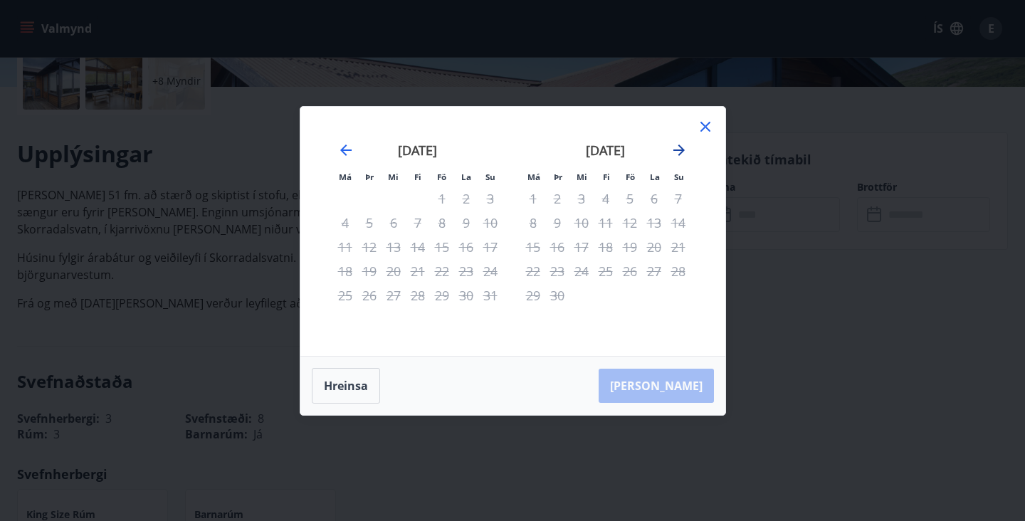
click at [673, 152] on icon "Move forward to switch to the next month." at bounding box center [679, 150] width 17 height 17
click at [537, 245] on div "13" at bounding box center [533, 247] width 24 height 24
click at [681, 148] on icon "Move forward to switch to the next month." at bounding box center [678, 150] width 11 height 11
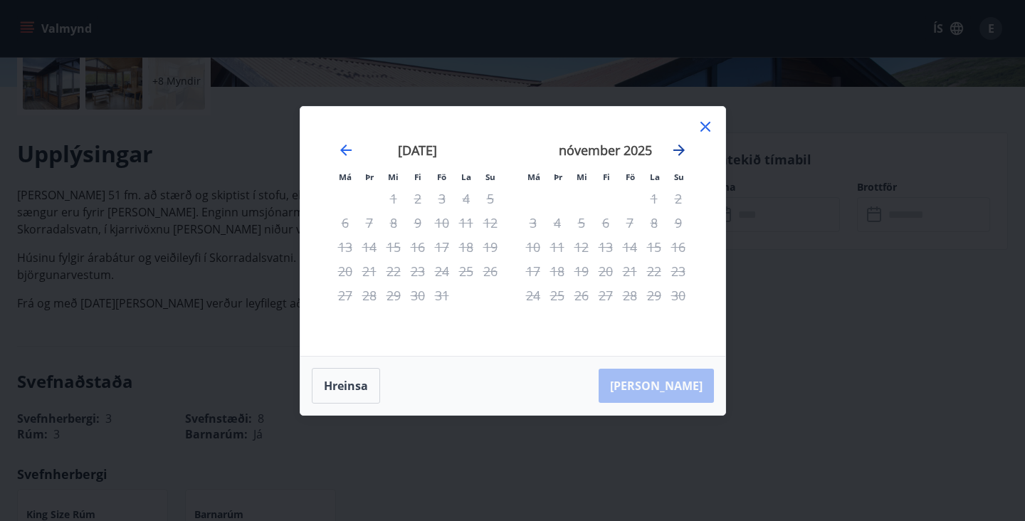
click at [681, 148] on icon "Move forward to switch to the next month." at bounding box center [678, 150] width 11 height 11
click at [703, 132] on icon at bounding box center [705, 126] width 17 height 17
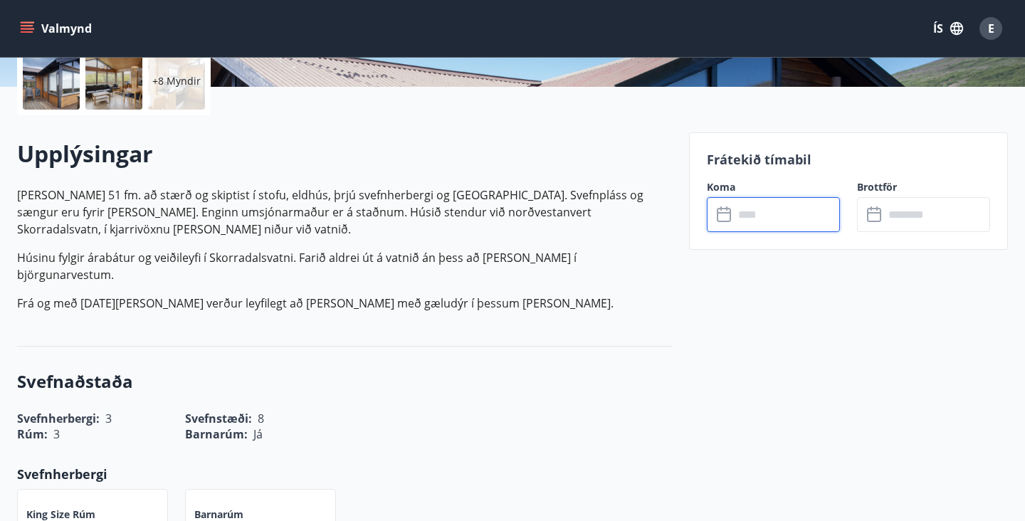
click at [757, 232] on div "Frátekið tímabil Koma ​ ​ Brottför ​ ​" at bounding box center [848, 190] width 319 height 117
click at [757, 226] on input "text" at bounding box center [787, 214] width 106 height 35
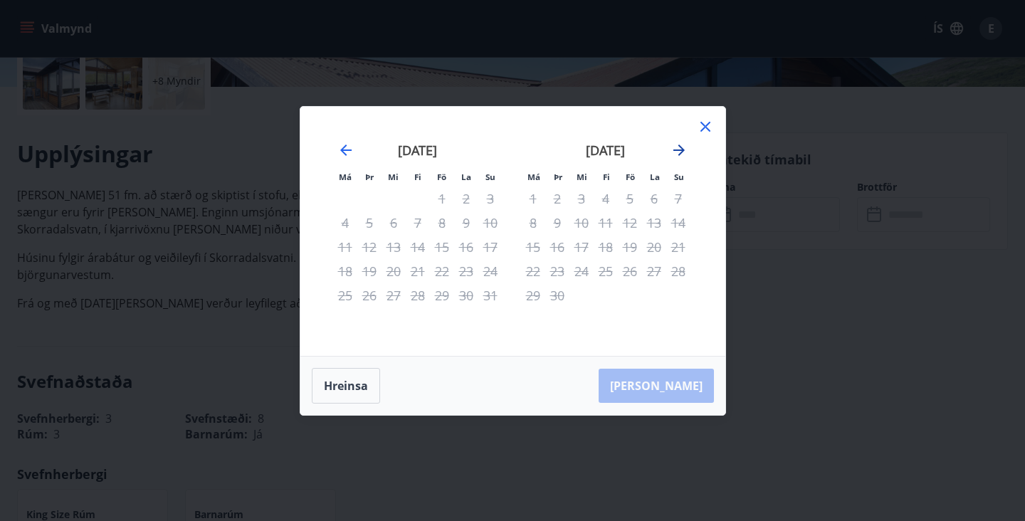
click at [683, 145] on icon "Move forward to switch to the next month." at bounding box center [679, 150] width 17 height 17
click at [706, 120] on icon at bounding box center [705, 126] width 17 height 17
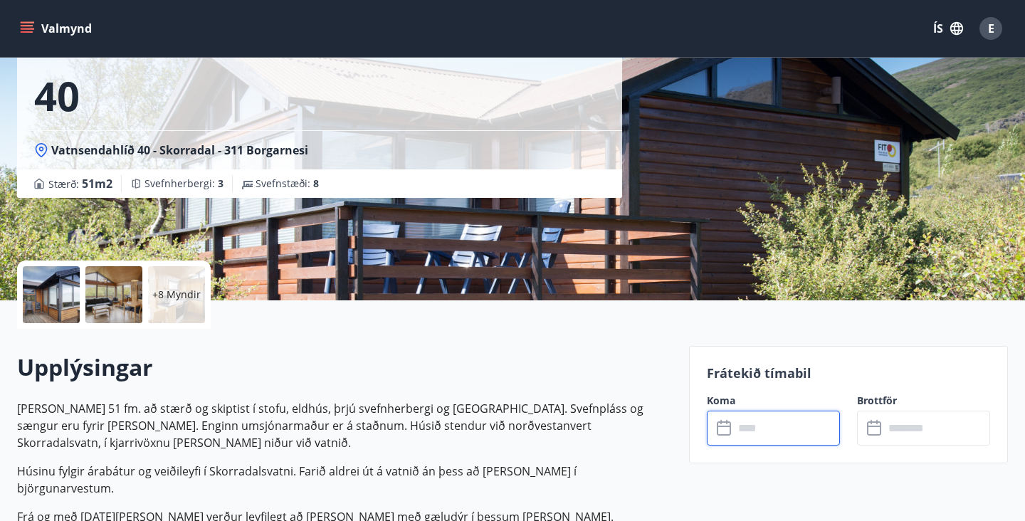
scroll to position [185, 0]
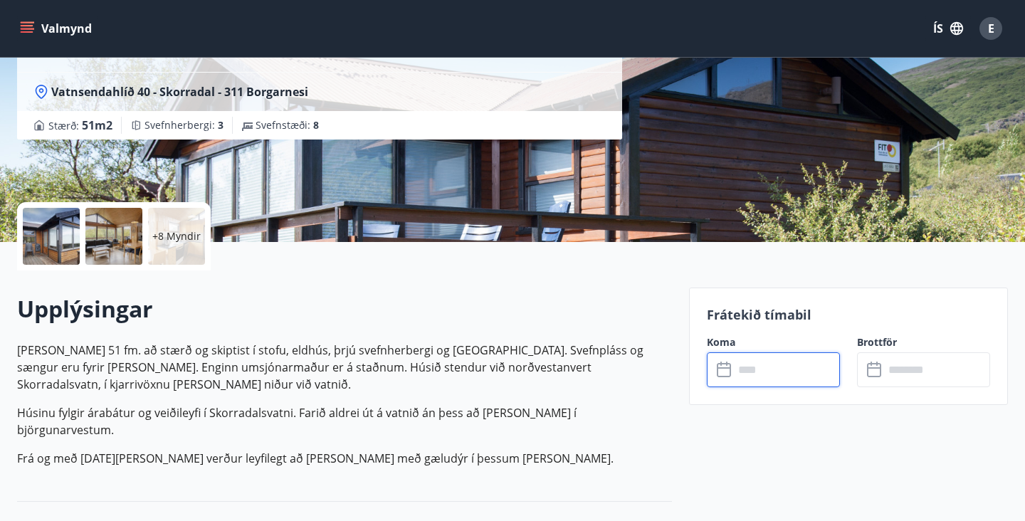
click at [723, 376] on icon at bounding box center [724, 370] width 14 height 14
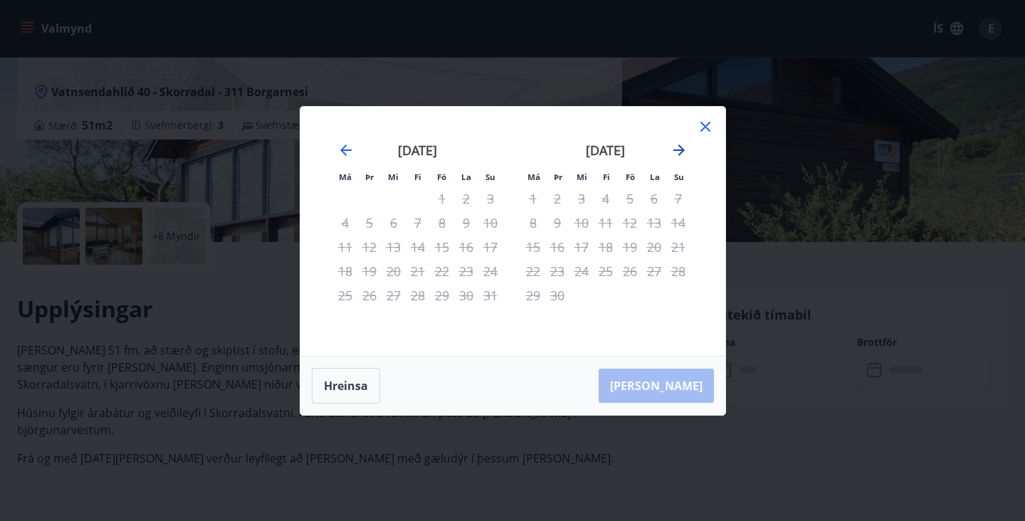
click at [683, 144] on icon "Move forward to switch to the next month." at bounding box center [679, 150] width 17 height 17
click at [703, 130] on icon at bounding box center [706, 127] width 10 height 10
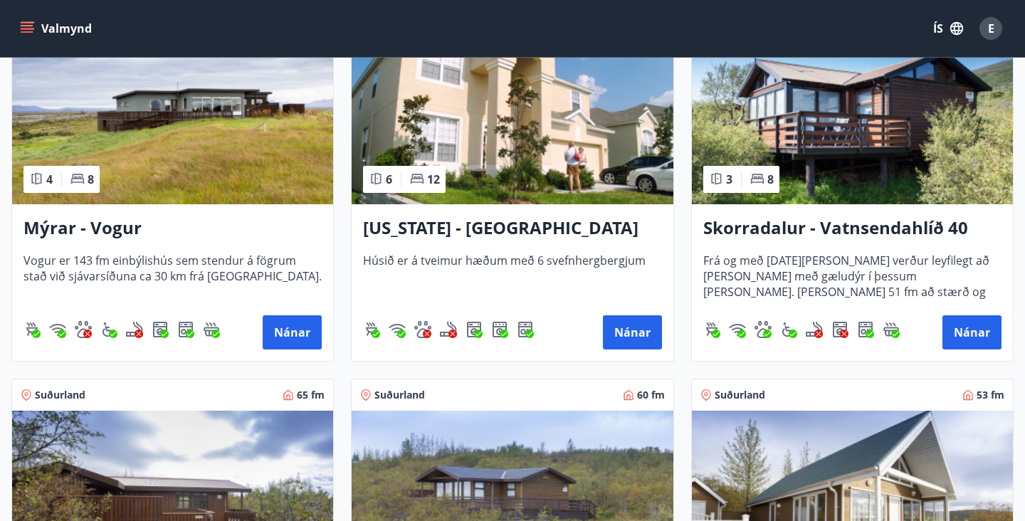
scroll to position [1879, 0]
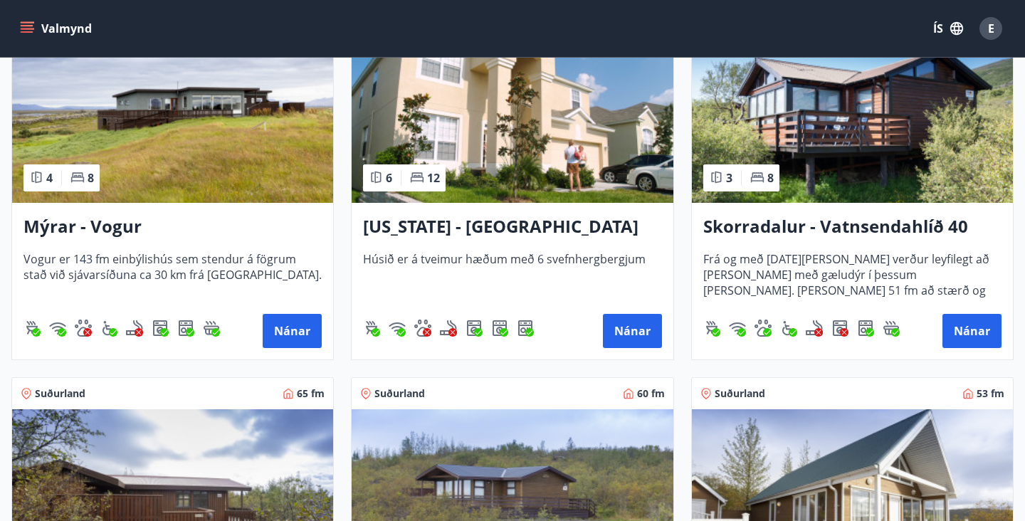
click at [234, 110] on img at bounding box center [172, 112] width 321 height 179
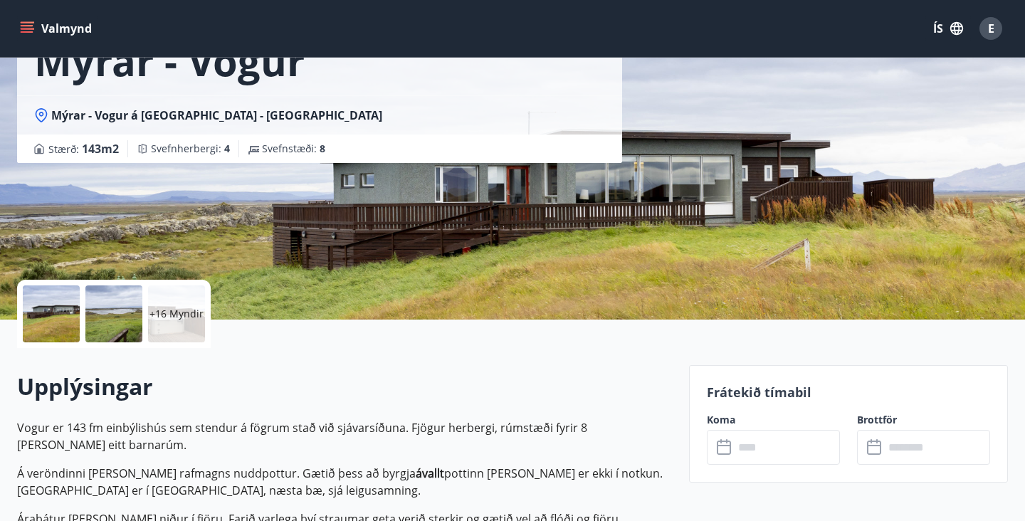
scroll to position [123, 0]
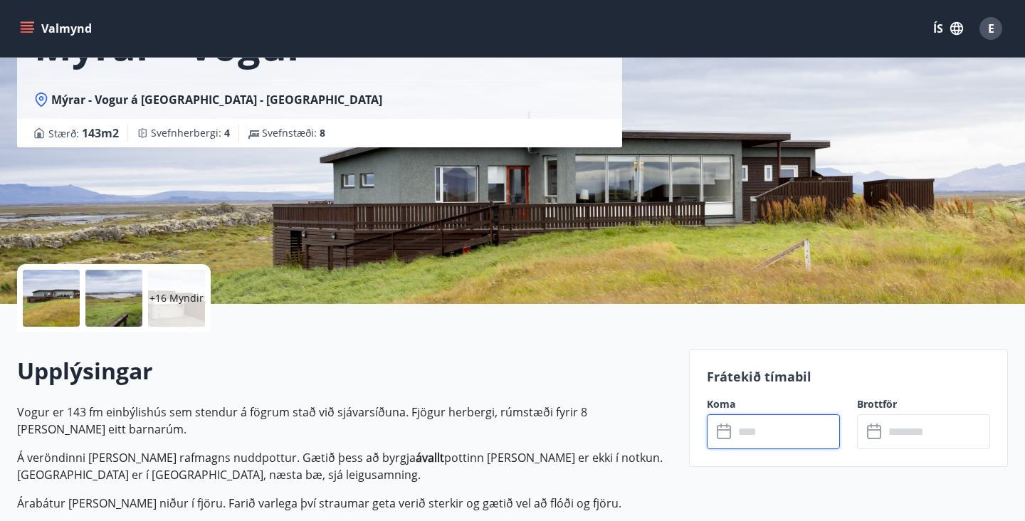
click at [777, 426] on input "text" at bounding box center [787, 431] width 106 height 35
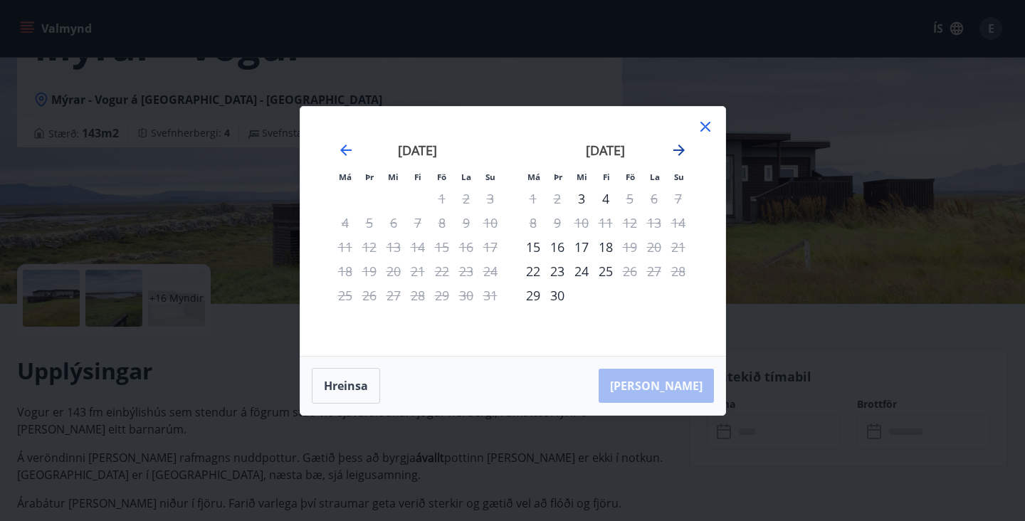
click at [681, 151] on icon "Move forward to switch to the next month." at bounding box center [679, 150] width 17 height 17
click at [712, 120] on icon at bounding box center [705, 126] width 17 height 17
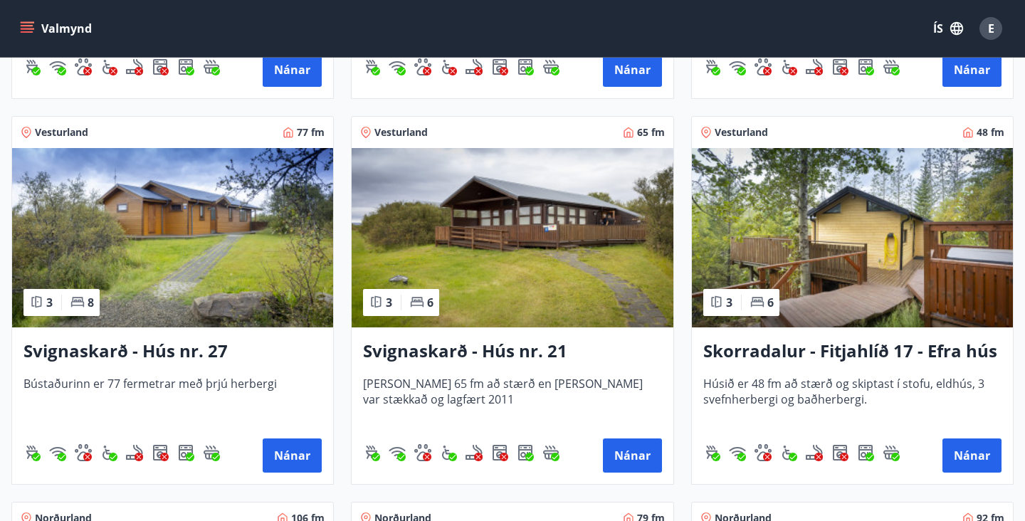
scroll to position [3683, 0]
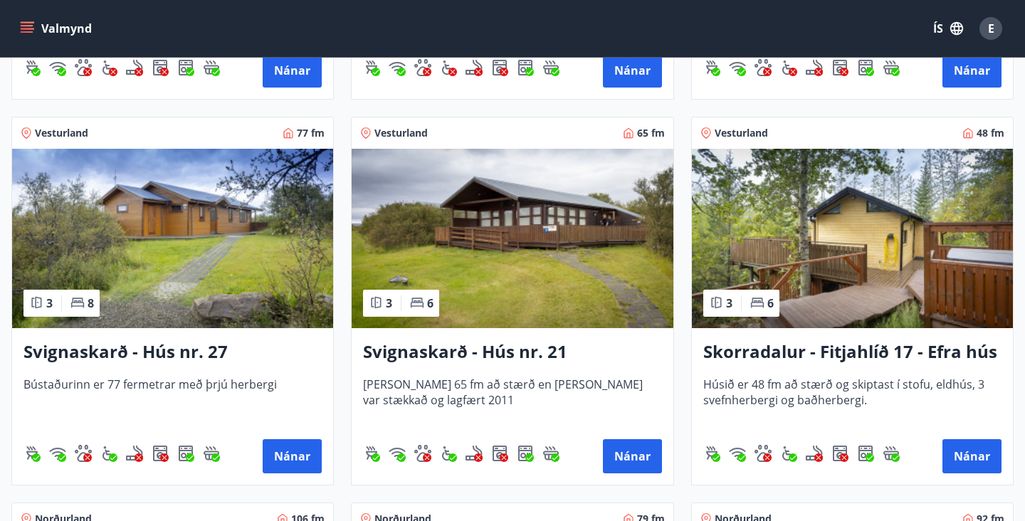
click at [875, 301] on img at bounding box center [852, 238] width 321 height 179
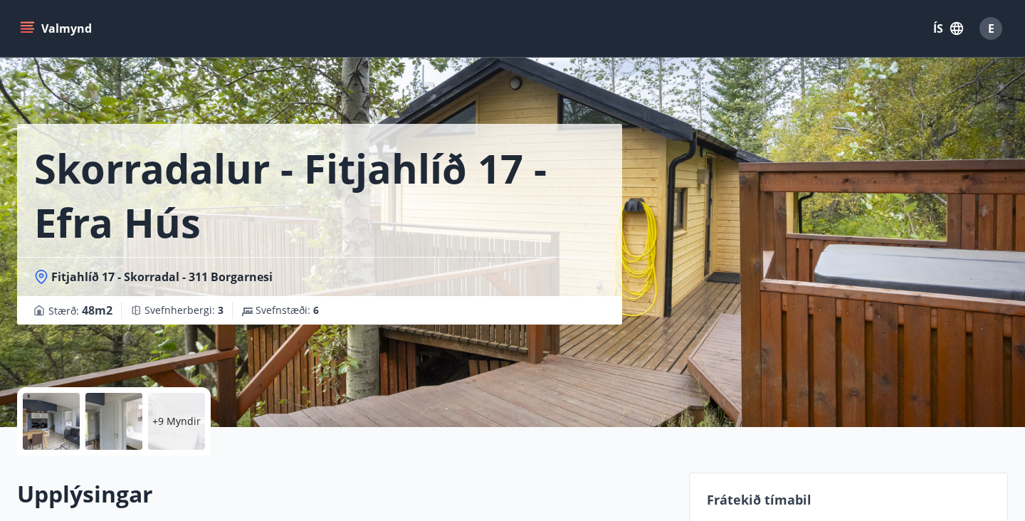
click at [46, 434] on div at bounding box center [51, 421] width 57 height 57
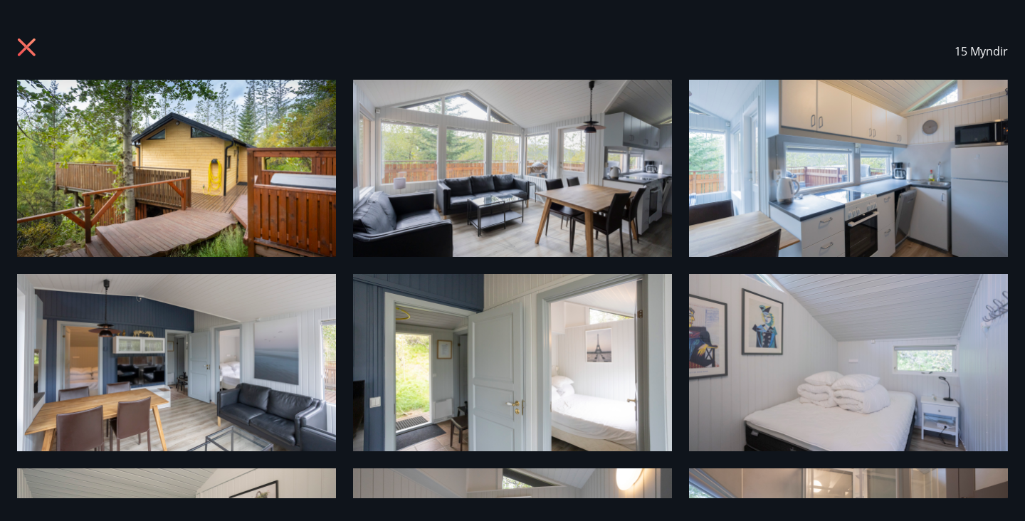
click at [28, 49] on icon at bounding box center [27, 47] width 18 height 18
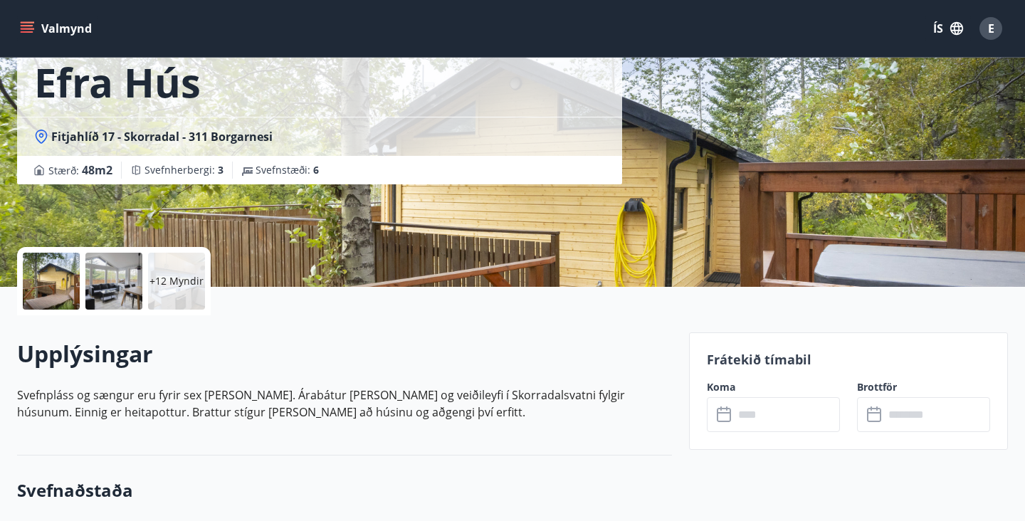
scroll to position [191, 0]
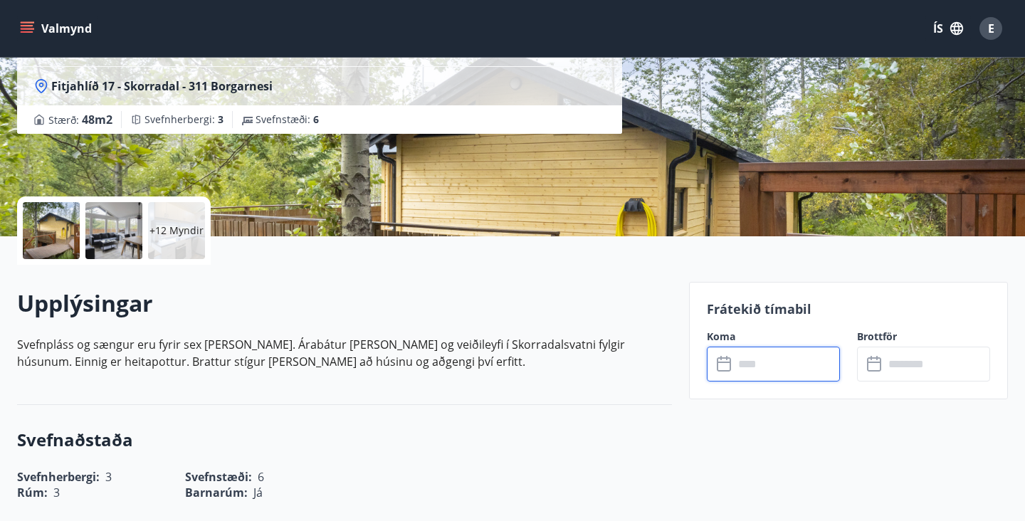
click at [748, 365] on input "text" at bounding box center [787, 364] width 106 height 35
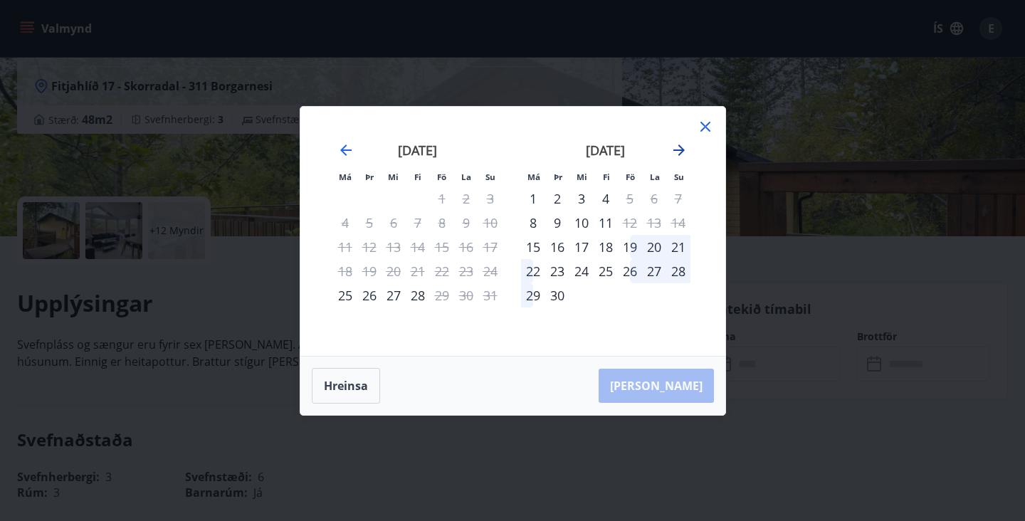
click at [680, 144] on icon "Move forward to switch to the next month." at bounding box center [679, 150] width 17 height 17
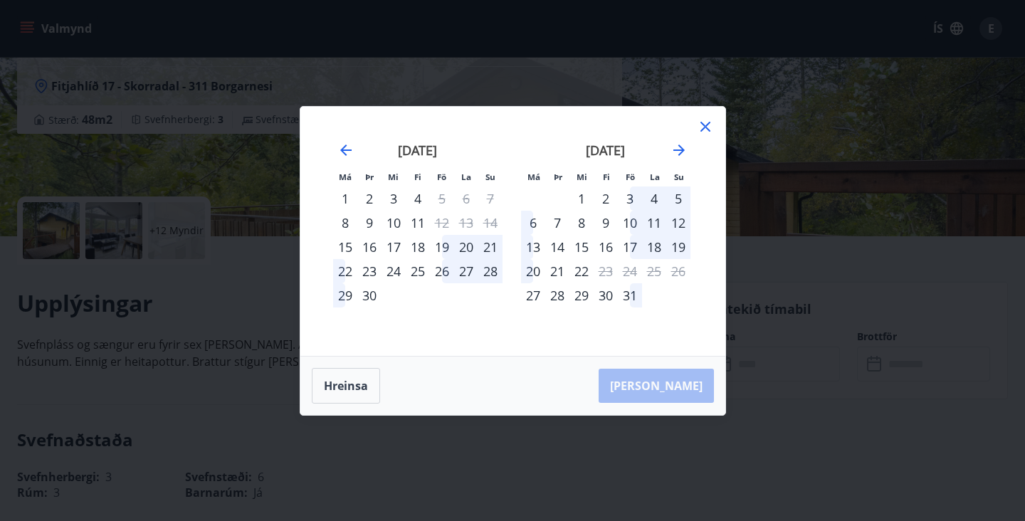
click at [627, 226] on div "10" at bounding box center [630, 223] width 24 height 24
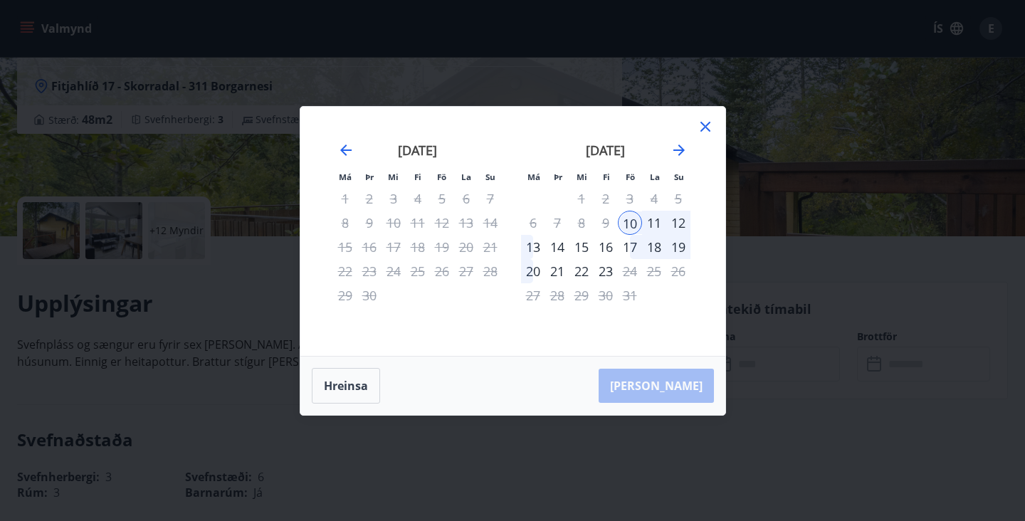
click at [529, 246] on div "13" at bounding box center [533, 247] width 24 height 24
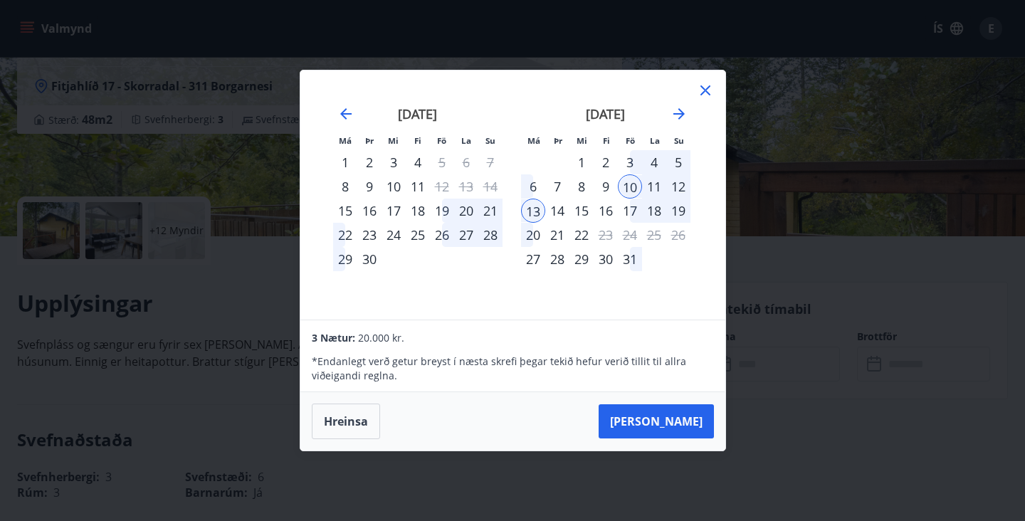
click at [703, 93] on icon at bounding box center [705, 90] width 17 height 17
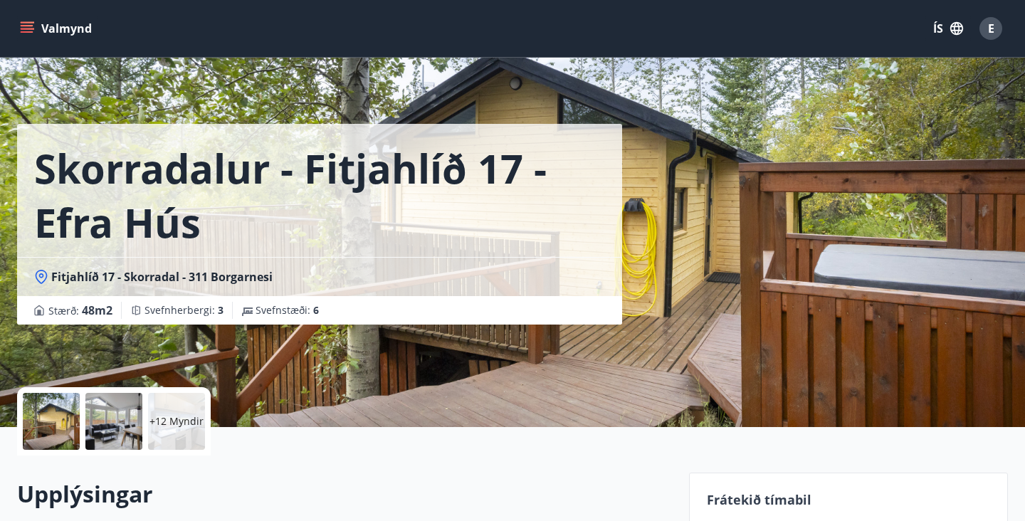
scroll to position [0, 0]
click at [623, 127] on div "Skorradalur - Fitjahlíð 17 - Efra hús Fitjahlíð 17 - Skorradal - 311 Borgarnesi…" at bounding box center [347, 162] width 661 height 325
click at [108, 436] on div at bounding box center [113, 421] width 57 height 57
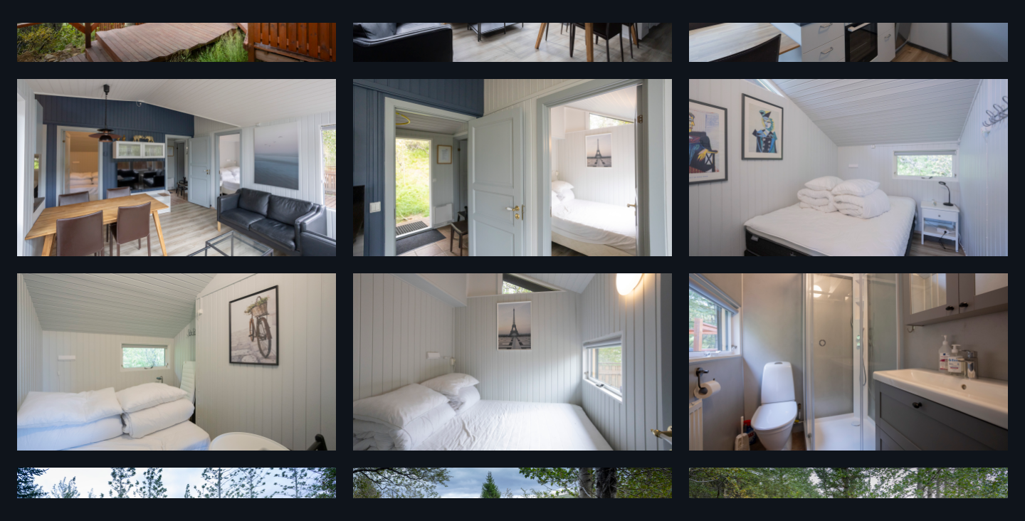
scroll to position [196, 0]
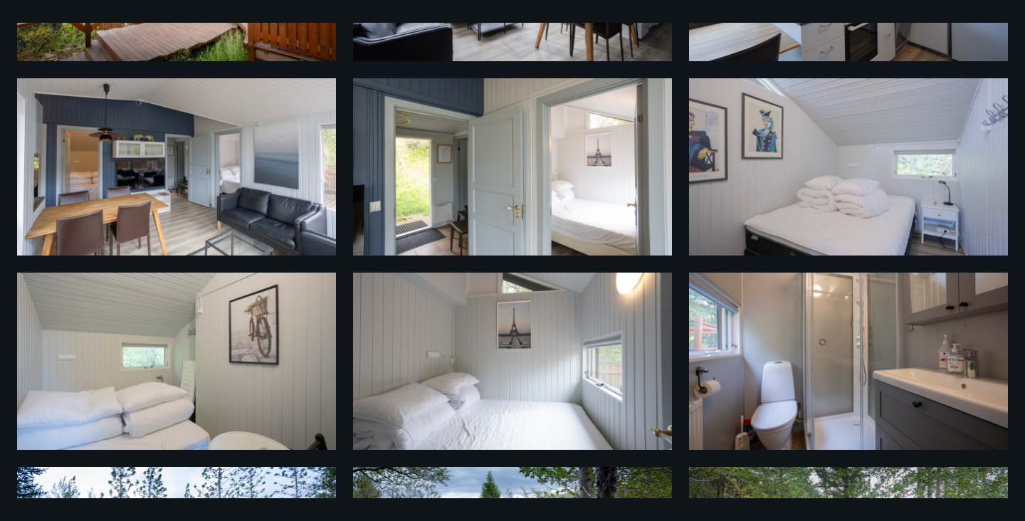
click at [500, 219] on img at bounding box center [512, 166] width 319 height 177
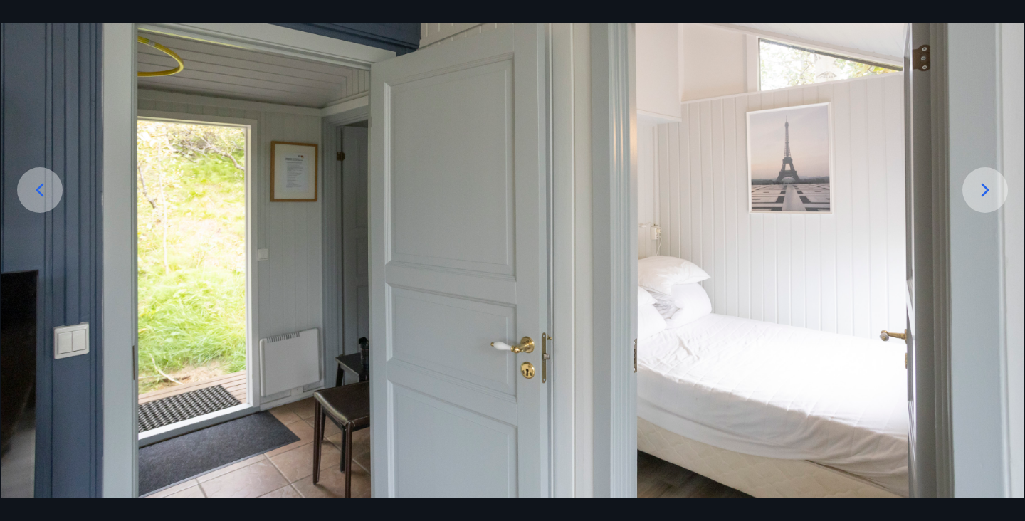
scroll to position [150, 0]
click at [989, 193] on icon at bounding box center [985, 190] width 23 height 23
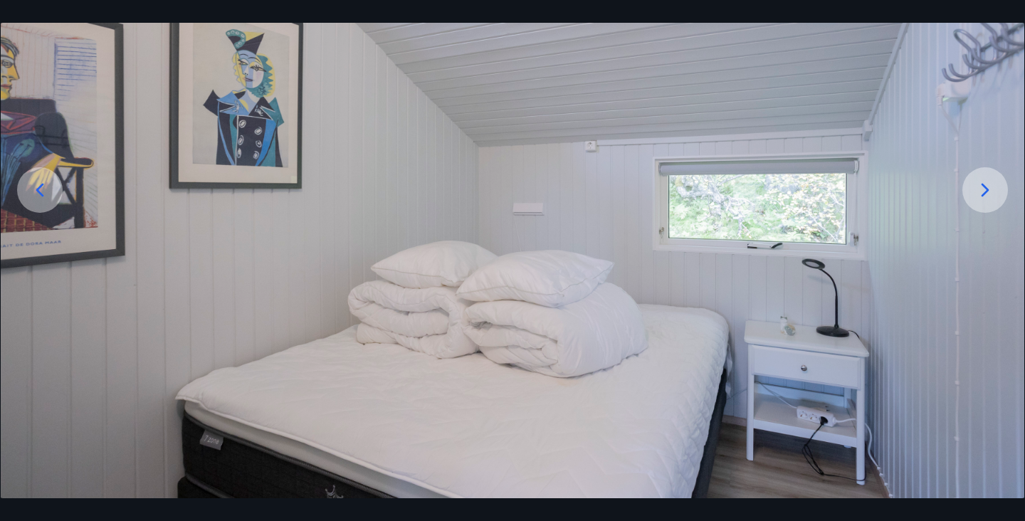
click at [989, 193] on icon at bounding box center [985, 190] width 23 height 23
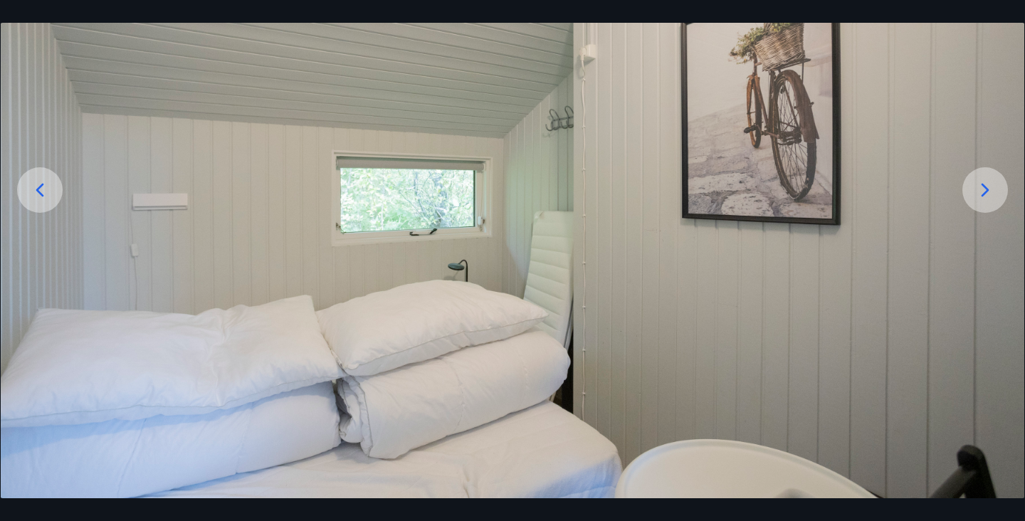
click at [989, 193] on icon at bounding box center [985, 190] width 23 height 23
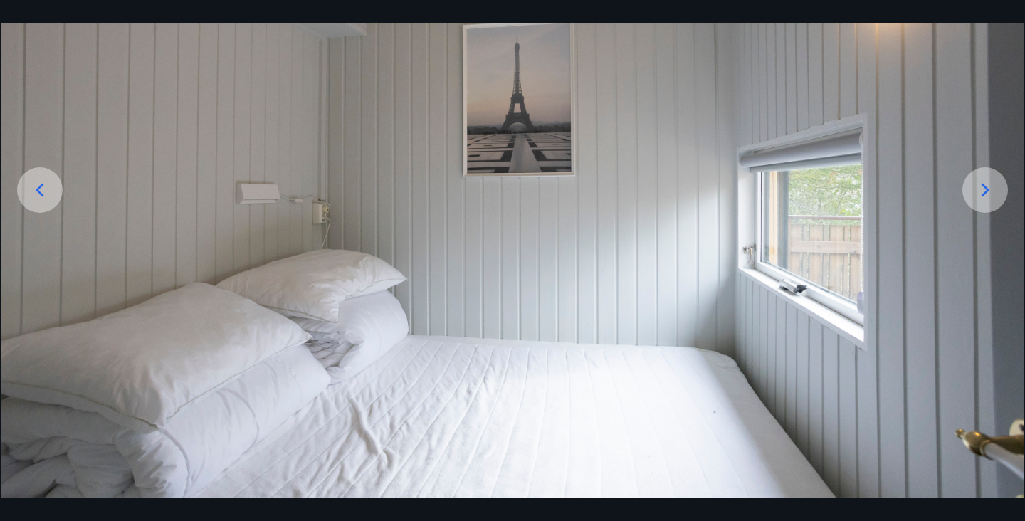
click at [989, 193] on icon at bounding box center [985, 190] width 23 height 23
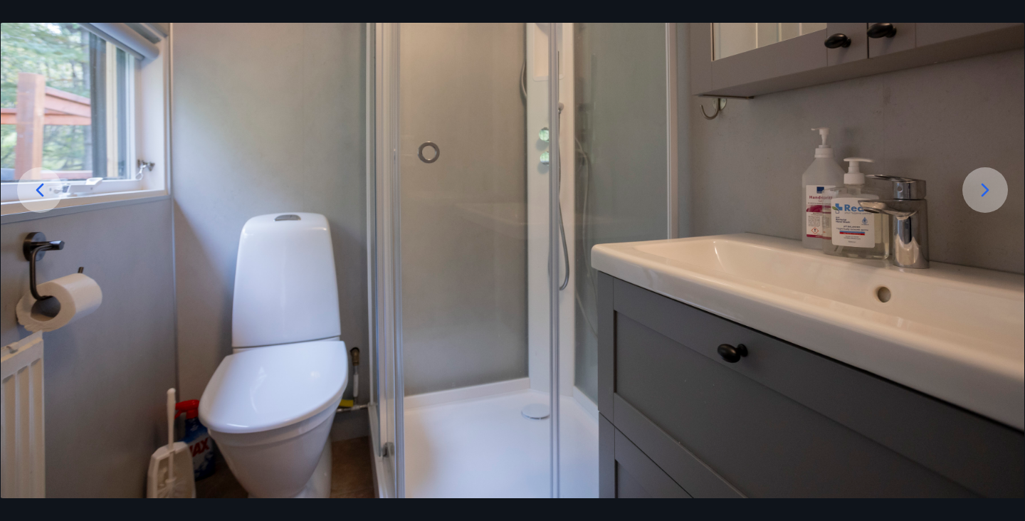
click at [989, 193] on icon at bounding box center [985, 190] width 23 height 23
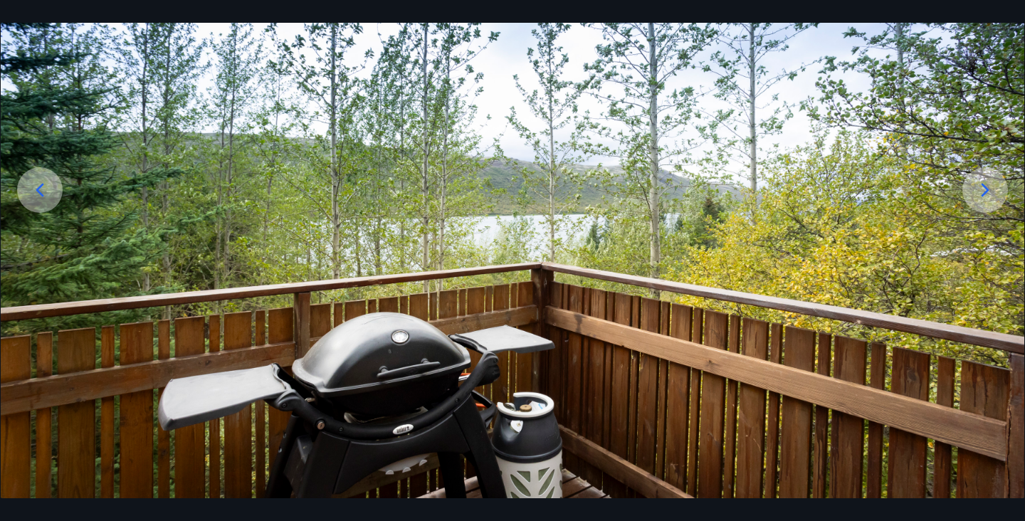
click at [989, 193] on icon at bounding box center [985, 190] width 23 height 23
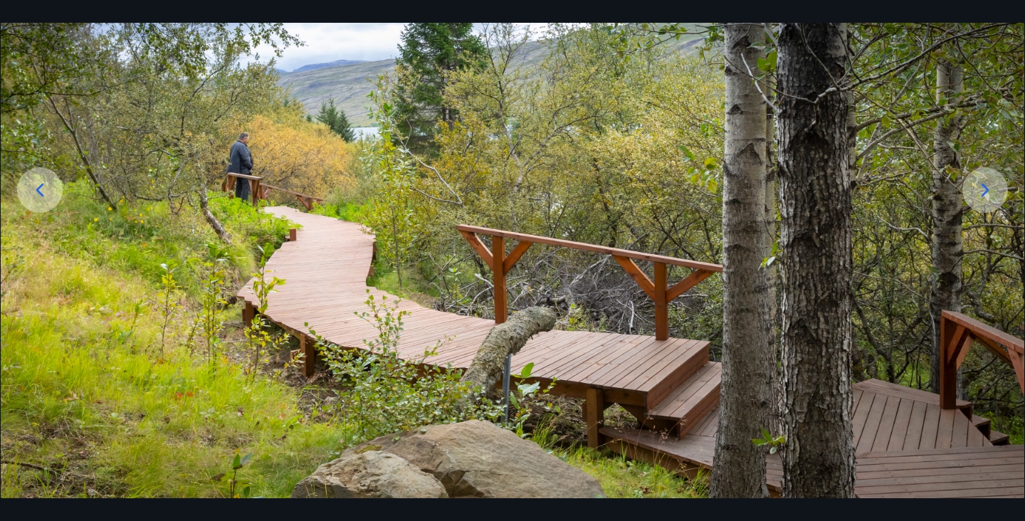
click at [989, 193] on icon at bounding box center [985, 190] width 23 height 23
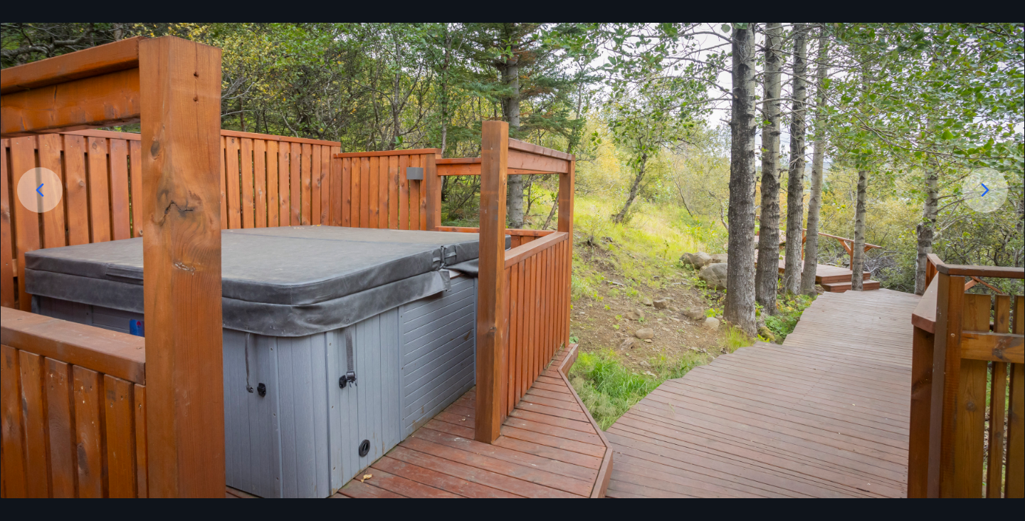
click at [989, 193] on icon at bounding box center [985, 190] width 23 height 23
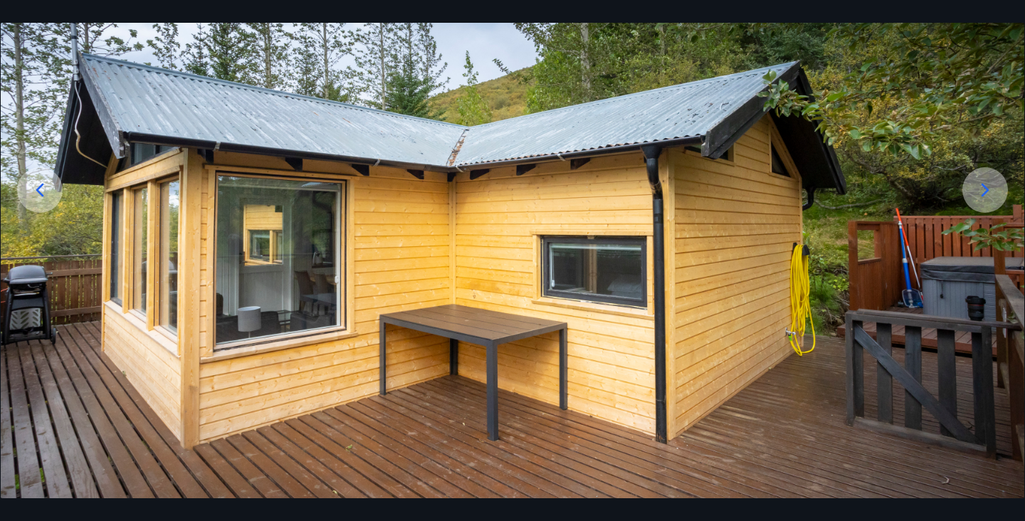
click at [989, 193] on icon at bounding box center [985, 190] width 23 height 23
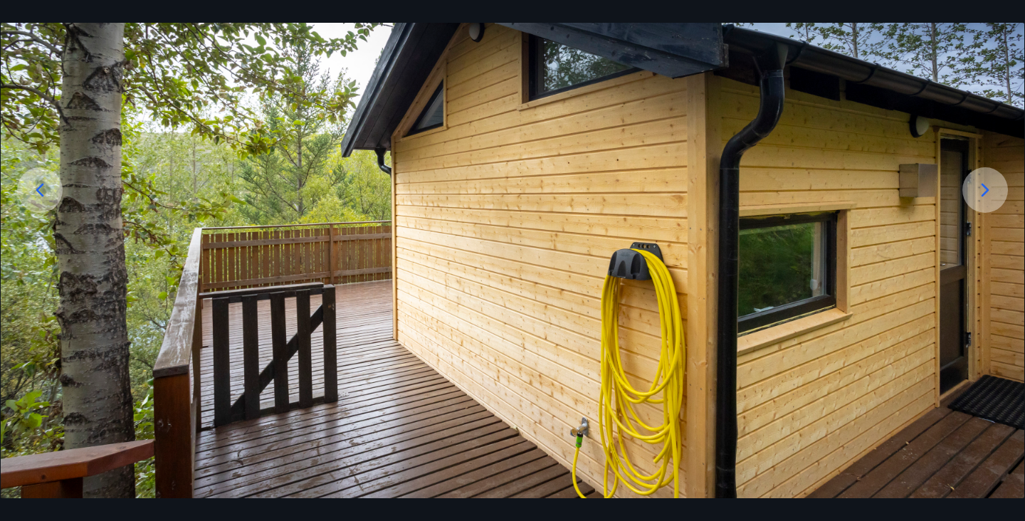
click at [985, 181] on icon at bounding box center [985, 190] width 23 height 23
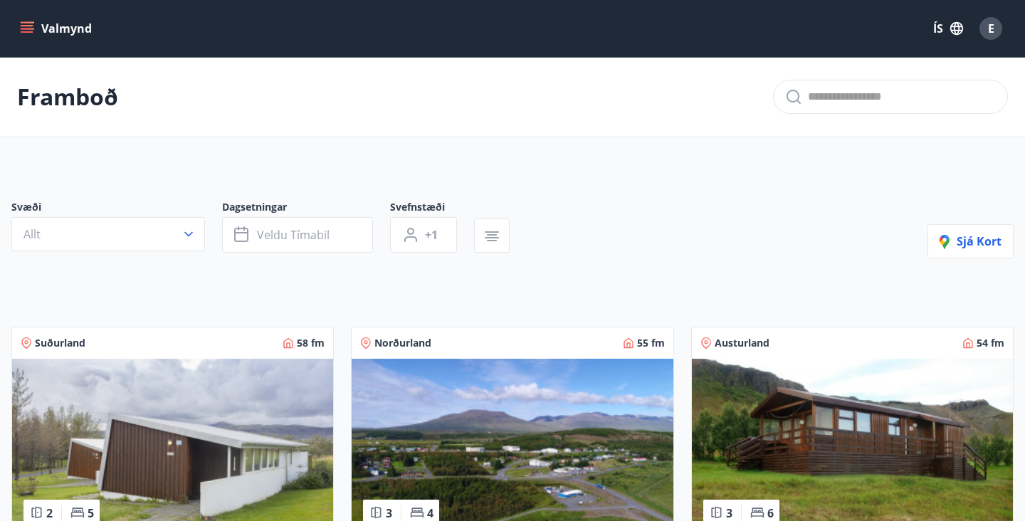
click at [64, 27] on button "Valmynd" at bounding box center [57, 29] width 80 height 26
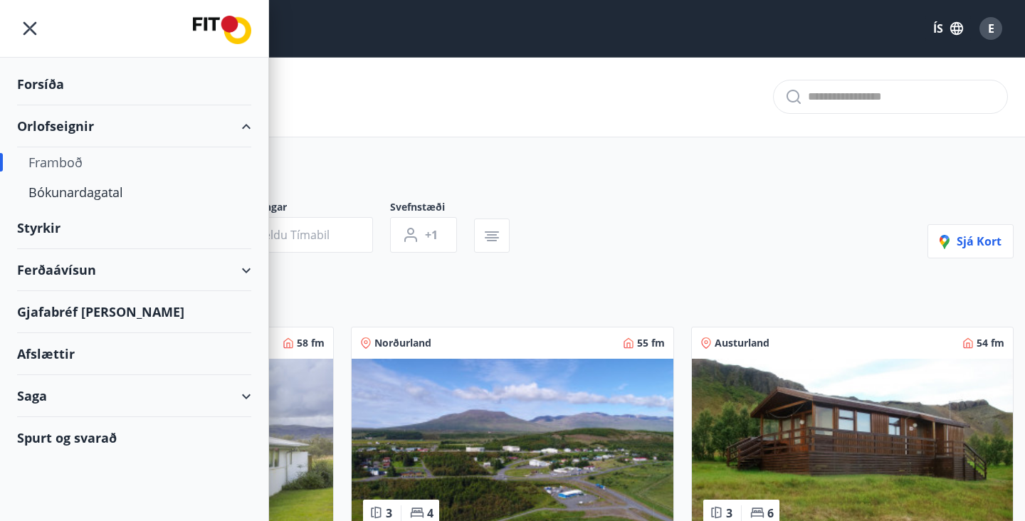
click at [61, 164] on div "Framboð" at bounding box center [133, 162] width 211 height 30
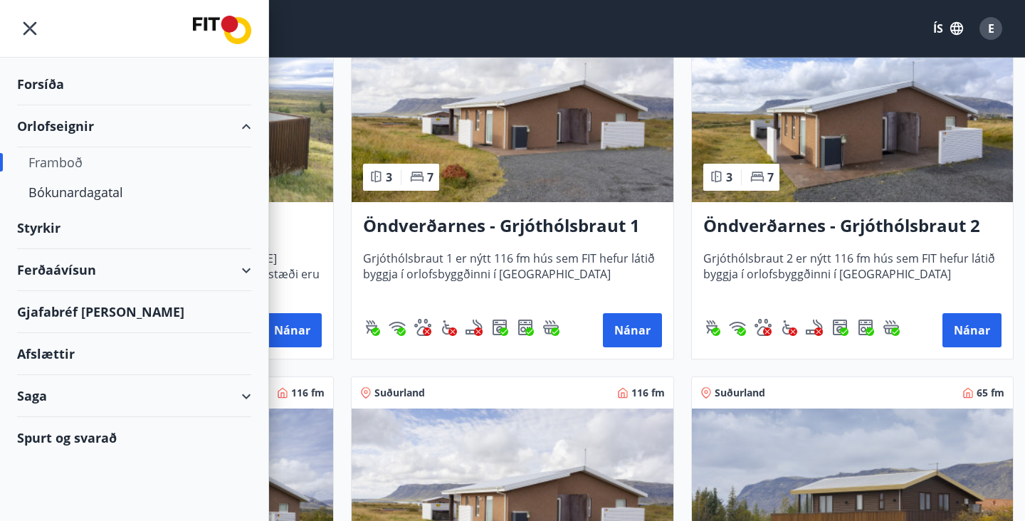
scroll to position [2649, 0]
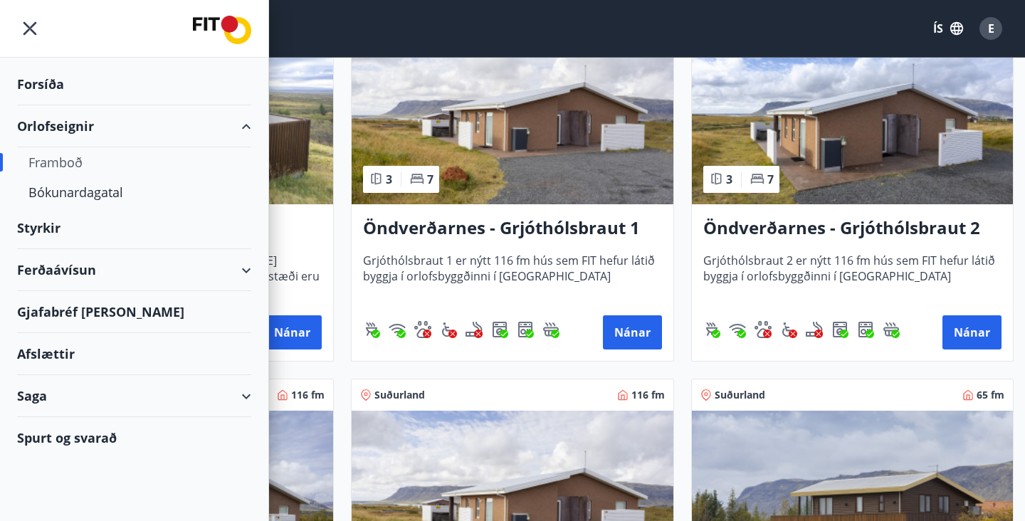
click at [34, 25] on icon "menu" at bounding box center [30, 29] width 14 height 14
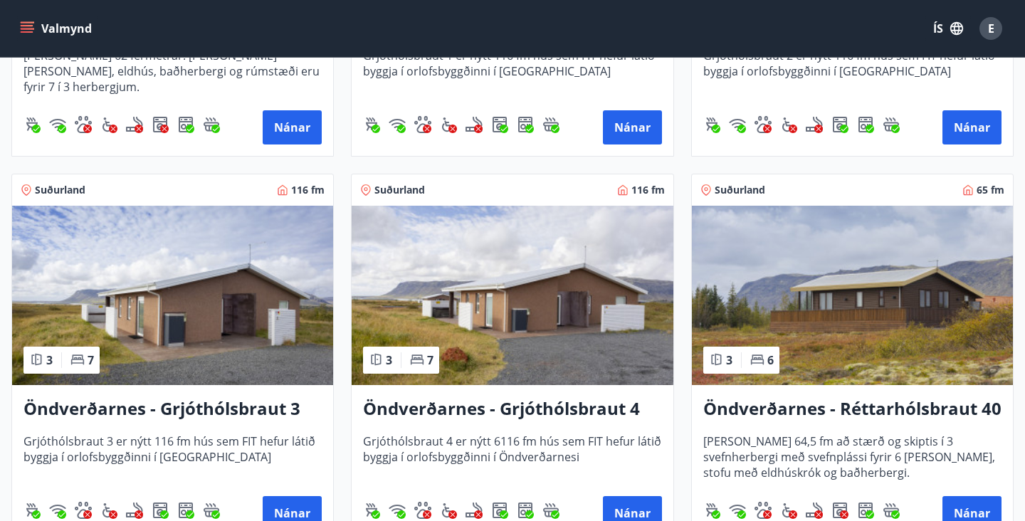
click at [472, 298] on img at bounding box center [512, 295] width 321 height 179
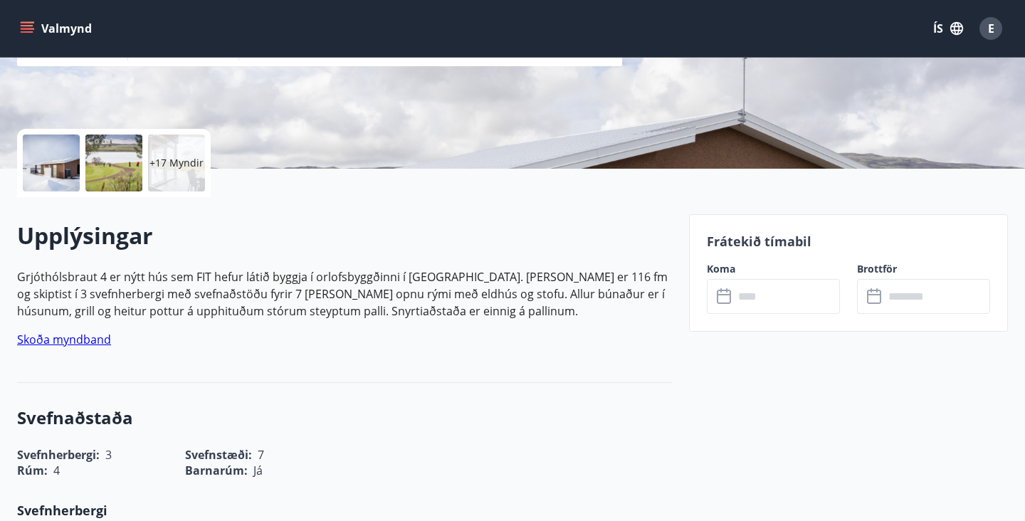
scroll to position [267, 0]
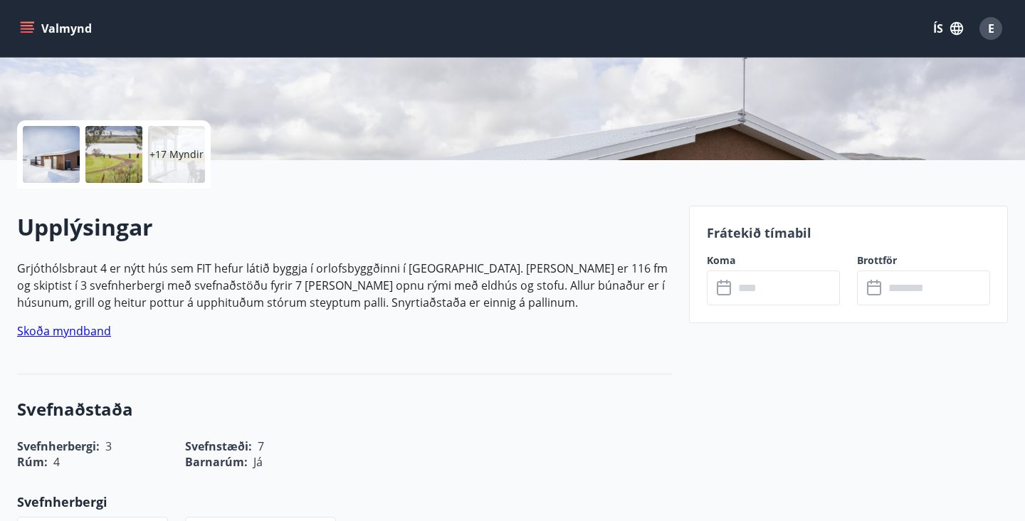
click at [771, 292] on input "text" at bounding box center [787, 288] width 106 height 35
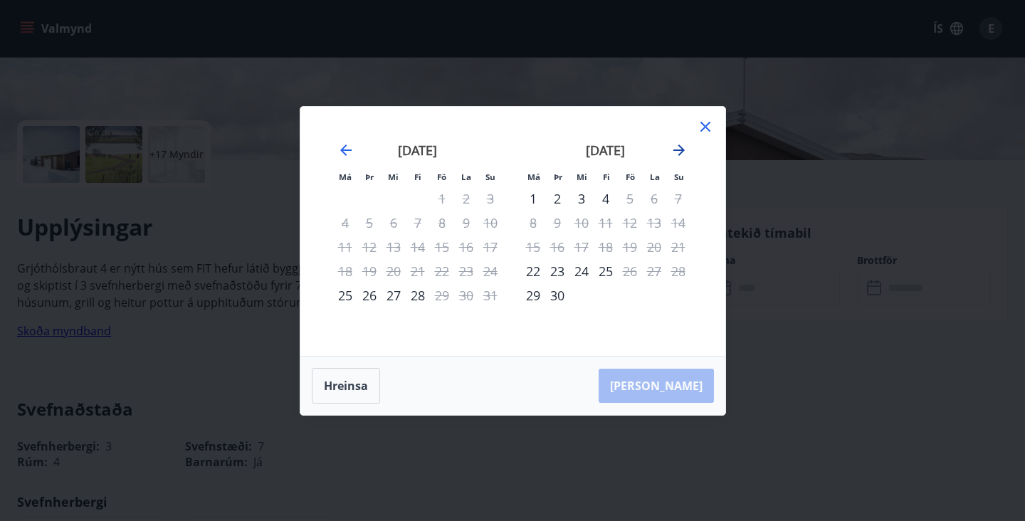
click at [677, 155] on icon "Move forward to switch to the next month." at bounding box center [679, 150] width 17 height 17
click at [530, 247] on div "13" at bounding box center [533, 247] width 24 height 24
click at [585, 246] on div "15" at bounding box center [582, 247] width 24 height 24
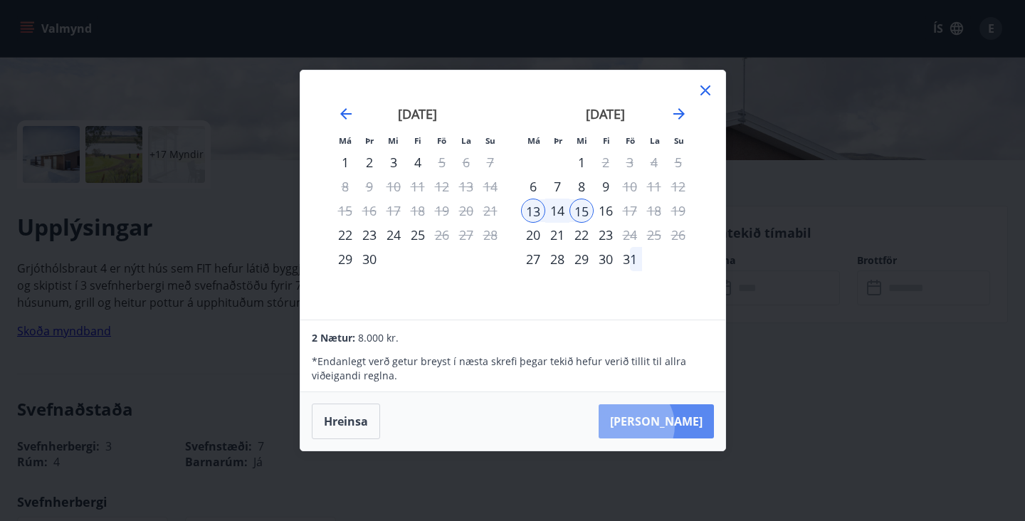
click at [674, 426] on button "[PERSON_NAME]" at bounding box center [656, 421] width 115 height 34
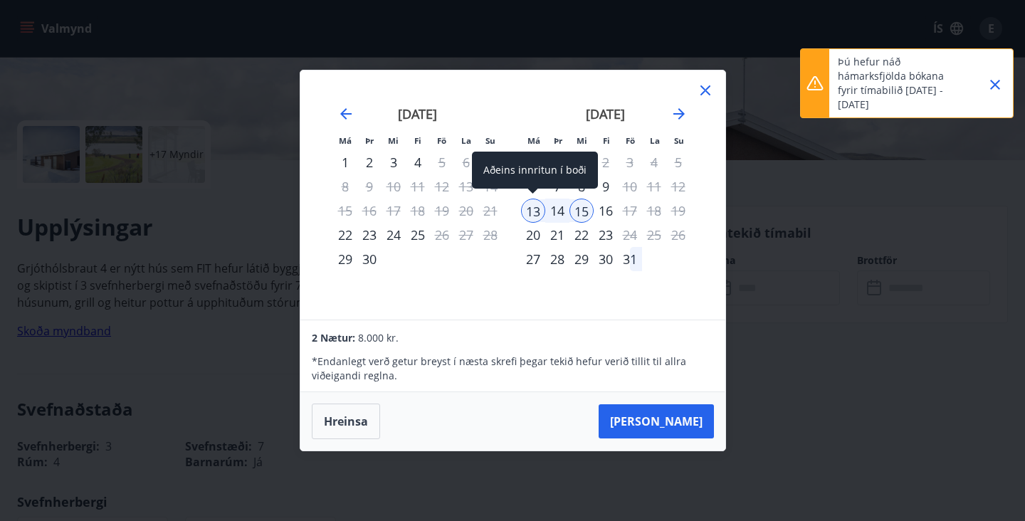
click at [534, 214] on div "13" at bounding box center [533, 211] width 24 height 24
click at [583, 214] on div "15" at bounding box center [582, 211] width 24 height 24
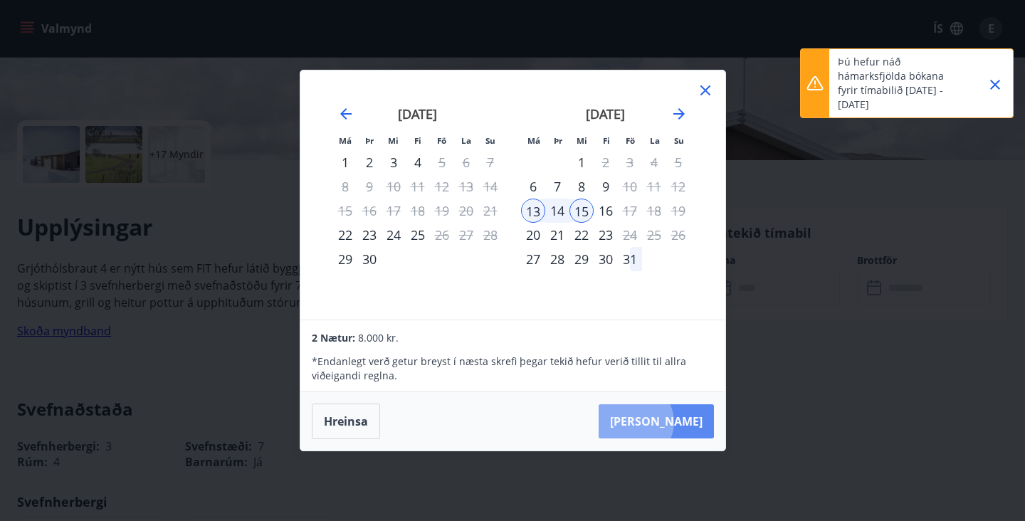
click at [677, 422] on button "[PERSON_NAME]" at bounding box center [656, 421] width 115 height 34
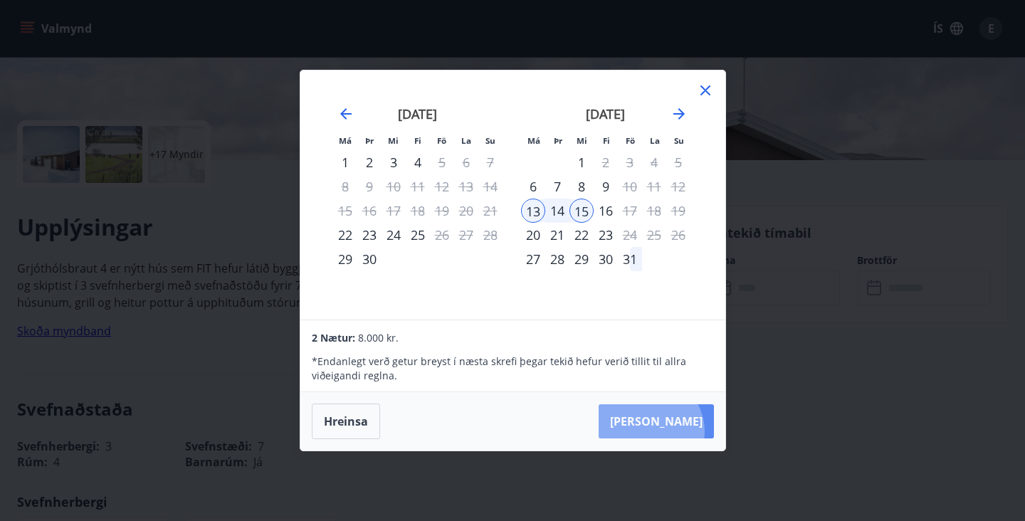
click at [693, 431] on button "[PERSON_NAME]" at bounding box center [656, 421] width 115 height 34
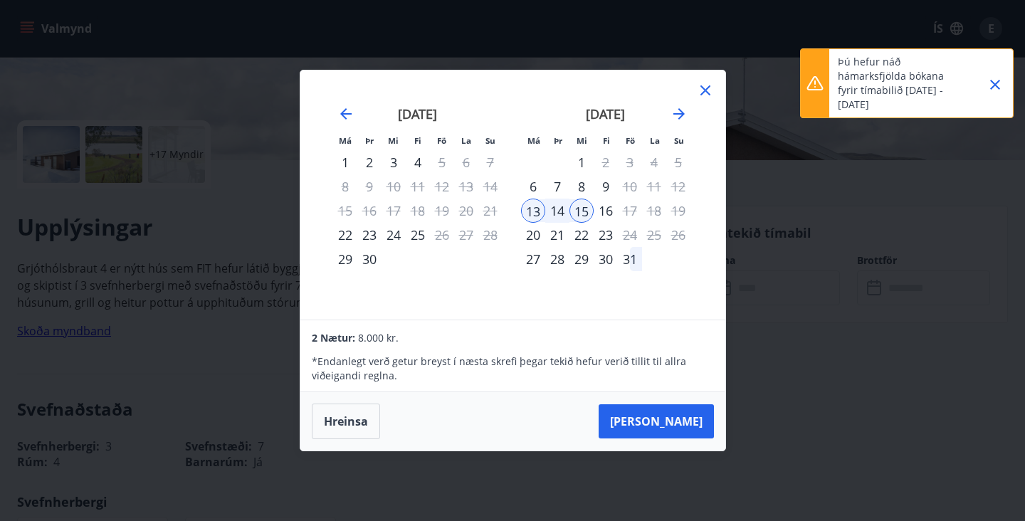
drag, startPoint x: 839, startPoint y: 61, endPoint x: 898, endPoint y: 109, distance: 76.4
click at [898, 109] on p "Þú hefur náð hámarksfjölda bókana fyrir tímabilið 23.08.2025 - 05.01.2026" at bounding box center [900, 83] width 125 height 57
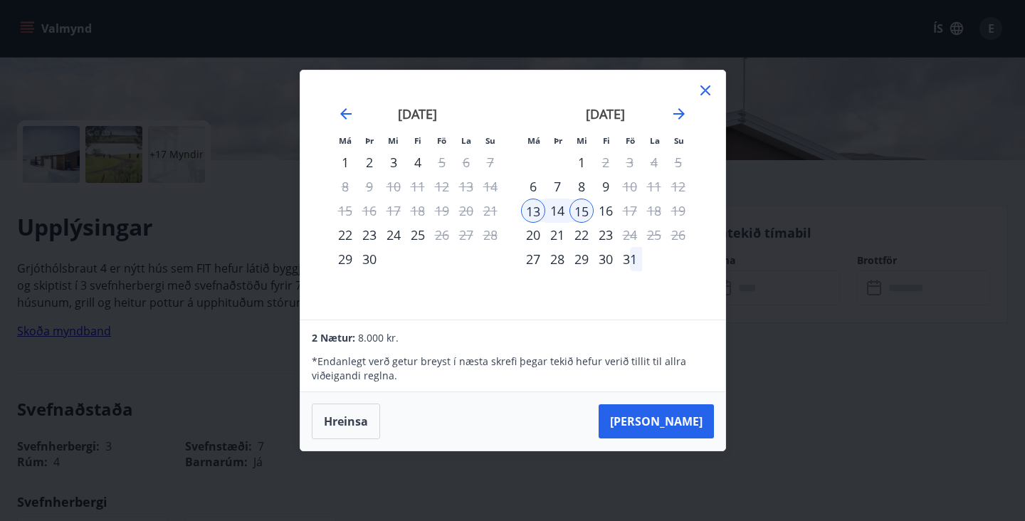
click at [785, 269] on div "Má Þr Mi Fi Fö La Su Má Þr Mi Fi Fö La Su [DATE] 1 2 3 4 5 6 7 8 9 10 11 12 13 …" at bounding box center [512, 260] width 1025 height 521
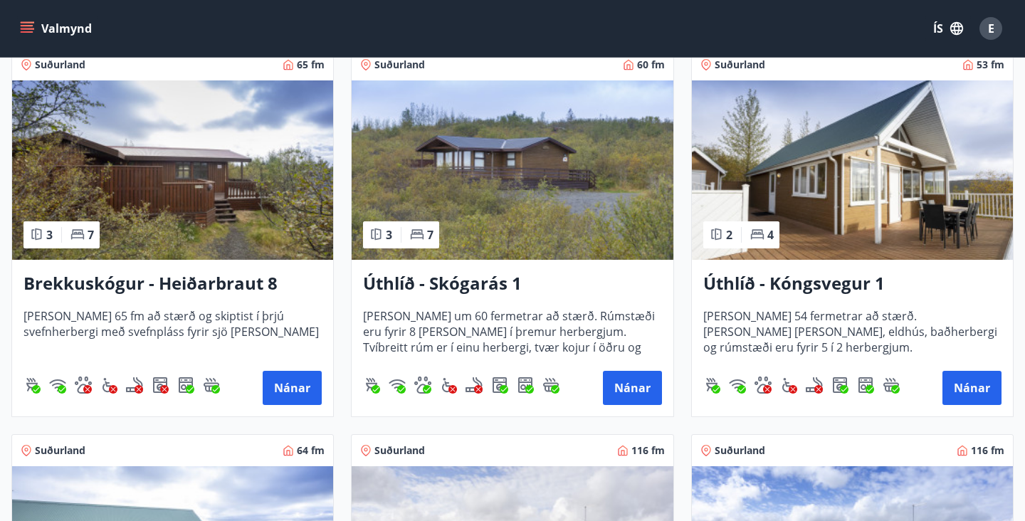
scroll to position [2285, 0]
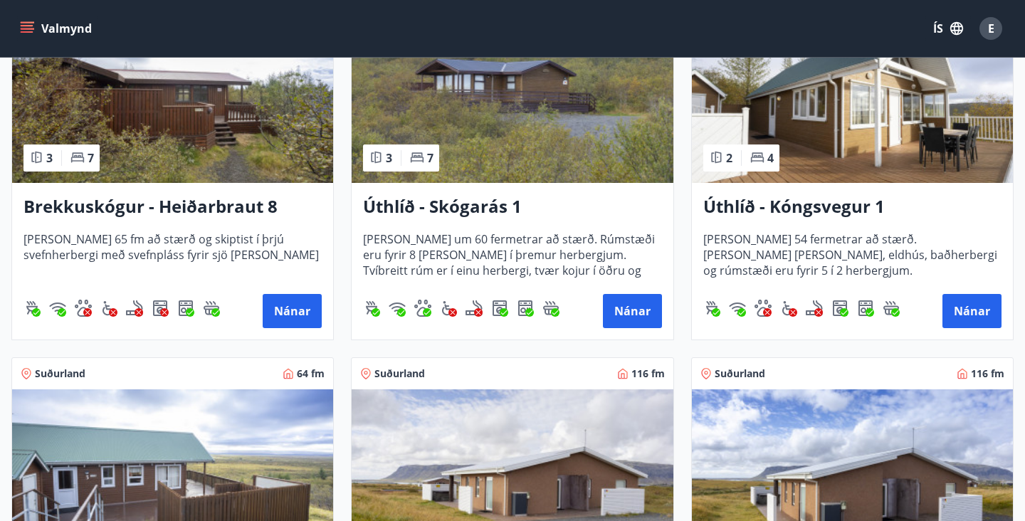
click at [896, 128] on img at bounding box center [852, 93] width 321 height 179
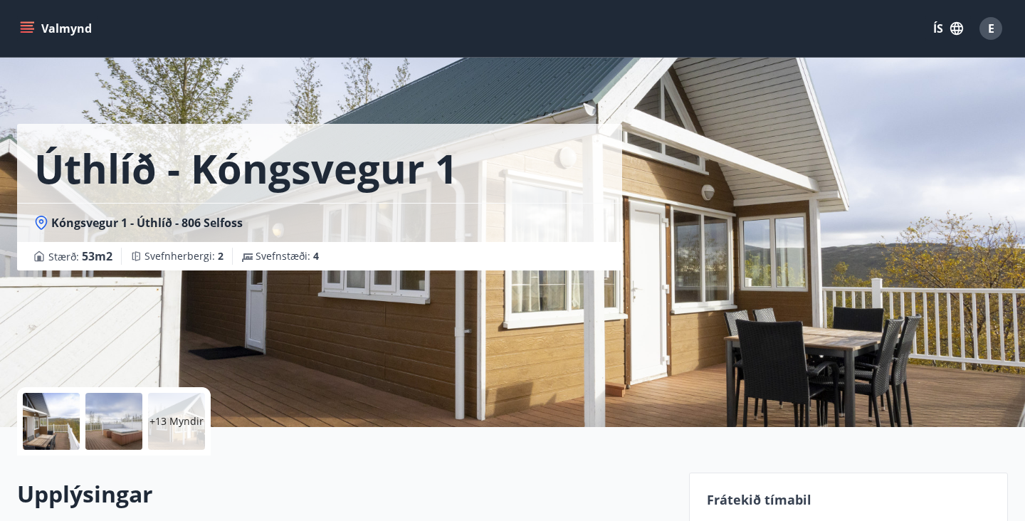
click at [174, 426] on p "+13 Myndir" at bounding box center [177, 421] width 54 height 14
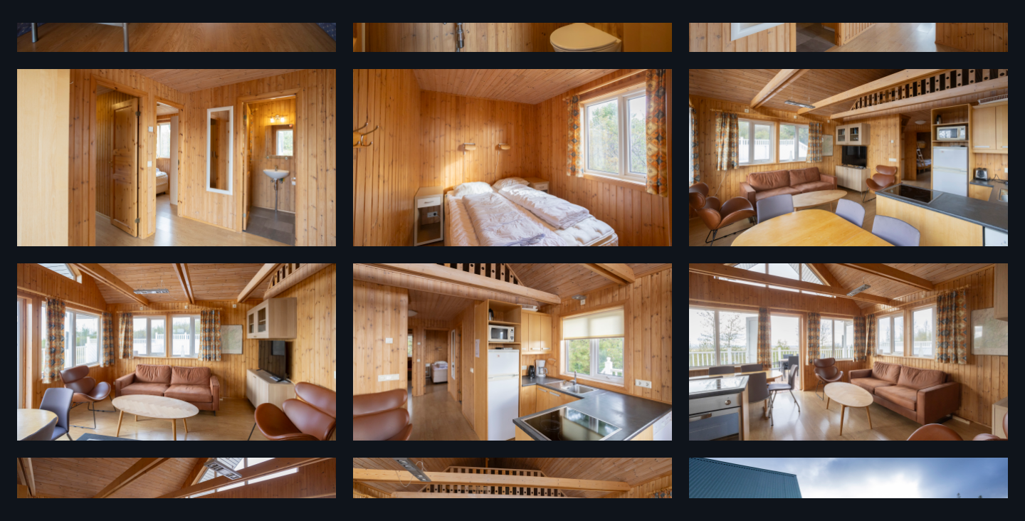
scroll to position [729, 0]
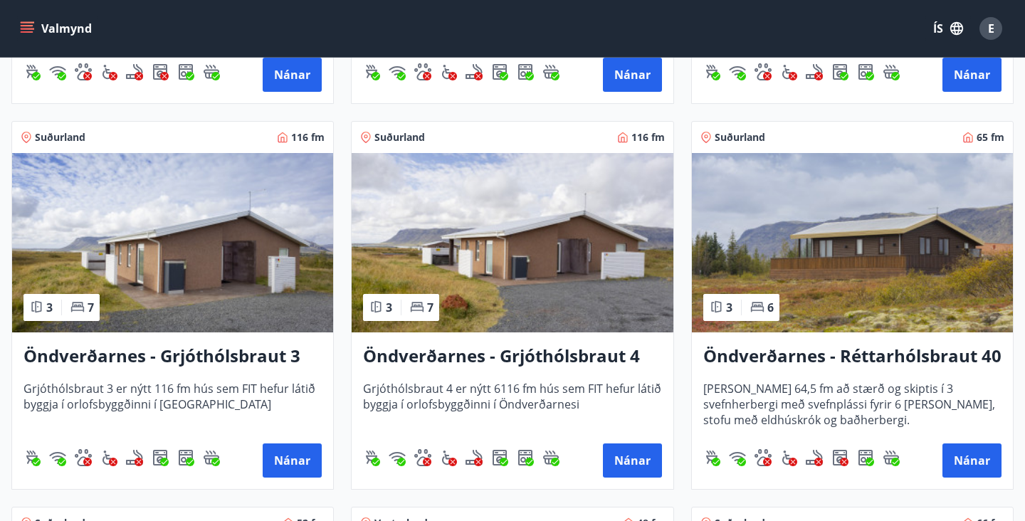
scroll to position [2930, 0]
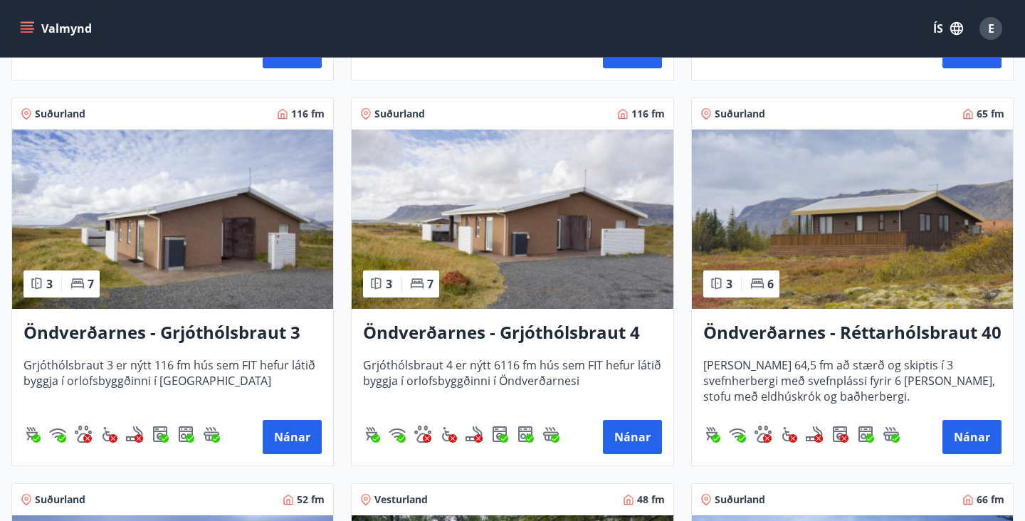
click at [173, 255] on img at bounding box center [172, 219] width 321 height 179
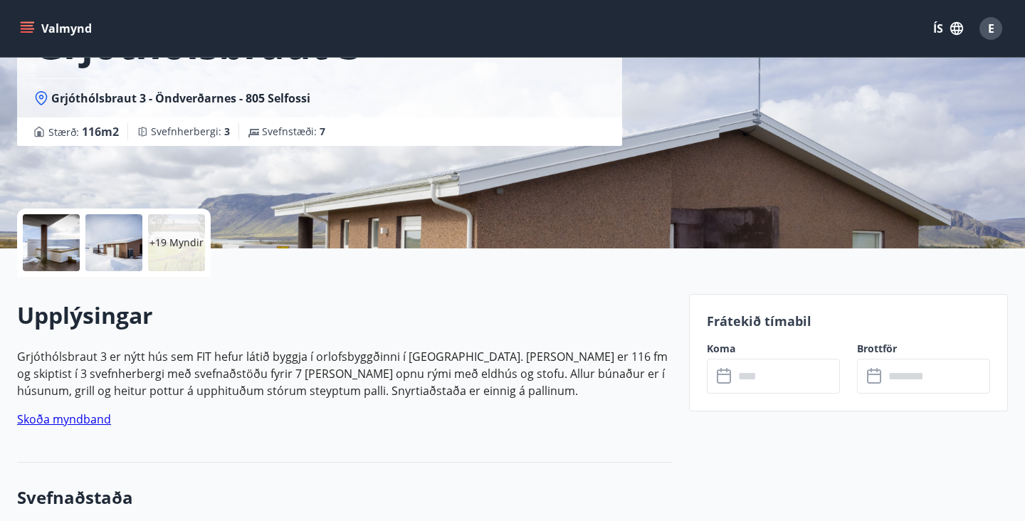
scroll to position [193, 0]
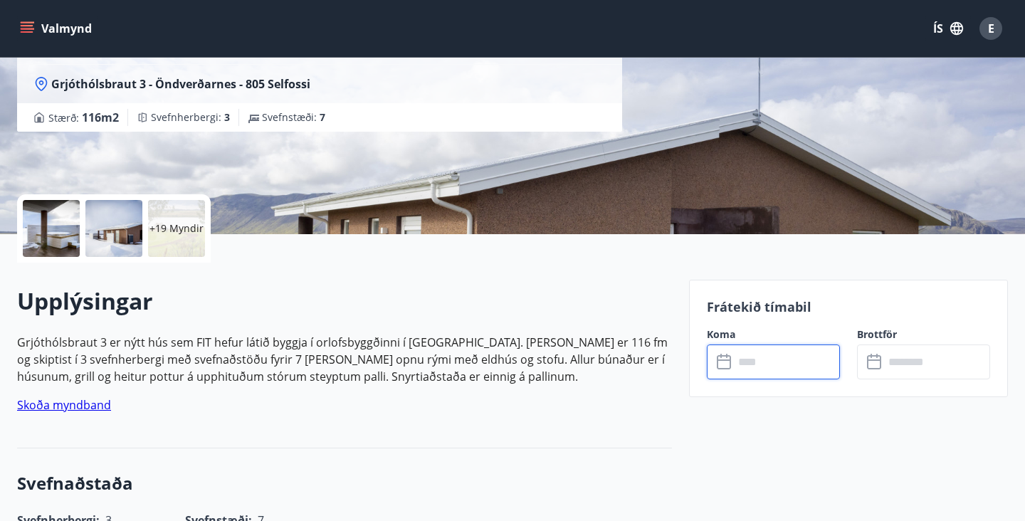
click at [745, 355] on input "text" at bounding box center [787, 362] width 106 height 35
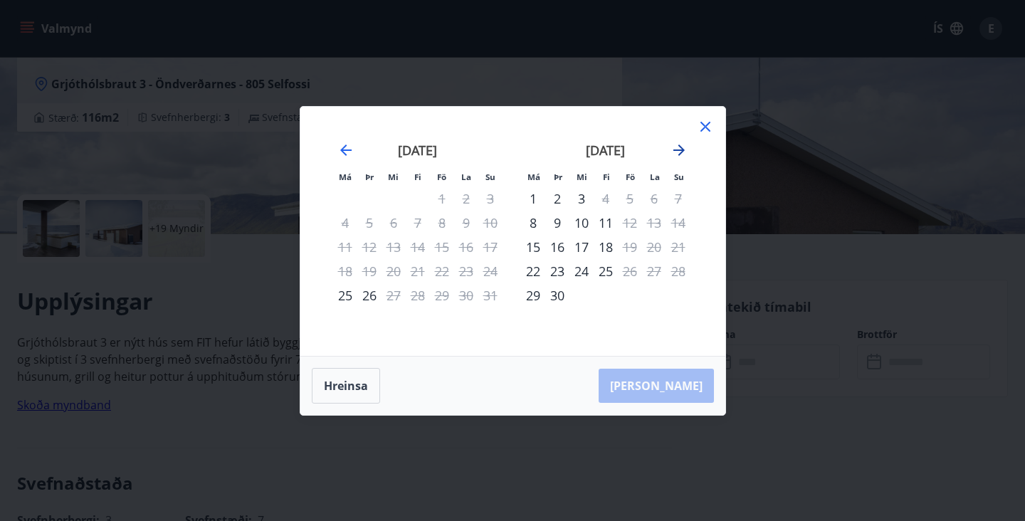
click at [682, 145] on icon "Move forward to switch to the next month." at bounding box center [679, 150] width 17 height 17
click at [708, 120] on icon at bounding box center [705, 126] width 17 height 17
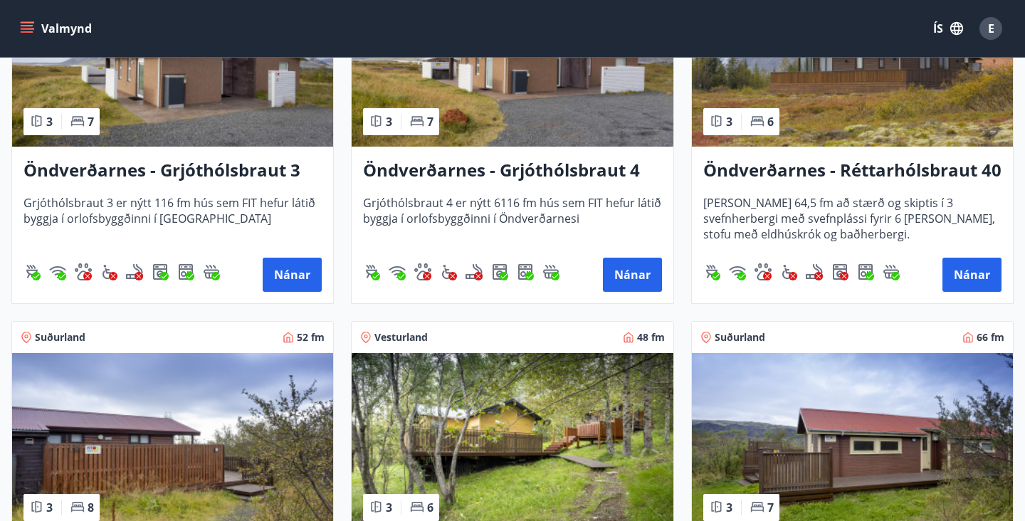
scroll to position [3224, 0]
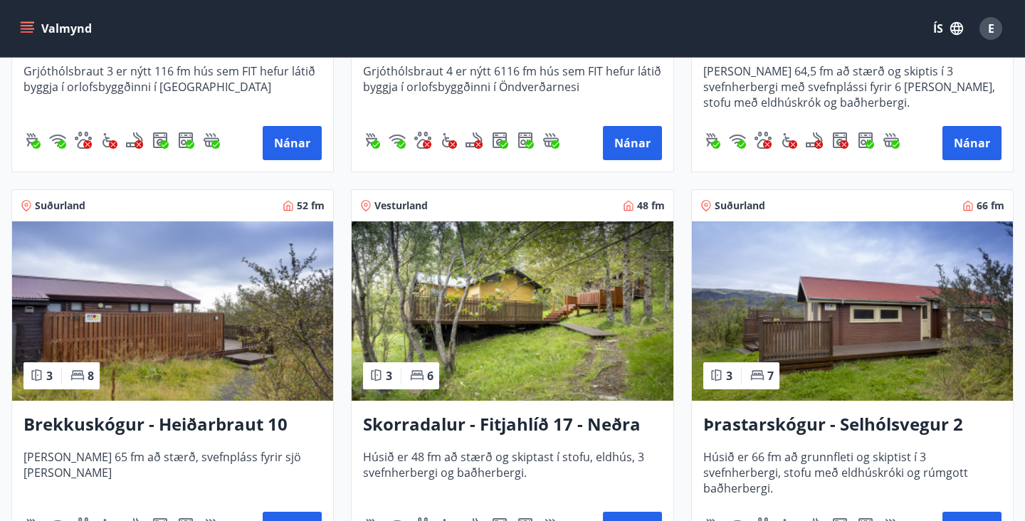
click at [526, 340] on img at bounding box center [512, 310] width 321 height 179
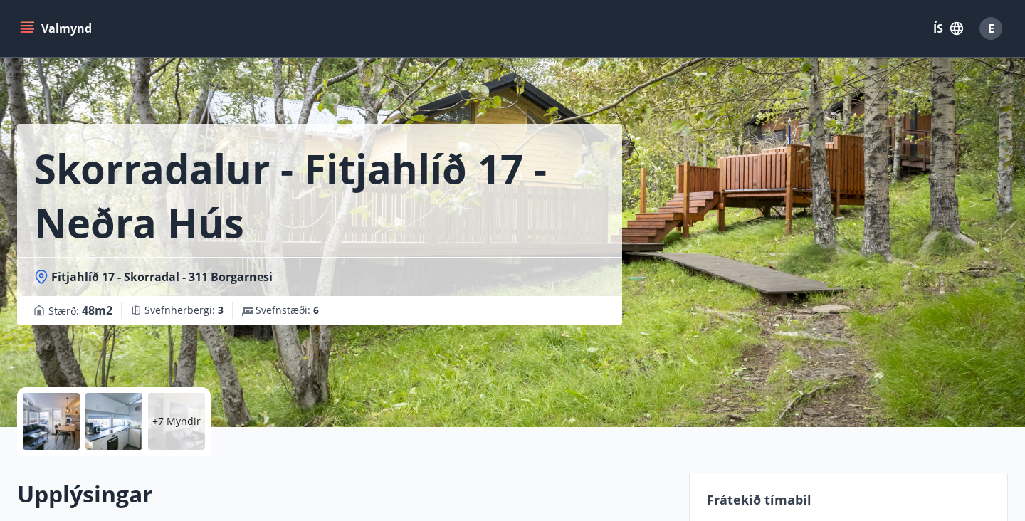
click at [47, 433] on div at bounding box center [51, 421] width 57 height 57
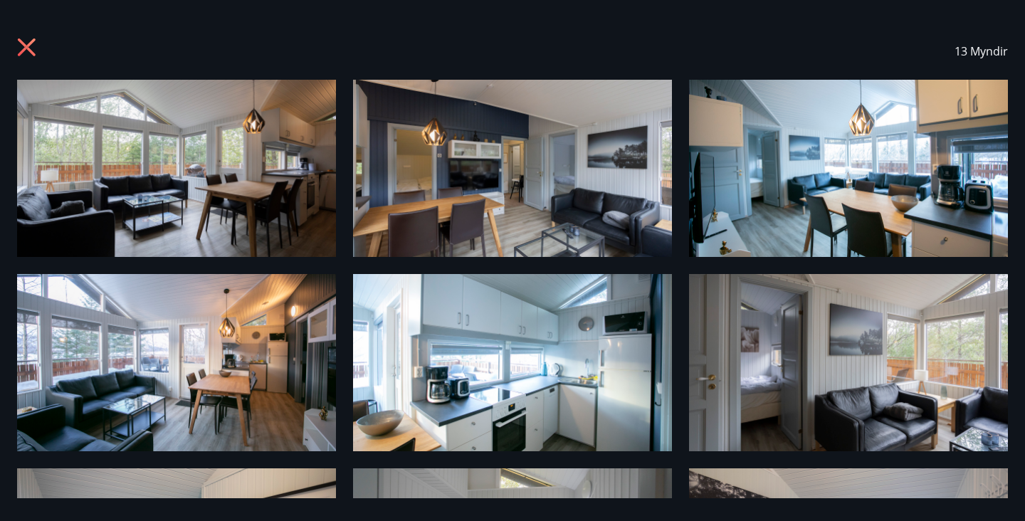
click at [32, 55] on icon at bounding box center [28, 49] width 23 height 23
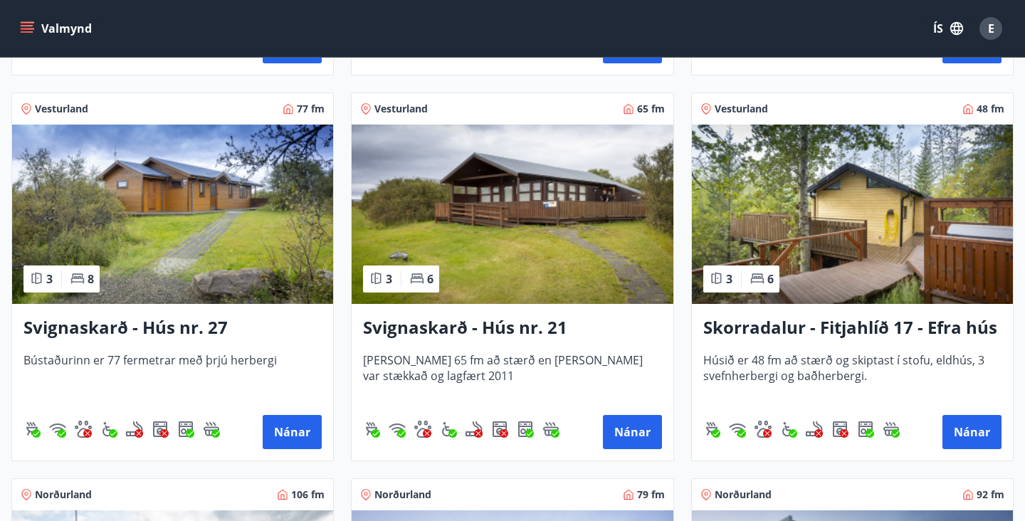
scroll to position [3685, 0]
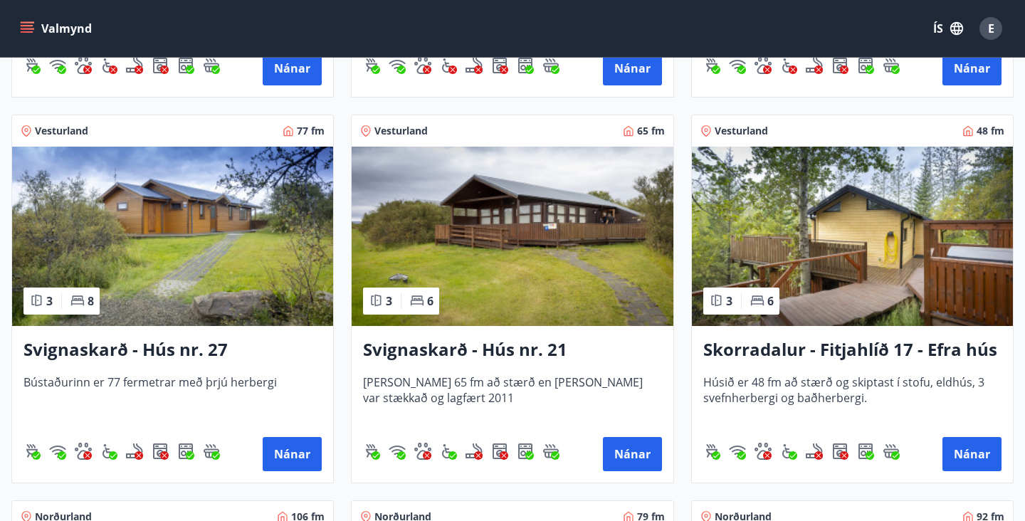
click at [925, 268] on img at bounding box center [852, 236] width 321 height 179
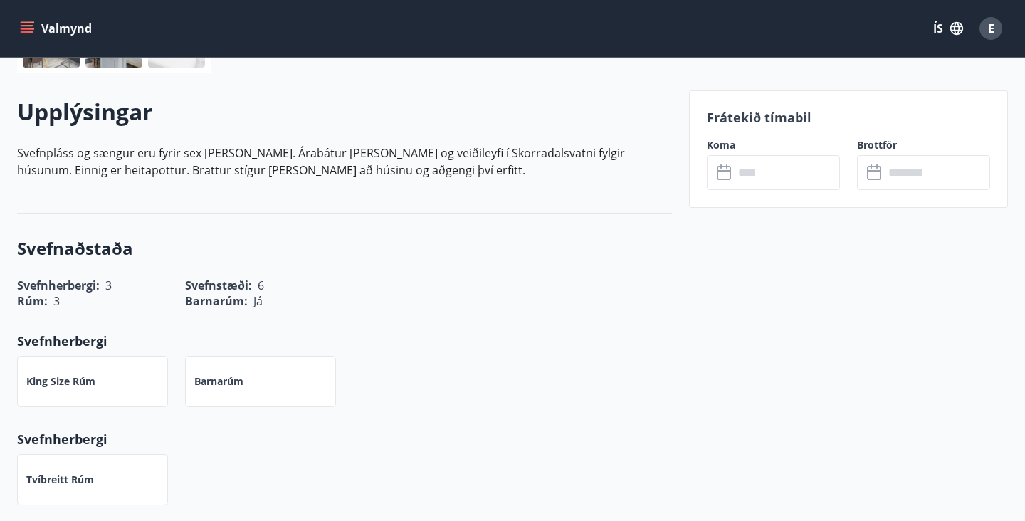
scroll to position [399, 0]
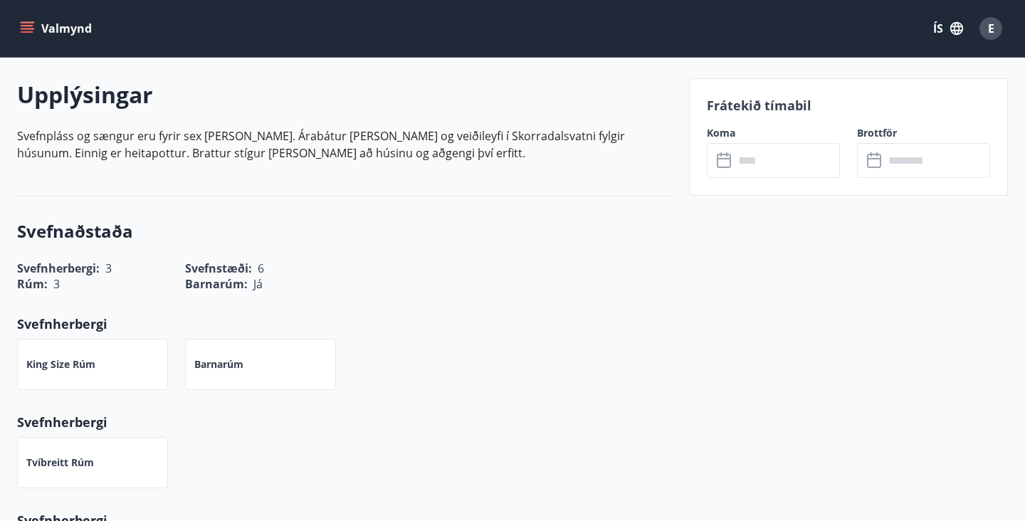
click at [780, 162] on input "text" at bounding box center [787, 160] width 106 height 35
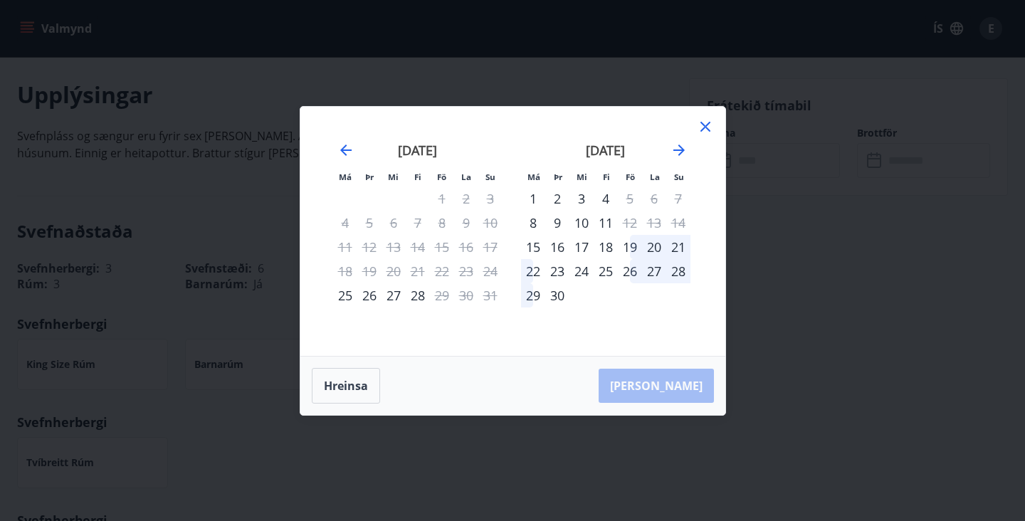
click at [678, 159] on div "[DATE]" at bounding box center [605, 155] width 169 height 63
click at [678, 140] on div "[DATE]" at bounding box center [605, 155] width 169 height 63
click at [680, 144] on icon "Move forward to switch to the next month." at bounding box center [679, 150] width 17 height 17
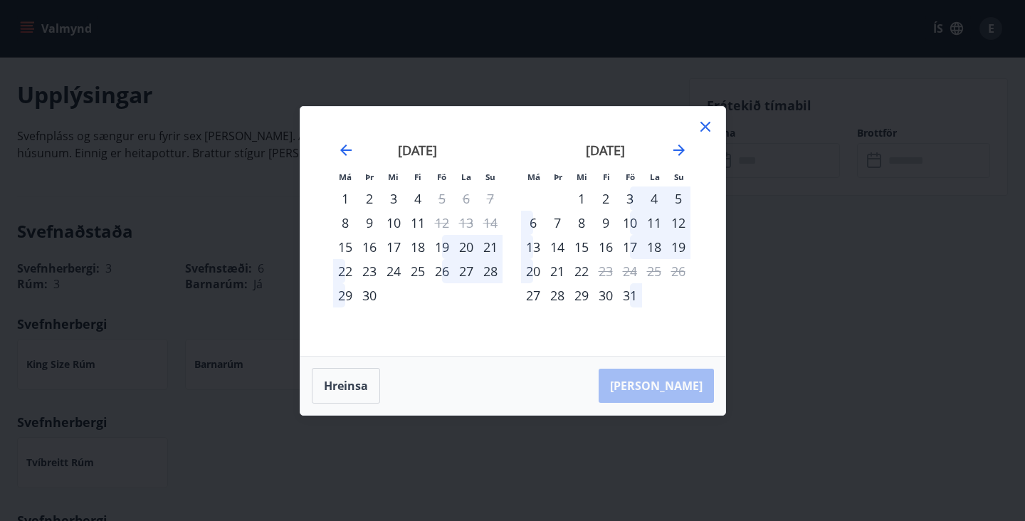
click at [633, 222] on div "10" at bounding box center [630, 223] width 24 height 24
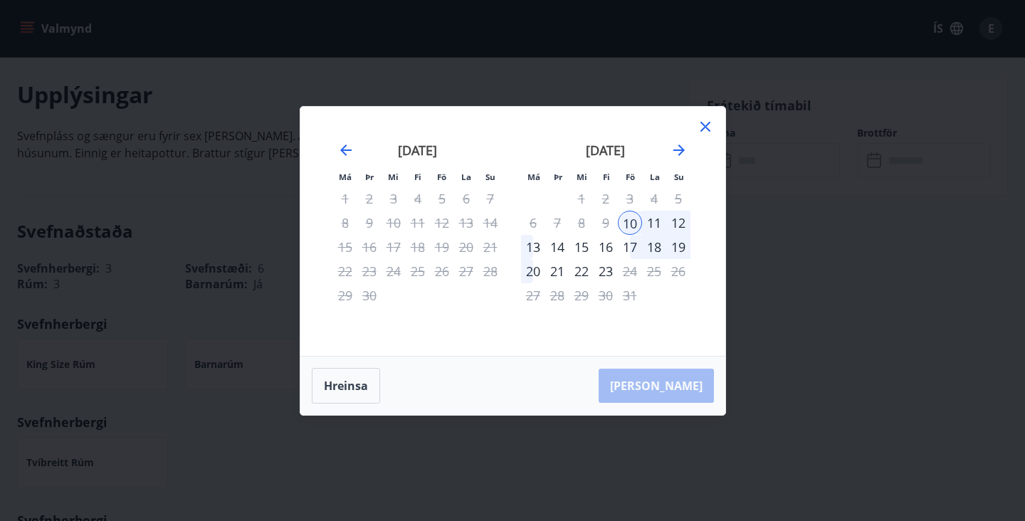
click at [533, 246] on div "13" at bounding box center [533, 247] width 24 height 24
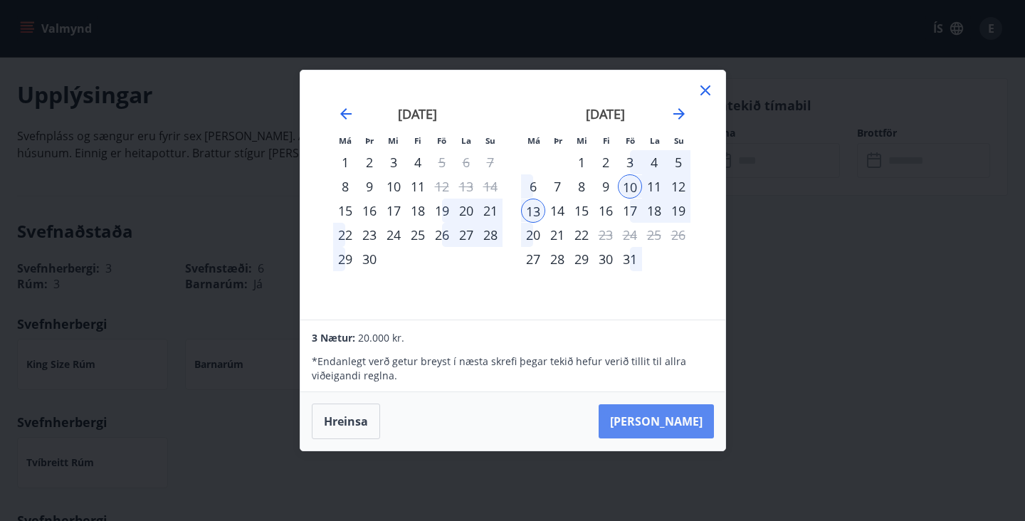
click at [676, 429] on button "[PERSON_NAME]" at bounding box center [656, 421] width 115 height 34
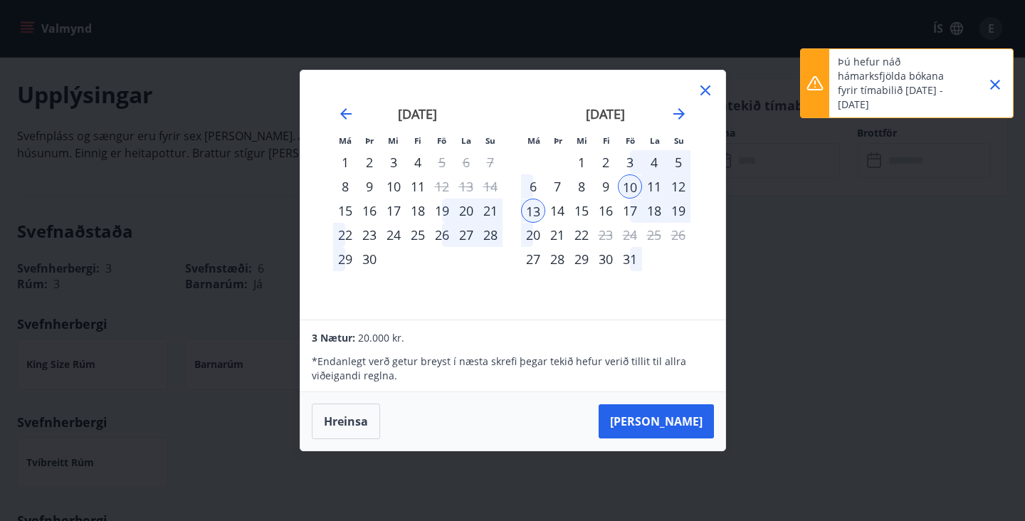
click at [775, 300] on div "Má Þr Mi Fi Fö La Su Má Þr Mi Fi Fö La Su ágúst 2025 1 2 3 4 5 6 7 8 9 10 11 12…" at bounding box center [512, 260] width 1025 height 521
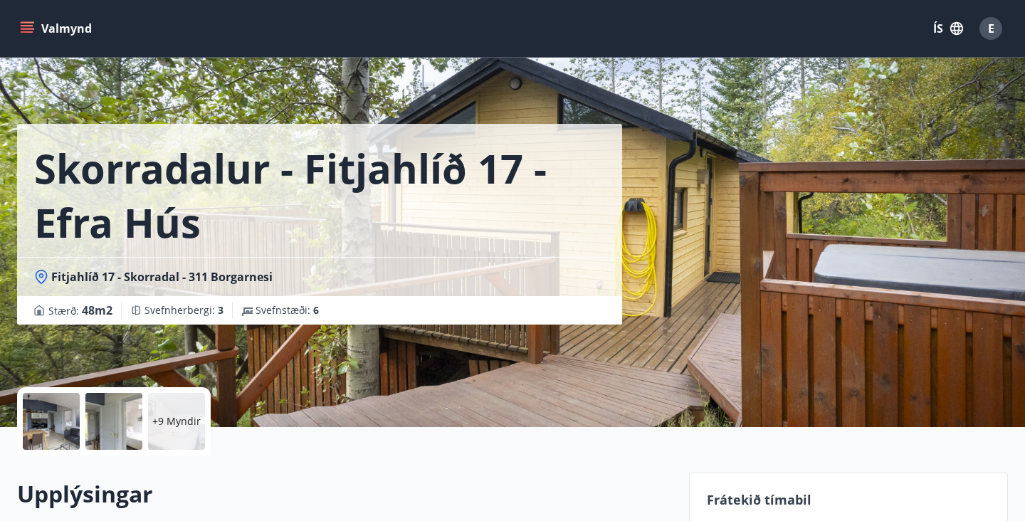
scroll to position [0, 0]
click at [162, 421] on p "+9 Myndir" at bounding box center [176, 421] width 48 height 14
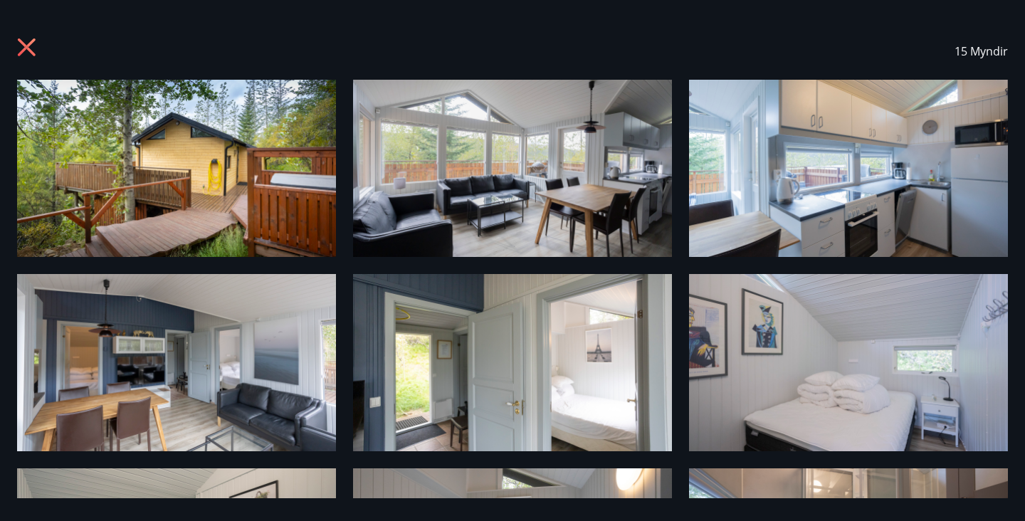
click at [504, 253] on img at bounding box center [512, 168] width 319 height 177
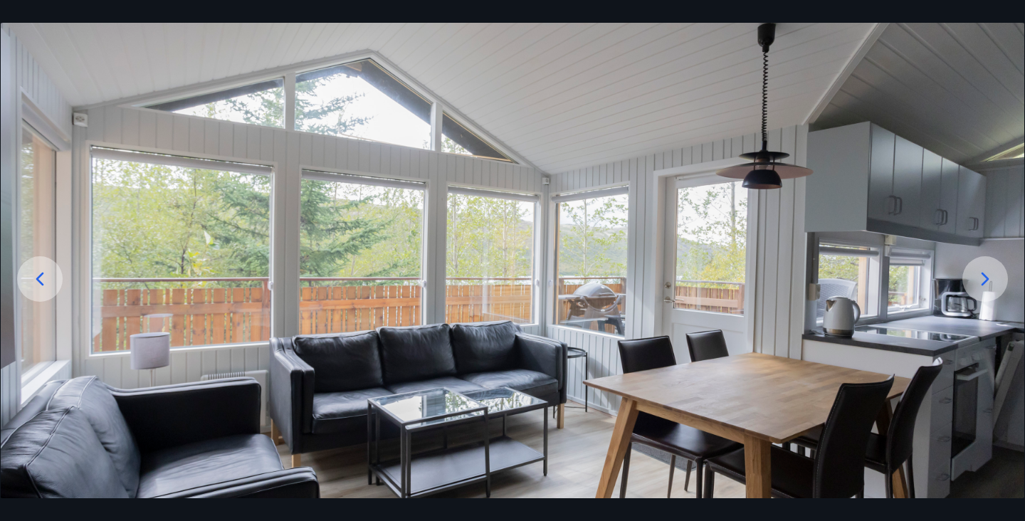
scroll to position [73, 0]
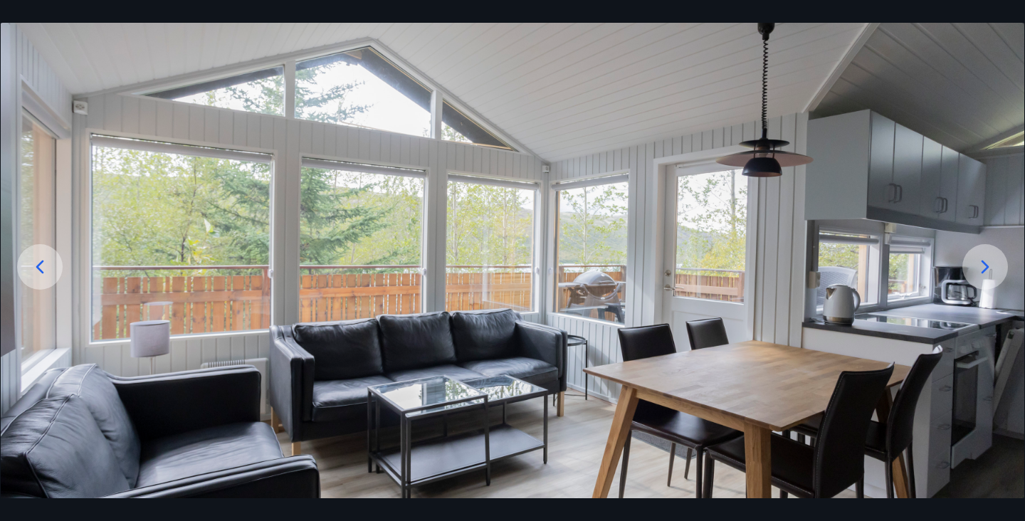
click at [983, 273] on icon at bounding box center [986, 268] width 8 height 14
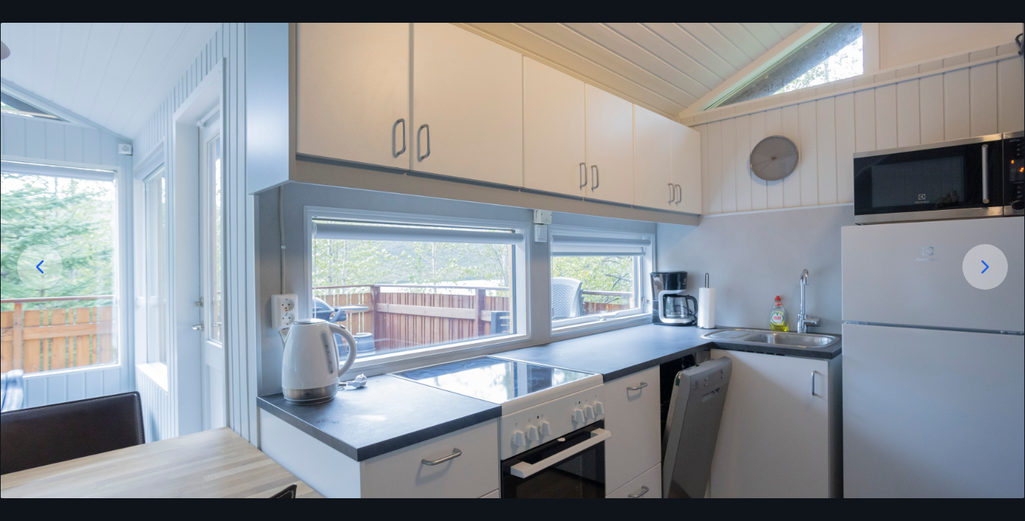
click at [983, 273] on icon at bounding box center [986, 268] width 8 height 14
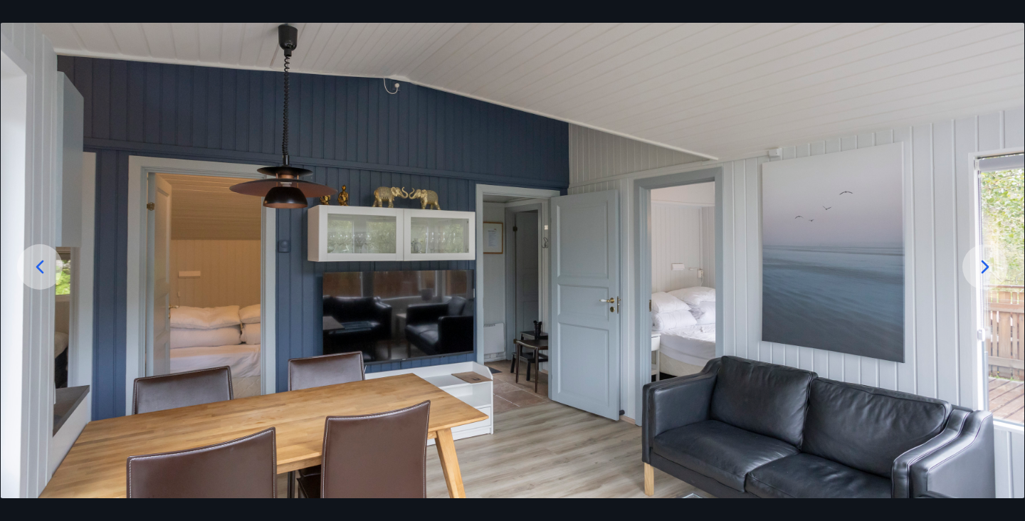
click at [983, 273] on icon at bounding box center [986, 268] width 8 height 14
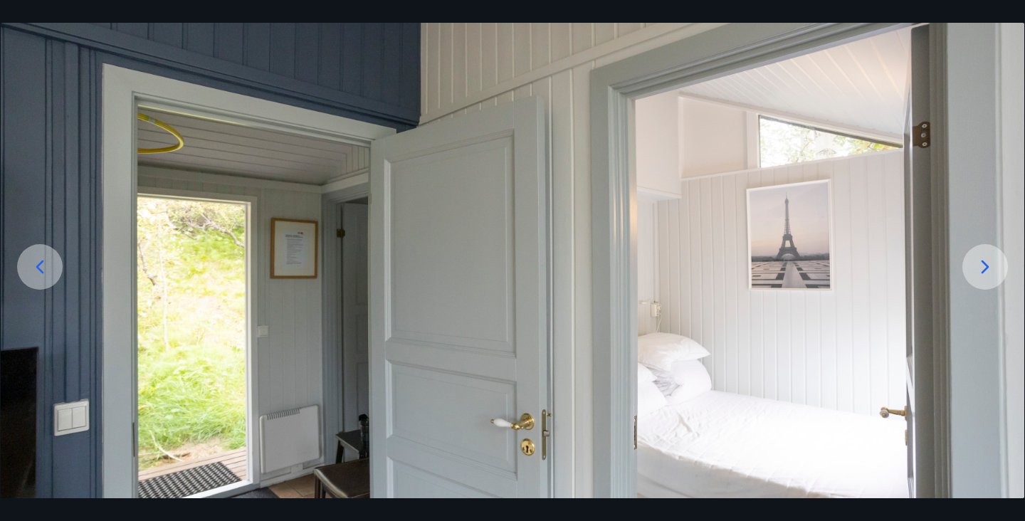
click at [983, 272] on icon at bounding box center [986, 268] width 8 height 14
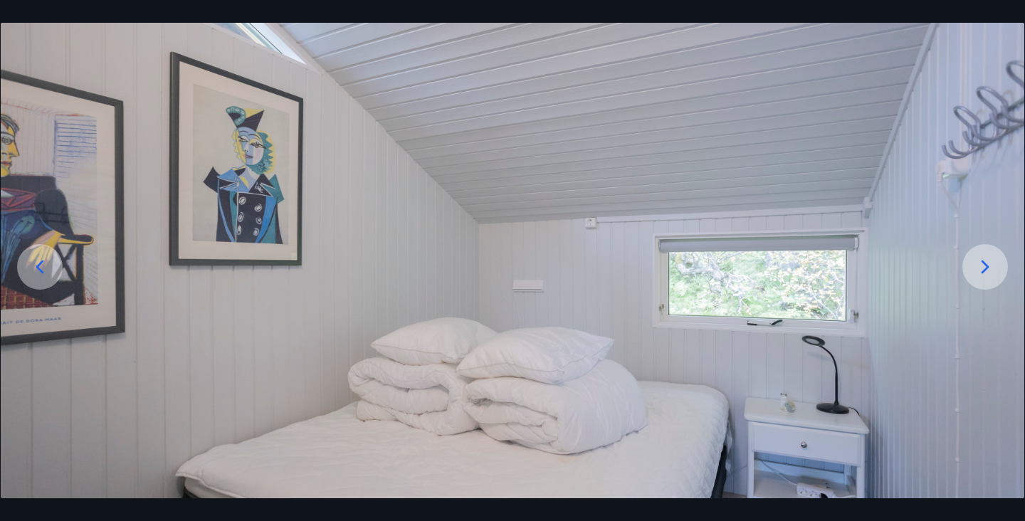
click at [983, 272] on icon at bounding box center [986, 268] width 8 height 14
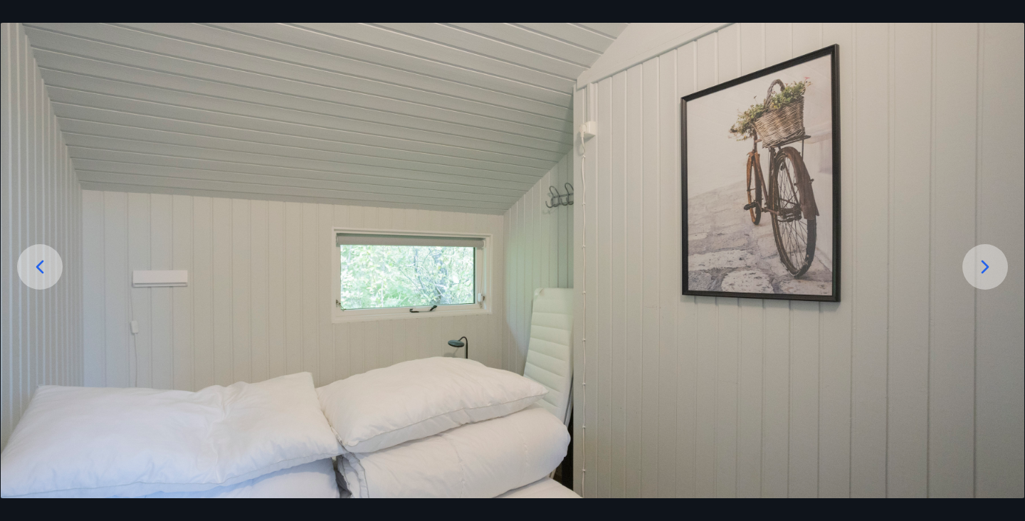
click at [983, 272] on icon at bounding box center [986, 268] width 8 height 14
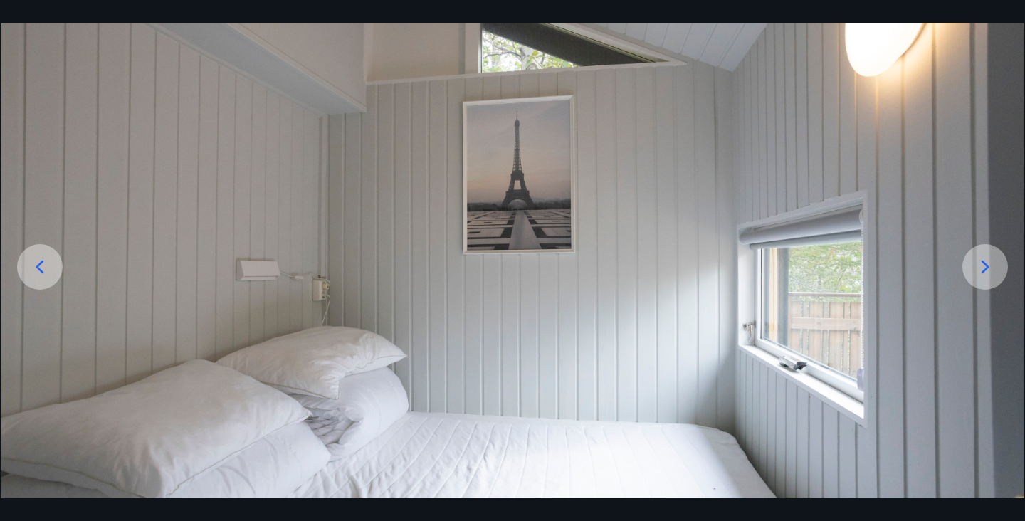
click at [983, 272] on icon at bounding box center [986, 268] width 8 height 14
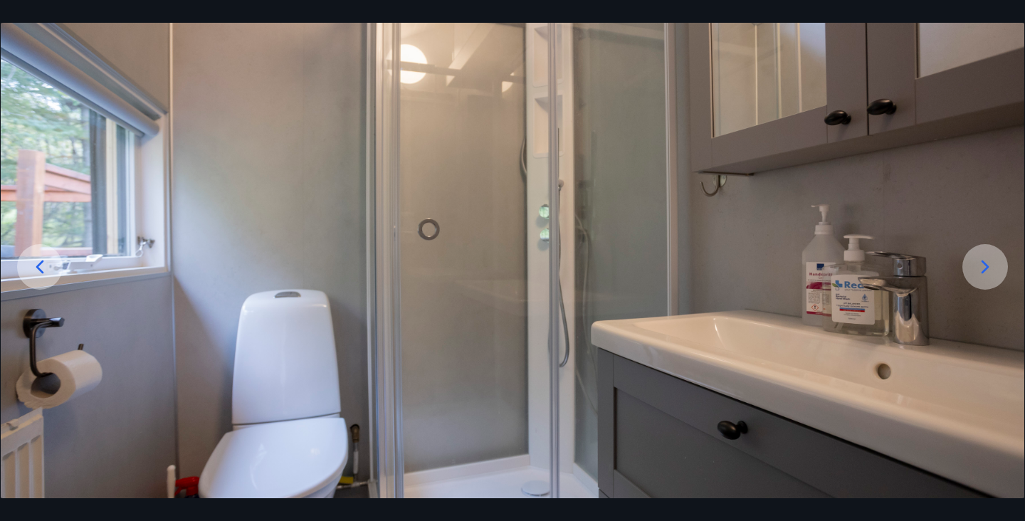
click at [983, 272] on icon at bounding box center [986, 268] width 8 height 14
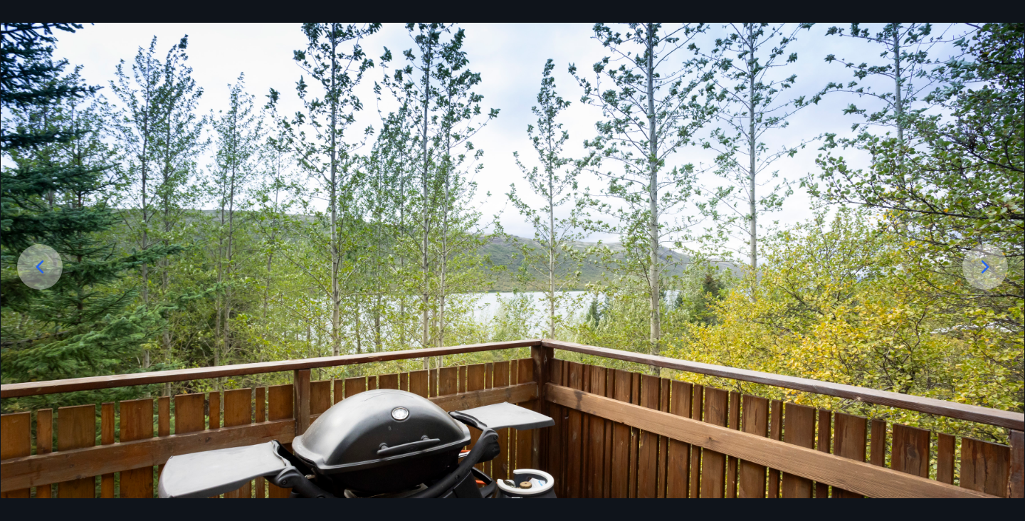
click at [983, 271] on icon at bounding box center [986, 268] width 8 height 14
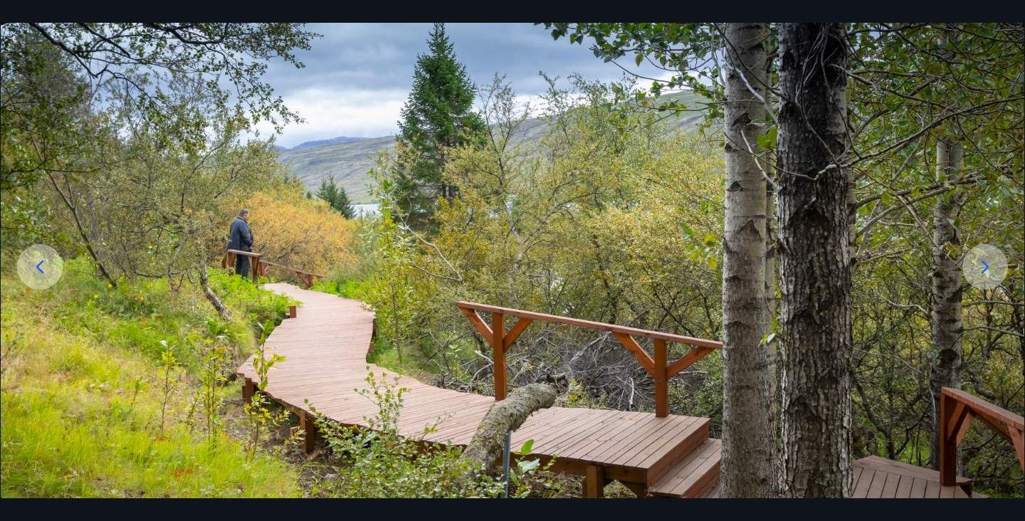
click at [980, 273] on icon at bounding box center [985, 267] width 23 height 23
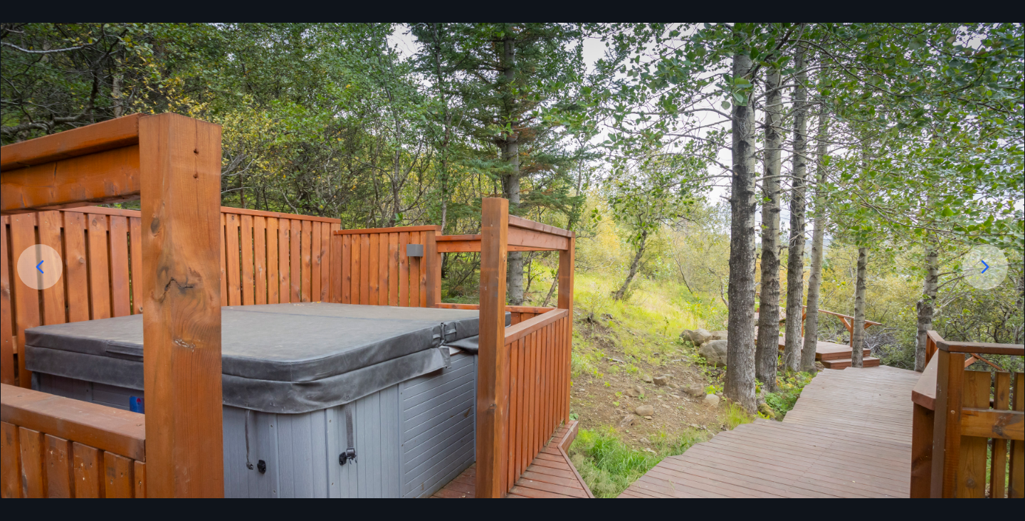
click at [980, 273] on icon at bounding box center [985, 267] width 23 height 23
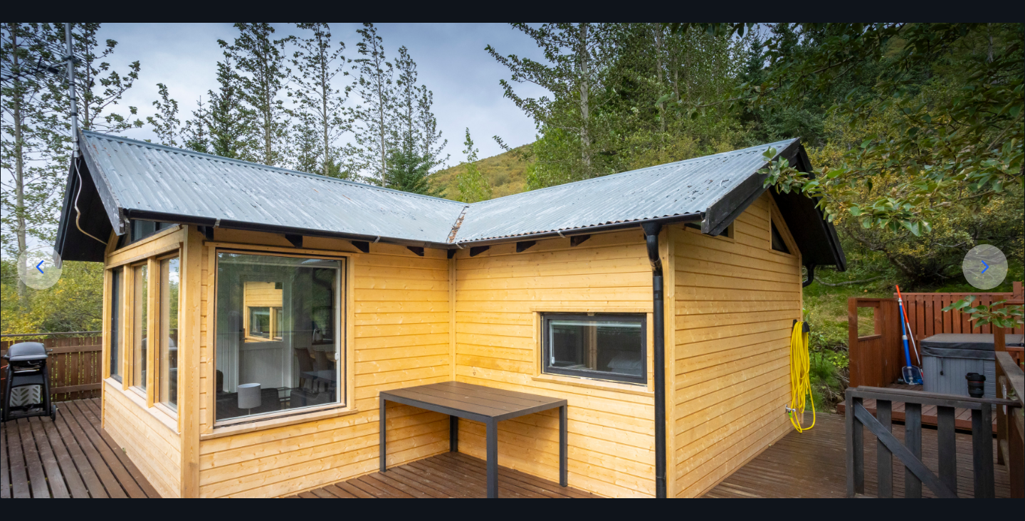
click at [980, 273] on icon at bounding box center [985, 267] width 23 height 23
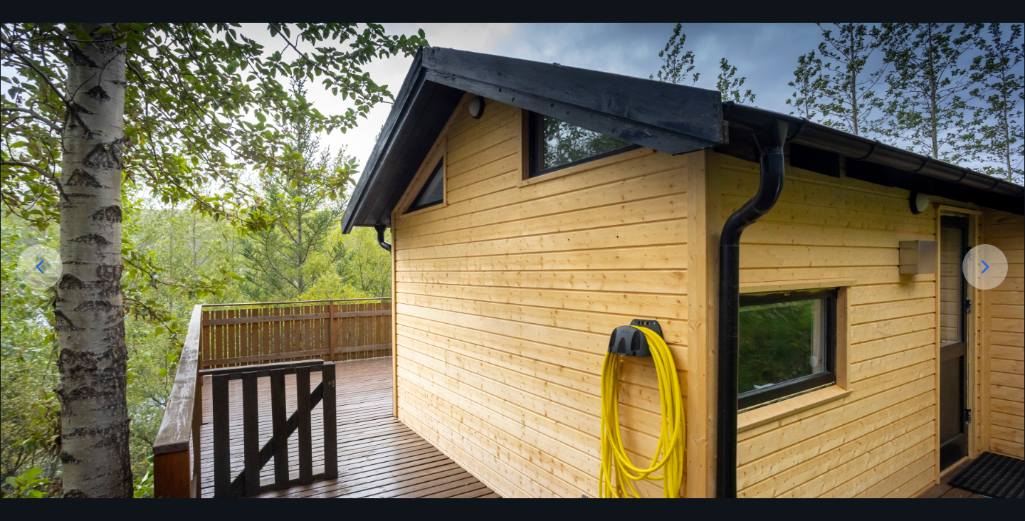
click at [980, 273] on icon at bounding box center [985, 267] width 23 height 23
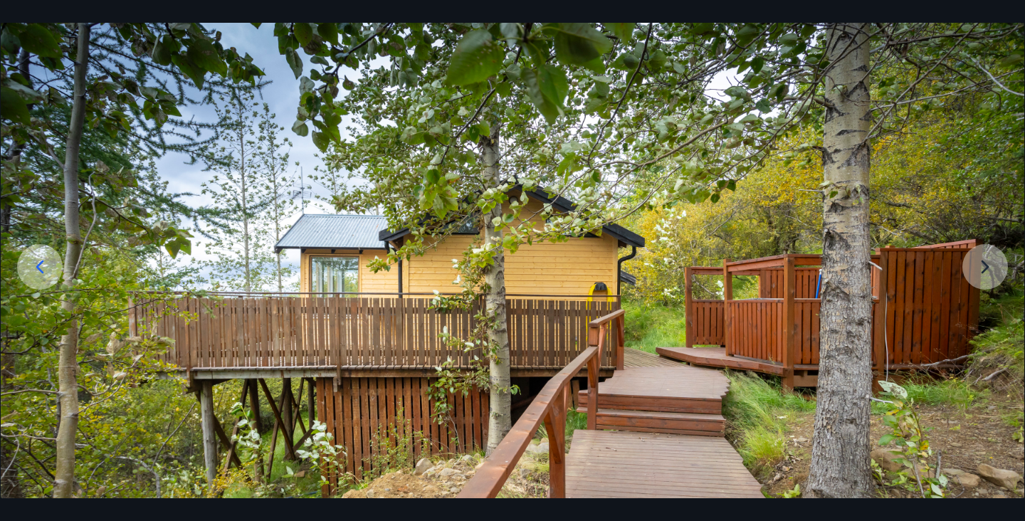
click at [981, 274] on img at bounding box center [513, 290] width 1024 height 569
click at [990, 263] on img at bounding box center [513, 290] width 1024 height 569
click at [982, 273] on img at bounding box center [513, 290] width 1024 height 569
click at [40, 258] on icon at bounding box center [39, 267] width 23 height 23
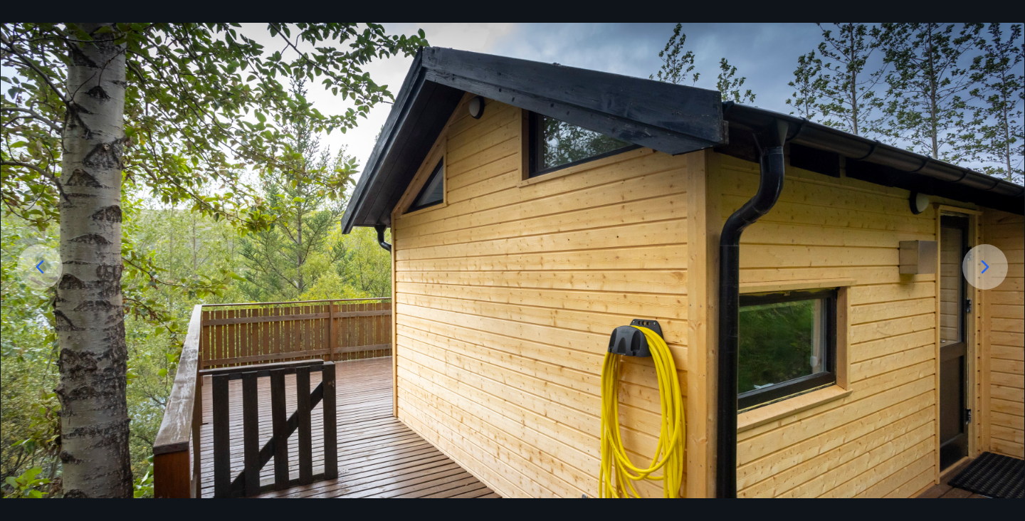
click at [40, 258] on icon at bounding box center [39, 267] width 23 height 23
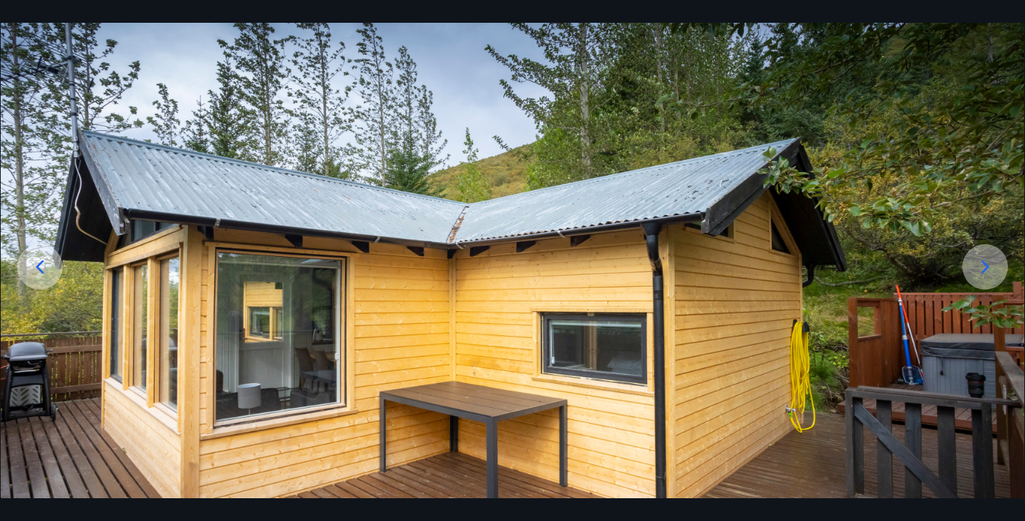
click at [40, 258] on icon at bounding box center [39, 267] width 23 height 23
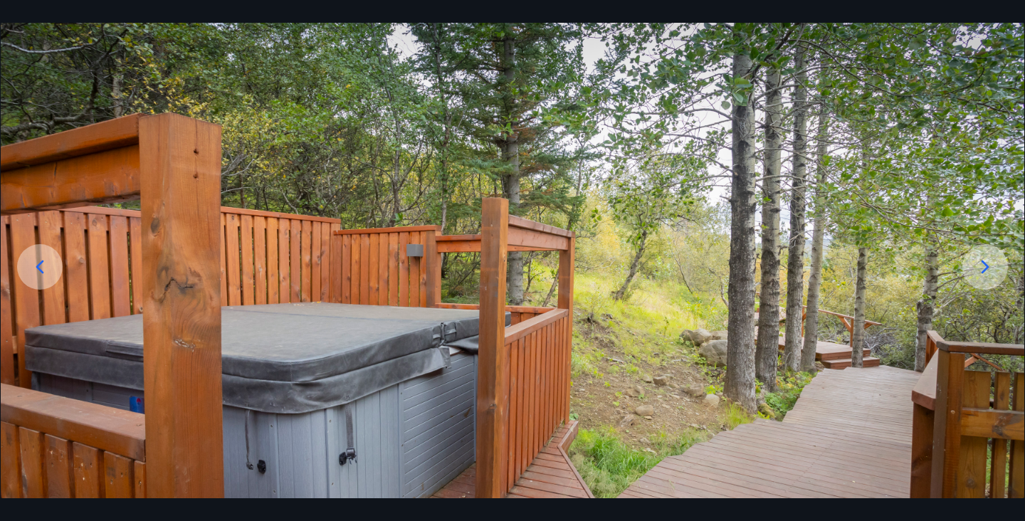
click at [40, 259] on icon at bounding box center [39, 267] width 23 height 23
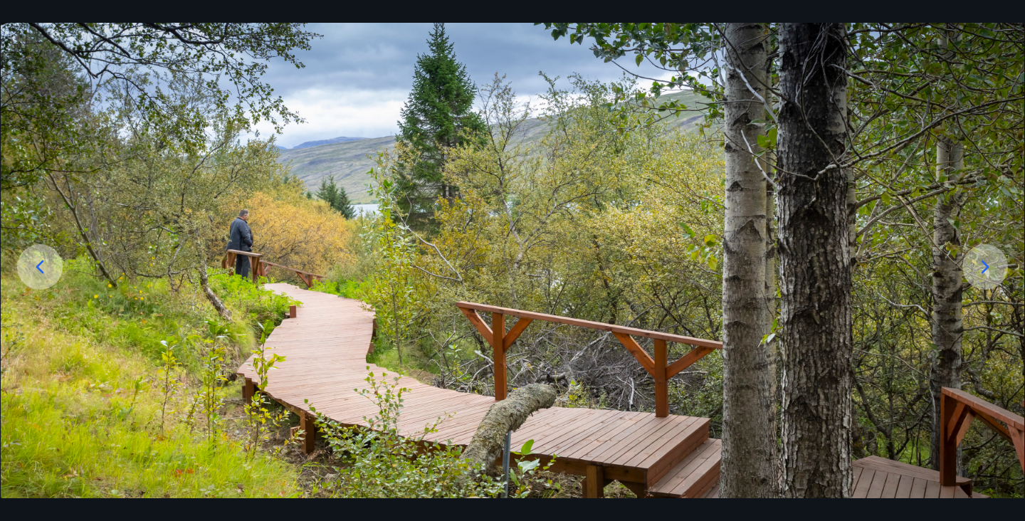
click at [40, 259] on icon at bounding box center [39, 267] width 23 height 23
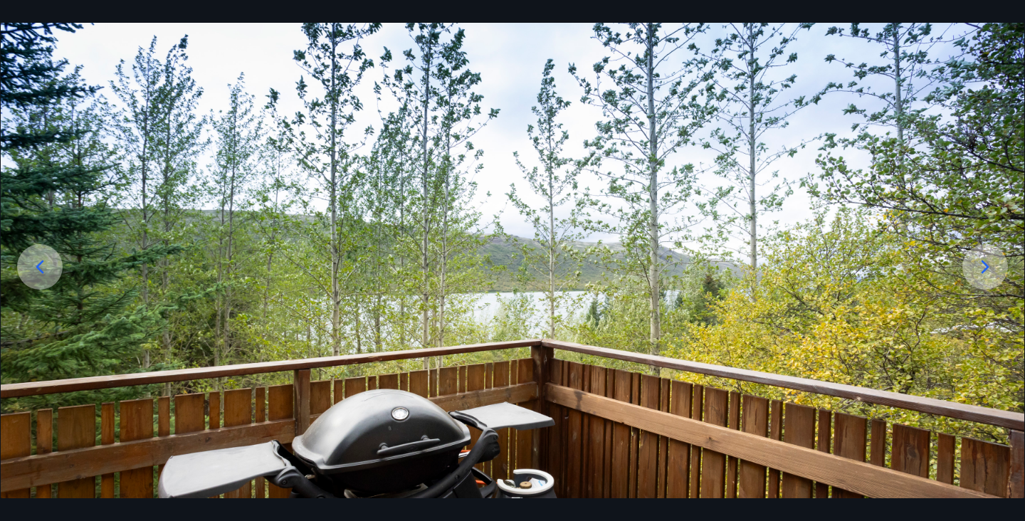
click at [40, 259] on icon at bounding box center [39, 267] width 23 height 23
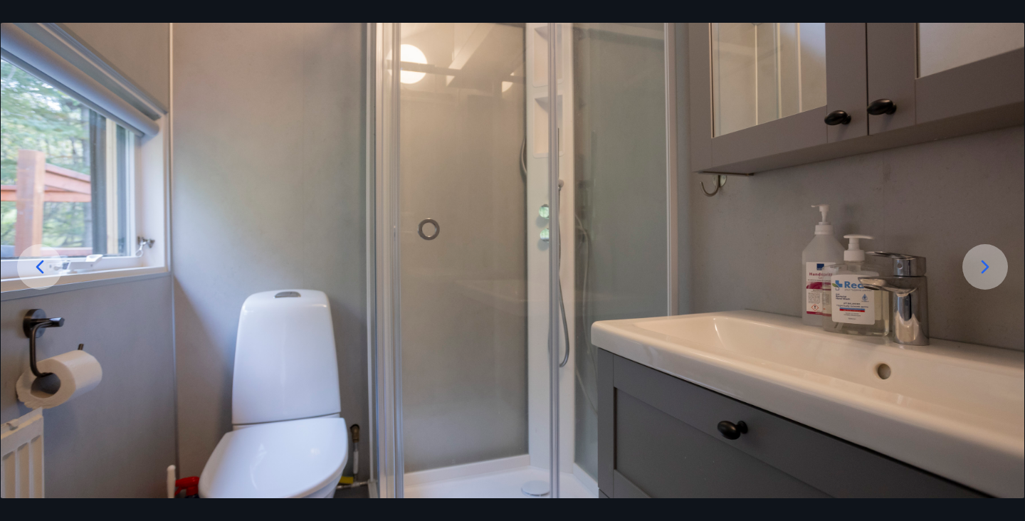
click at [41, 260] on icon at bounding box center [39, 267] width 23 height 23
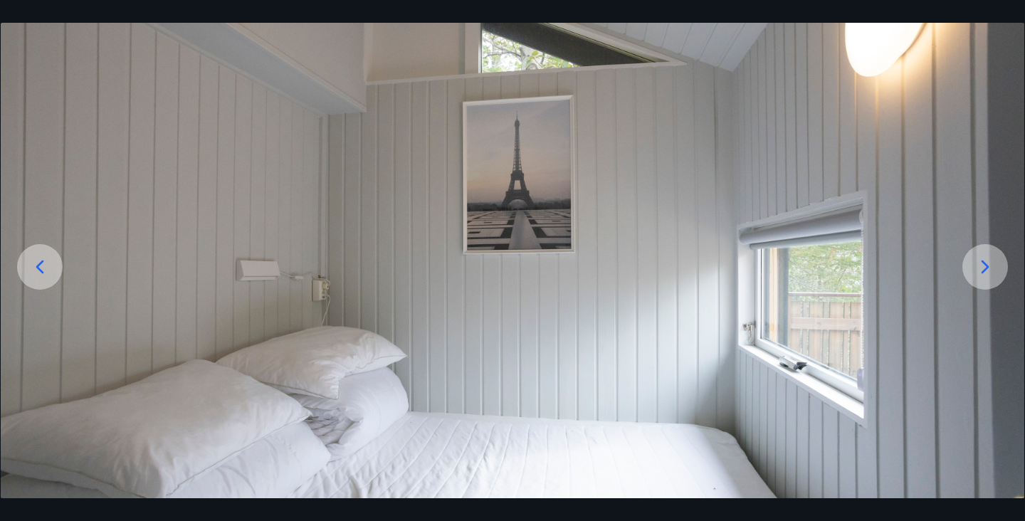
click at [41, 261] on icon at bounding box center [39, 267] width 23 height 23
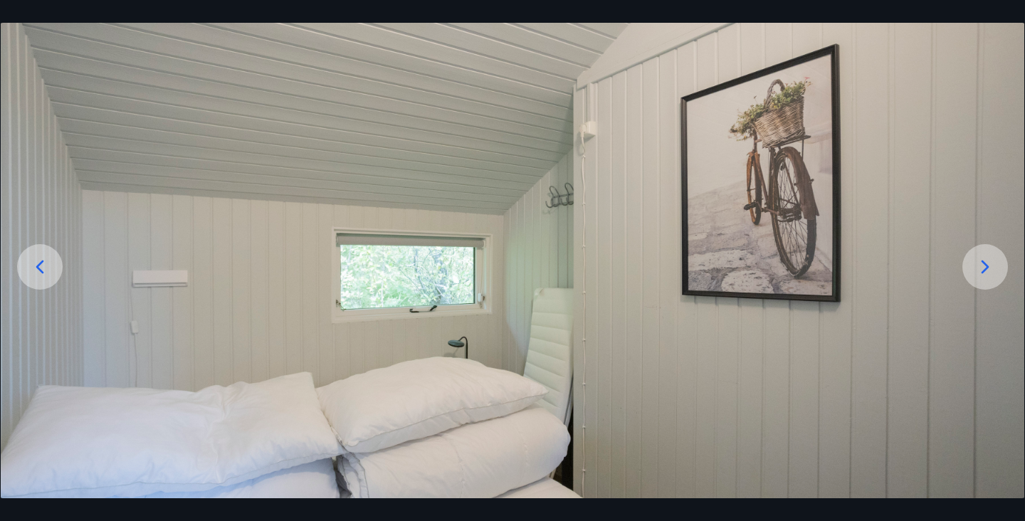
click at [41, 261] on icon at bounding box center [39, 267] width 23 height 23
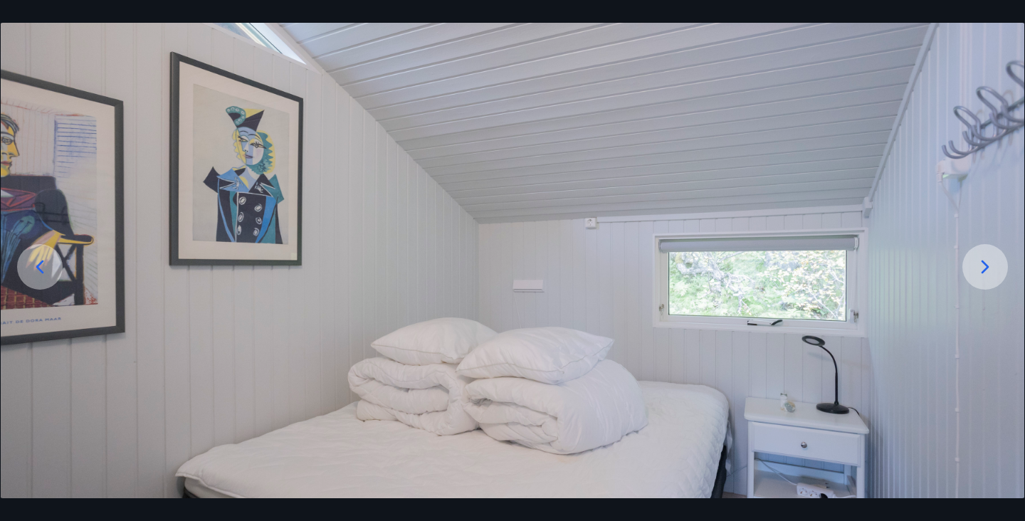
click at [41, 261] on icon at bounding box center [39, 267] width 23 height 23
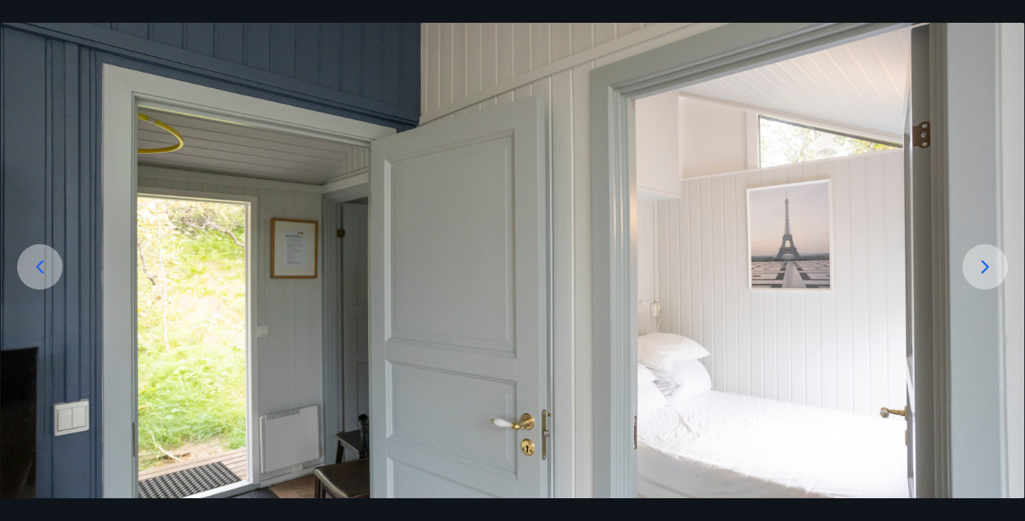
click at [41, 261] on icon at bounding box center [39, 267] width 23 height 23
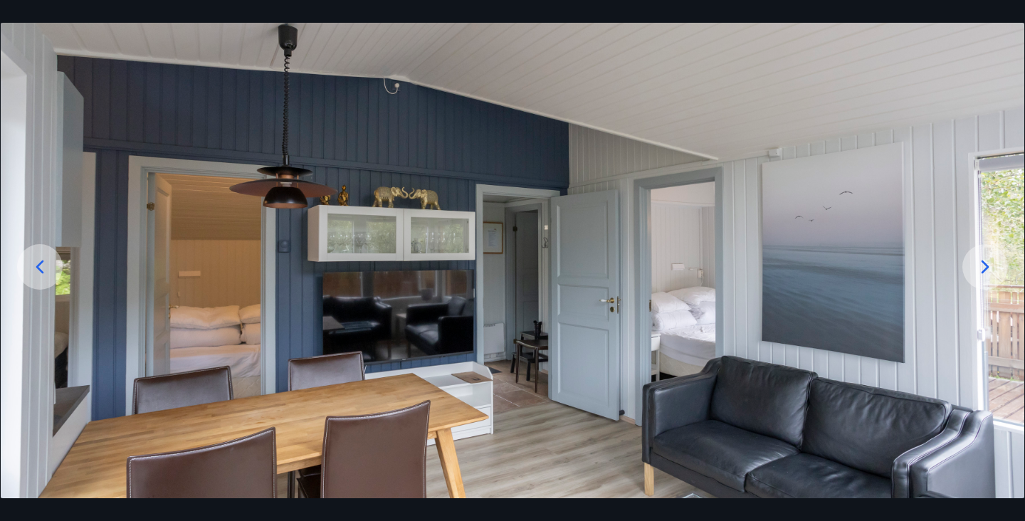
click at [41, 261] on icon at bounding box center [39, 267] width 23 height 23
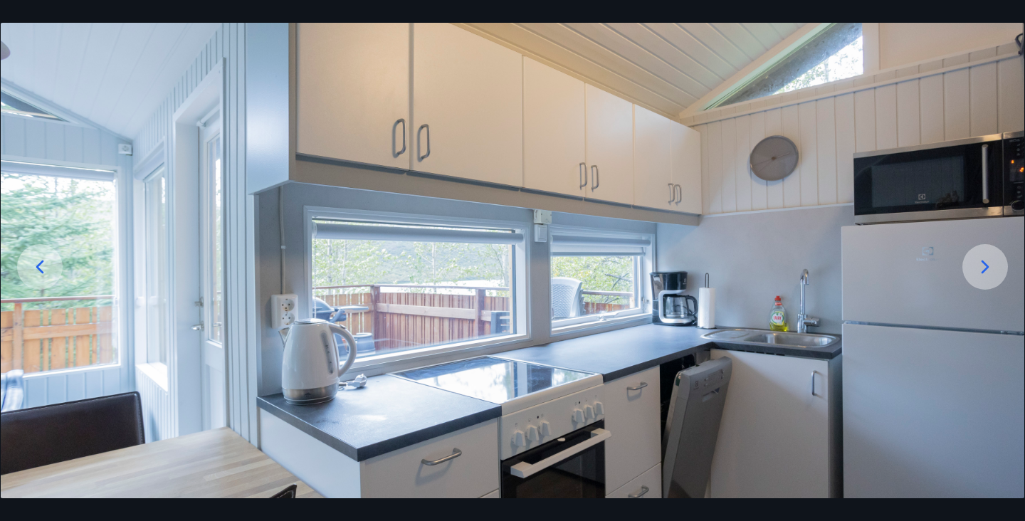
click at [41, 261] on icon at bounding box center [39, 267] width 23 height 23
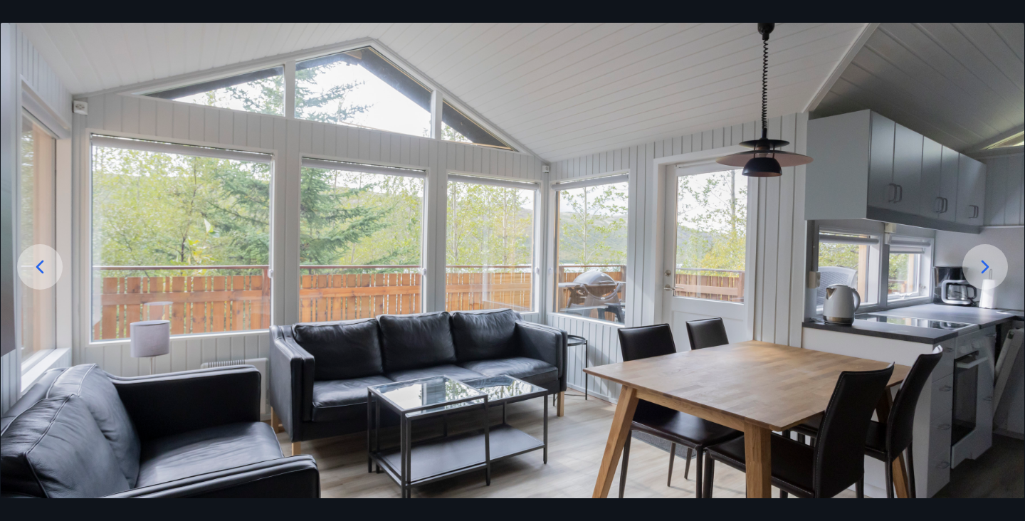
click at [41, 261] on icon at bounding box center [39, 267] width 23 height 23
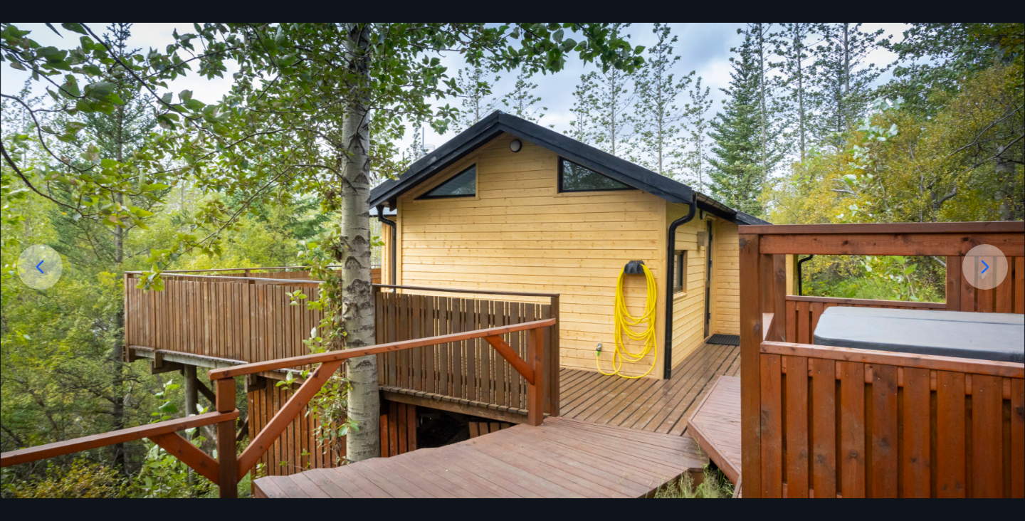
click at [41, 261] on icon at bounding box center [39, 267] width 23 height 23
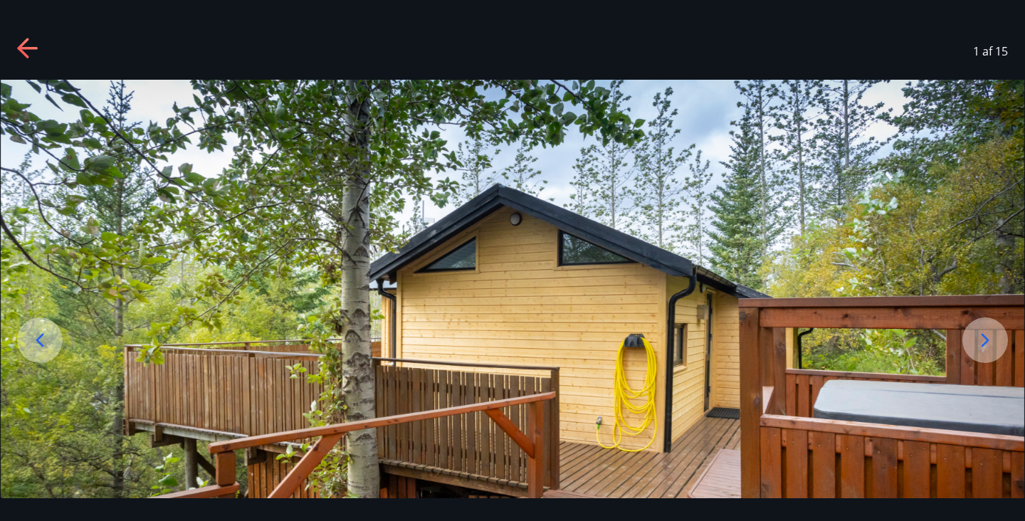
scroll to position [0, 0]
click at [36, 52] on icon at bounding box center [28, 49] width 23 height 23
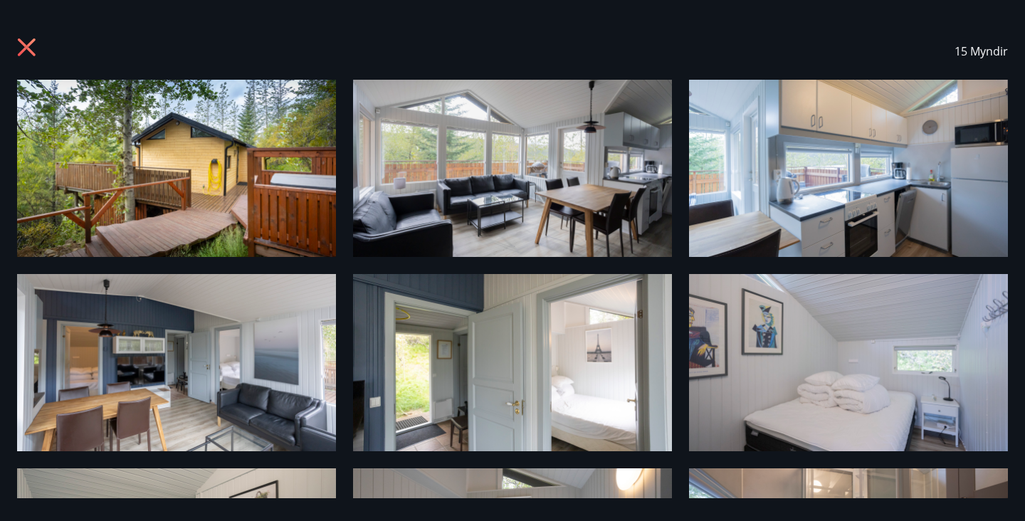
click at [30, 43] on icon at bounding box center [27, 47] width 18 height 18
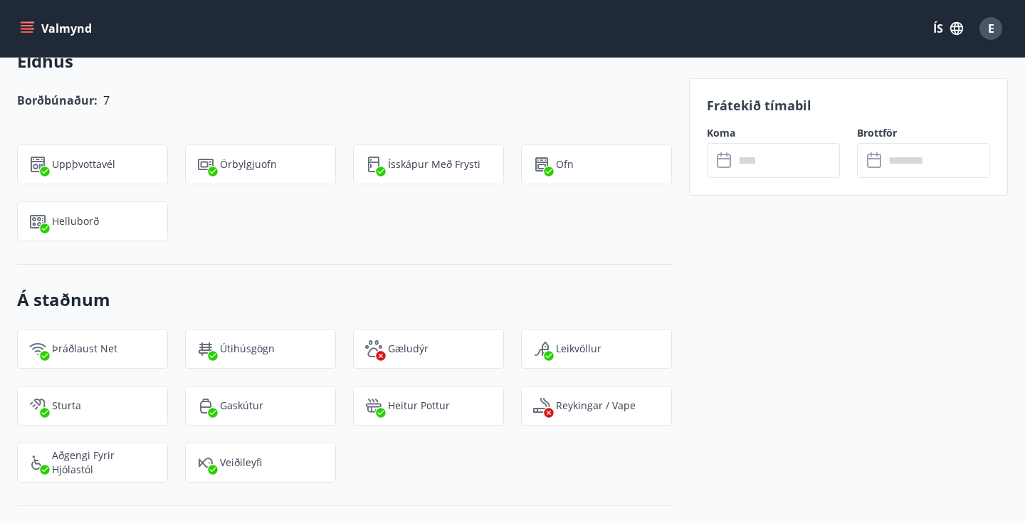
scroll to position [1173, 0]
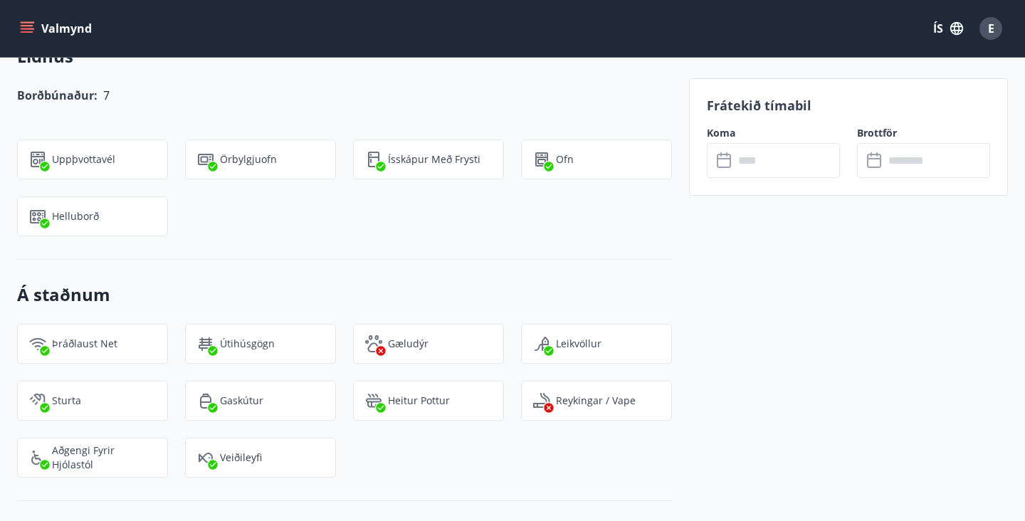
click at [246, 464] on div "Veiðileyfi" at bounding box center [260, 458] width 151 height 40
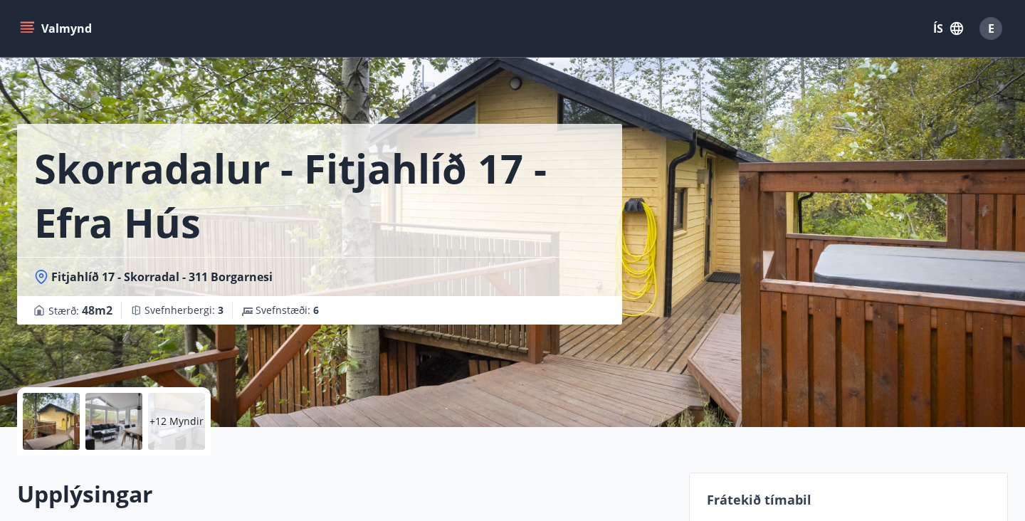
scroll to position [0, 0]
